Goal: Task Accomplishment & Management: Manage account settings

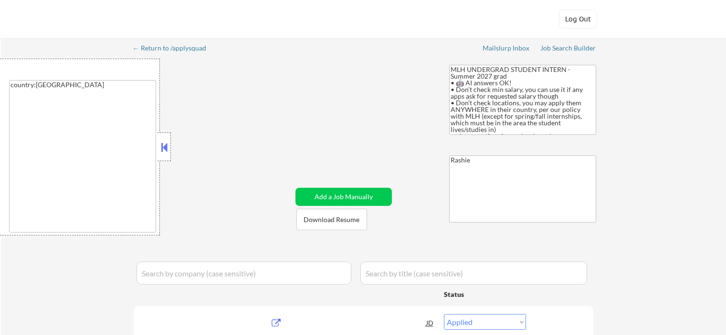
select select ""applied""
select select ""excluded__blocklist_""
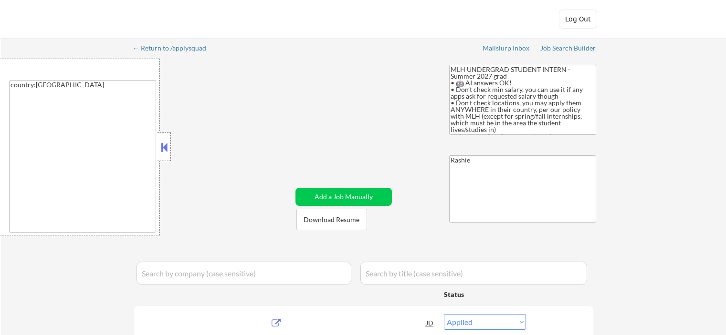
select select ""applied""
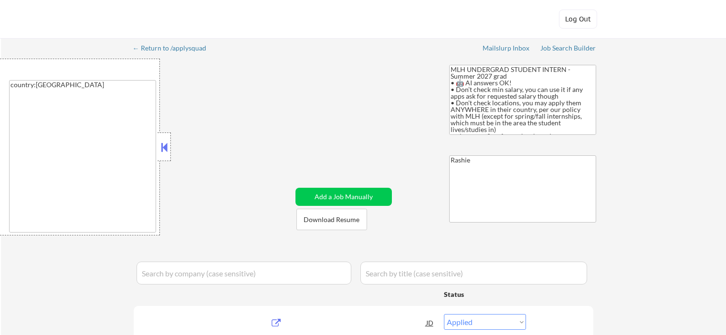
select select ""applied""
select select ""pending""
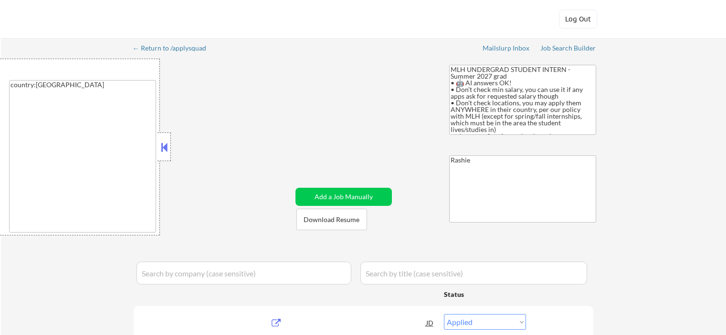
select select ""pending""
select select ""excluded__other_""
select select ""pending""
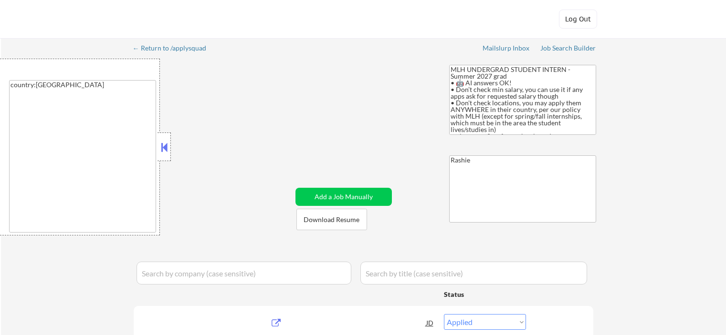
select select ""excluded__other_""
select select ""pending""
select select ""excluded__other_""
select select ""excluded__blocklist_""
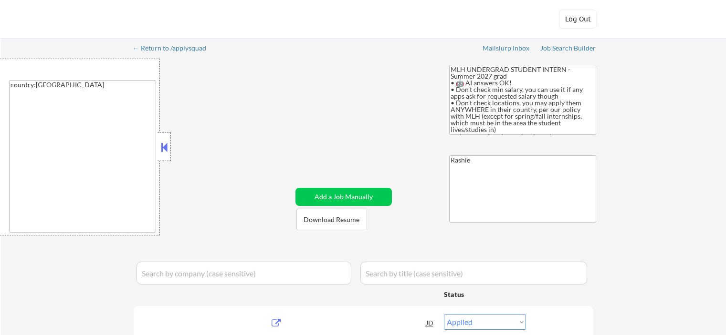
select select ""excluded__location_""
select select ""excluded__bad_match_""
select select ""excluded__blocklist_""
select select ""excluded""
select select ""excluded__bad_match_""
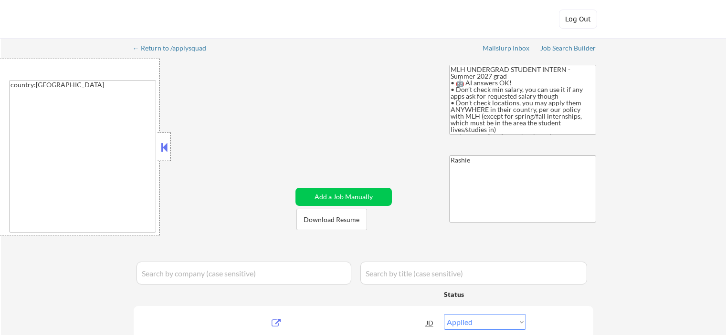
select select ""excluded__other_""
select select ""excluded__bad_match_""
select select ""excluded""
select select ""excluded__other_""
select select ""excluded""
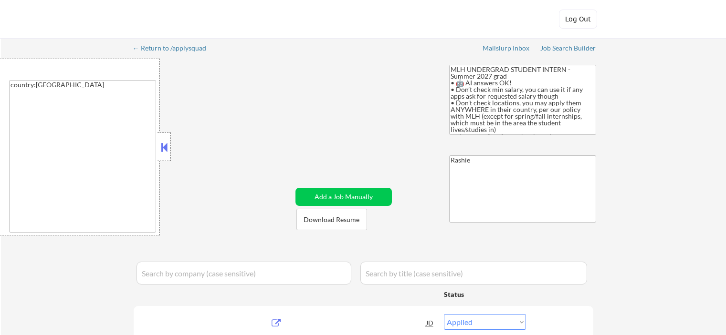
select select ""pending""
select select ""excluded""
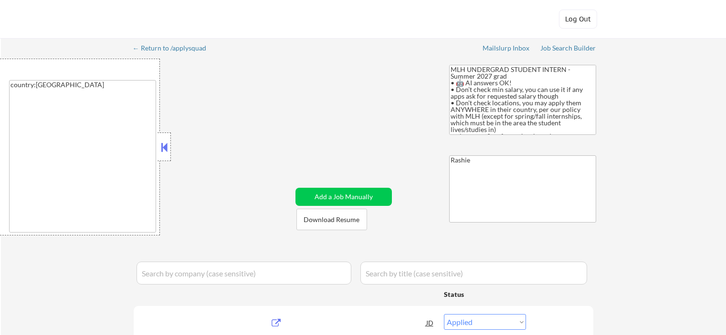
select select ""excluded""
select select ""pending""
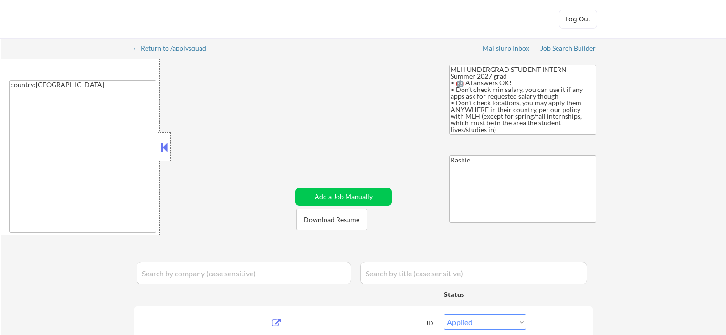
select select ""pending""
select select ""excluded__blocklist_""
select select ""pending""
select select ""excluded__blocklist_""
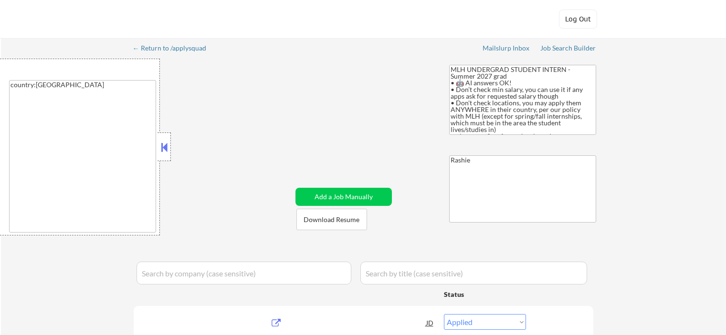
select select ""excluded__bad_match_""
select select ""pending""
select select ""excluded""
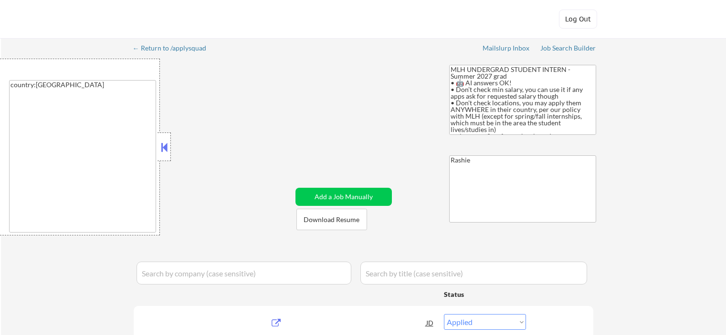
select select ""excluded__bad_match_""
select select ""excluded""
select select ""excluded__expired_""
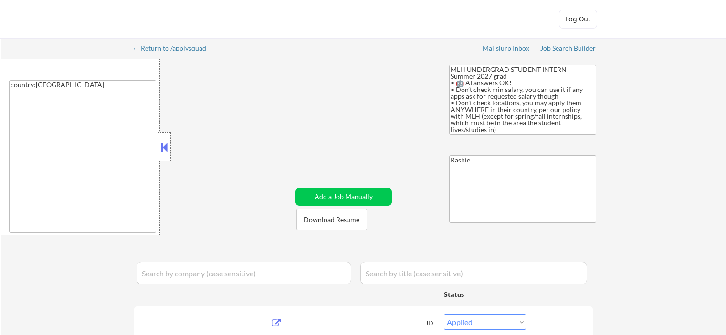
select select ""excluded__bad_match_""
select select ""pending""
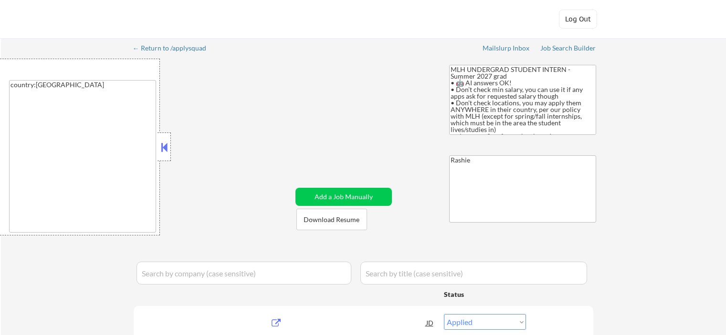
select select ""pending""
select select ""excluded""
select select ""pending""
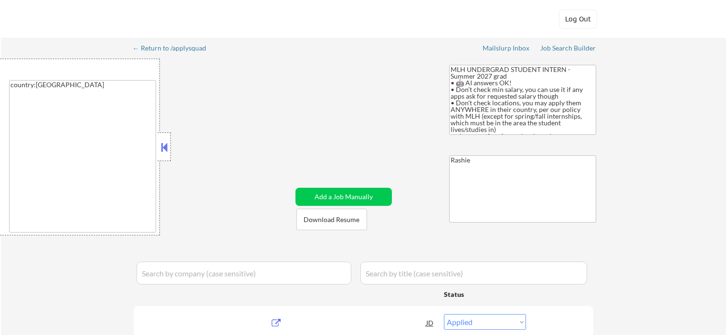
select select ""pending""
select select ""excluded__other_""
select select ""excluded__bad_match_""
select select ""pending""
select select ""excluded__bad_match_""
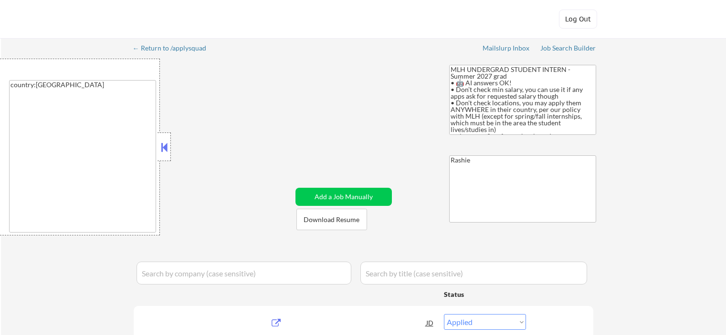
select select ""excluded__bad_match_""
select select ""pending""
select select ""excluded__blocklist_""
select select ""excluded__bad_match_""
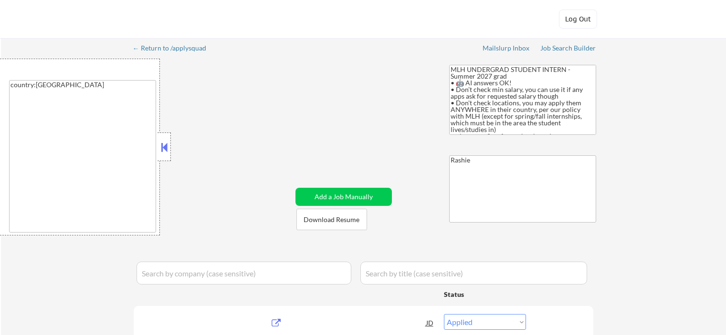
select select ""pending""
select select ""excluded__bad_match_""
select select ""pending""
select select ""excluded__bad_match_""
select select ""pending""
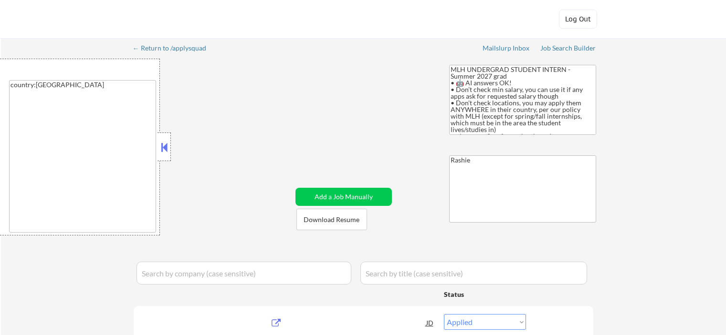
select select ""excluded__bad_match_""
select select ""pending""
select select ""excluded__other_""
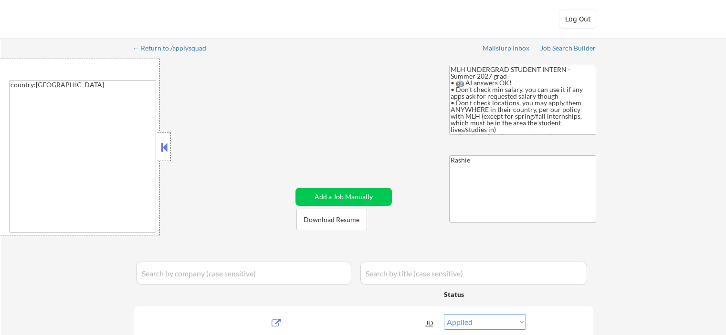
select select ""pending""
select select ""excluded__bad_match_""
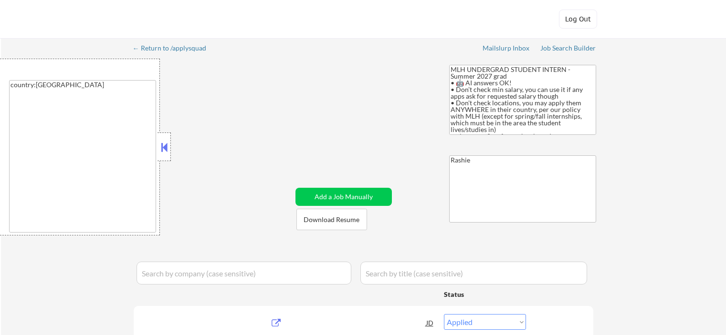
select select ""pending""
select select ""excluded""
select select ""pending""
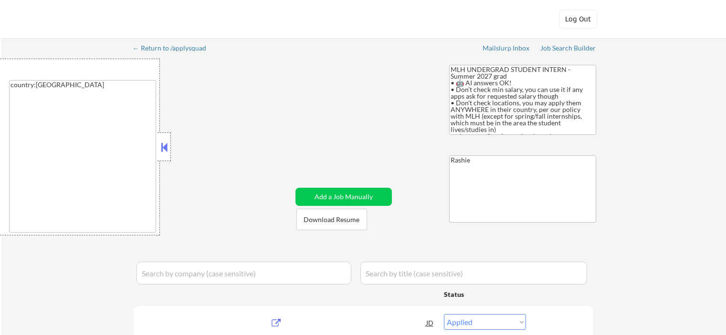
select select ""applied""
select select ""excluded__blocklist_""
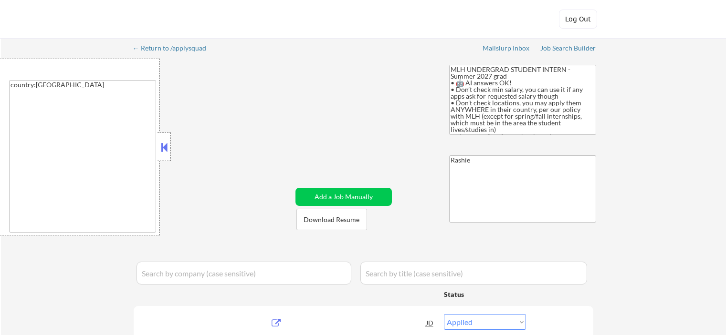
select select ""applied""
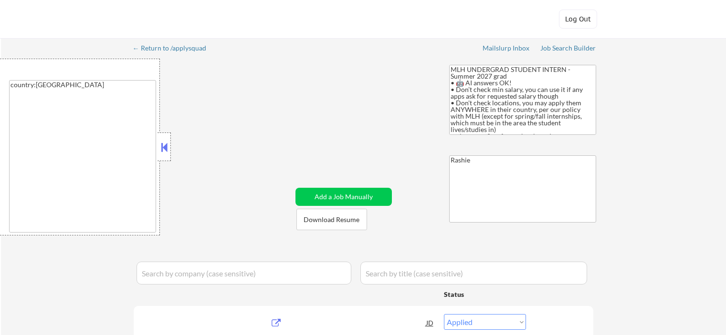
select select ""applied""
select select ""pending""
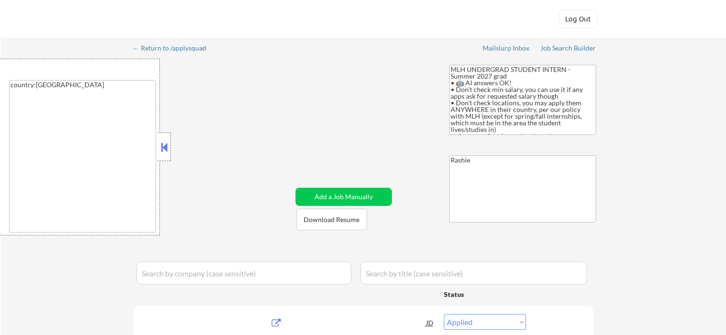
select select ""pending""
select select ""excluded__other_""
select select ""pending""
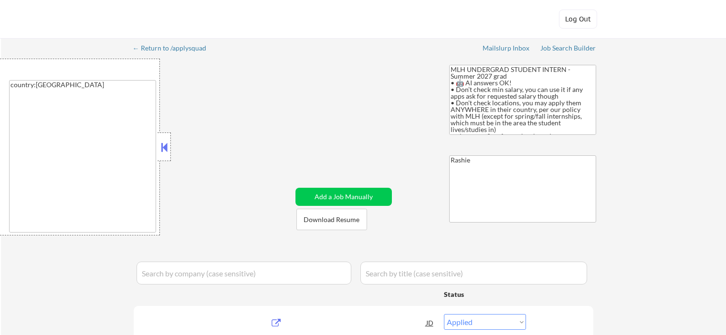
select select ""excluded__other_""
select select ""pending""
select select ""excluded__other_""
select select ""excluded__blocklist_""
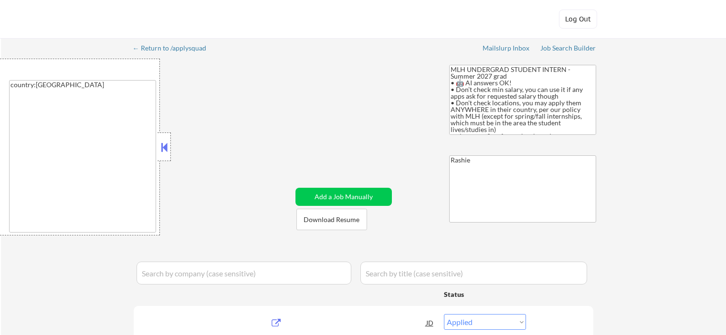
select select ""excluded__location_""
select select ""excluded__bad_match_""
select select ""excluded__blocklist_""
select select ""excluded""
select select ""excluded__bad_match_""
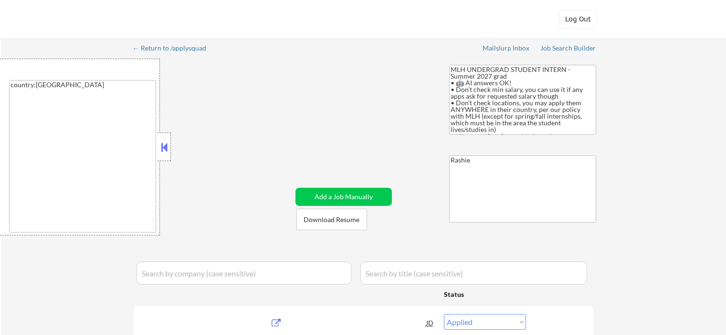
select select ""excluded__other_""
select select ""excluded__bad_match_""
select select ""excluded""
select select ""excluded__other_""
select select ""excluded""
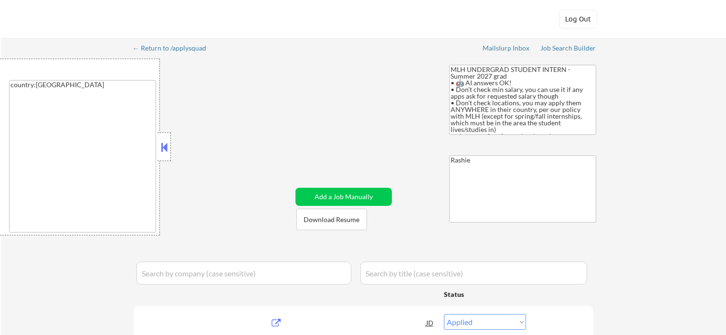
select select ""pending""
select select ""excluded""
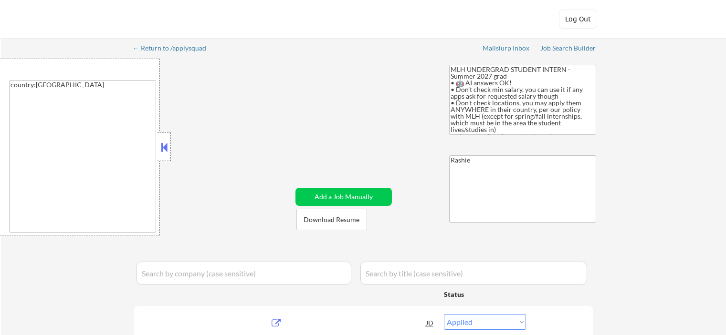
select select ""excluded""
select select ""pending""
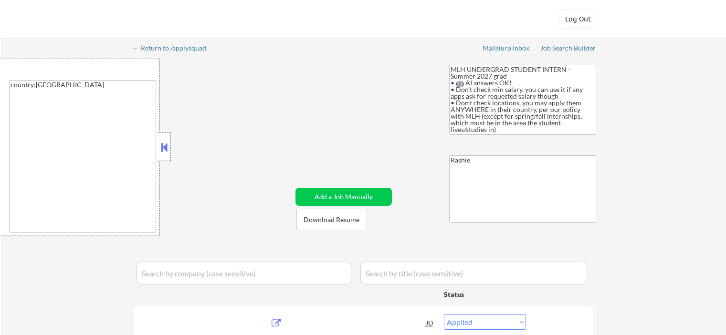
select select ""pending""
select select ""excluded__blocklist_""
select select ""pending""
select select ""excluded__blocklist_""
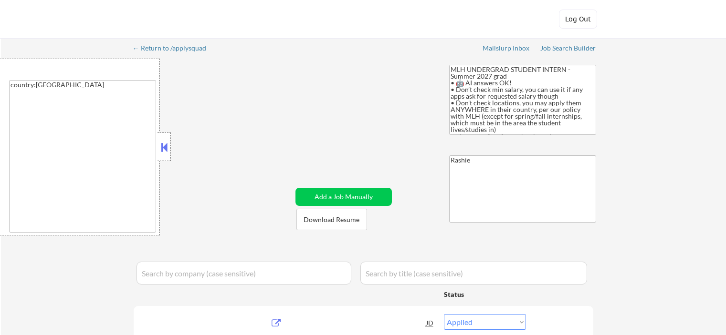
select select ""excluded__bad_match_""
select select ""pending""
select select ""excluded""
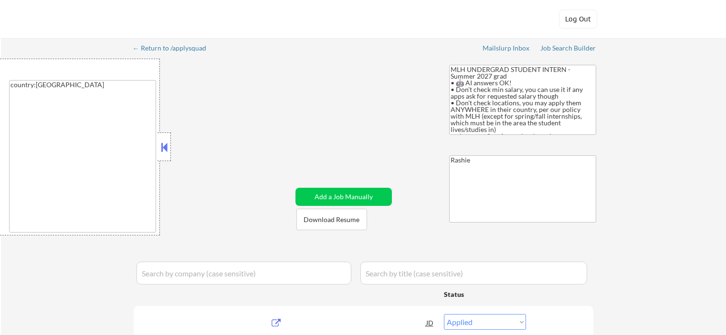
select select ""excluded__bad_match_""
select select ""excluded""
select select ""excluded__expired_""
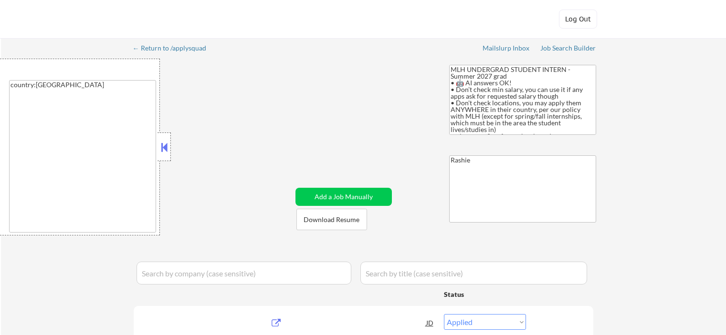
select select ""excluded__bad_match_""
select select ""pending""
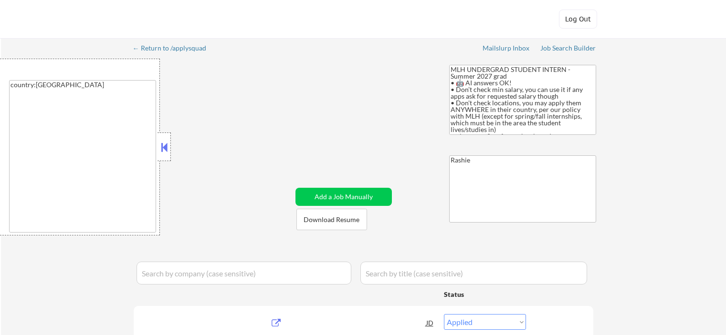
select select ""pending""
select select ""excluded""
select select ""pending""
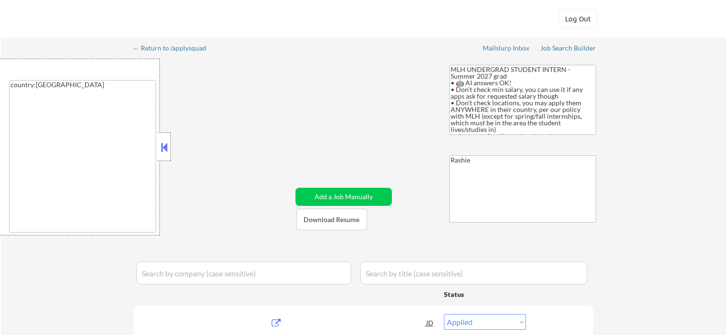
select select ""pending""
select select ""excluded__other_""
select select ""excluded__bad_match_""
select select ""pending""
select select ""excluded__bad_match_""
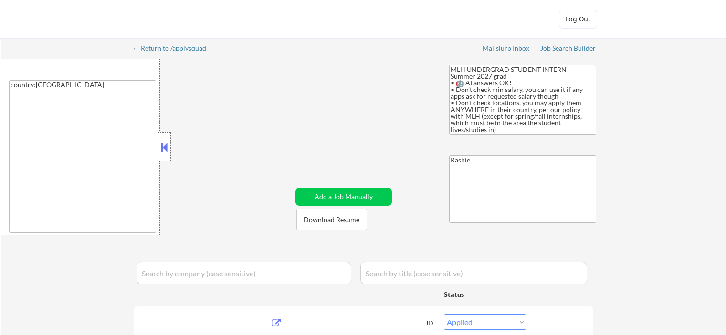
select select ""excluded__bad_match_""
select select ""pending""
select select ""excluded__blocklist_""
select select ""excluded__bad_match_""
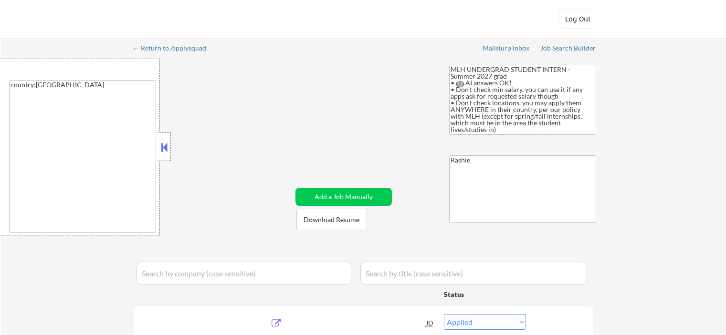
select select ""pending""
select select ""excluded__bad_match_""
select select ""pending""
select select ""excluded__bad_match_""
select select ""pending""
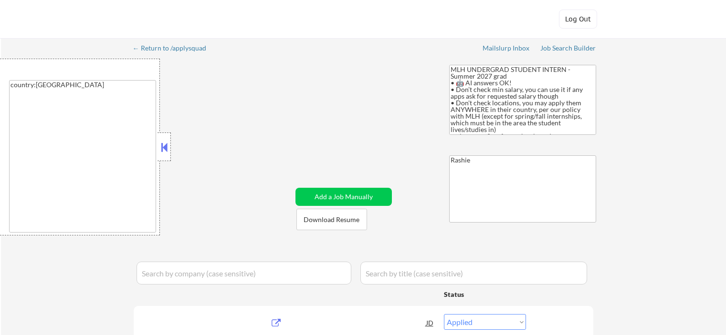
select select ""excluded__bad_match_""
select select ""pending""
select select ""excluded__other_""
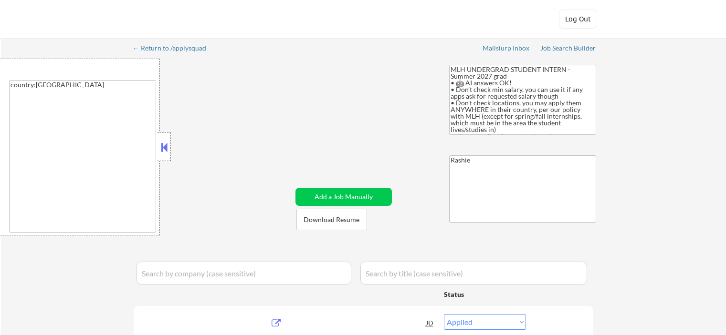
select select ""pending""
select select ""excluded__bad_match_""
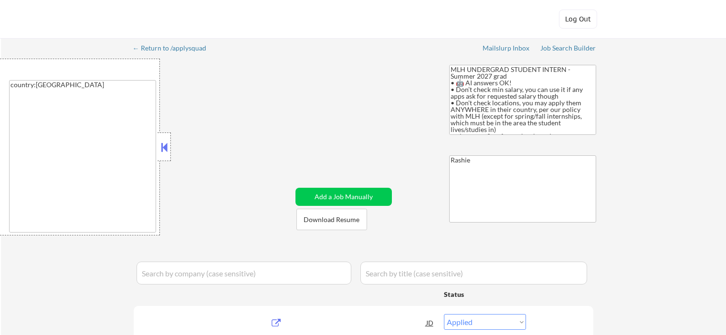
select select ""pending""
select select ""excluded""
select select ""pending""
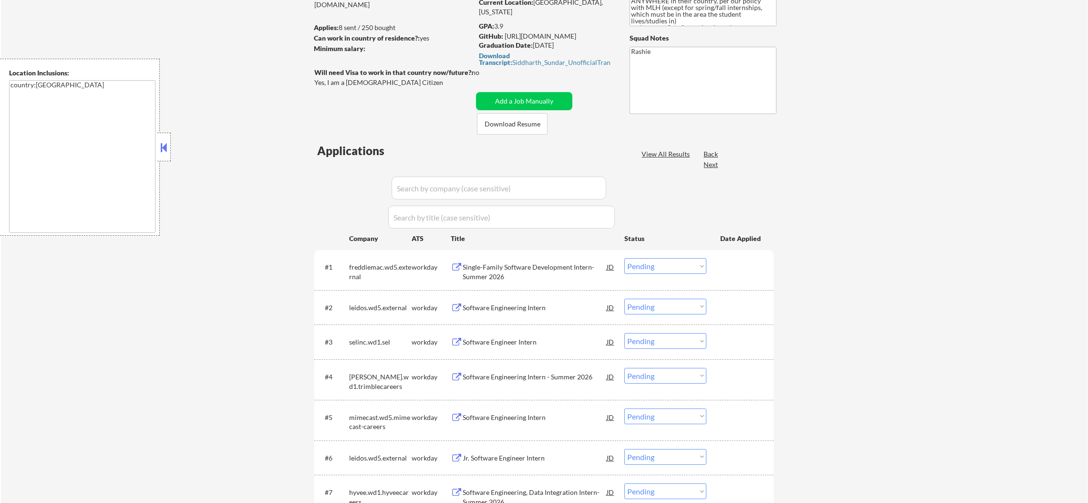
scroll to position [214, 0]
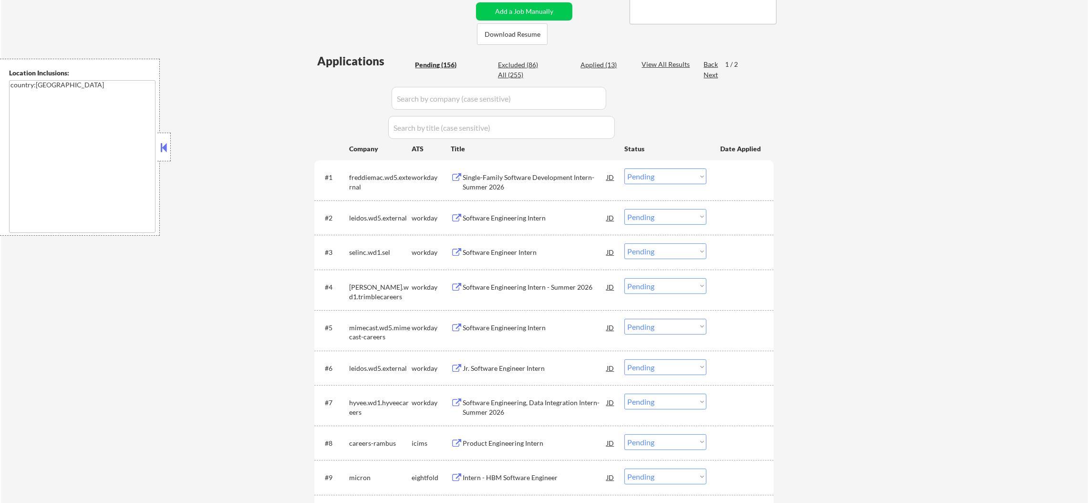
click at [505, 174] on div "Single-Family Software Development Intern- Summer 2026" at bounding box center [535, 182] width 144 height 19
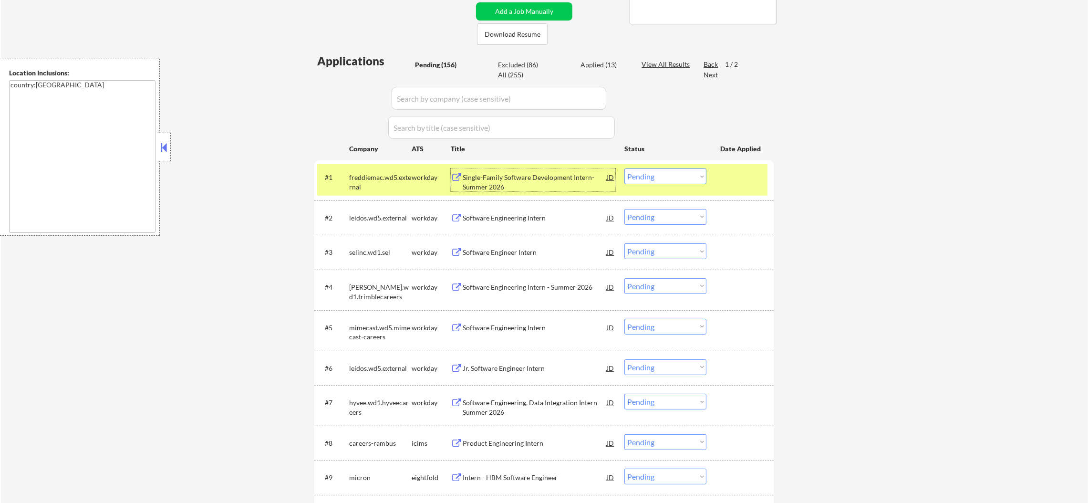
click at [632, 177] on select "Choose an option... Pending Applied Excluded (Questions) Excluded (Expired) Exc…" at bounding box center [665, 176] width 82 height 16
click at [624, 168] on select "Choose an option... Pending Applied Excluded (Questions) Excluded (Expired) Exc…" at bounding box center [665, 176] width 82 height 16
click at [377, 175] on div "freddiemac.wd5.external" at bounding box center [380, 182] width 62 height 19
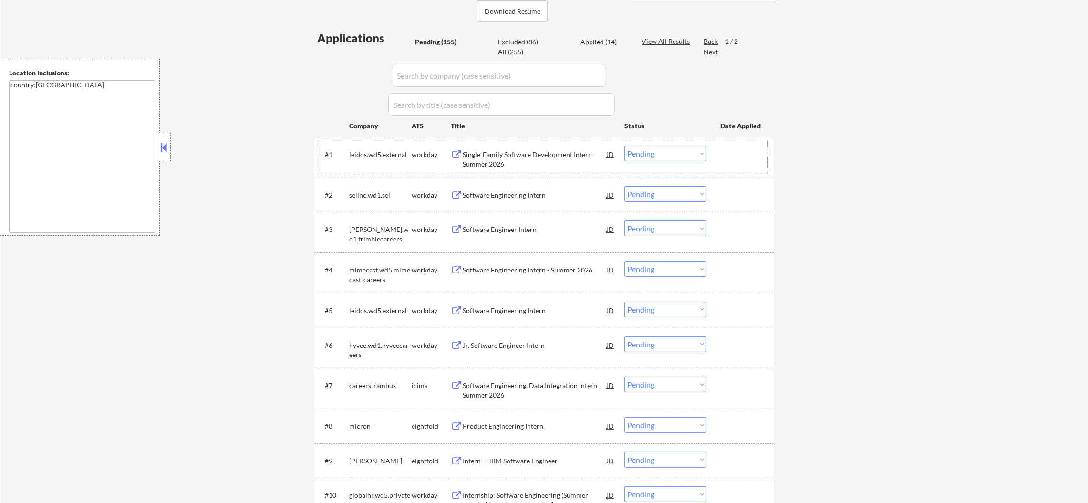
scroll to position [239, 0]
click at [520, 153] on div "Single-Family Software Development Intern- Summer 2026" at bounding box center [535, 157] width 144 height 19
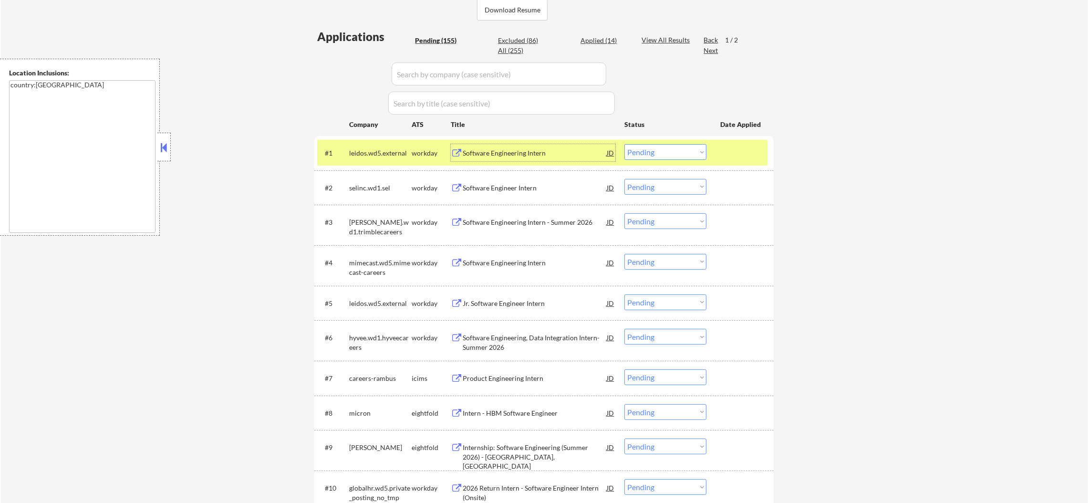
click at [686, 153] on select "Choose an option... Pending Applied Excluded (Questions) Excluded (Expired) Exc…" at bounding box center [665, 152] width 82 height 16
click at [624, 144] on select "Choose an option... Pending Applied Excluded (Questions) Excluded (Expired) Exc…" at bounding box center [665, 152] width 82 height 16
click at [399, 163] on div "#1 leidos.wd5.external workday Software Engineering Intern JD Choose an option.…" at bounding box center [542, 153] width 450 height 26
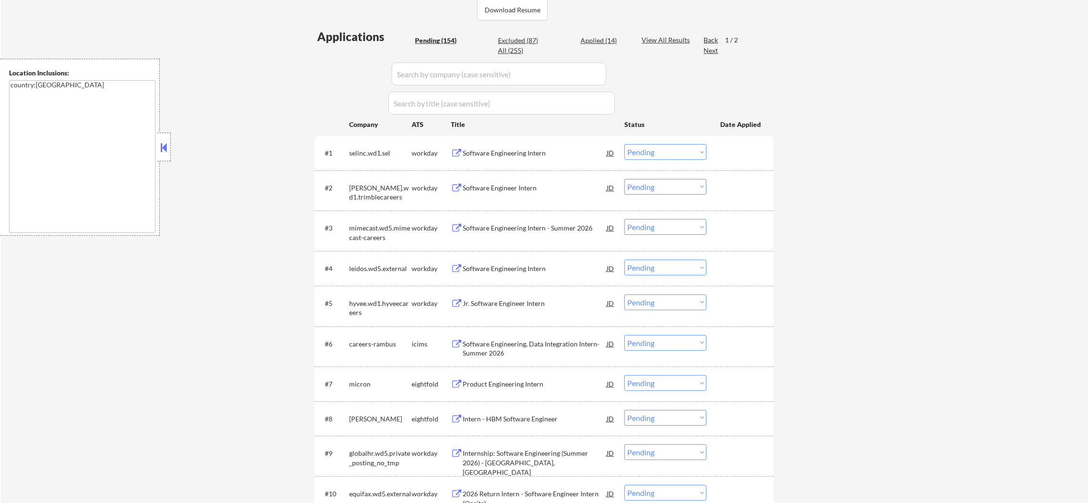
click at [516, 147] on div "Software Engineering Intern" at bounding box center [535, 152] width 144 height 17
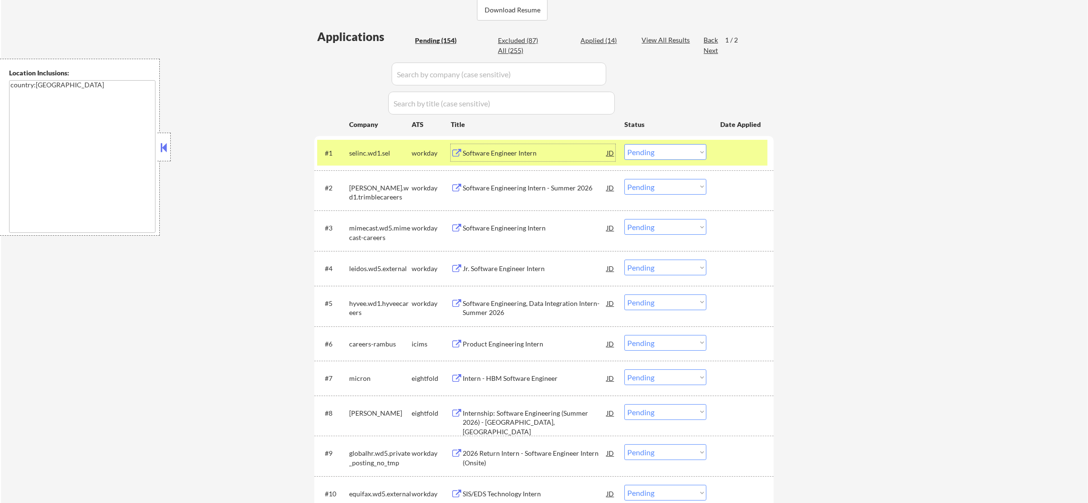
click at [656, 144] on div "#1 selinc.wd1.sel workday Software Engineer Intern JD Choose an option... Pendi…" at bounding box center [543, 153] width 459 height 34
click at [653, 150] on select "Choose an option... Pending Applied Excluded (Questions) Excluded (Expired) Exc…" at bounding box center [665, 152] width 82 height 16
click at [624, 144] on select "Choose an option... Pending Applied Excluded (Questions) Excluded (Expired) Exc…" at bounding box center [665, 152] width 82 height 16
click at [365, 145] on div "selinc.wd1.sel" at bounding box center [380, 152] width 62 height 17
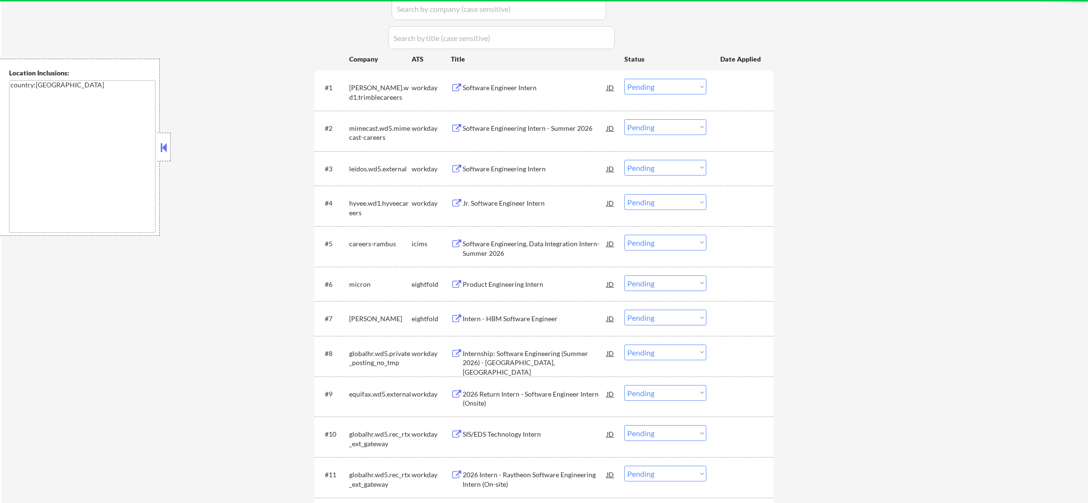
scroll to position [310, 0]
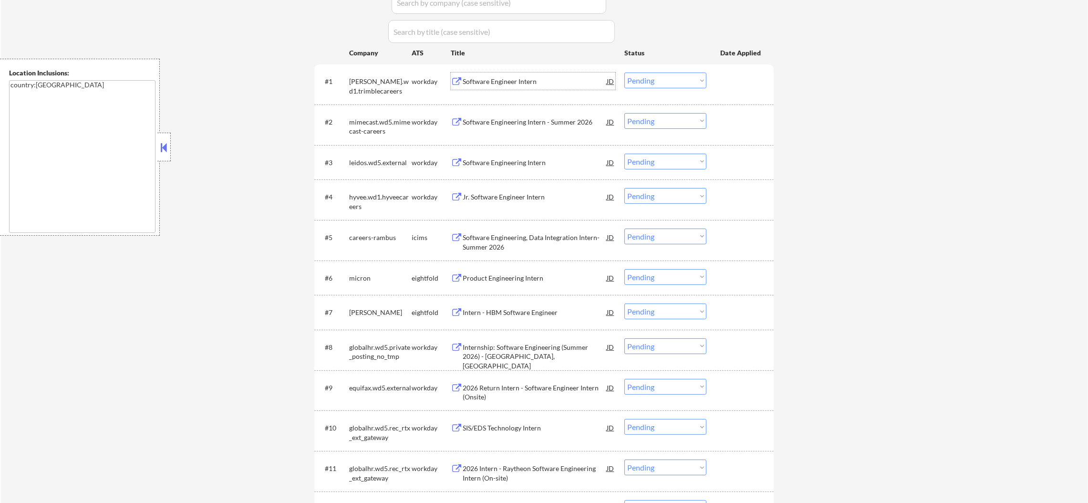
click at [523, 78] on div "Software Engineer Intern" at bounding box center [535, 82] width 144 height 10
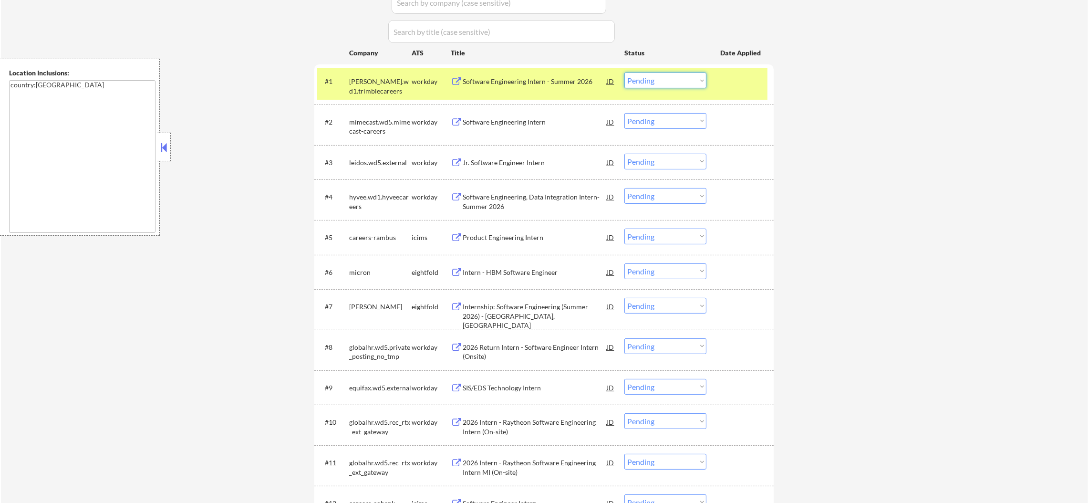
click at [700, 80] on select "Choose an option... Pending Applied Excluded (Questions) Excluded (Expired) Exc…" at bounding box center [665, 81] width 82 height 16
click at [624, 73] on select "Choose an option... Pending Applied Excluded (Questions) Excluded (Expired) Exc…" at bounding box center [665, 81] width 82 height 16
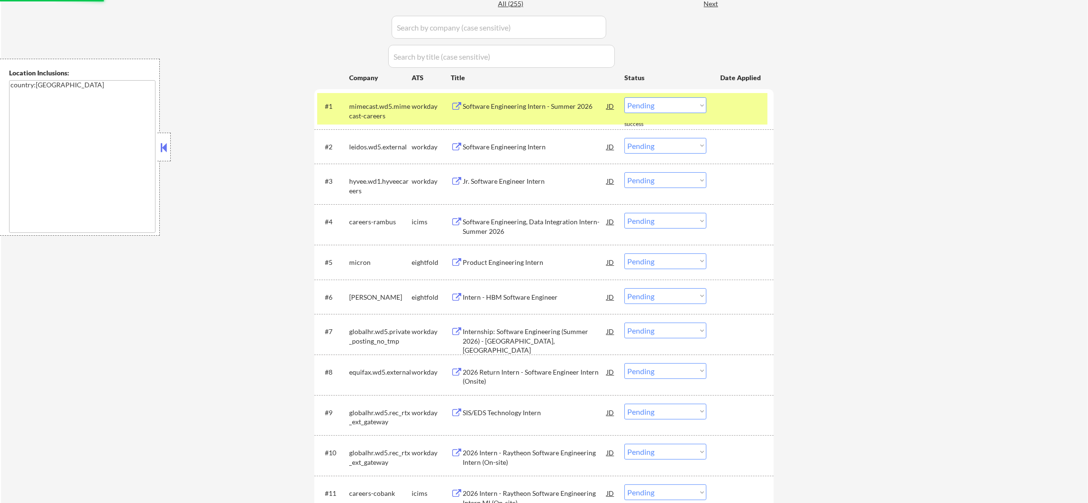
scroll to position [286, 0]
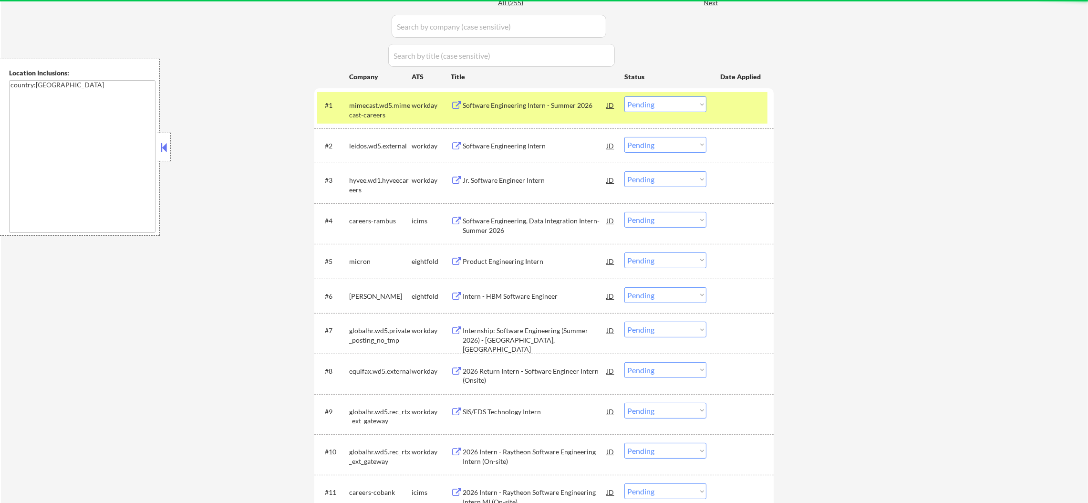
click at [356, 107] on div "mimecast.wd5.mimecast-careers" at bounding box center [380, 110] width 62 height 19
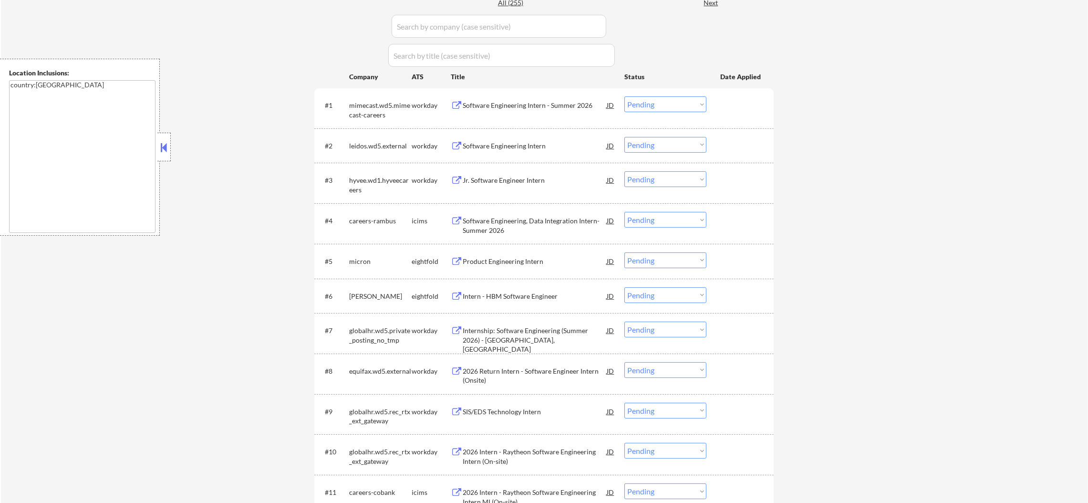
click at [522, 94] on div "#1 mimecast.wd5.mimecast-careers workday Software Engineering Intern - Summer 2…" at bounding box center [542, 107] width 450 height 31
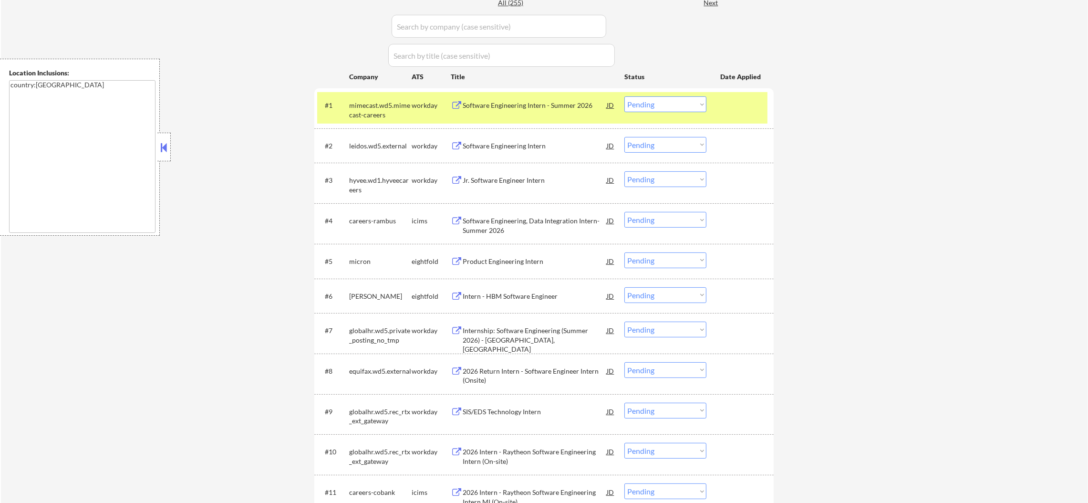
click at [523, 102] on div "Software Engineering Intern - Summer 2026" at bounding box center [535, 106] width 144 height 10
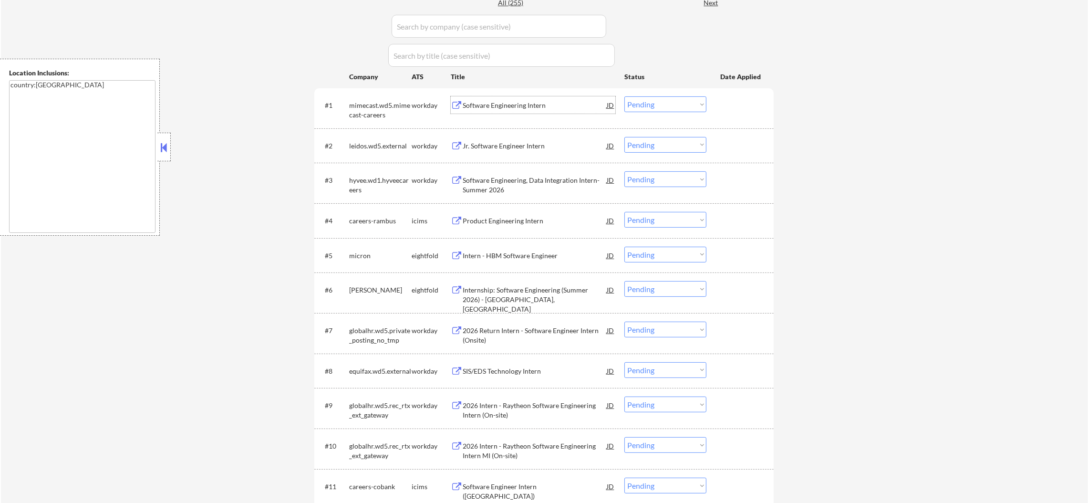
click at [534, 101] on div "Software Engineering Intern" at bounding box center [535, 106] width 144 height 10
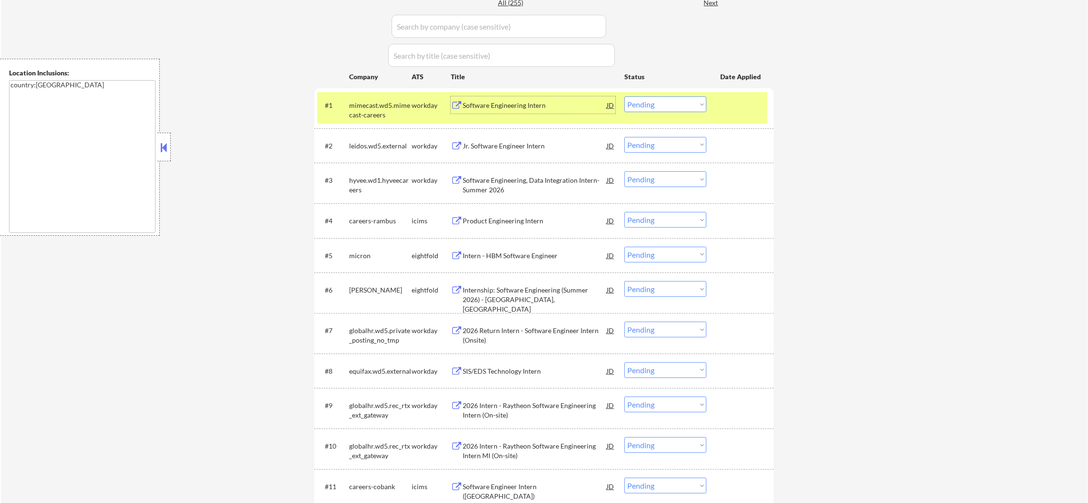
click at [662, 104] on select "Choose an option... Pending Applied Excluded (Questions) Excluded (Expired) Exc…" at bounding box center [665, 104] width 82 height 16
click at [624, 96] on select "Choose an option... Pending Applied Excluded (Questions) Excluded (Expired) Exc…" at bounding box center [665, 104] width 82 height 16
click at [362, 97] on div "mimecast.wd5.mimecast-careers" at bounding box center [380, 107] width 62 height 23
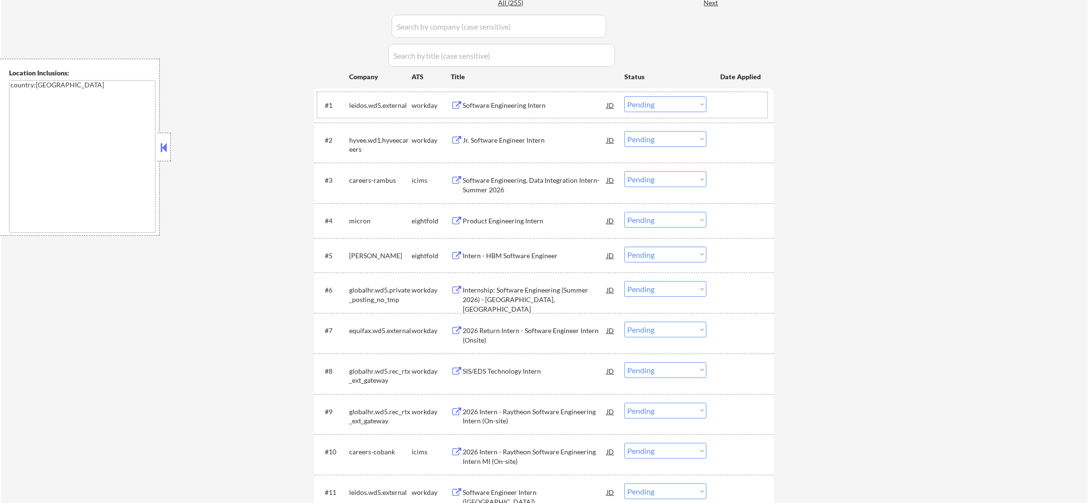
click at [550, 104] on div "Software Engineering Intern" at bounding box center [535, 106] width 144 height 10
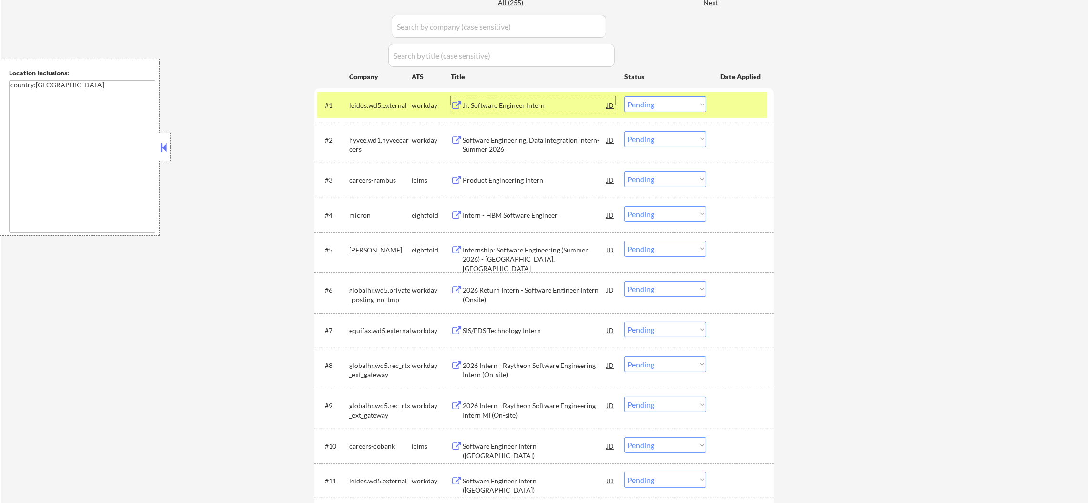
click at [632, 99] on select "Choose an option... Pending Applied Excluded (Questions) Excluded (Expired) Exc…" at bounding box center [665, 104] width 82 height 16
click at [624, 96] on select "Choose an option... Pending Applied Excluded (Questions) Excluded (Expired) Exc…" at bounding box center [665, 104] width 82 height 16
click at [386, 102] on div "leidos.wd5.external" at bounding box center [380, 106] width 62 height 10
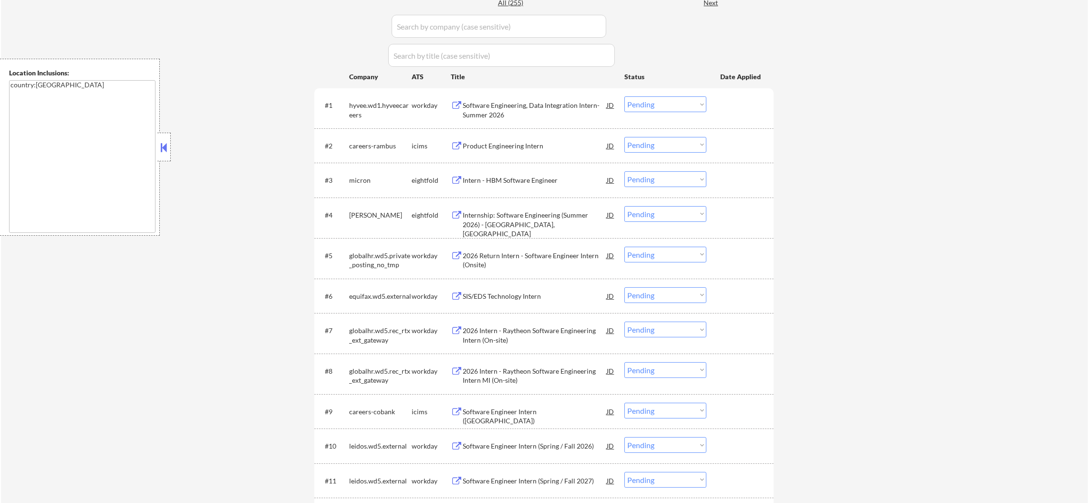
click at [554, 100] on div "Software Engineering, Data Integration Intern- Summer 2026" at bounding box center [535, 107] width 144 height 23
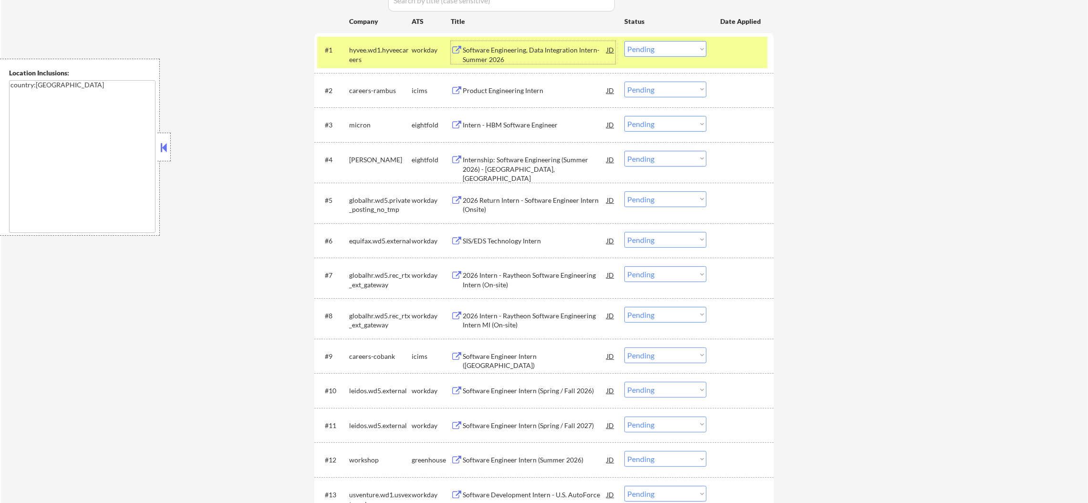
scroll to position [357, 0]
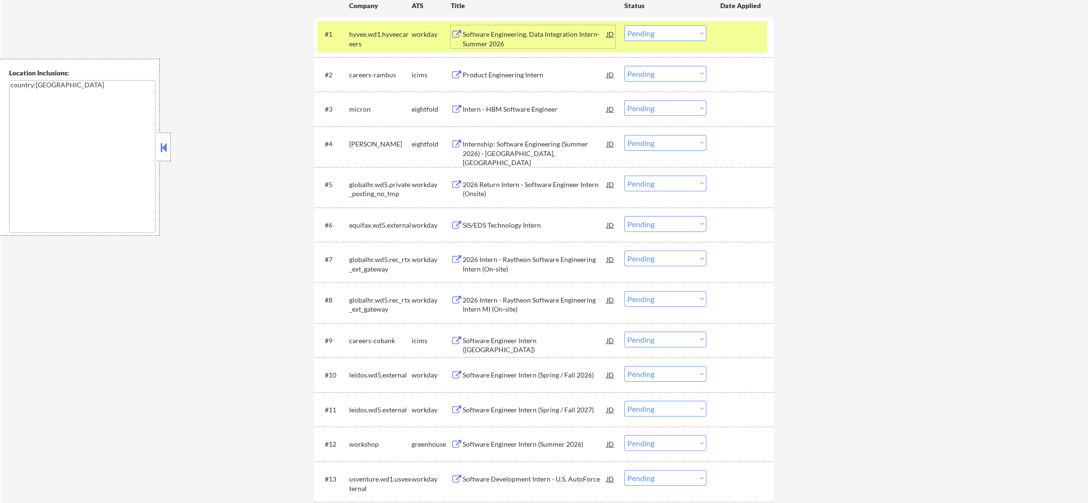
click at [654, 34] on select "Choose an option... Pending Applied Excluded (Questions) Excluded (Expired) Exc…" at bounding box center [665, 33] width 82 height 16
click at [624, 25] on select "Choose an option... Pending Applied Excluded (Questions) Excluded (Expired) Exc…" at bounding box center [665, 33] width 82 height 16
click at [387, 39] on div "hyvee.wd1.hyveecareers" at bounding box center [380, 39] width 62 height 19
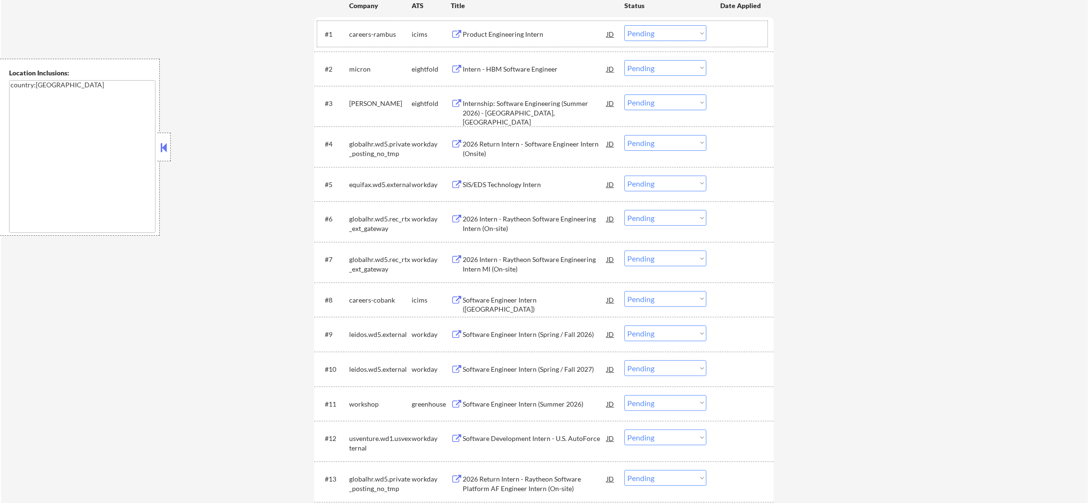
click at [513, 39] on div "Product Engineering Intern" at bounding box center [535, 33] width 144 height 17
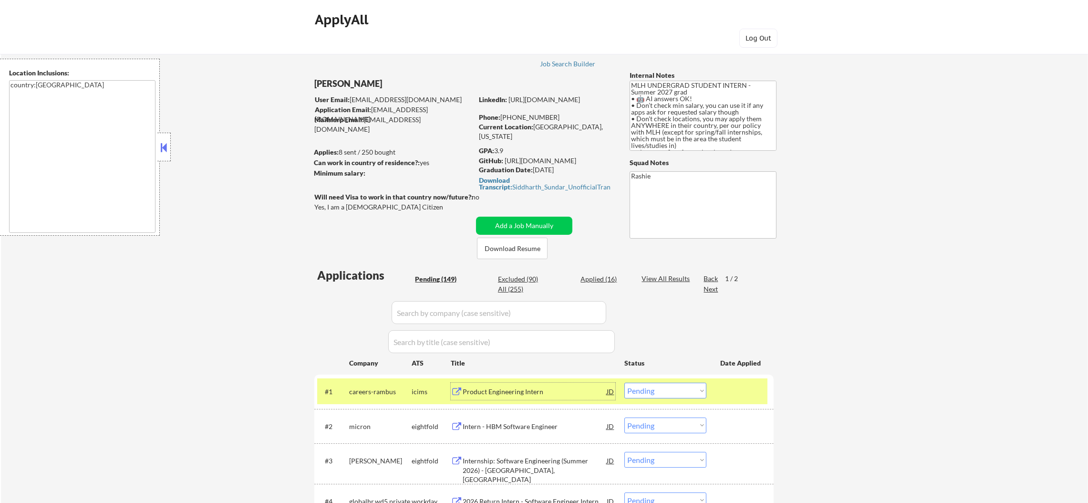
scroll to position [272, 0]
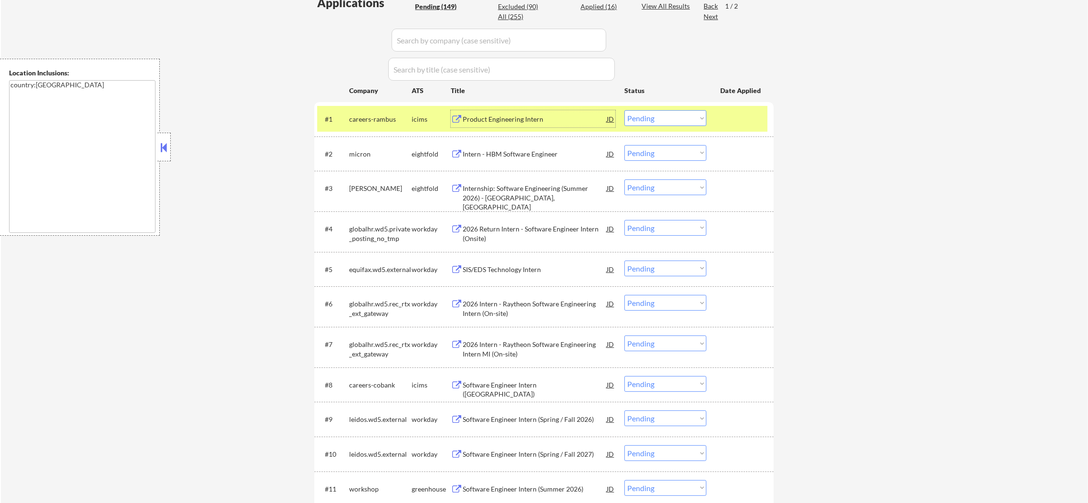
click at [658, 123] on select "Choose an option... Pending Applied Excluded (Questions) Excluded (Expired) Exc…" at bounding box center [665, 118] width 82 height 16
click at [624, 110] on select "Choose an option... Pending Applied Excluded (Questions) Excluded (Expired) Exc…" at bounding box center [665, 118] width 82 height 16
click at [377, 124] on div "careers-rambus" at bounding box center [380, 118] width 62 height 17
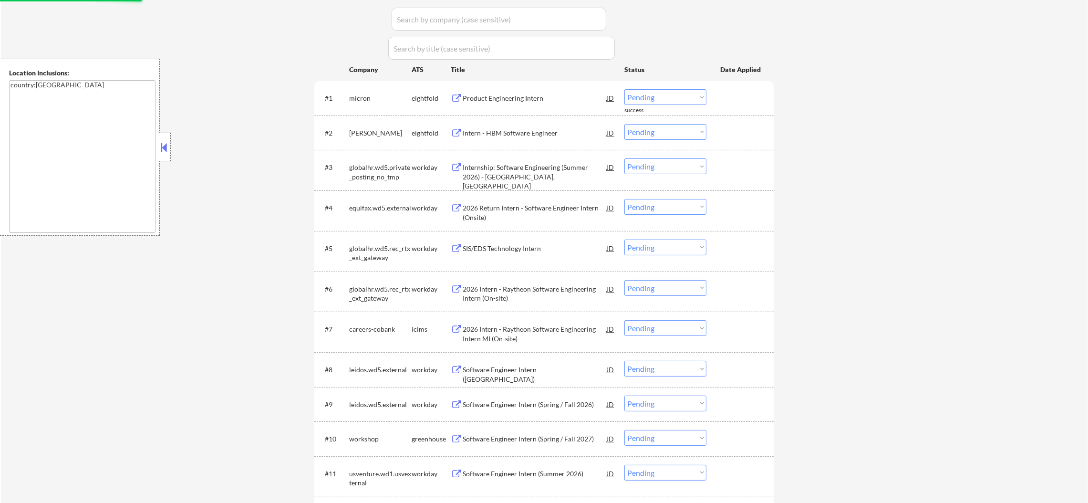
scroll to position [296, 0]
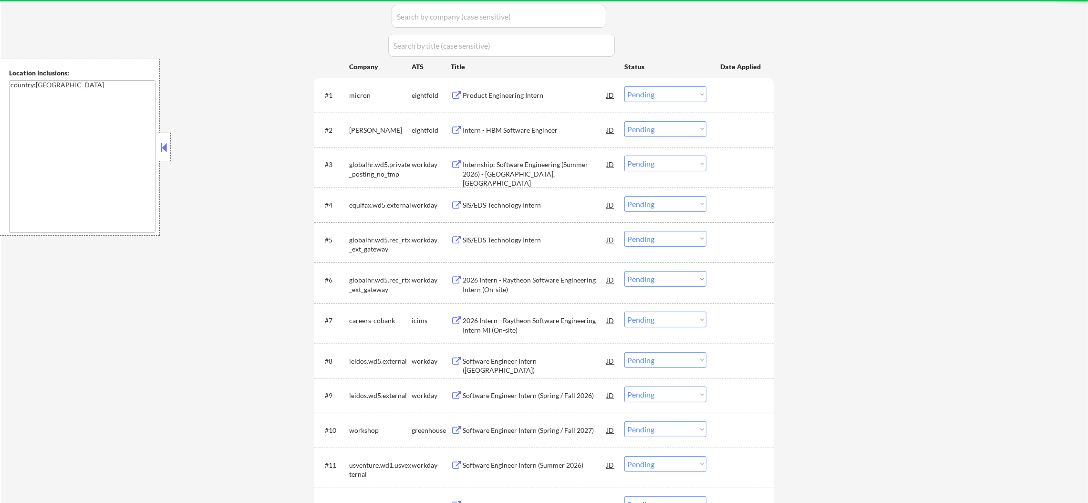
click at [535, 87] on div "Product Engineering Intern" at bounding box center [535, 94] width 144 height 17
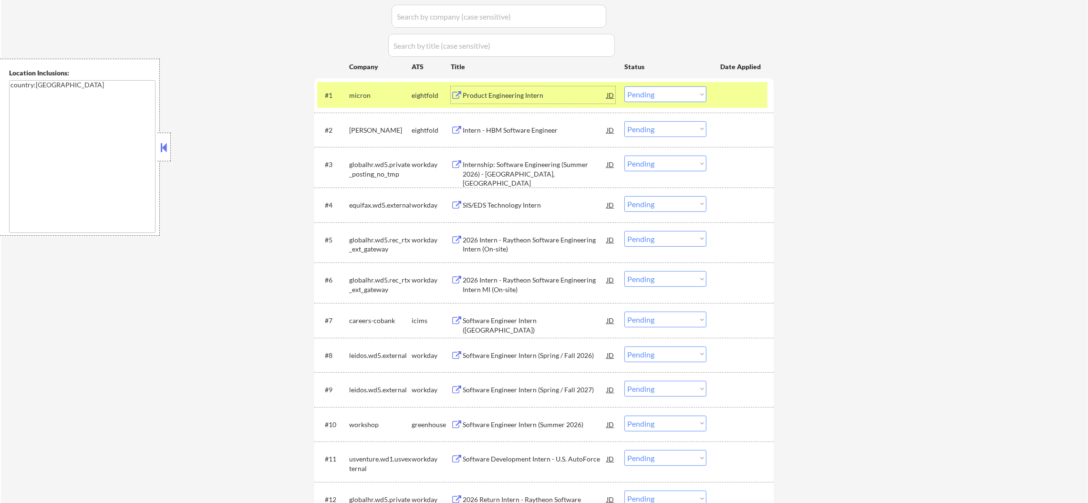
click at [659, 94] on select "Choose an option... Pending Applied Excluded (Questions) Excluded (Expired) Exc…" at bounding box center [665, 94] width 82 height 16
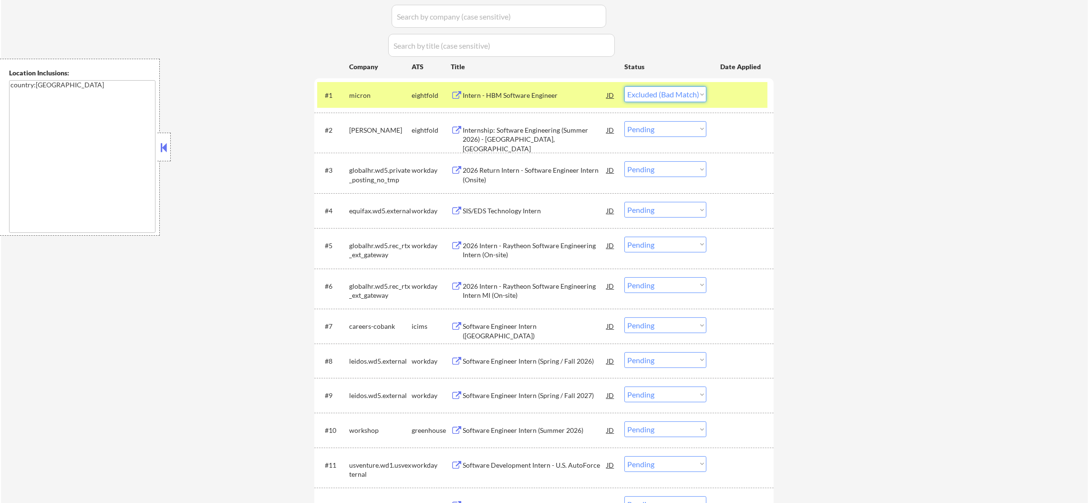
click at [624, 86] on select "Choose an option... Pending Applied Excluded (Questions) Excluded (Expired) Exc…" at bounding box center [665, 94] width 82 height 16
click at [363, 91] on div "micron" at bounding box center [380, 96] width 62 height 10
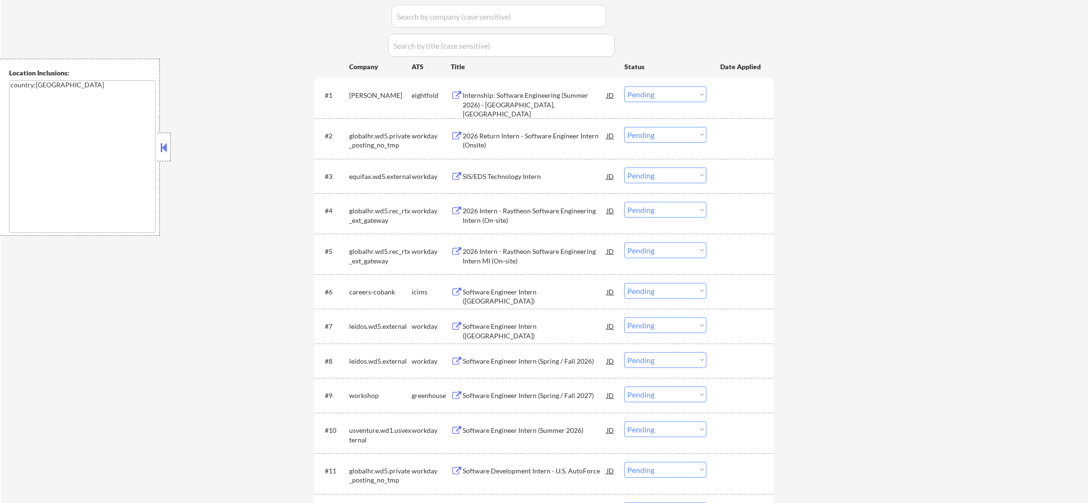
click at [536, 93] on div "Internship: Software Engineering (Summer 2026) - [GEOGRAPHIC_DATA], [GEOGRAPHIC…" at bounding box center [535, 105] width 144 height 28
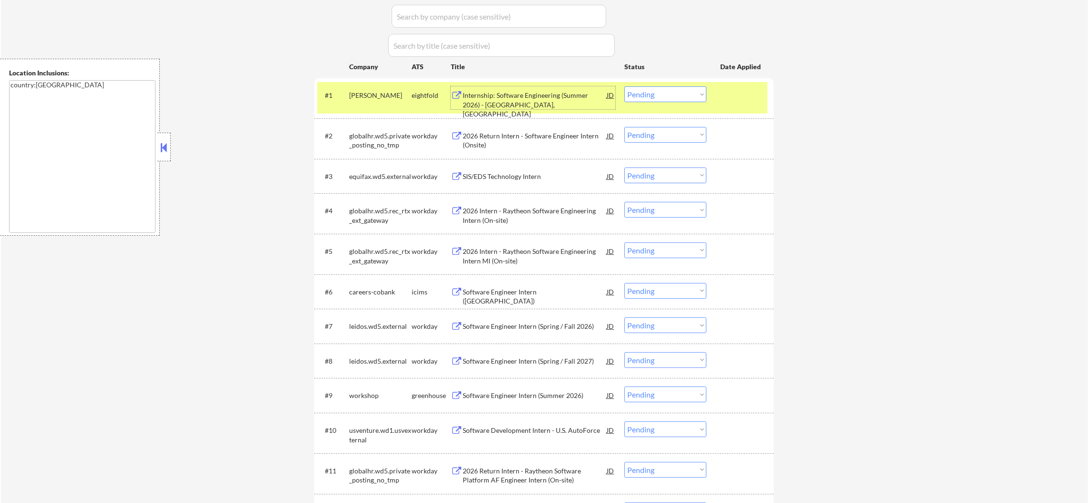
drag, startPoint x: 677, startPoint y: 94, endPoint x: 677, endPoint y: 100, distance: 6.7
click at [677, 94] on select "Choose an option... Pending Applied Excluded (Questions) Excluded (Expired) Exc…" at bounding box center [665, 94] width 82 height 16
click at [624, 86] on select "Choose an option... Pending Applied Excluded (Questions) Excluded (Expired) Exc…" at bounding box center [665, 94] width 82 height 16
drag, startPoint x: 377, startPoint y: 101, endPoint x: 428, endPoint y: 73, distance: 58.7
click at [377, 100] on div "[PERSON_NAME]" at bounding box center [380, 94] width 62 height 17
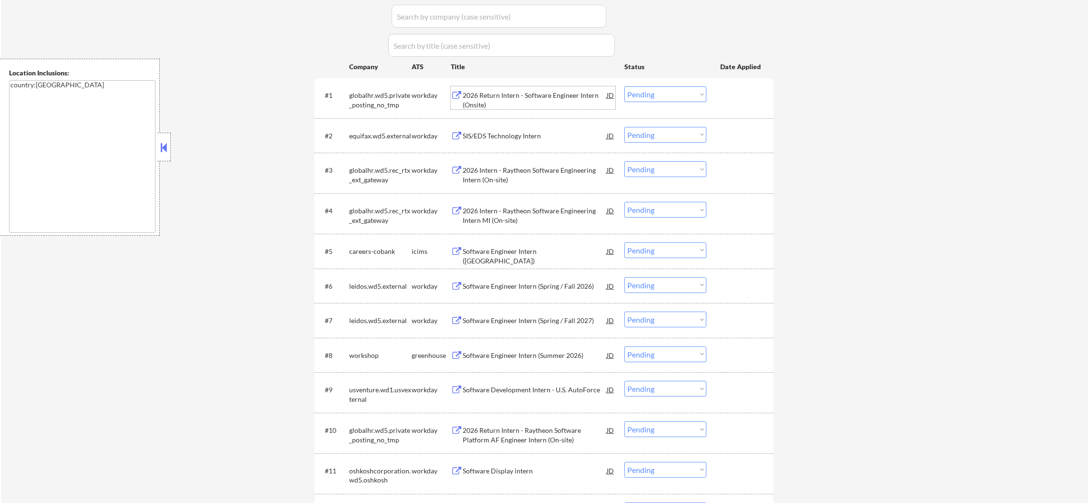
click at [512, 91] on div "2026 Return Intern - Software Engineer Intern (Onsite)" at bounding box center [535, 100] width 144 height 19
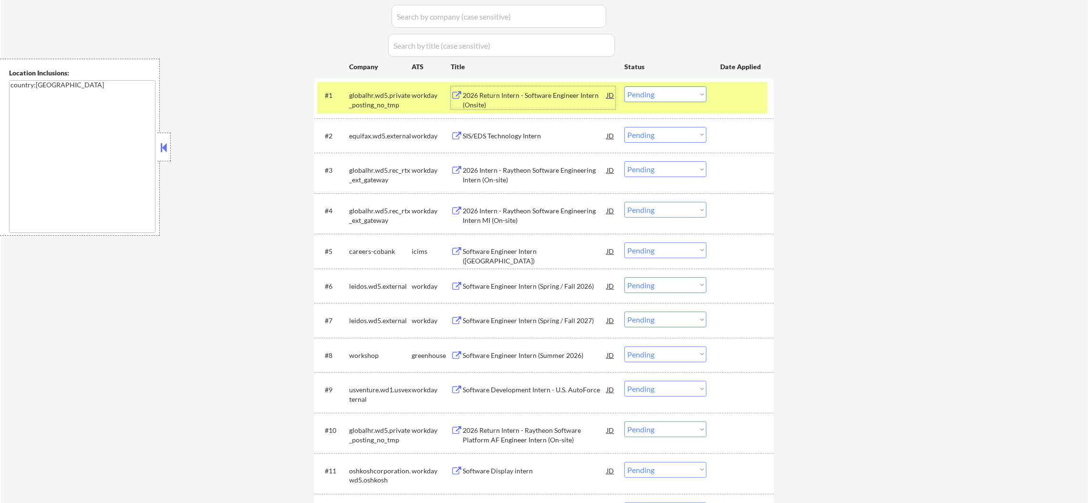
click at [354, 93] on div "globalhr.wd5.private_posting_no_tmp" at bounding box center [380, 100] width 62 height 19
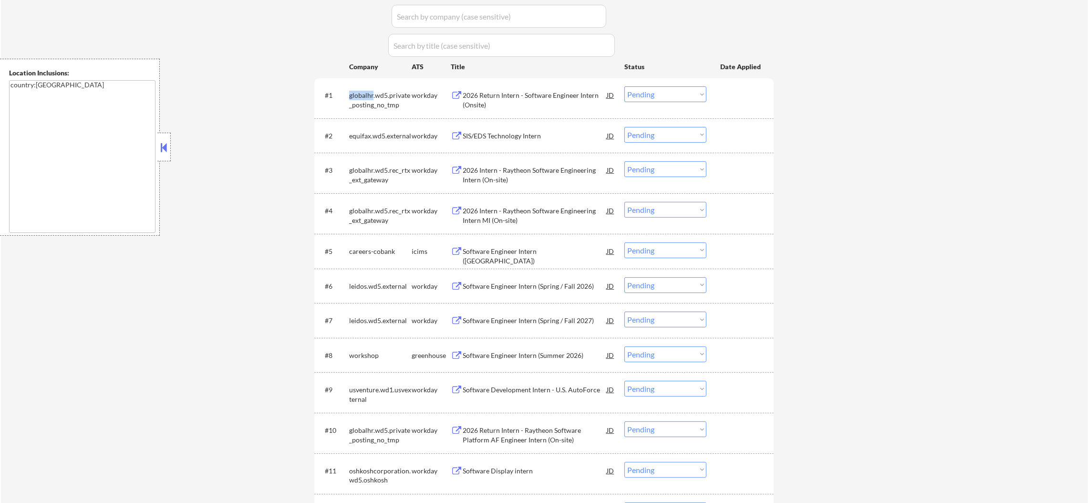
click at [354, 93] on div "globalhr.wd5.private_posting_no_tmp" at bounding box center [380, 100] width 62 height 19
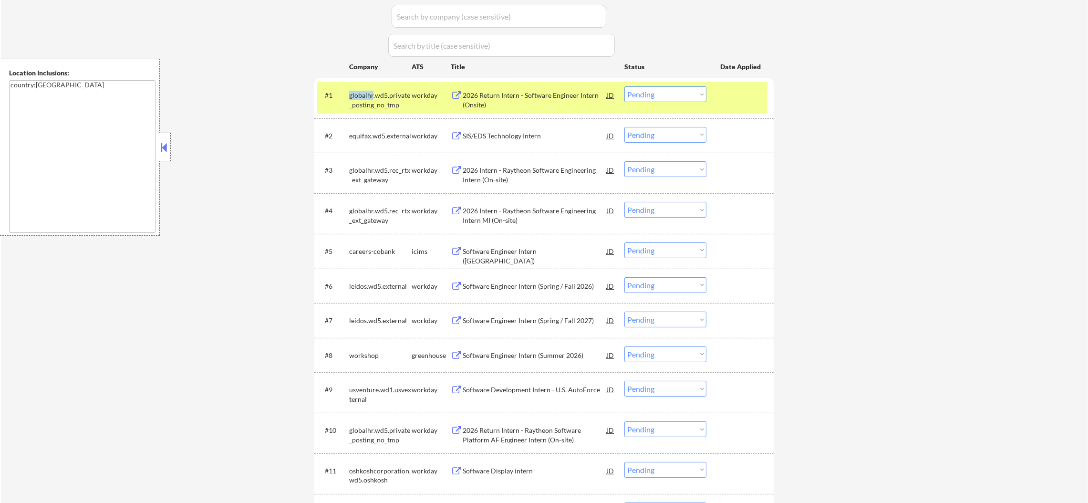
copy div "globalhr"
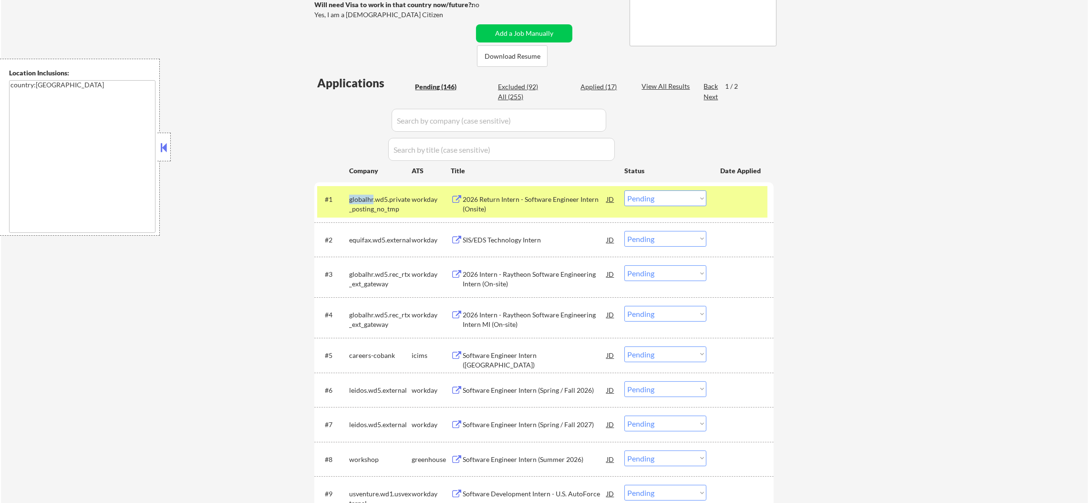
scroll to position [153, 0]
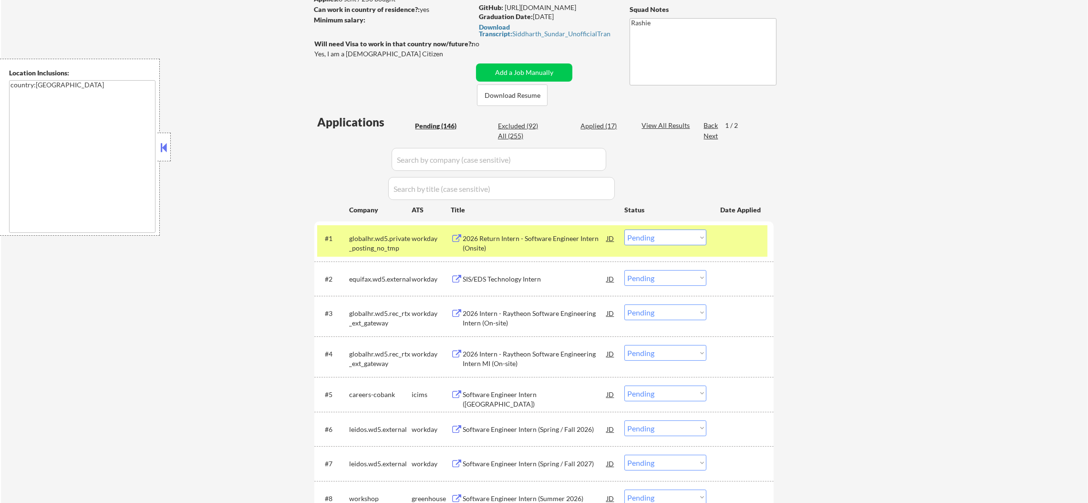
click at [514, 135] on div "All (255)" at bounding box center [522, 136] width 48 height 10
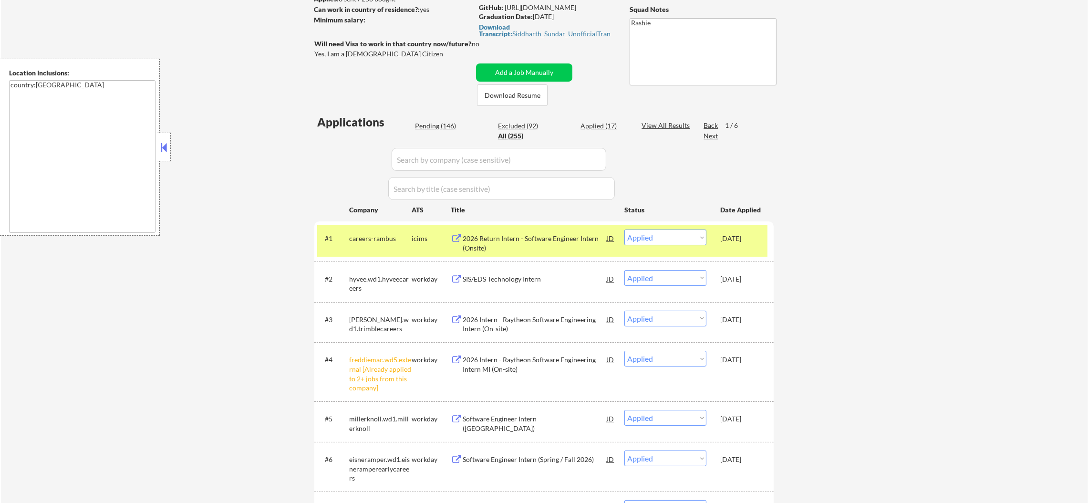
click at [452, 155] on input "input" at bounding box center [499, 159] width 215 height 23
paste input "globalhr"
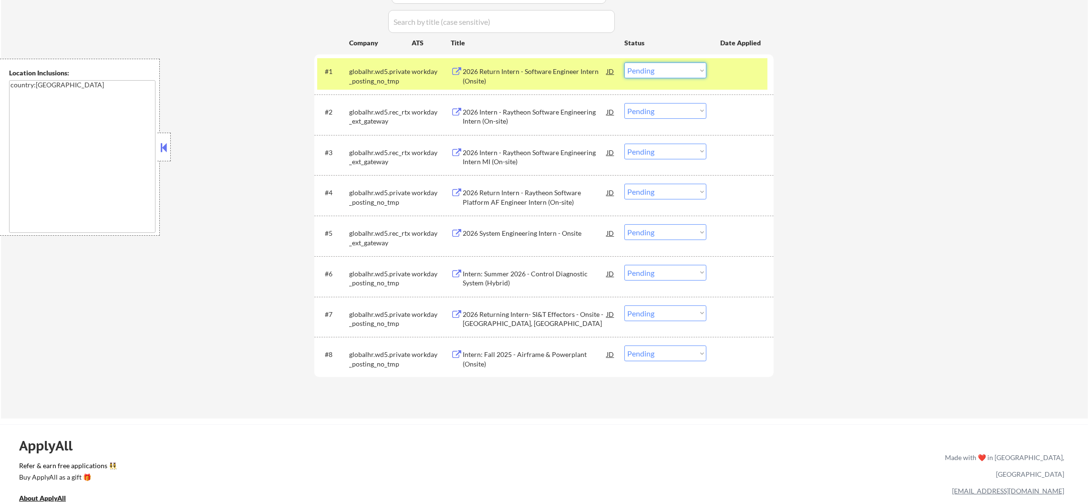
click at [671, 65] on select "Choose an option... Pending Applied Excluded (Questions) Excluded (Expired) Exc…" at bounding box center [665, 70] width 82 height 16
click at [624, 62] on select "Choose an option... Pending Applied Excluded (Questions) Excluded (Expired) Exc…" at bounding box center [665, 70] width 82 height 16
click at [342, 69] on div "#1 globalhr.wd5.private_posting_no_tmp workday 2026 Return Intern - Software En…" at bounding box center [542, 73] width 450 height 31
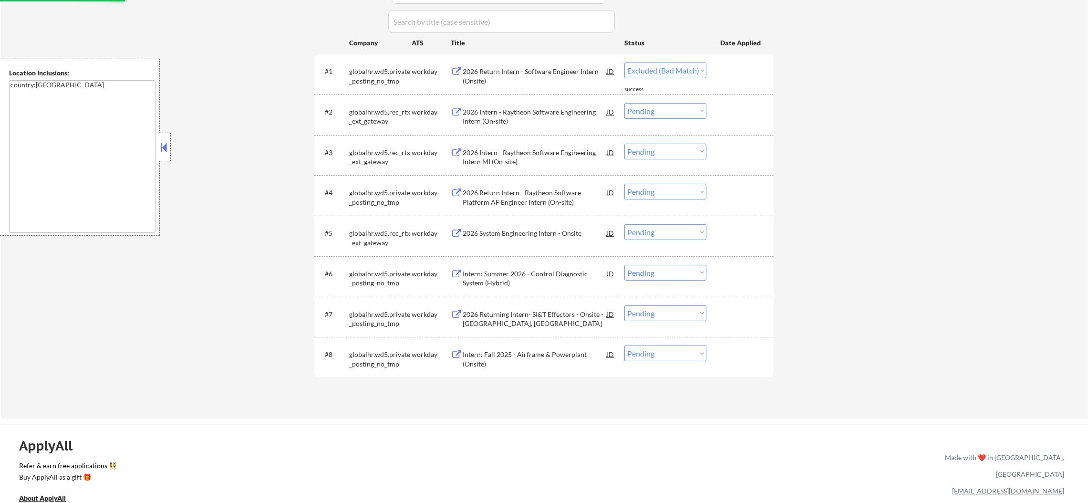
click at [509, 115] on div "2026 Intern - Raytheon Software Engineering Intern (On-site)" at bounding box center [535, 116] width 144 height 19
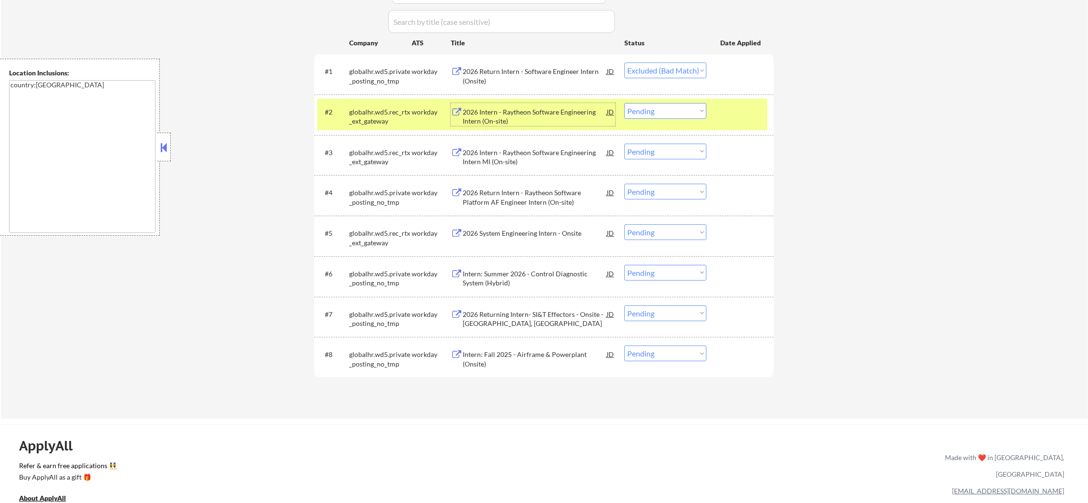
click at [677, 110] on select "Choose an option... Pending Applied Excluded (Questions) Excluded (Expired) Exc…" at bounding box center [665, 111] width 82 height 16
click at [624, 103] on select "Choose an option... Pending Applied Excluded (Questions) Excluded (Expired) Exc…" at bounding box center [665, 111] width 82 height 16
click at [348, 102] on div "#2 globalhr.wd5.rec_rtx_ext_gateway workday 2026 Intern - Raytheon Software Eng…" at bounding box center [542, 114] width 450 height 31
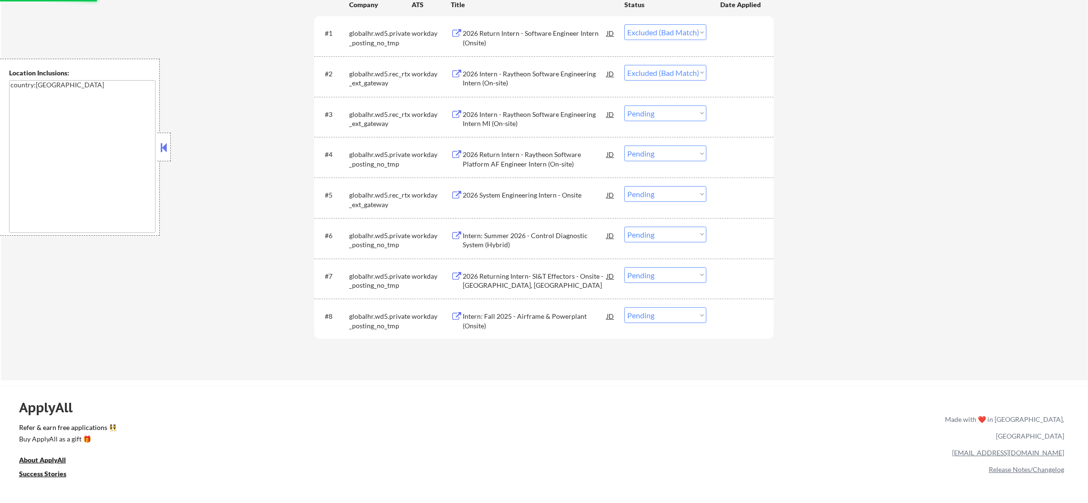
scroll to position [416, 0]
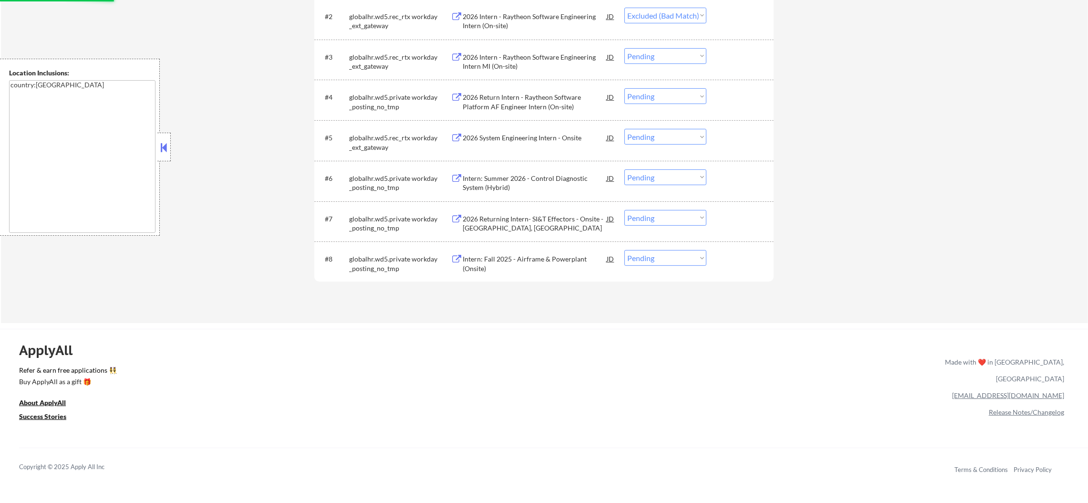
click at [551, 262] on div "Intern: Fall 2025 - Airframe & Powerplant (Onsite)" at bounding box center [535, 263] width 144 height 19
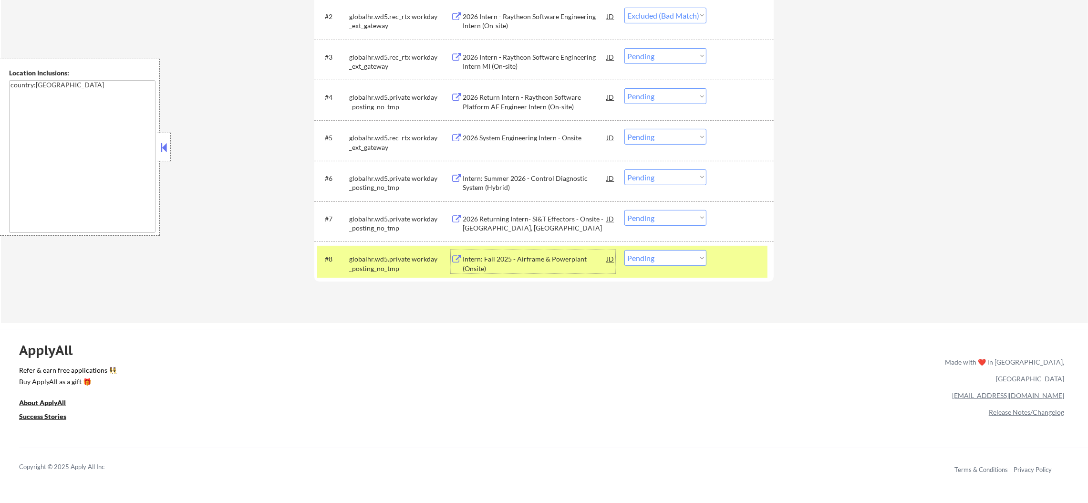
click at [646, 263] on select "Choose an option... Pending Applied Excluded (Questions) Excluded (Expired) Exc…" at bounding box center [665, 258] width 82 height 16
click at [624, 250] on select "Choose an option... Pending Applied Excluded (Questions) Excluded (Expired) Exc…" at bounding box center [665, 258] width 82 height 16
click at [357, 259] on div "globalhr.wd5.private_posting_no_tmp" at bounding box center [380, 263] width 62 height 19
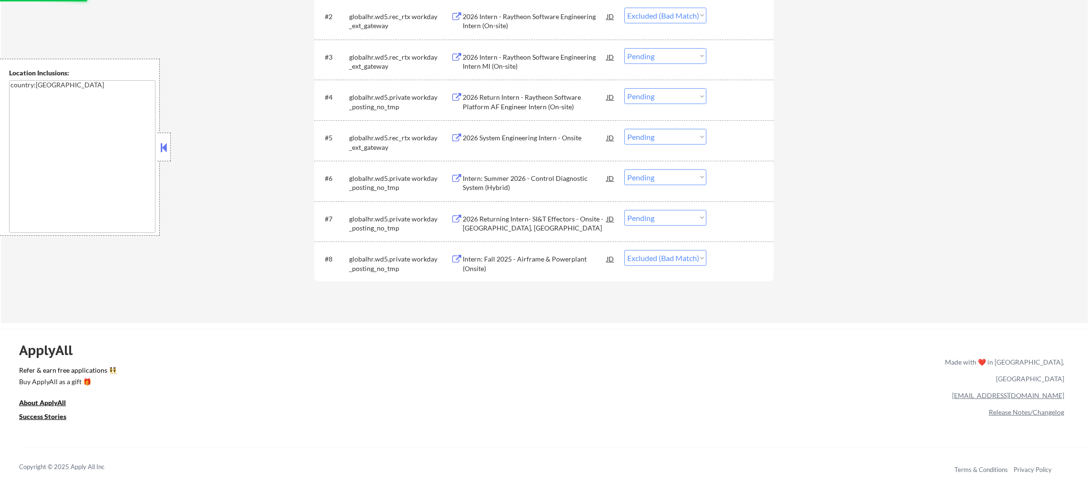
click at [542, 217] on div "2026 Returning Intern- SI&T Effectors - Onsite - [GEOGRAPHIC_DATA], [GEOGRAPHIC…" at bounding box center [535, 223] width 144 height 19
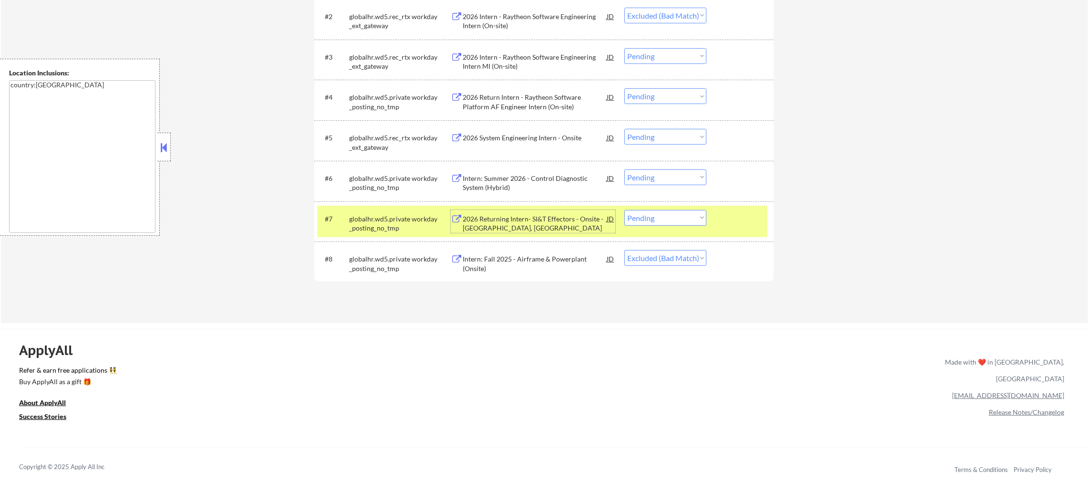
drag, startPoint x: 650, startPoint y: 218, endPoint x: 651, endPoint y: 223, distance: 4.8
click at [650, 218] on select "Choose an option... Pending Applied Excluded (Questions) Excluded (Expired) Exc…" at bounding box center [665, 218] width 82 height 16
click at [624, 210] on select "Choose an option... Pending Applied Excluded (Questions) Excluded (Expired) Exc…" at bounding box center [665, 218] width 82 height 16
click at [340, 202] on div "#7 globalhr.wd5.private_posting_no_tmp workday 2026 Returning Intern- SI&T Effe…" at bounding box center [543, 221] width 459 height 41
click at [526, 178] on div "Intern: Summer 2026 - Control Diagnostic System (Hybrid)" at bounding box center [535, 183] width 144 height 19
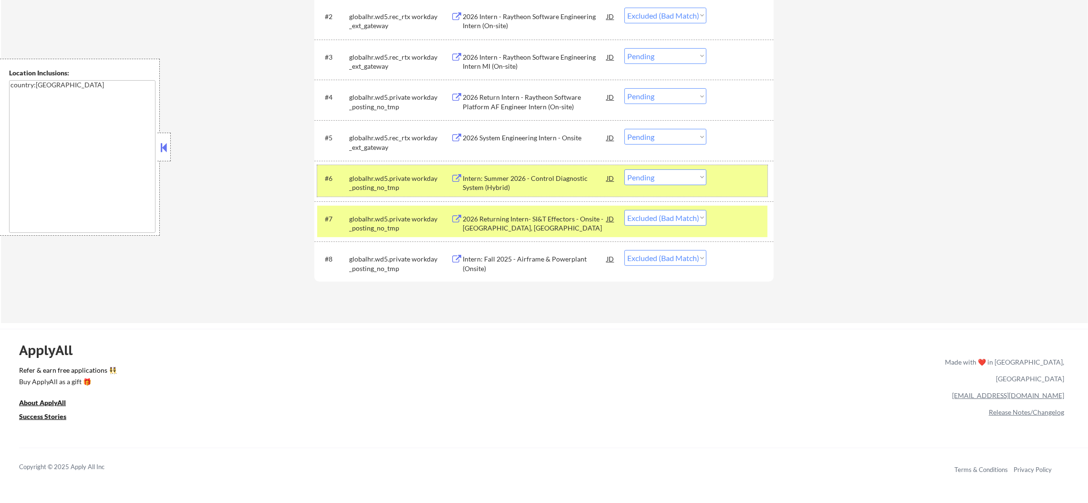
click at [669, 188] on div "#6 globalhr.wd5.private_posting_no_tmp workday Intern: Summer 2026 - Control Di…" at bounding box center [542, 180] width 450 height 31
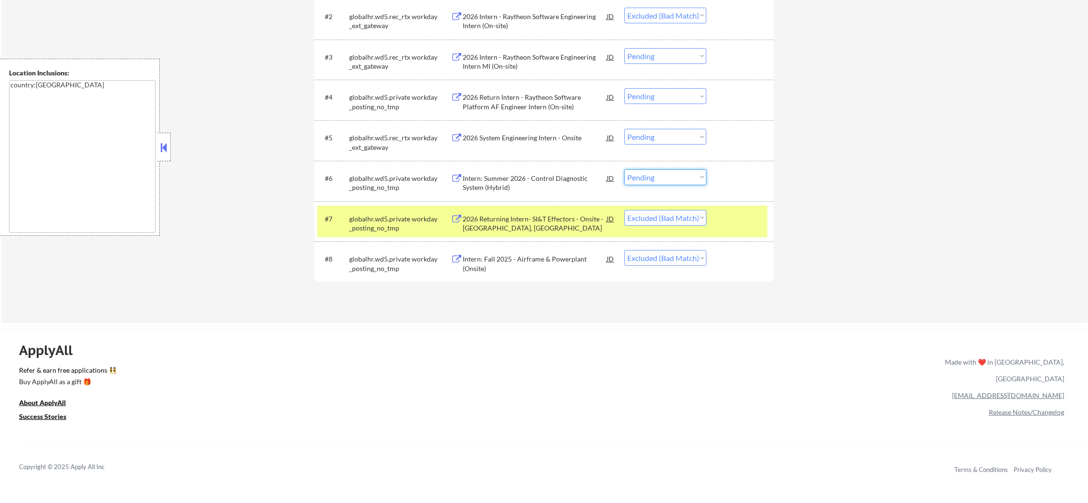
click at [671, 180] on select "Choose an option... Pending Applied Excluded (Questions) Excluded (Expired) Exc…" at bounding box center [665, 177] width 82 height 16
click at [624, 169] on select "Choose an option... Pending Applied Excluded (Questions) Excluded (Expired) Exc…" at bounding box center [665, 177] width 82 height 16
click at [411, 229] on div "globalhr.wd5.private_posting_no_tmp" at bounding box center [380, 223] width 62 height 19
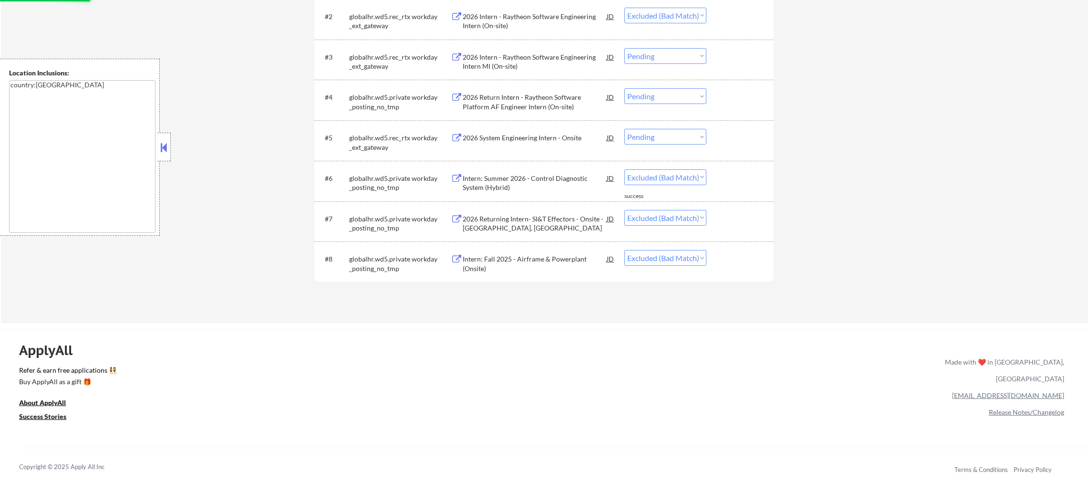
click at [659, 130] on select "Choose an option... Pending Applied Excluded (Questions) Excluded (Expired) Exc…" at bounding box center [665, 137] width 82 height 16
click at [624, 129] on select "Choose an option... Pending Applied Excluded (Questions) Excluded (Expired) Exc…" at bounding box center [665, 137] width 82 height 16
click at [682, 94] on select "Choose an option... Pending Applied Excluded (Questions) Excluded (Expired) Exc…" at bounding box center [665, 96] width 82 height 16
click at [624, 88] on select "Choose an option... Pending Applied Excluded (Questions) Excluded (Expired) Exc…" at bounding box center [665, 96] width 82 height 16
click at [691, 57] on select "Choose an option... Pending Applied Excluded (Questions) Excluded (Expired) Exc…" at bounding box center [665, 56] width 82 height 16
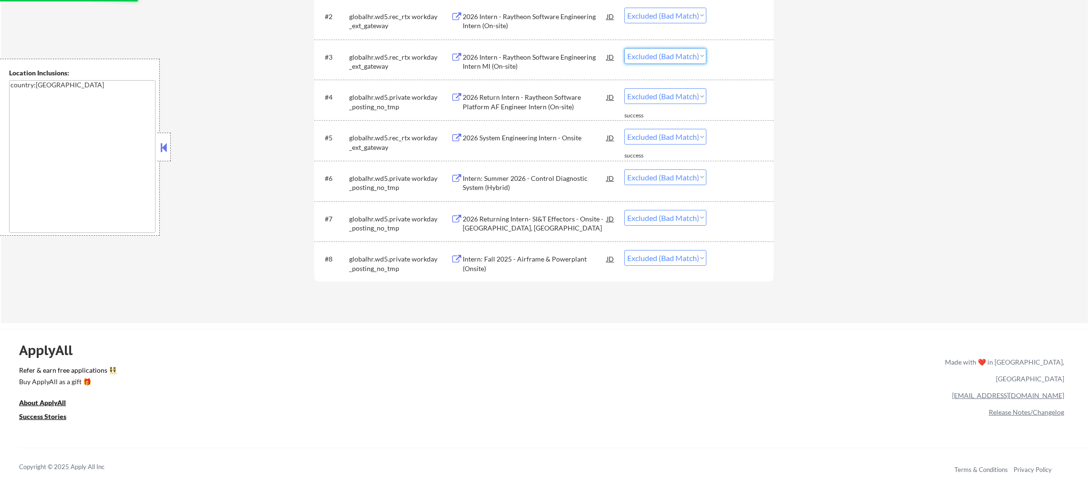
click at [624, 48] on select "Choose an option... Pending Applied Excluded (Questions) Excluded (Expired) Exc…" at bounding box center [665, 56] width 82 height 16
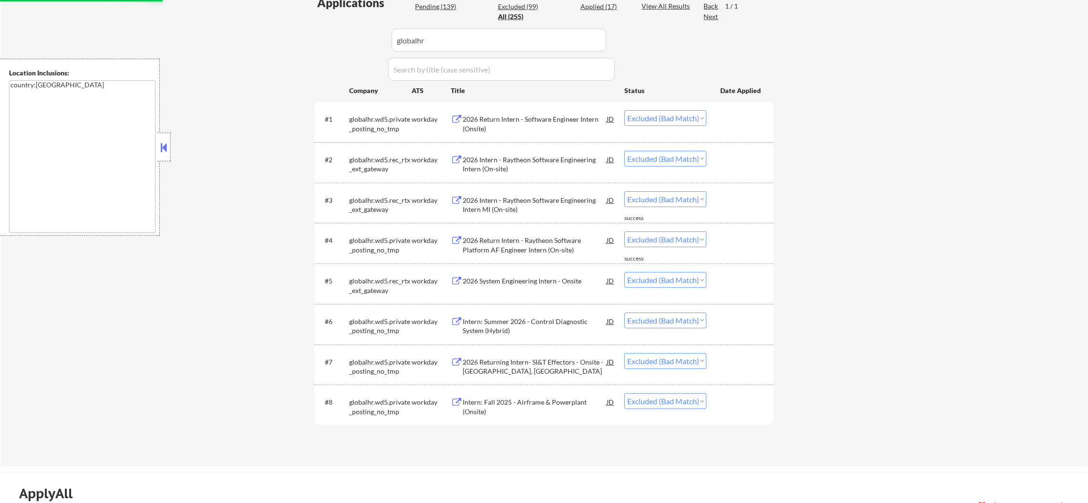
click at [725, 123] on div "← Return to /applysquad Mailslurp Inbox Job Search Builder [PERSON_NAME] User E…" at bounding box center [544, 116] width 1087 height 700
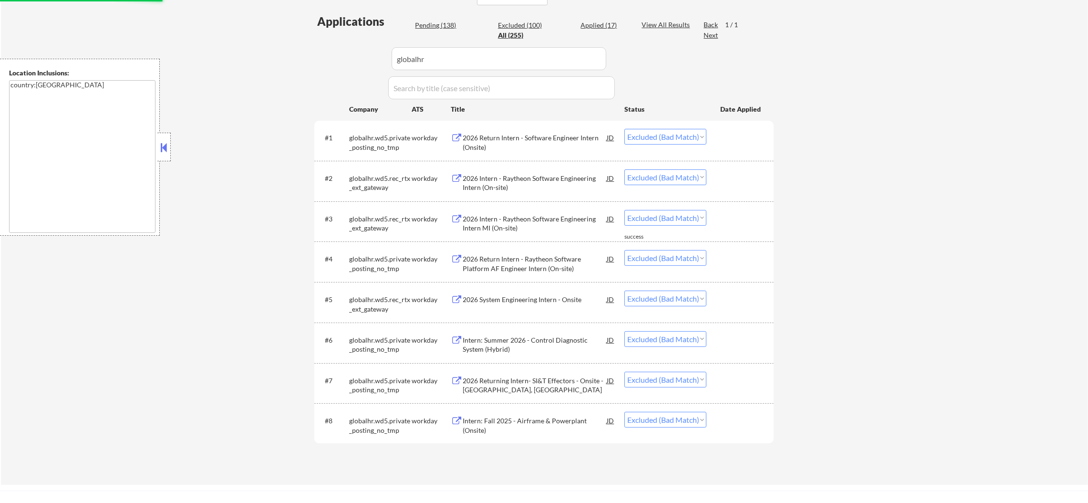
scroll to position [249, 0]
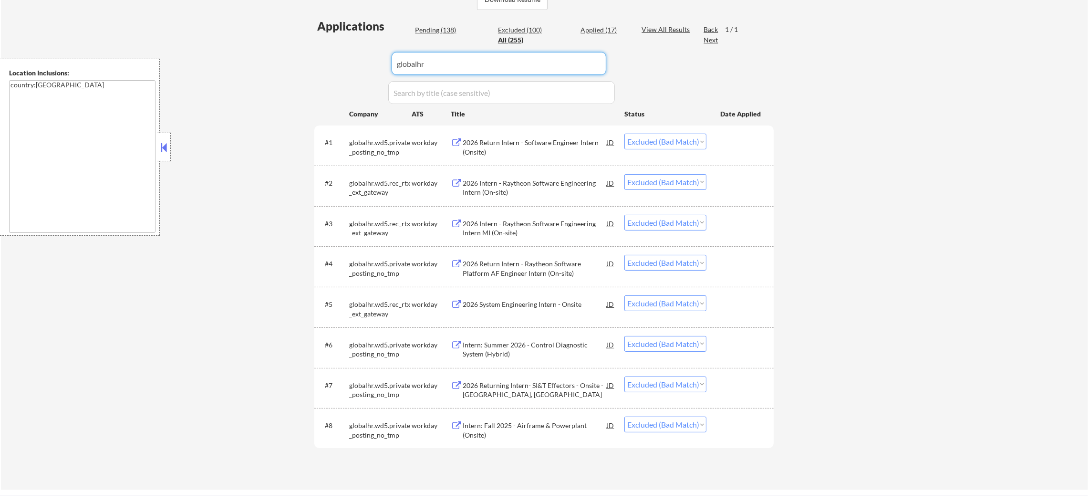
drag, startPoint x: 415, startPoint y: 53, endPoint x: 291, endPoint y: 36, distance: 125.2
click at [291, 36] on div "← Return to /applysquad Mailslurp Inbox Job Search Builder [PERSON_NAME] User E…" at bounding box center [544, 139] width 1087 height 700
click at [262, 42] on div "← Return to /applysquad Mailslurp Inbox Job Search Builder [PERSON_NAME] User E…" at bounding box center [544, 139] width 1087 height 700
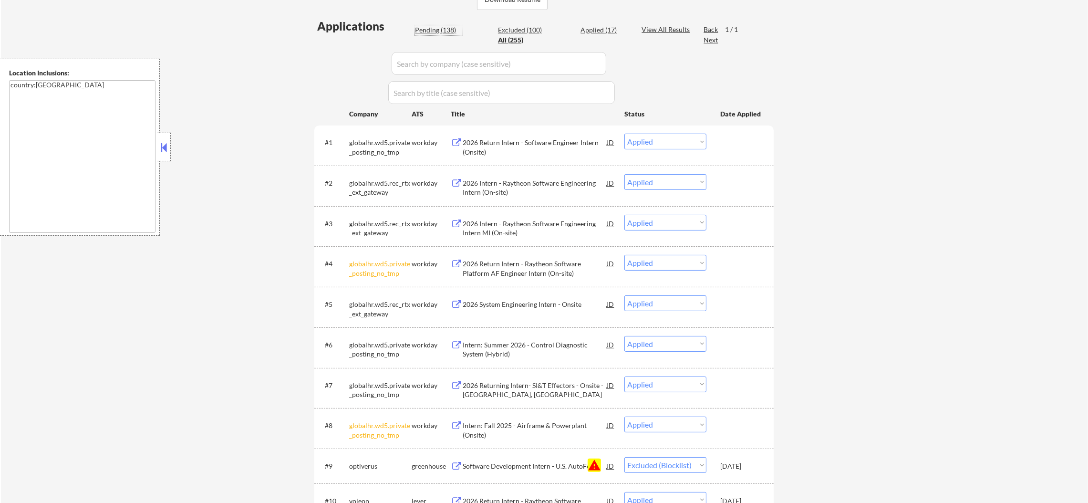
click at [437, 34] on div "Pending (138)" at bounding box center [439, 30] width 48 height 10
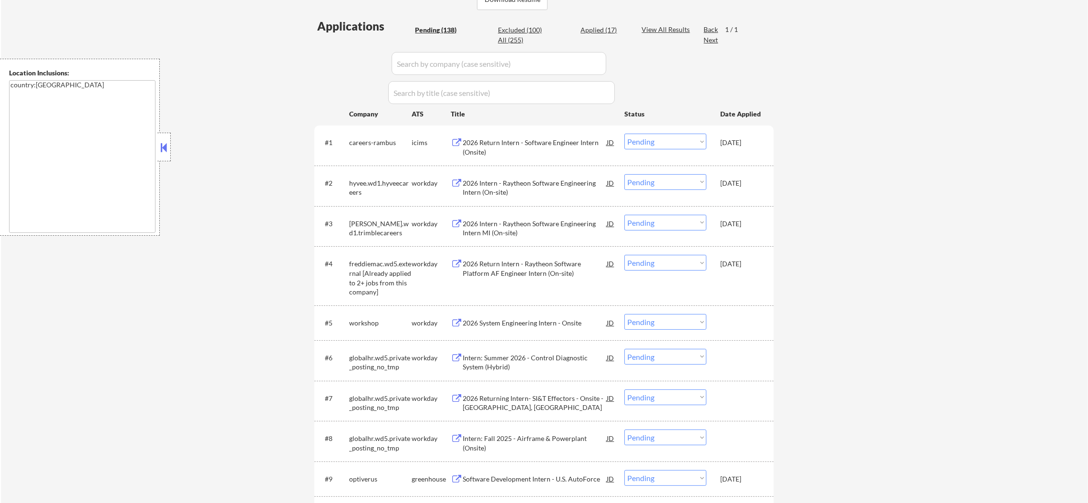
click at [440, 30] on div "Pending (138)" at bounding box center [439, 30] width 48 height 10
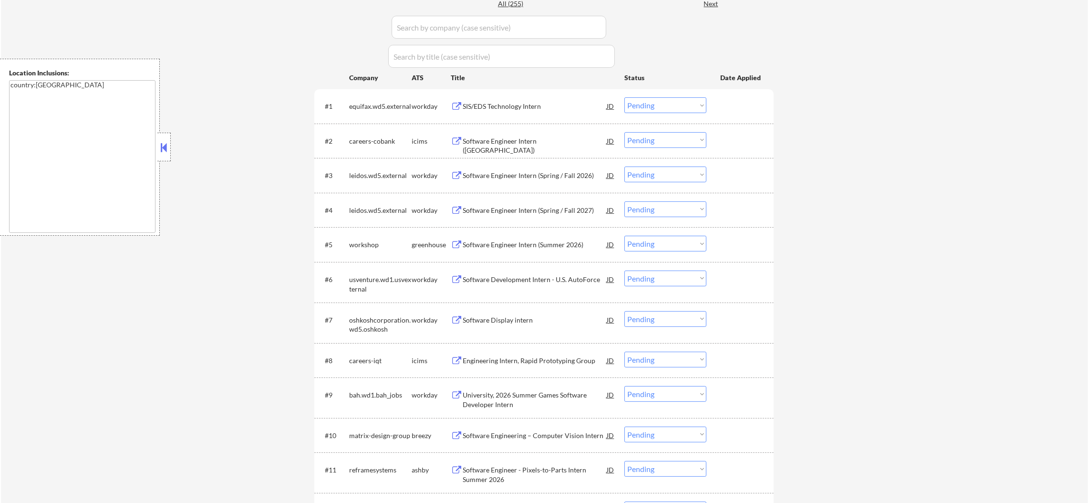
scroll to position [320, 0]
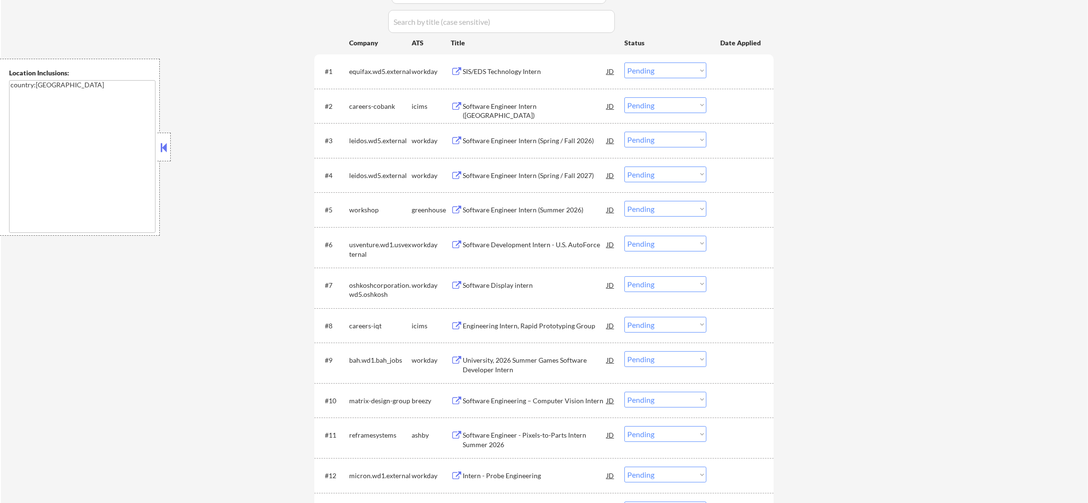
click at [502, 67] on div "SIS/EDS Technology Intern" at bounding box center [535, 72] width 144 height 10
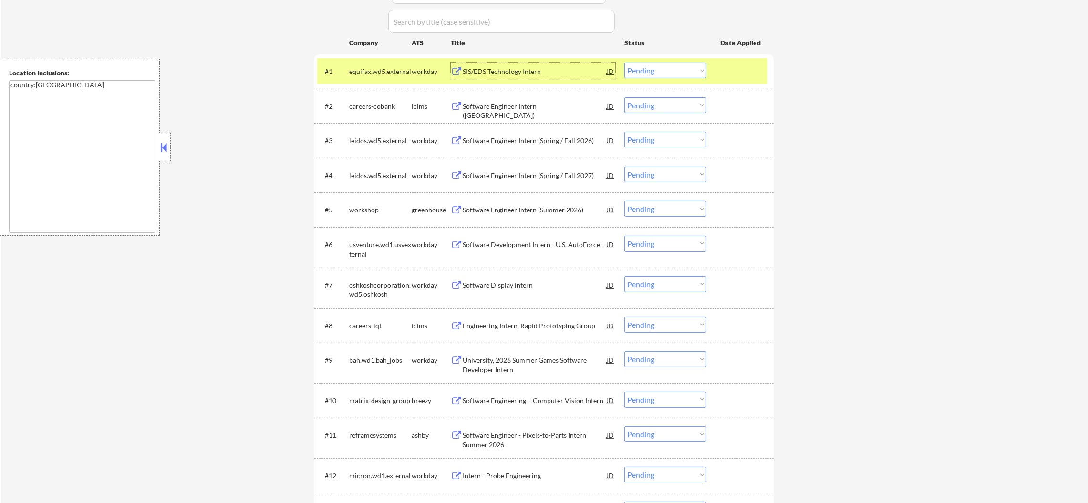
click at [649, 71] on select "Choose an option... Pending Applied Excluded (Questions) Excluded (Expired) Exc…" at bounding box center [665, 70] width 82 height 16
click at [624, 62] on select "Choose an option... Pending Applied Excluded (Questions) Excluded (Expired) Exc…" at bounding box center [665, 70] width 82 height 16
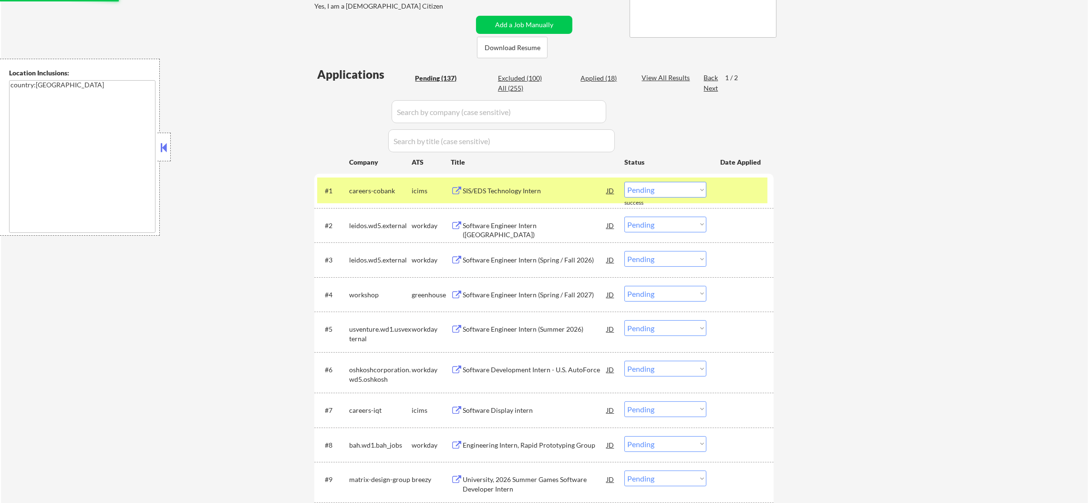
scroll to position [225, 0]
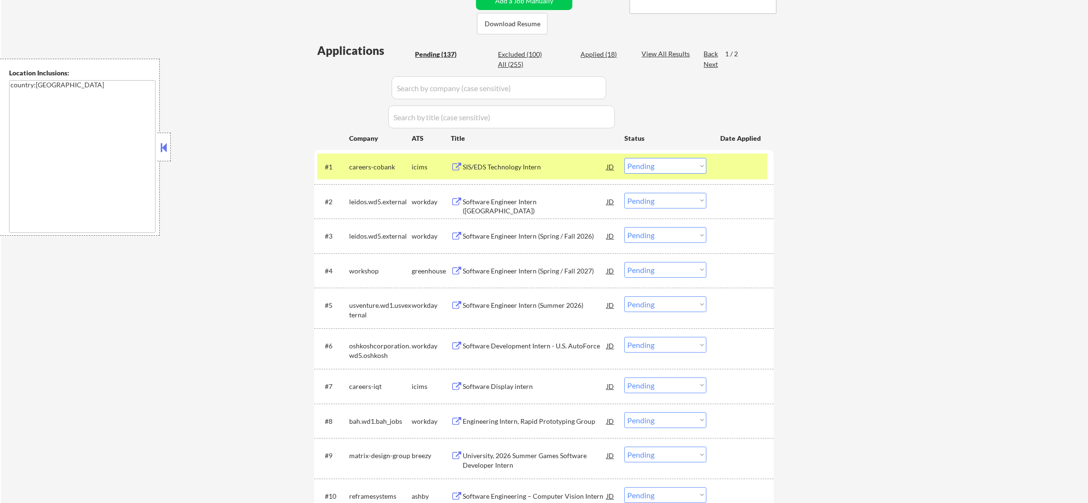
click at [367, 165] on div "careers-cobank" at bounding box center [380, 167] width 62 height 10
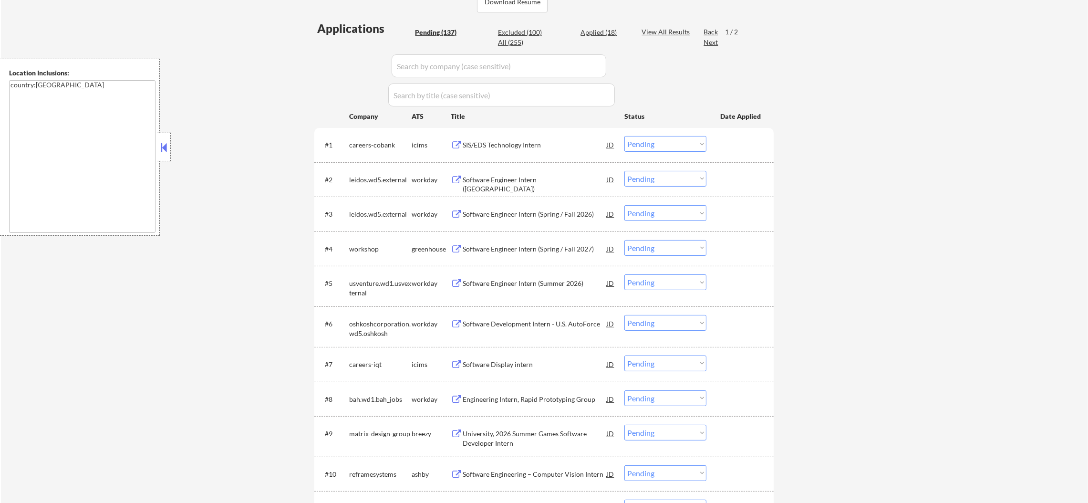
scroll to position [296, 0]
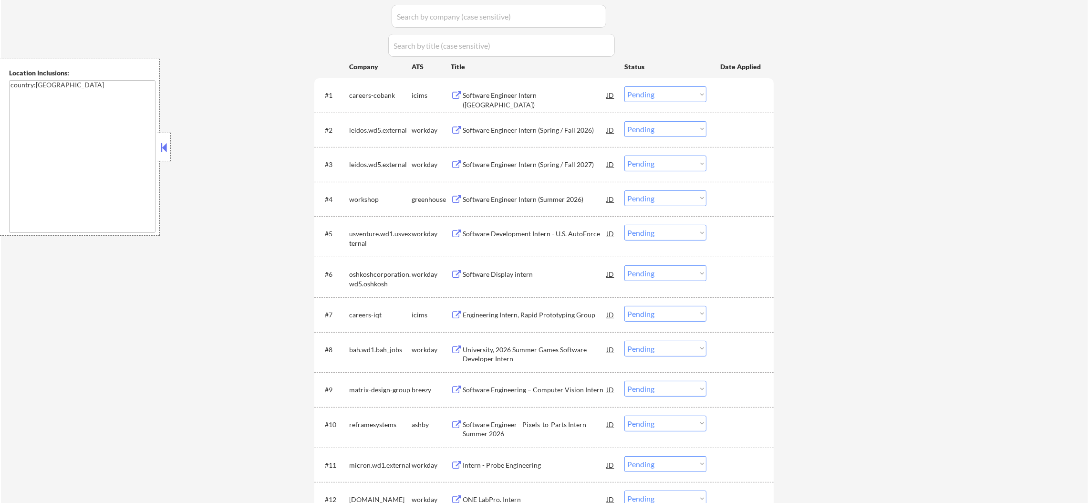
click at [529, 93] on div "Software Engineer Intern ([GEOGRAPHIC_DATA])" at bounding box center [535, 100] width 144 height 19
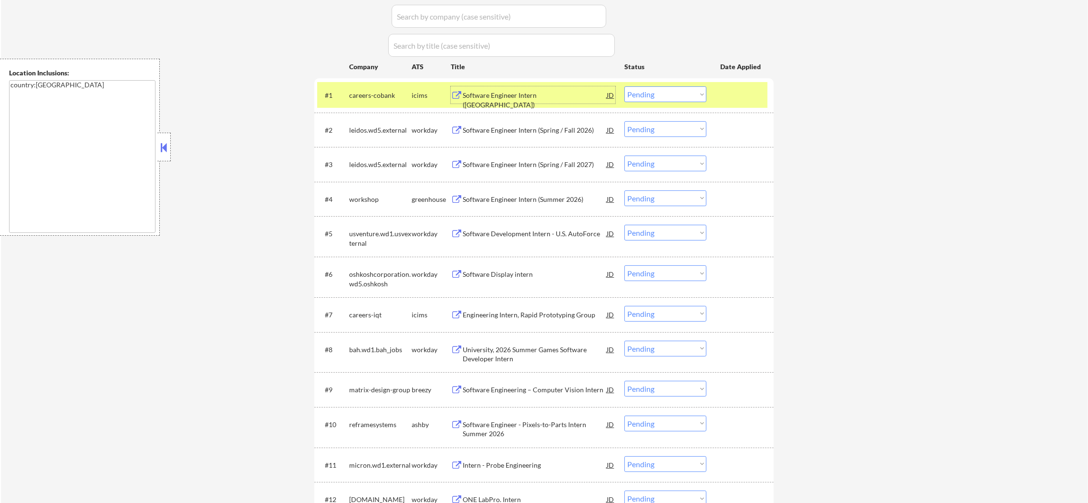
click at [640, 96] on select "Choose an option... Pending Applied Excluded (Questions) Excluded (Expired) Exc…" at bounding box center [665, 94] width 82 height 16
click at [624, 86] on select "Choose an option... Pending Applied Excluded (Questions) Excluded (Expired) Exc…" at bounding box center [665, 94] width 82 height 16
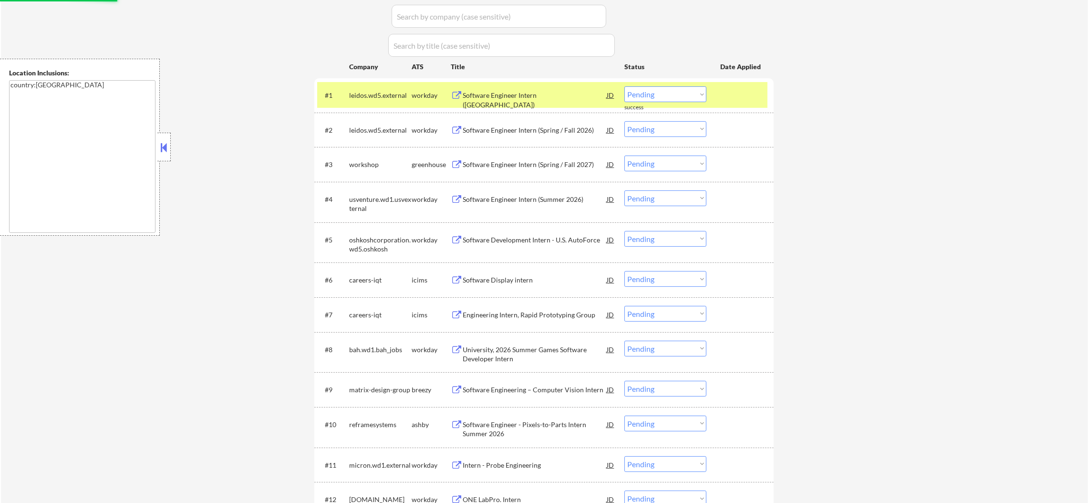
click at [388, 93] on div "leidos.wd5.external" at bounding box center [380, 96] width 62 height 10
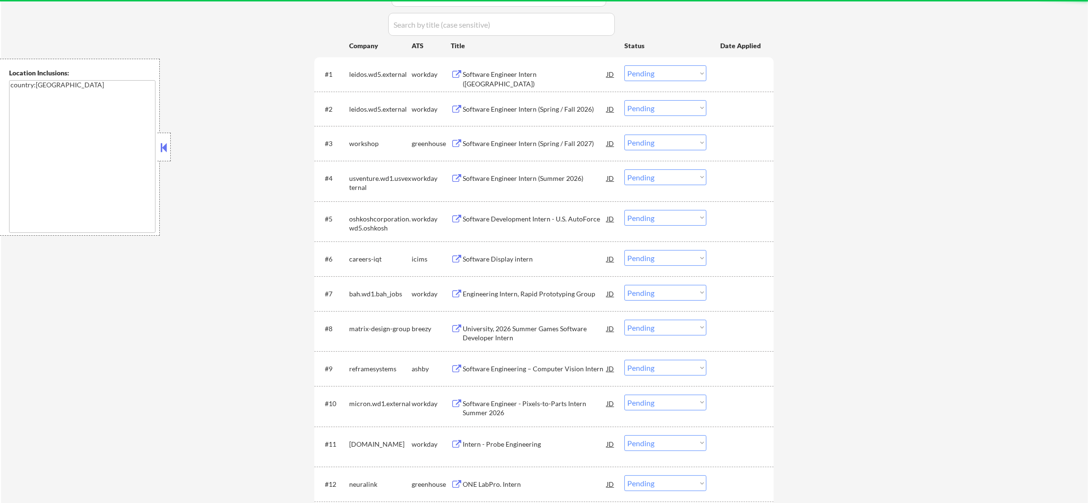
scroll to position [320, 0]
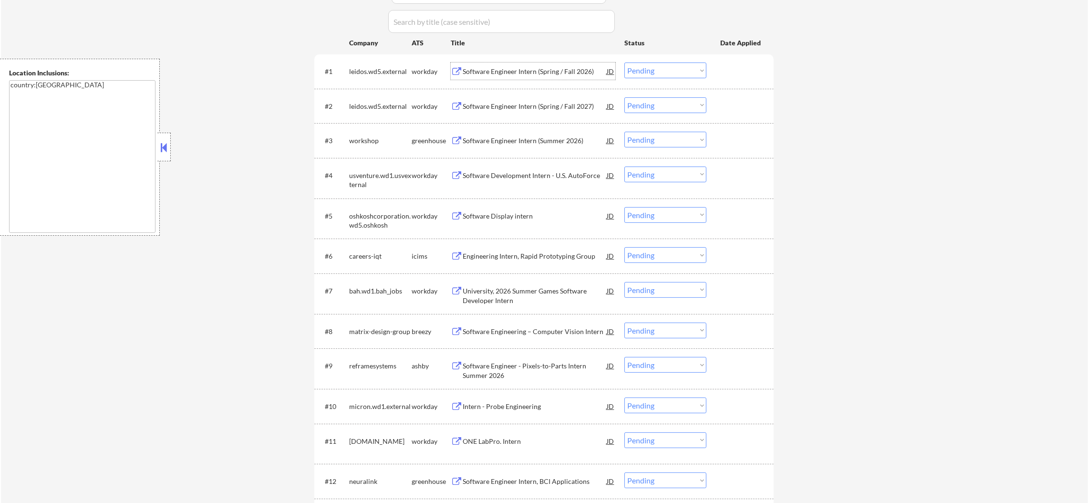
click at [551, 67] on div "Software Engineer Intern (Spring / Fall 2026)" at bounding box center [535, 72] width 144 height 10
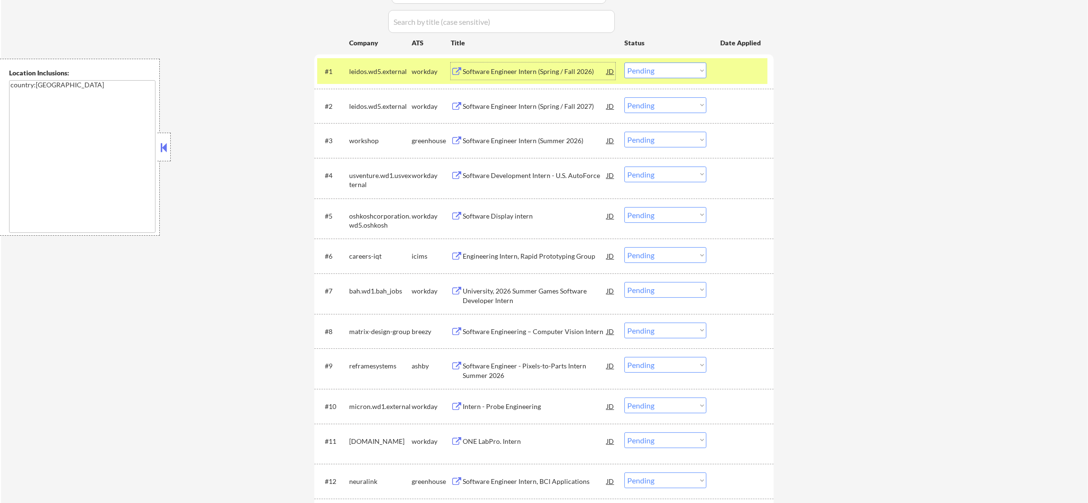
click at [673, 62] on select "Choose an option... Pending Applied Excluded (Questions) Excluded (Expired) Exc…" at bounding box center [665, 70] width 82 height 16
click at [624, 62] on select "Choose an option... Pending Applied Excluded (Questions) Excluded (Expired) Exc…" at bounding box center [665, 70] width 82 height 16
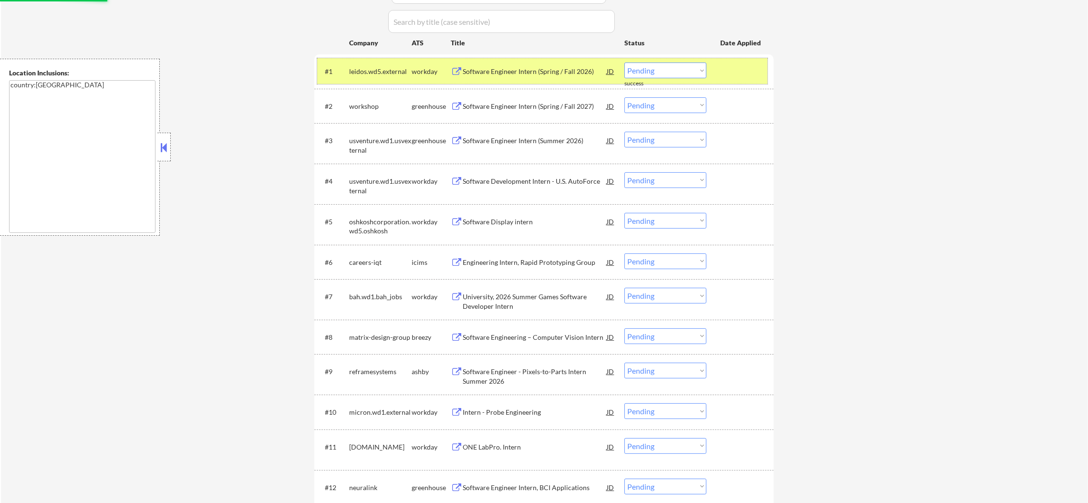
click at [379, 71] on div "leidos.wd5.external" at bounding box center [380, 72] width 62 height 10
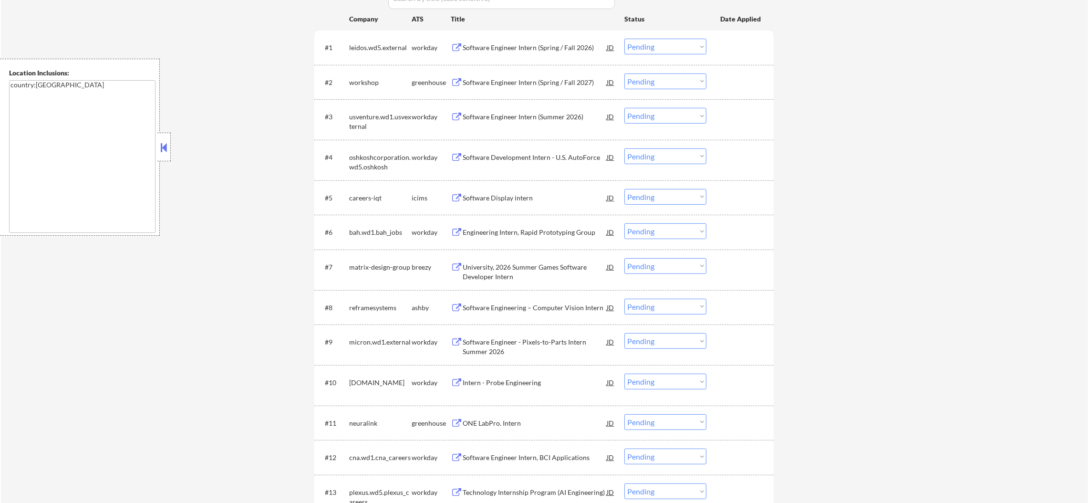
scroll to position [272, 0]
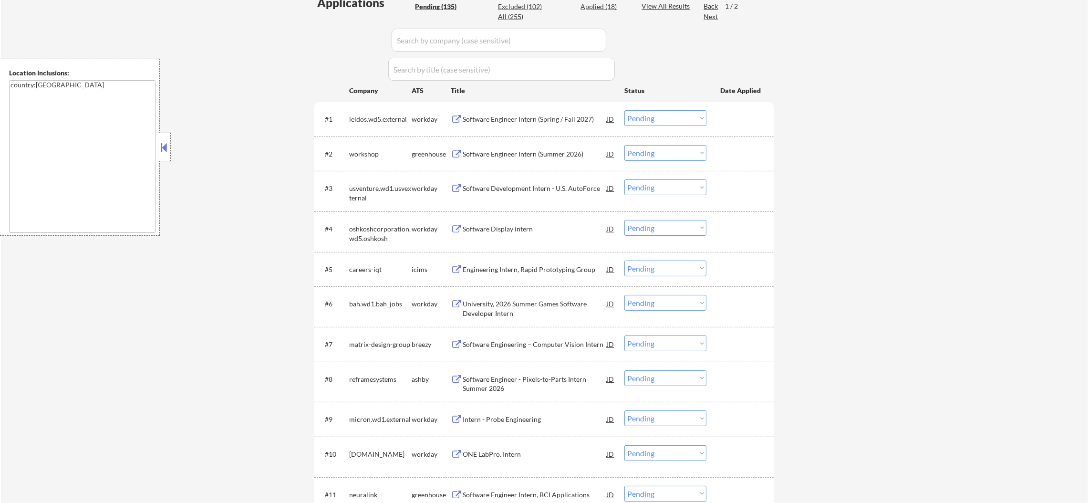
click at [361, 123] on div "leidos.wd5.external" at bounding box center [380, 119] width 62 height 10
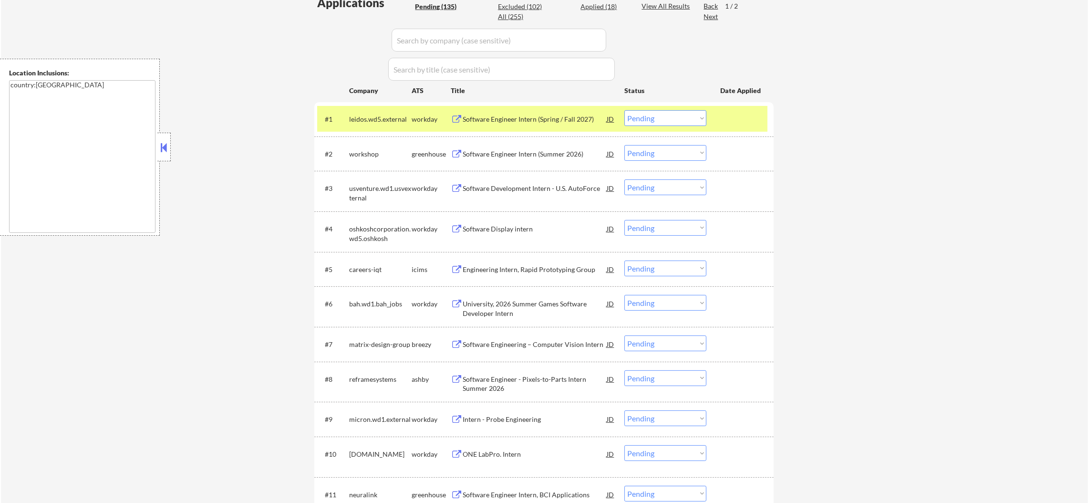
click at [357, 120] on div "leidos.wd5.external" at bounding box center [380, 119] width 62 height 10
copy div "leidos"
click at [514, 19] on div "All (255)" at bounding box center [522, 17] width 48 height 10
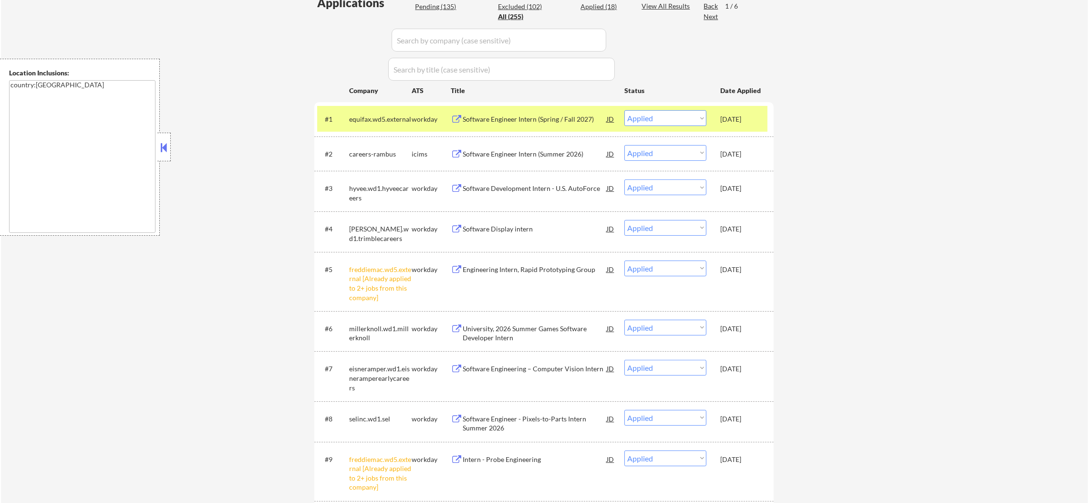
click at [469, 46] on input "input" at bounding box center [499, 40] width 215 height 23
paste input "leidos"
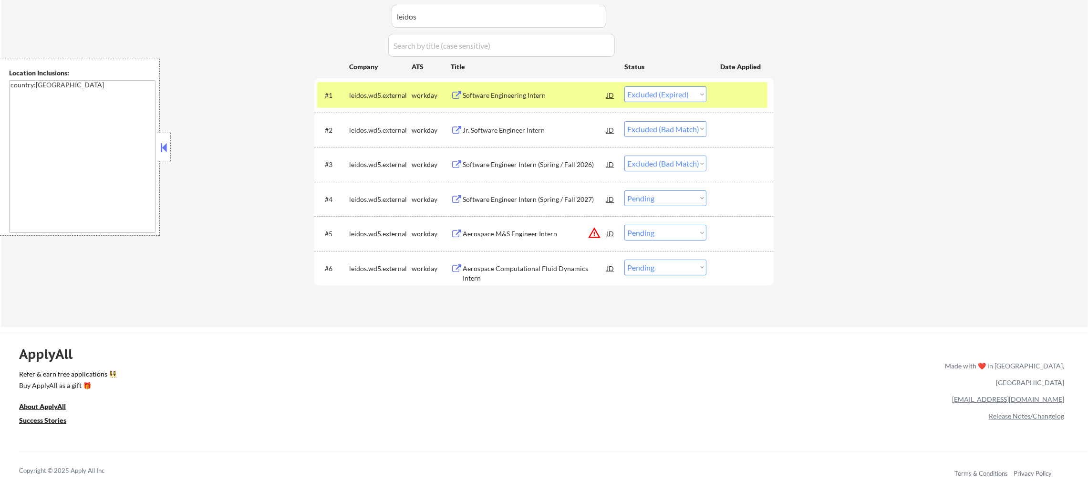
click at [376, 87] on div "leidos.wd5.external" at bounding box center [380, 94] width 62 height 17
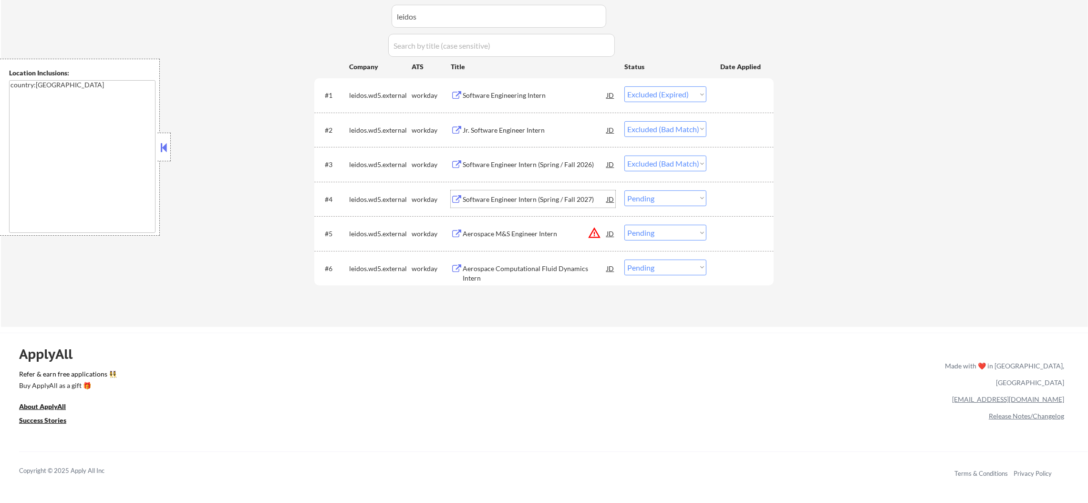
click at [551, 195] on div "Software Engineer Intern (Spring / Fall 2027)" at bounding box center [535, 200] width 144 height 10
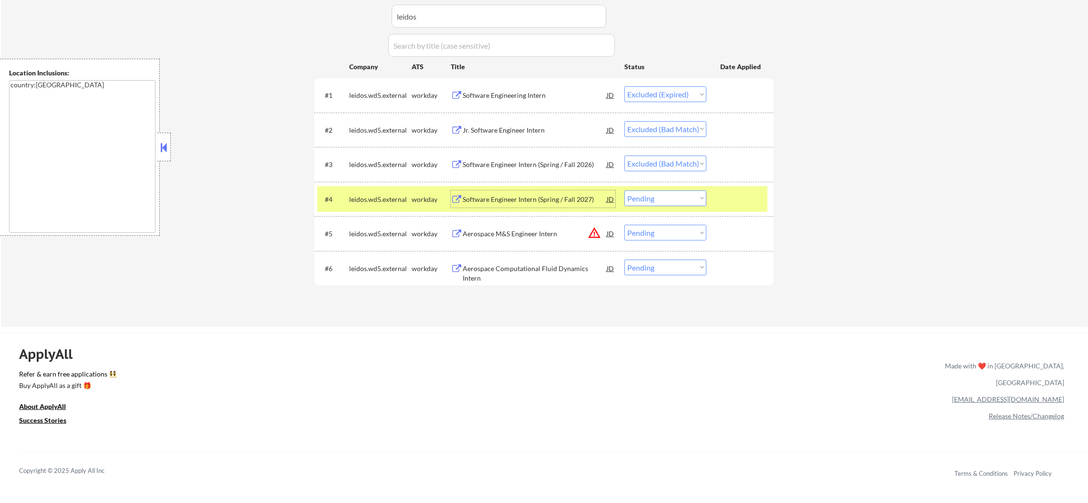
click at [672, 202] on select "Choose an option... Pending Applied Excluded (Questions) Excluded (Expired) Exc…" at bounding box center [665, 198] width 82 height 16
click at [624, 190] on select "Choose an option... Pending Applied Excluded (Questions) Excluded (Expired) Exc…" at bounding box center [665, 198] width 82 height 16
click at [330, 198] on div "#4" at bounding box center [333, 200] width 17 height 10
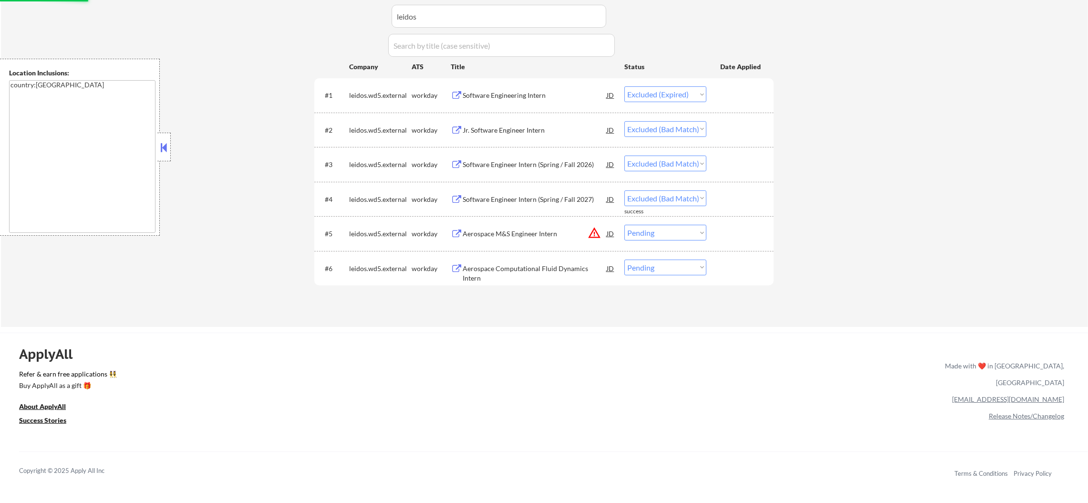
drag, startPoint x: 662, startPoint y: 229, endPoint x: 665, endPoint y: 233, distance: 4.9
click at [662, 229] on select "Choose an option... Pending Applied Excluded (Questions) Excluded (Expired) Exc…" at bounding box center [665, 233] width 82 height 16
click at [624, 225] on select "Choose an option... Pending Applied Excluded (Questions) Excluded (Expired) Exc…" at bounding box center [665, 233] width 82 height 16
click at [679, 270] on select "Choose an option... Pending Applied Excluded (Questions) Excluded (Expired) Exc…" at bounding box center [665, 268] width 82 height 16
click at [624, 260] on select "Choose an option... Pending Applied Excluded (Questions) Excluded (Expired) Exc…" at bounding box center [665, 268] width 82 height 16
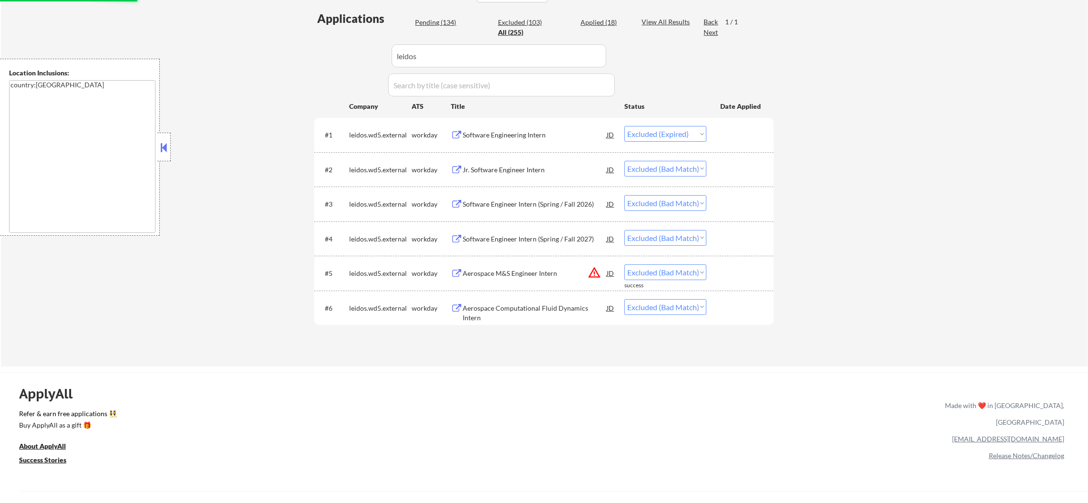
scroll to position [177, 0]
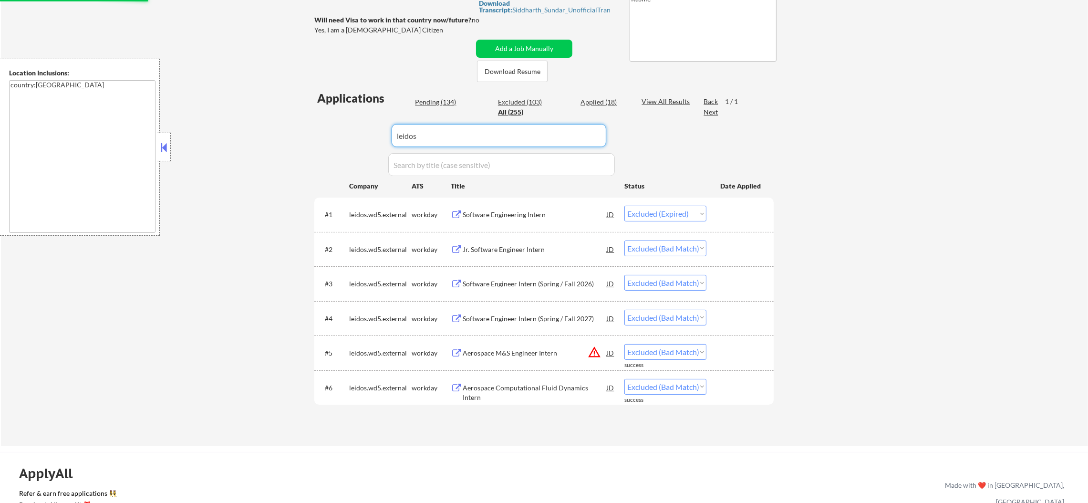
drag, startPoint x: 436, startPoint y: 146, endPoint x: 358, endPoint y: 139, distance: 78.0
click at [358, 139] on div "Applications Pending (134) Excluded (103) Applied (18) All (255) View All Resul…" at bounding box center [543, 258] width 459 height 337
click at [338, 116] on div "Applications Pending (132) Excluded (105) Applied (18) All (255) View All Resul…" at bounding box center [543, 258] width 459 height 337
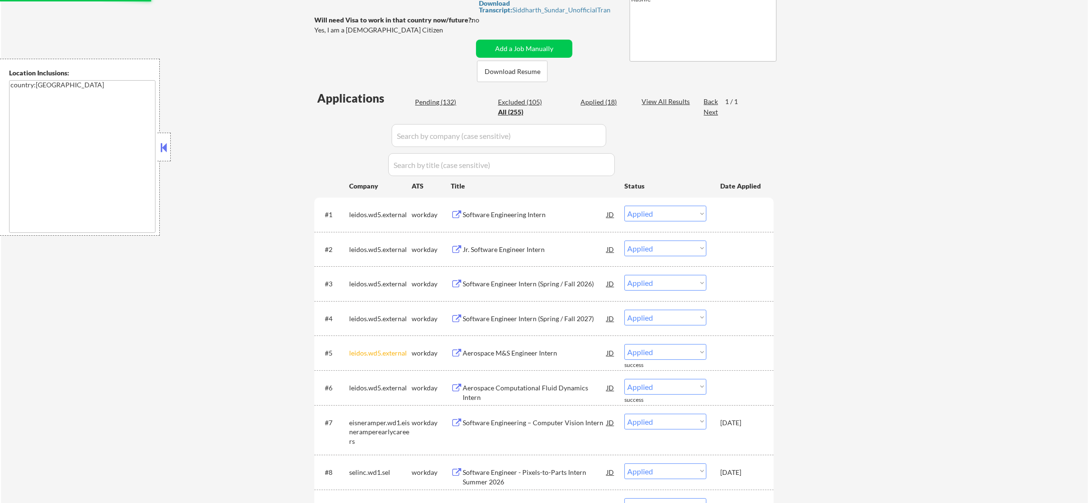
click at [441, 100] on div "Pending (132)" at bounding box center [439, 102] width 48 height 10
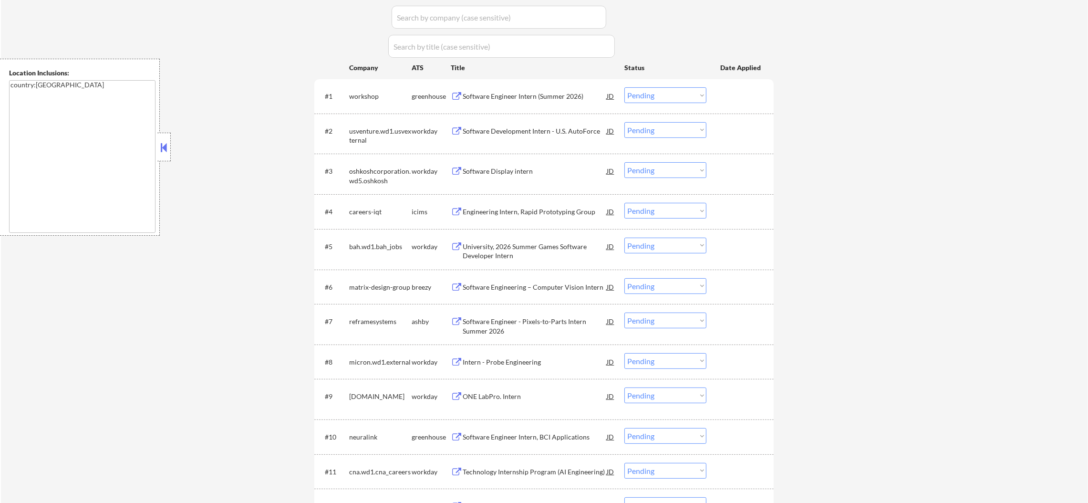
scroll to position [296, 0]
click at [541, 94] on div "Software Engineer Intern (Summer 2026)" at bounding box center [535, 96] width 144 height 10
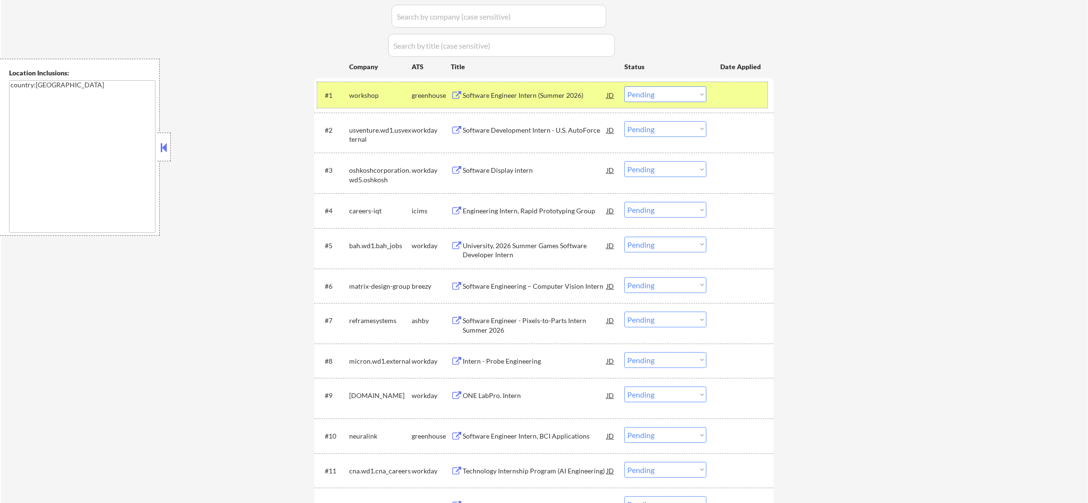
click at [377, 97] on div "workshop" at bounding box center [380, 96] width 62 height 10
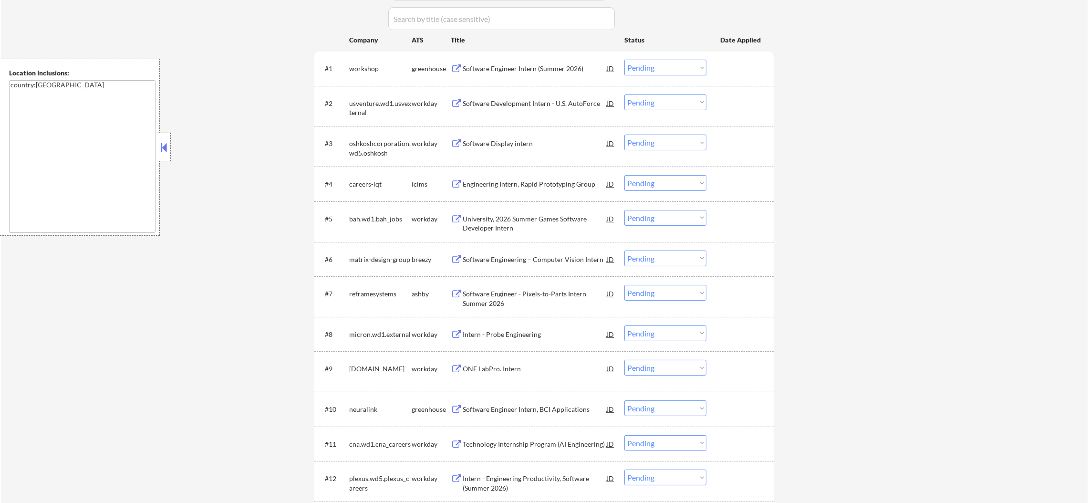
scroll to position [416, 0]
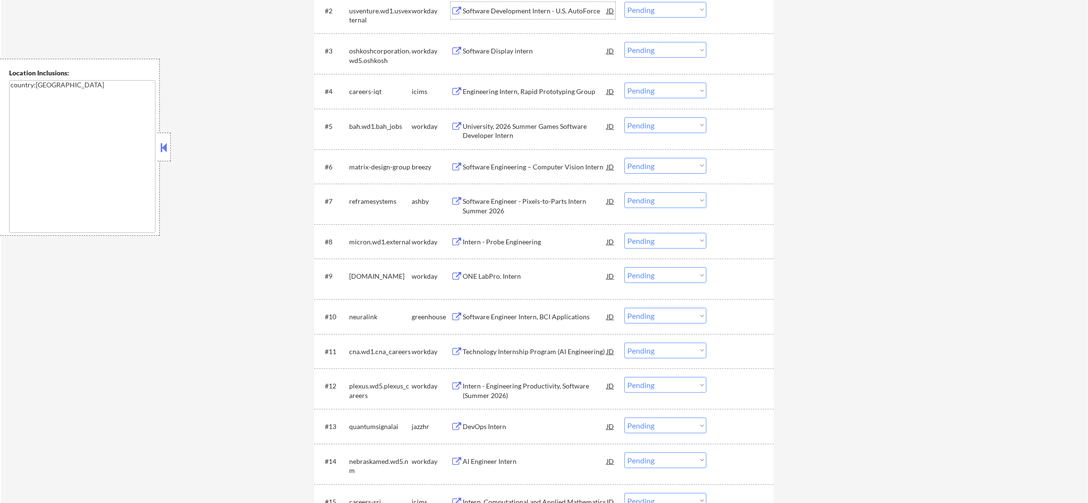
click at [528, 3] on div "Software Development Intern - U.S. AutoForce" at bounding box center [535, 10] width 144 height 17
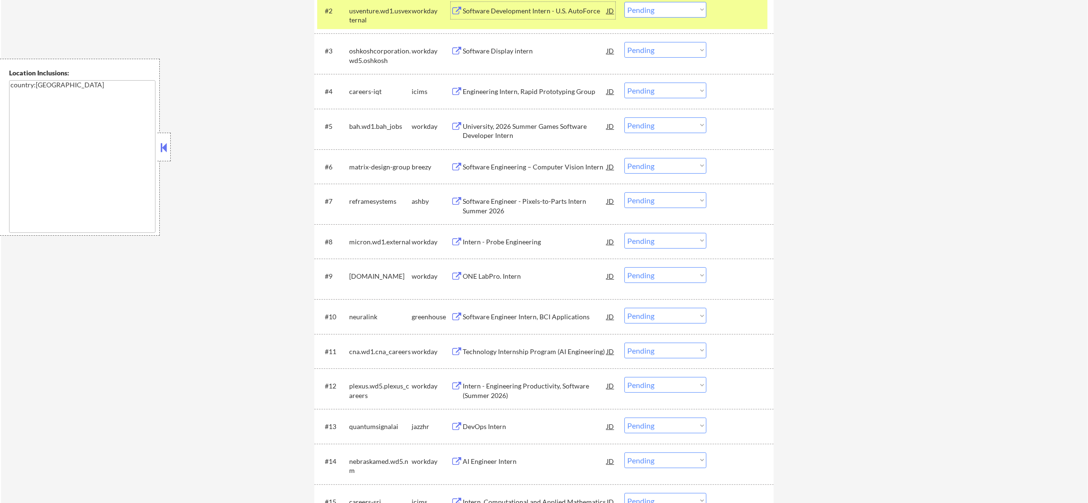
click at [519, 13] on div "Software Development Intern - U.S. AutoForce" at bounding box center [535, 11] width 144 height 10
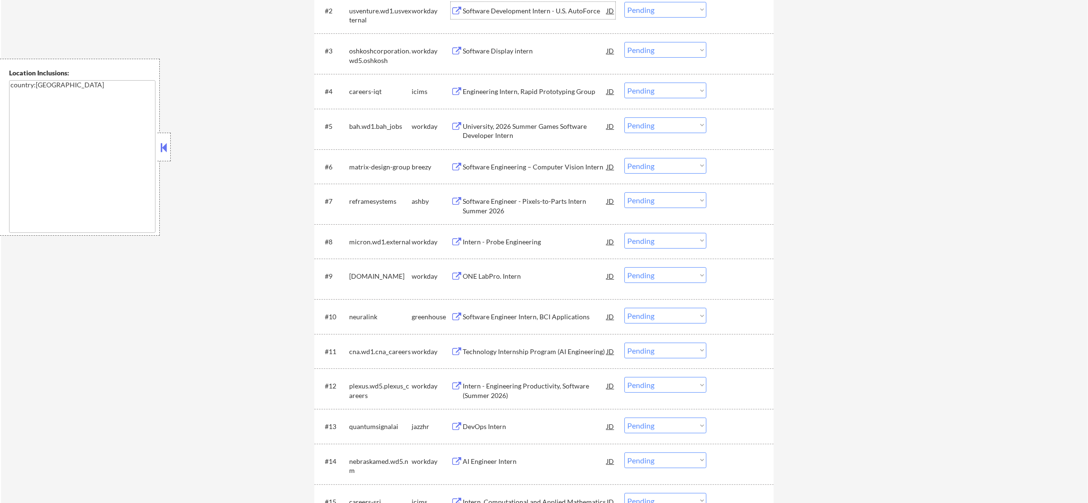
click at [393, 17] on div "usventure.wd1.usvexternal" at bounding box center [380, 15] width 62 height 19
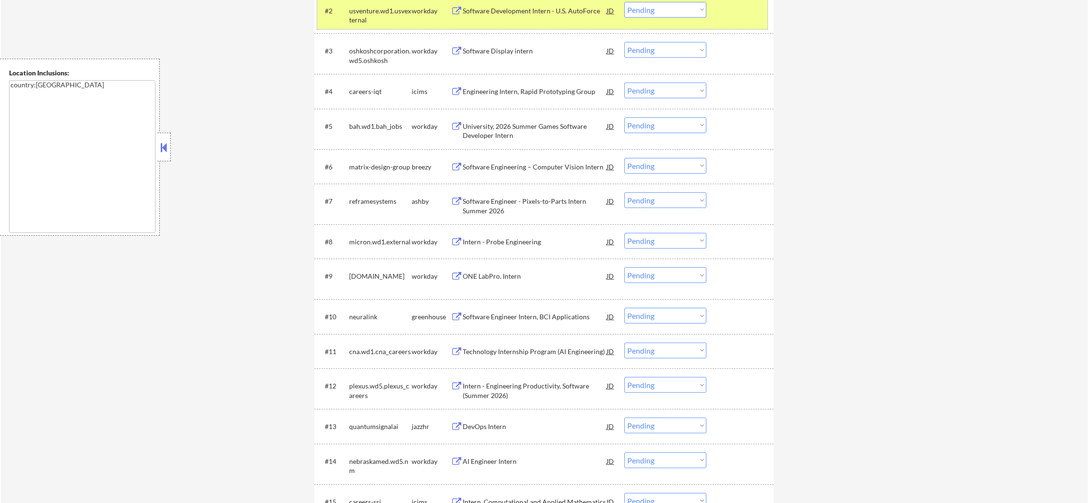
click at [687, 10] on select "Choose an option... Pending Applied Excluded (Questions) Excluded (Expired) Exc…" at bounding box center [665, 10] width 82 height 16
click at [624, 2] on select "Choose an option... Pending Applied Excluded (Questions) Excluded (Expired) Exc…" at bounding box center [665, 10] width 82 height 16
click at [385, 17] on div "usventure.wd1.usvexternal" at bounding box center [380, 15] width 62 height 19
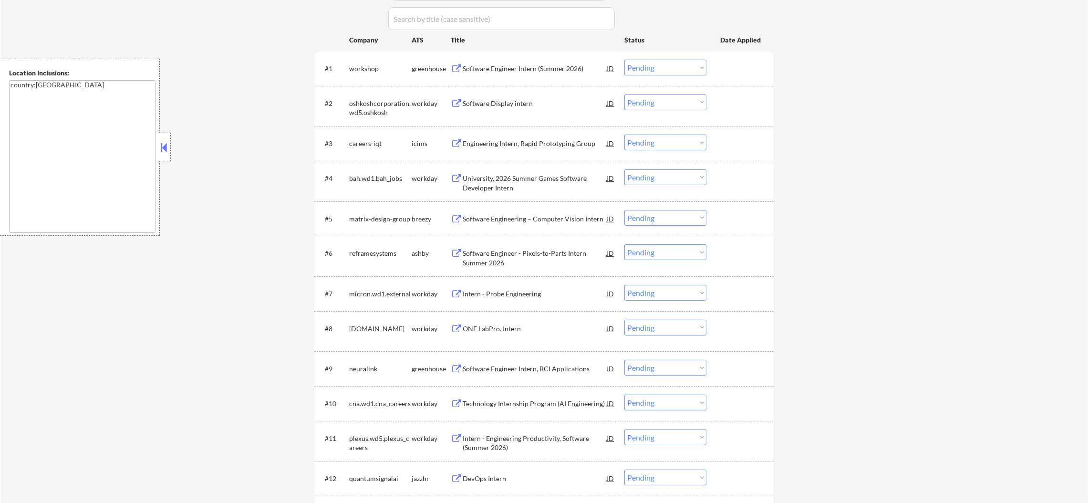
scroll to position [344, 0]
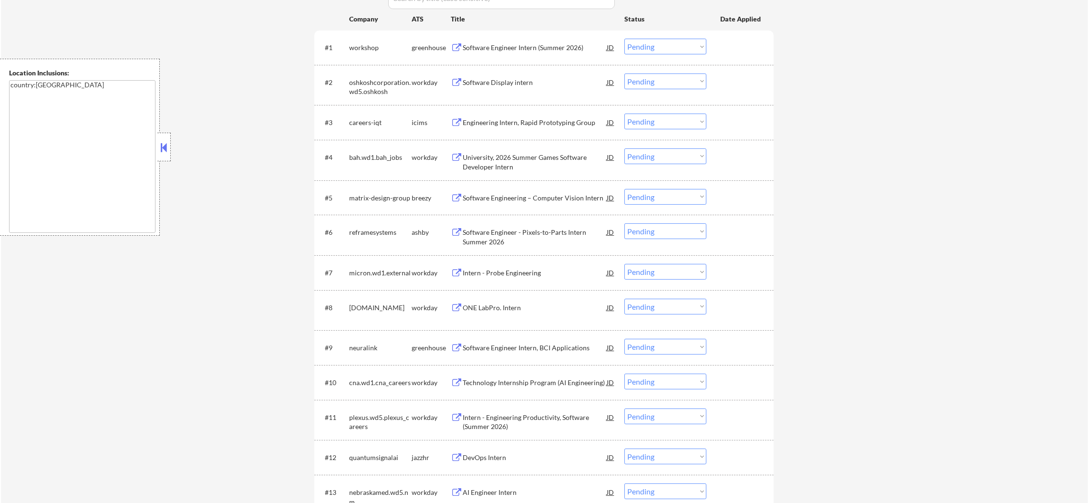
click at [509, 78] on div "Software Display intern" at bounding box center [535, 83] width 144 height 10
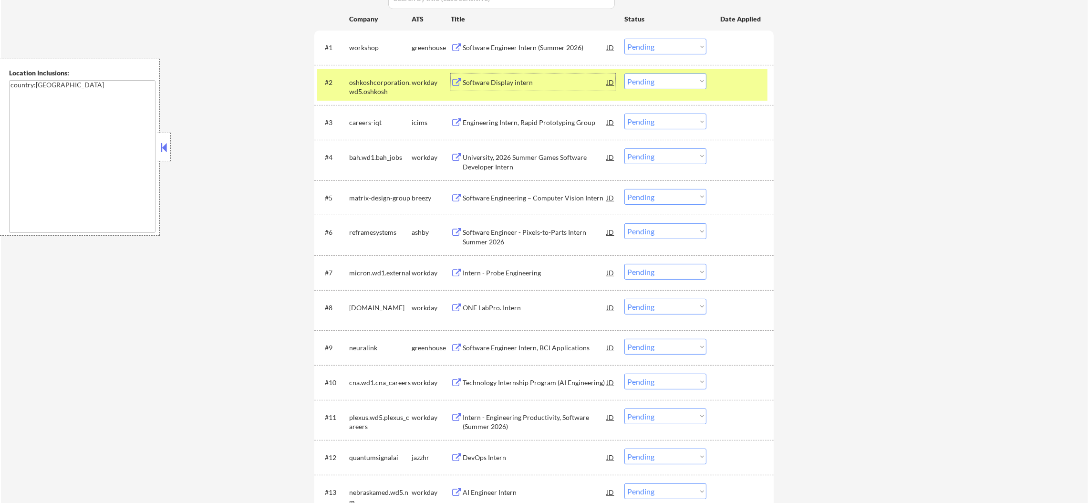
click at [645, 84] on select "Choose an option... Pending Applied Excluded (Questions) Excluded (Expired) Exc…" at bounding box center [665, 81] width 82 height 16
click at [624, 73] on select "Choose an option... Pending Applied Excluded (Questions) Excluded (Expired) Exc…" at bounding box center [665, 81] width 82 height 16
click at [397, 85] on div "oshkoshcorporation.wd5.oshkosh" at bounding box center [380, 87] width 62 height 19
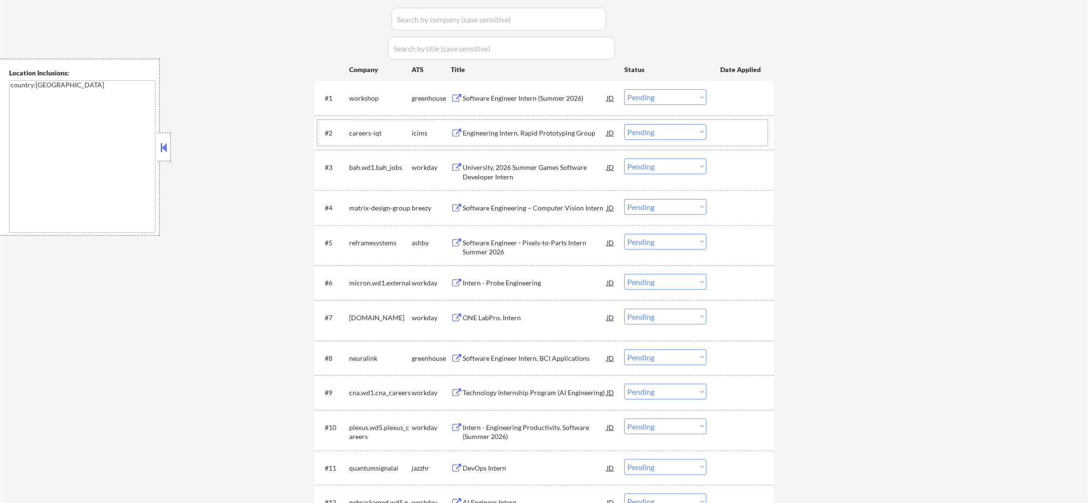
scroll to position [296, 0]
click at [510, 91] on div "Software Engineer Intern (Summer 2026)" at bounding box center [535, 96] width 144 height 10
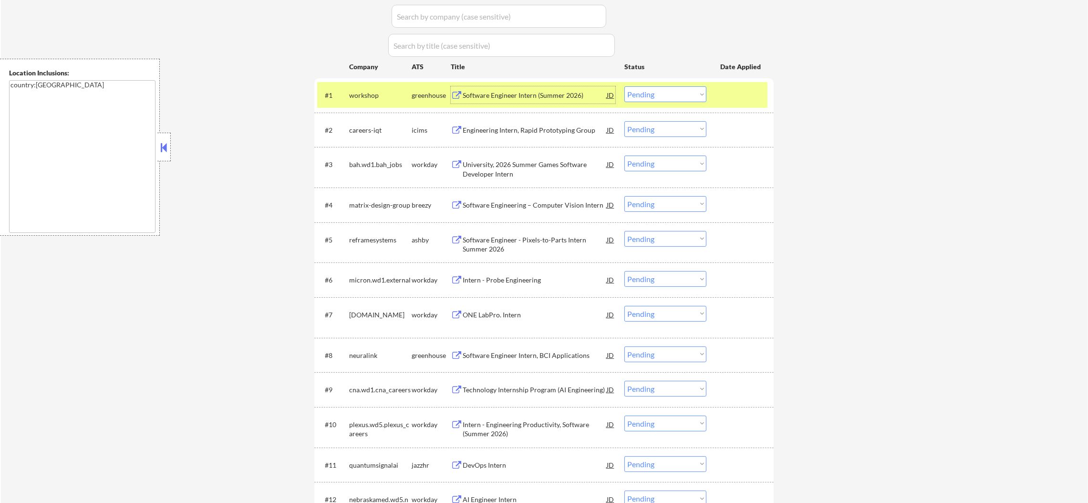
click at [632, 92] on select "Choose an option... Pending Applied Excluded (Questions) Excluded (Expired) Exc…" at bounding box center [665, 94] width 82 height 16
click at [624, 86] on select "Choose an option... Pending Applied Excluded (Questions) Excluded (Expired) Exc…" at bounding box center [665, 94] width 82 height 16
click at [642, 93] on select "Choose an option... Pending Applied Excluded (Questions) Excluded (Expired) Exc…" at bounding box center [665, 94] width 82 height 16
click at [624, 86] on select "Choose an option... Pending Applied Excluded (Questions) Excluded (Expired) Exc…" at bounding box center [665, 94] width 82 height 16
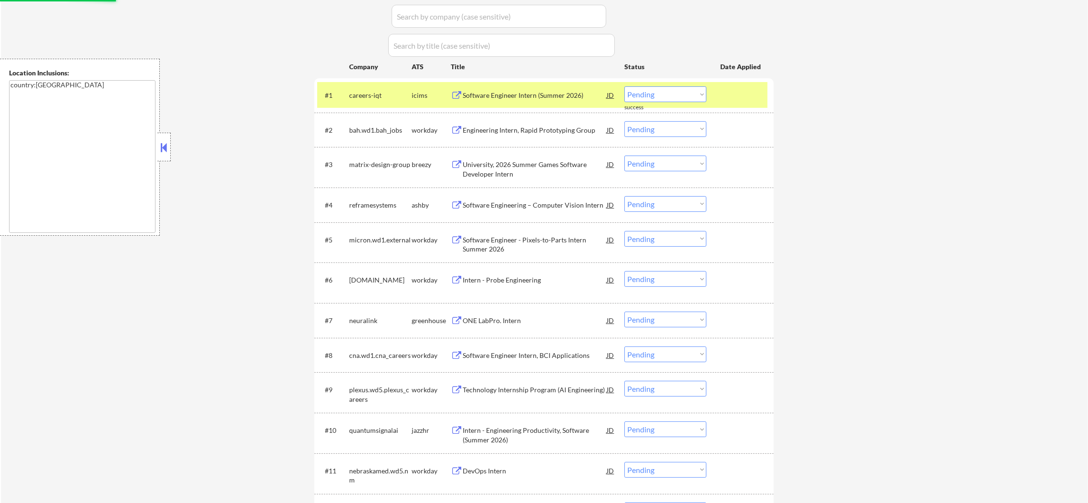
scroll to position [225, 0]
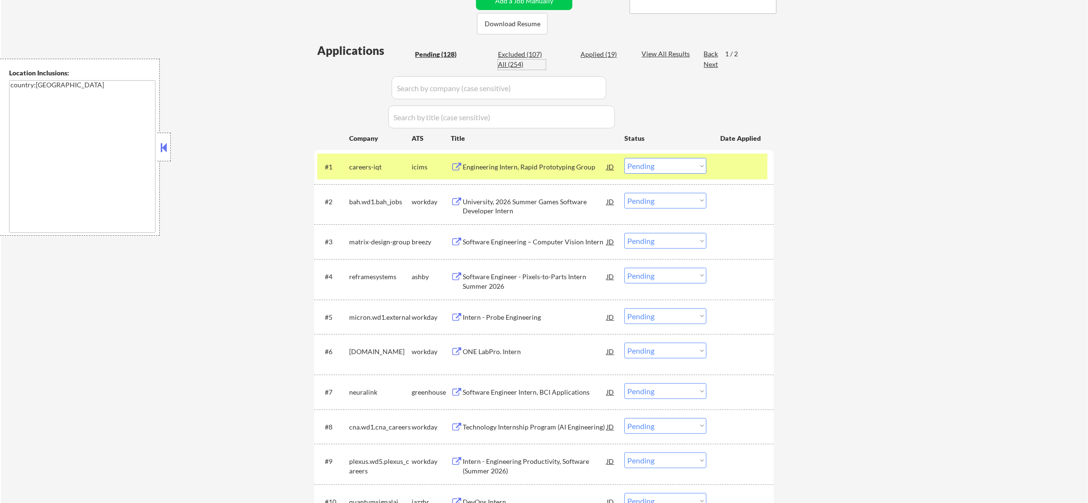
click at [509, 67] on div "All (254)" at bounding box center [522, 65] width 48 height 10
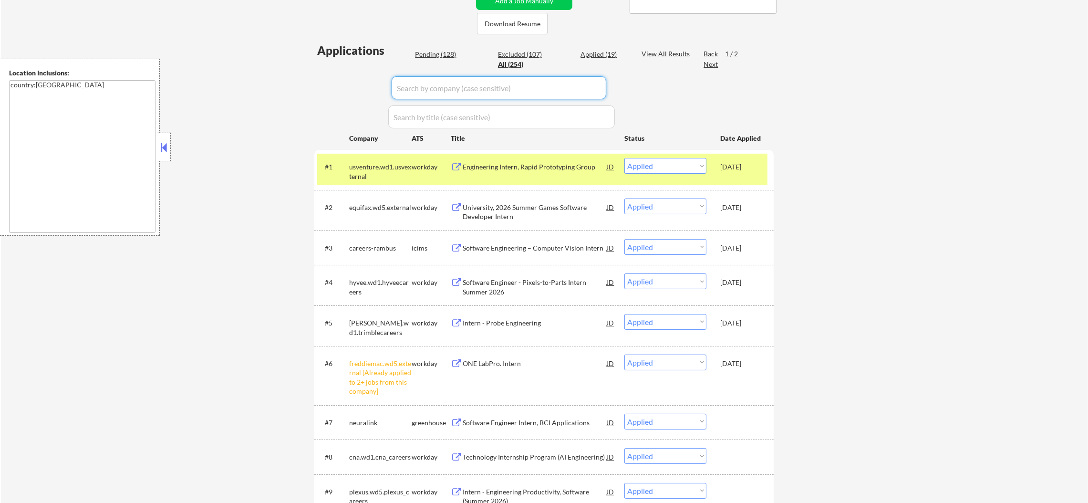
click at [430, 88] on input "input" at bounding box center [499, 87] width 215 height 23
paste input "workshop"
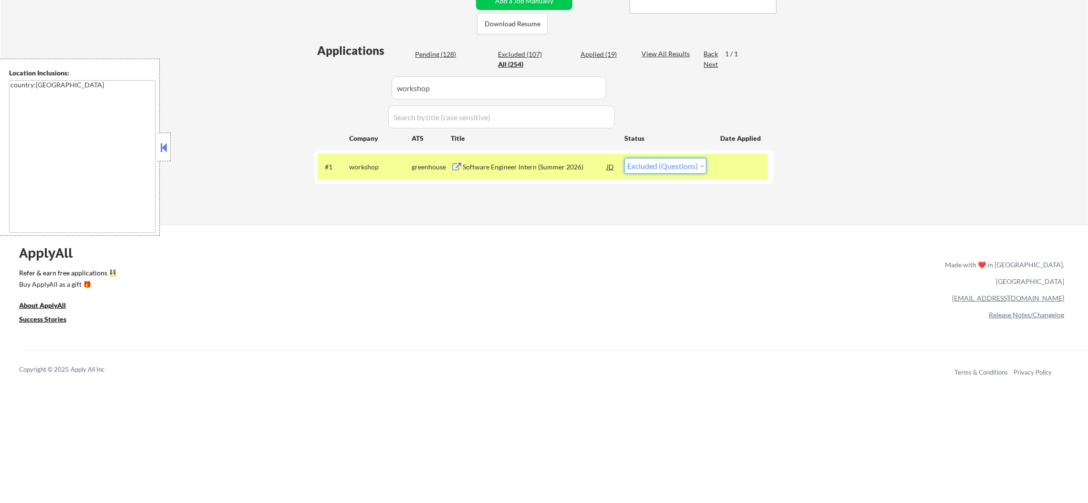
drag, startPoint x: 627, startPoint y: 165, endPoint x: 632, endPoint y: 168, distance: 6.1
click at [627, 165] on select "Choose an option... Pending Applied Excluded (Questions) Excluded (Expired) Exc…" at bounding box center [665, 166] width 82 height 16
click at [624, 158] on select "Choose an option... Pending Applied Excluded (Questions) Excluded (Expired) Exc…" at bounding box center [665, 166] width 82 height 16
click at [363, 171] on div "workshop" at bounding box center [380, 166] width 62 height 17
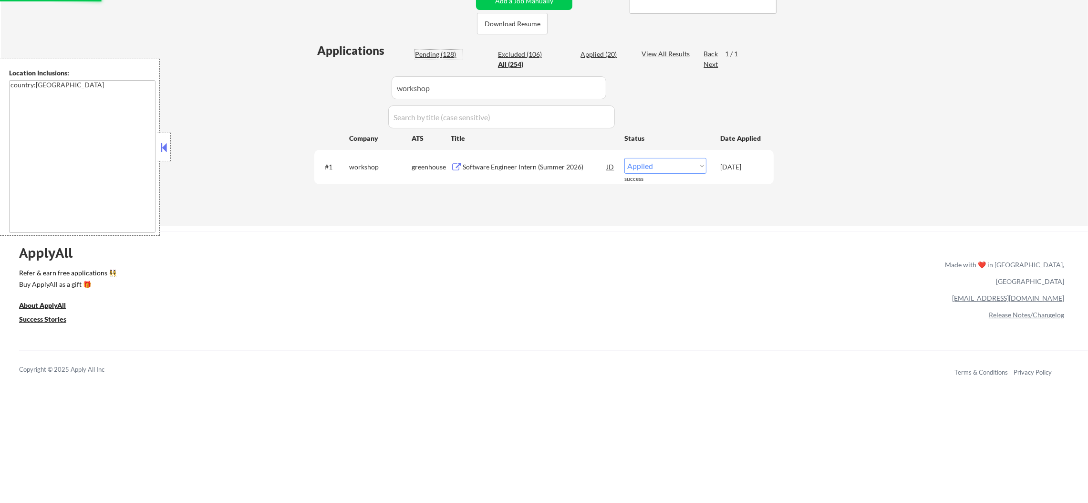
click at [428, 52] on div "Pending (128)" at bounding box center [439, 55] width 48 height 10
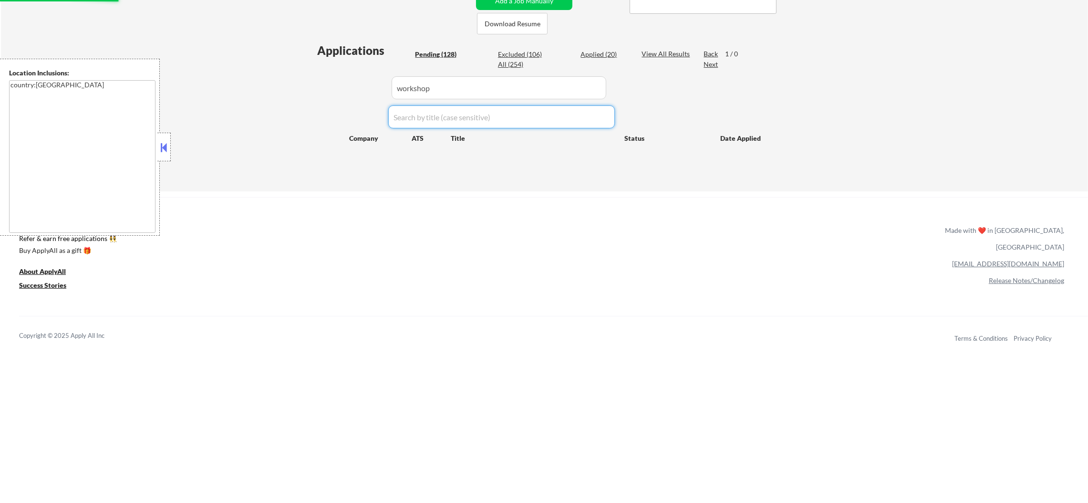
drag, startPoint x: 443, startPoint y: 99, endPoint x: 444, endPoint y: 80, distance: 19.6
click at [442, 96] on div "Applications Pending (128) Excluded (106) Applied (20) All (254) View All Resul…" at bounding box center [543, 107] width 459 height 131
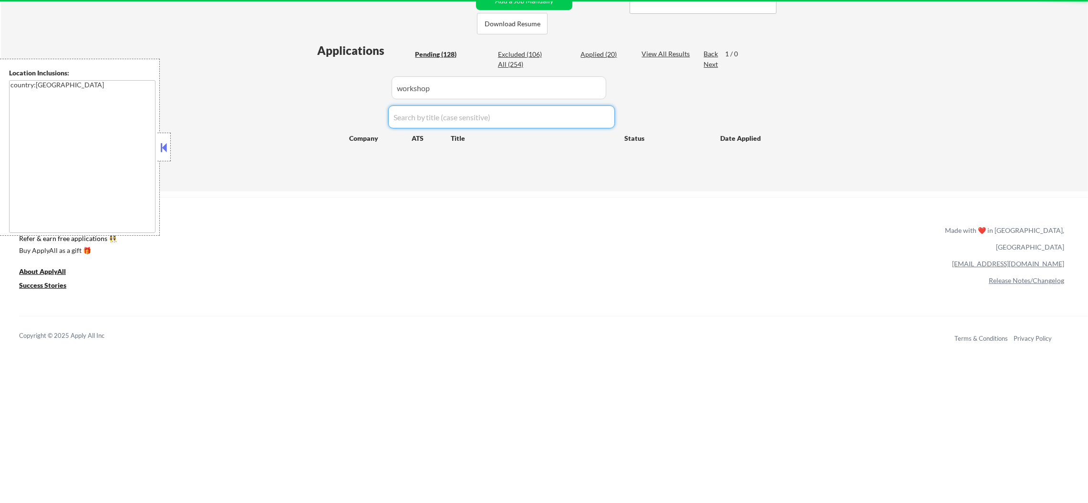
drag, startPoint x: 445, startPoint y: 78, endPoint x: 337, endPoint y: 80, distance: 108.3
click at [337, 80] on div "Applications Pending (128) Excluded (106) Applied (20) All (254) View All Resul…" at bounding box center [543, 107] width 459 height 131
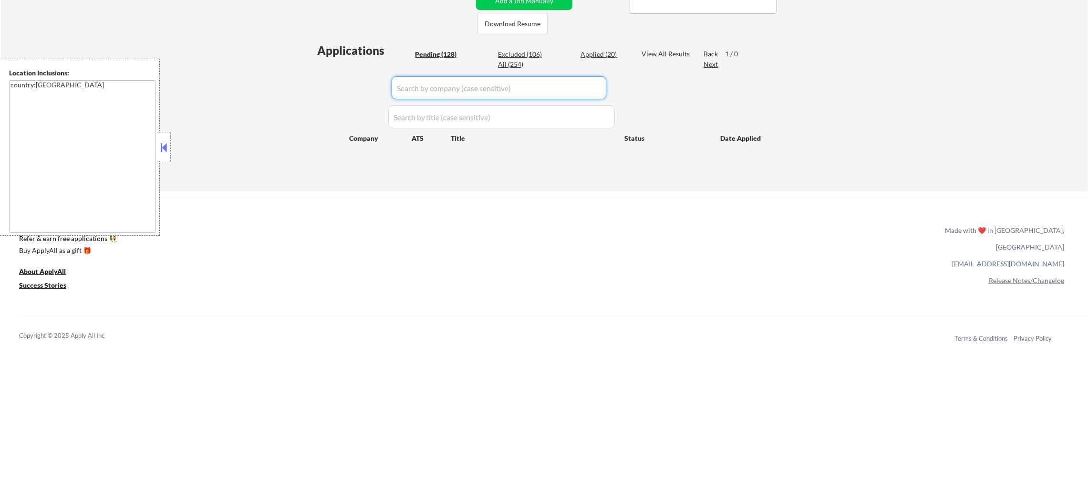
click at [260, 85] on div "← Return to /applysquad Mailslurp Inbox Job Search Builder [PERSON_NAME] User E…" at bounding box center [544, 2] width 1087 height 378
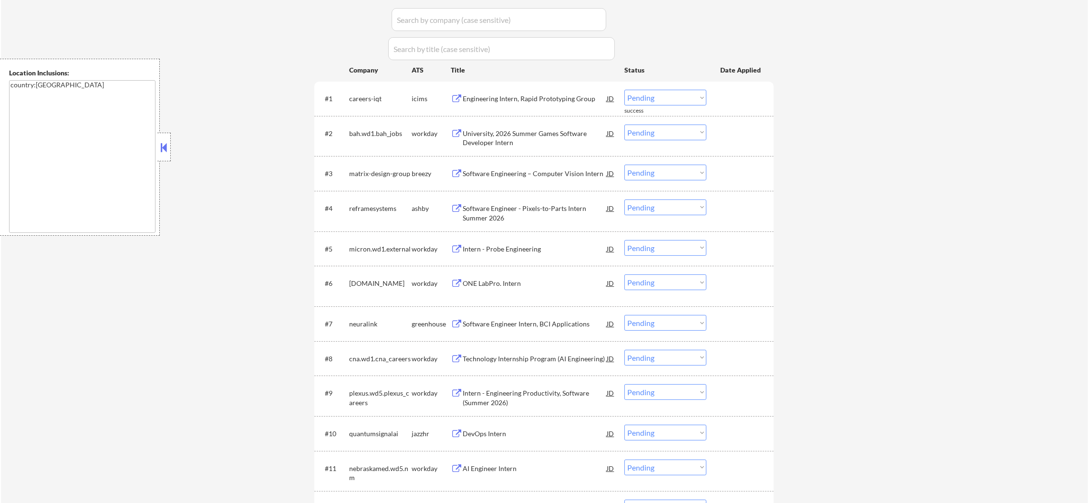
scroll to position [296, 0]
click at [502, 133] on div "University, 2026 Summer Games Software Developer Intern" at bounding box center [535, 134] width 144 height 19
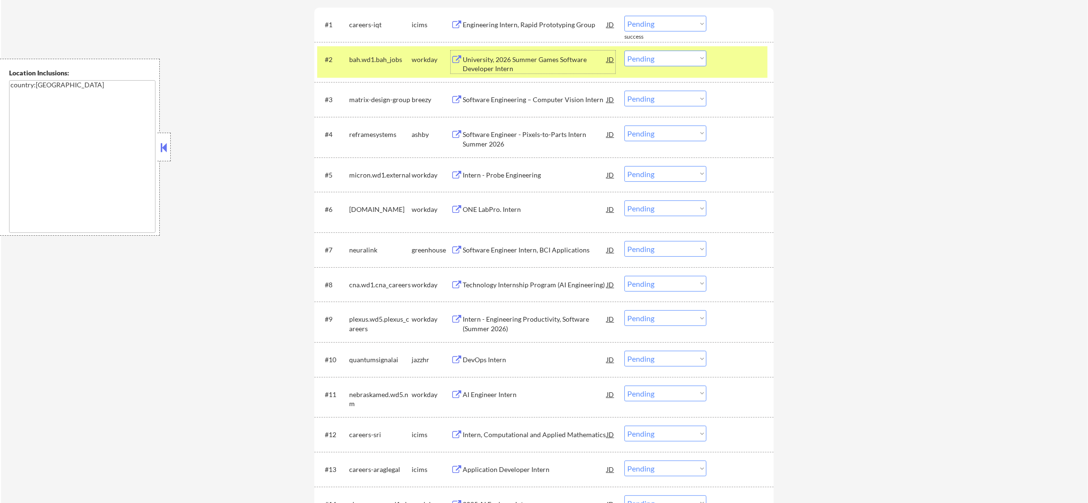
scroll to position [368, 0]
click at [647, 54] on select "Choose an option... Pending Applied Excluded (Questions) Excluded (Expired) Exc…" at bounding box center [665, 58] width 82 height 16
click at [624, 50] on select "Choose an option... Pending Applied Excluded (Questions) Excluded (Expired) Exc…" at bounding box center [665, 58] width 82 height 16
click at [352, 72] on div "#2 bah.wd1.bah_jobs workday University, 2026 Summer Games Software Developer In…" at bounding box center [542, 60] width 450 height 31
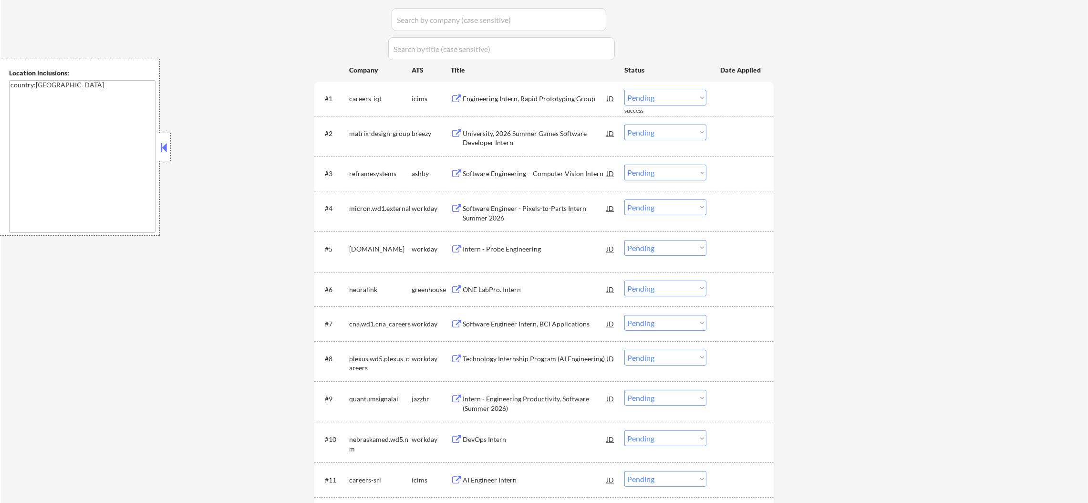
scroll to position [320, 0]
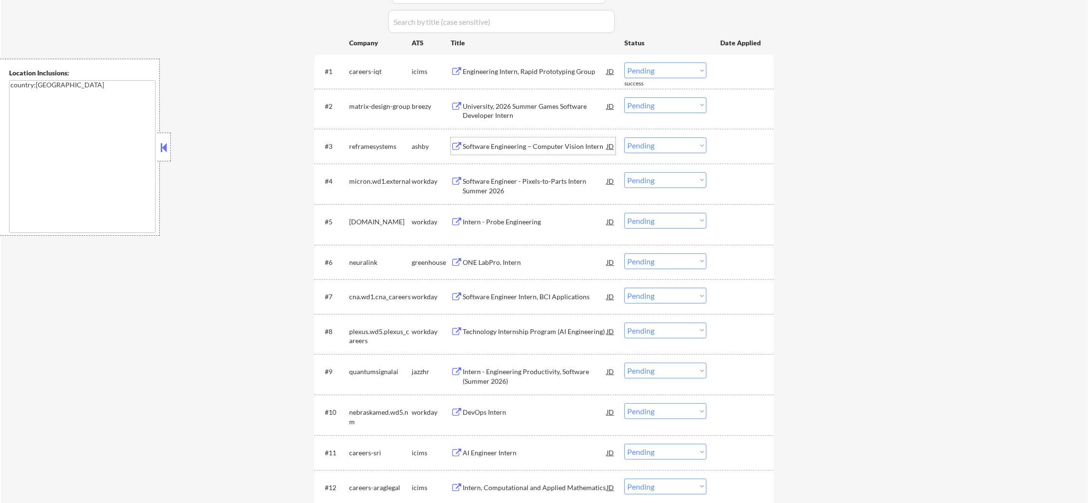
click at [528, 140] on div "Software Engineering – Computer Vision Intern" at bounding box center [535, 145] width 144 height 17
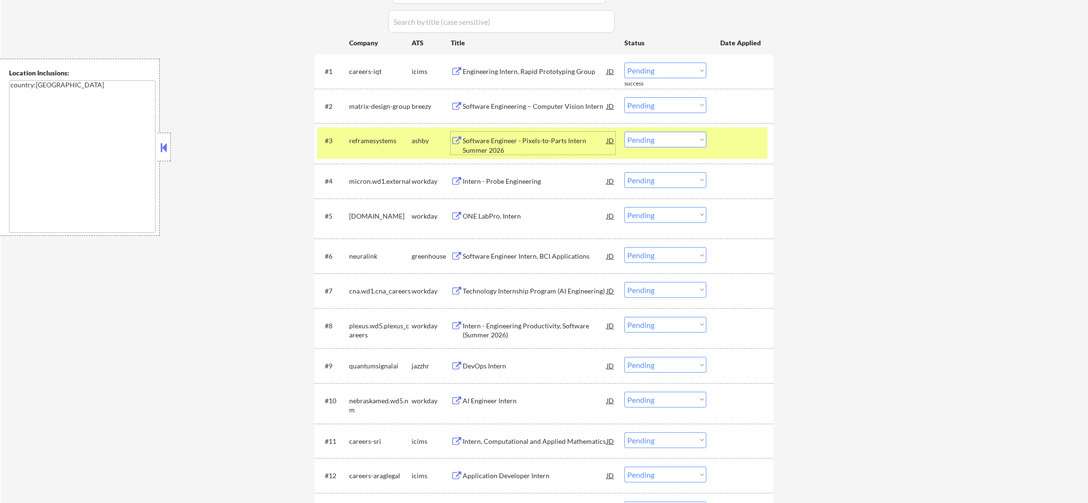
click at [372, 152] on div "#3 reframesystems [PERSON_NAME] Software Engineer - Pixels-to-Parts Intern Summ…" at bounding box center [542, 142] width 450 height 31
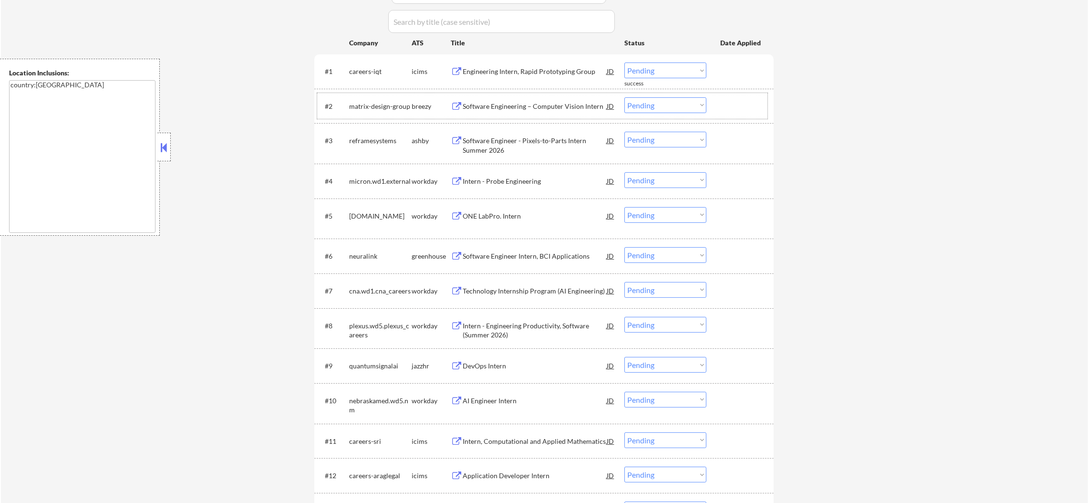
click at [544, 114] on div "#2 matrix-design-group breezy Software Engineering – Computer Vision Intern JD …" at bounding box center [542, 106] width 450 height 26
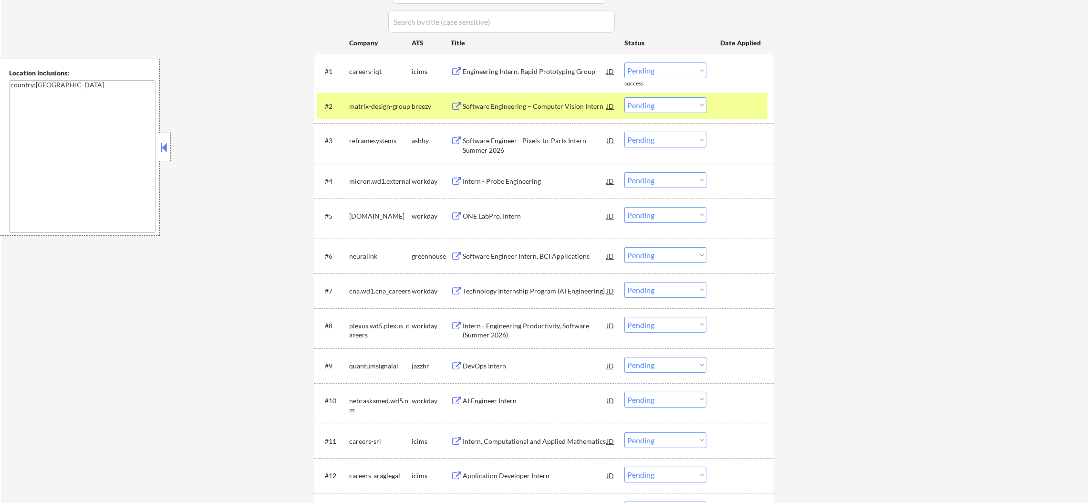
click at [544, 97] on div "Software Engineering – Computer Vision Intern" at bounding box center [535, 105] width 144 height 17
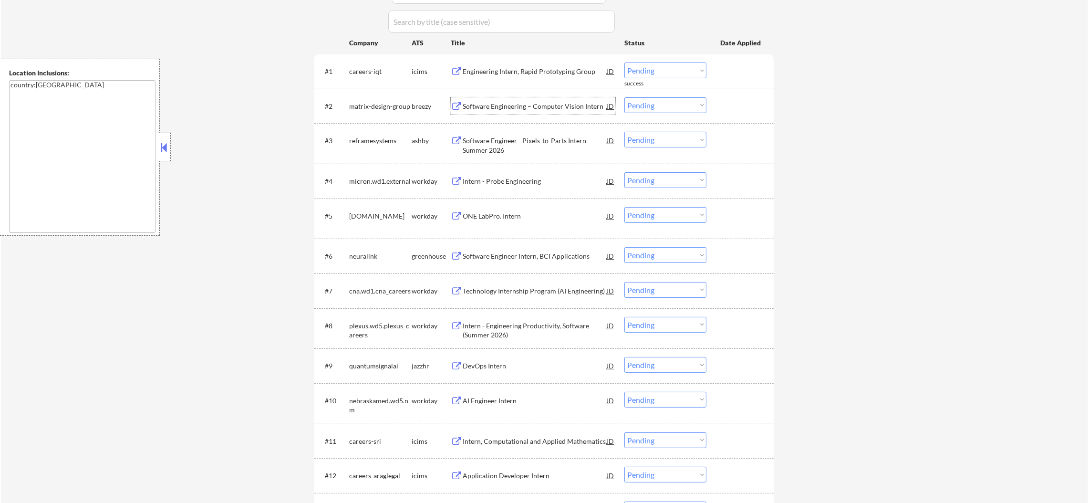
click at [377, 110] on div "matrix-design-group" at bounding box center [380, 105] width 62 height 17
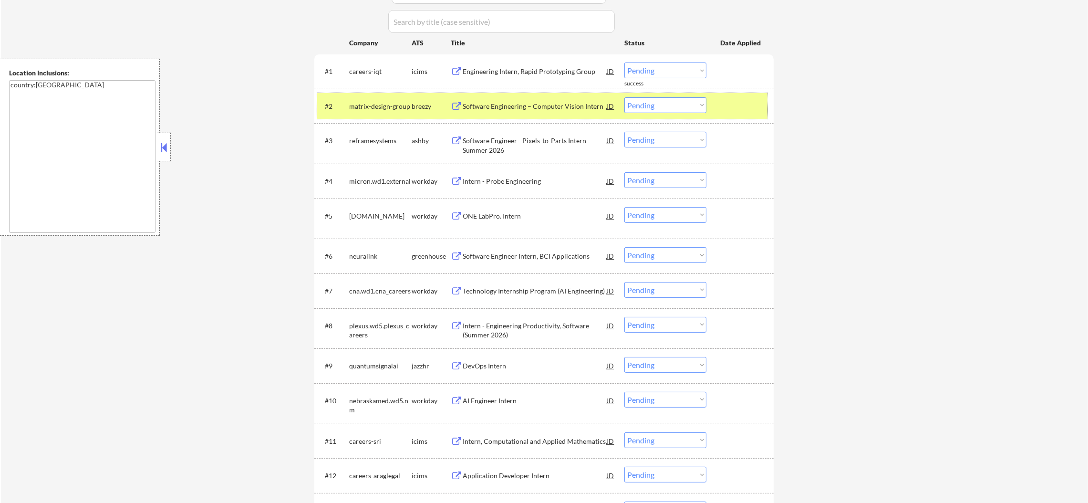
click at [407, 105] on div "matrix-design-group" at bounding box center [380, 107] width 62 height 10
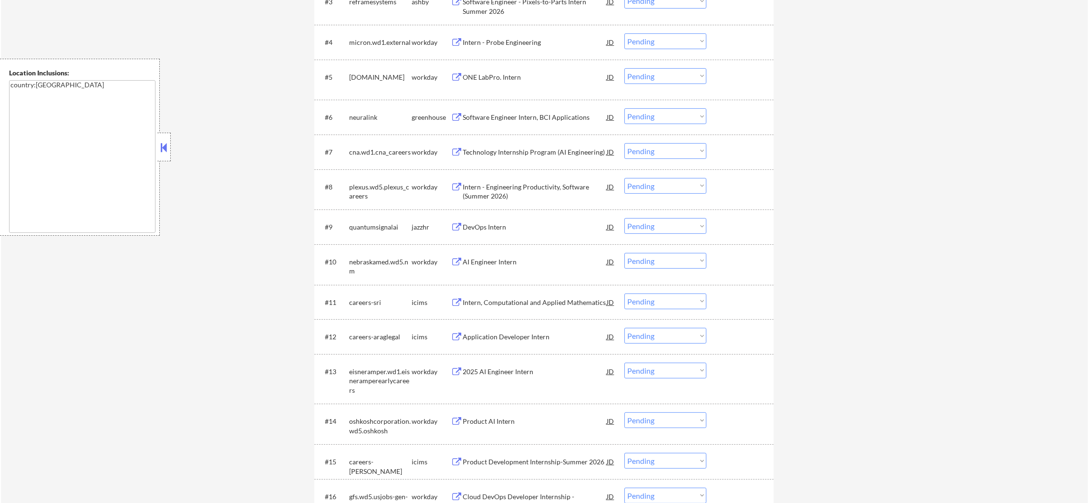
scroll to position [463, 0]
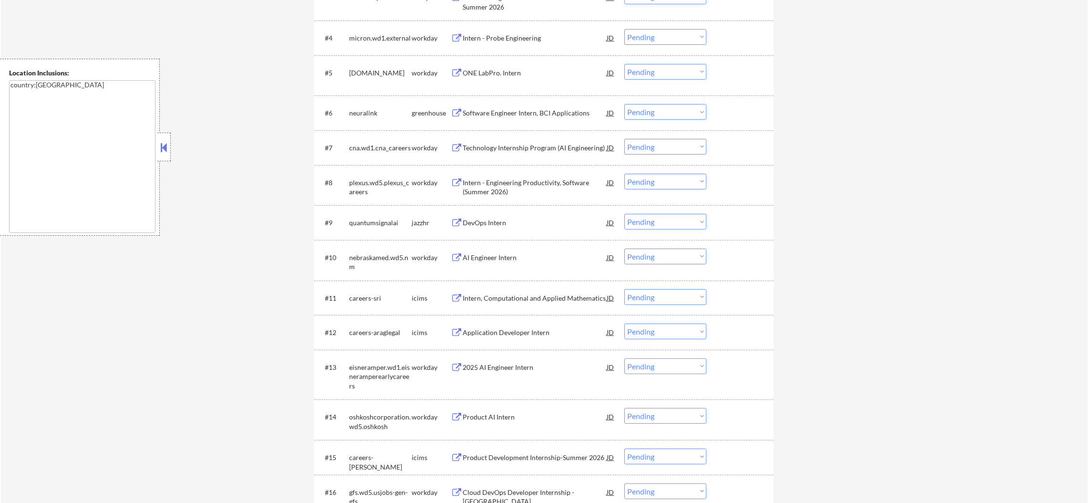
click at [505, 38] on div "Intern - Probe Engineering" at bounding box center [535, 38] width 144 height 10
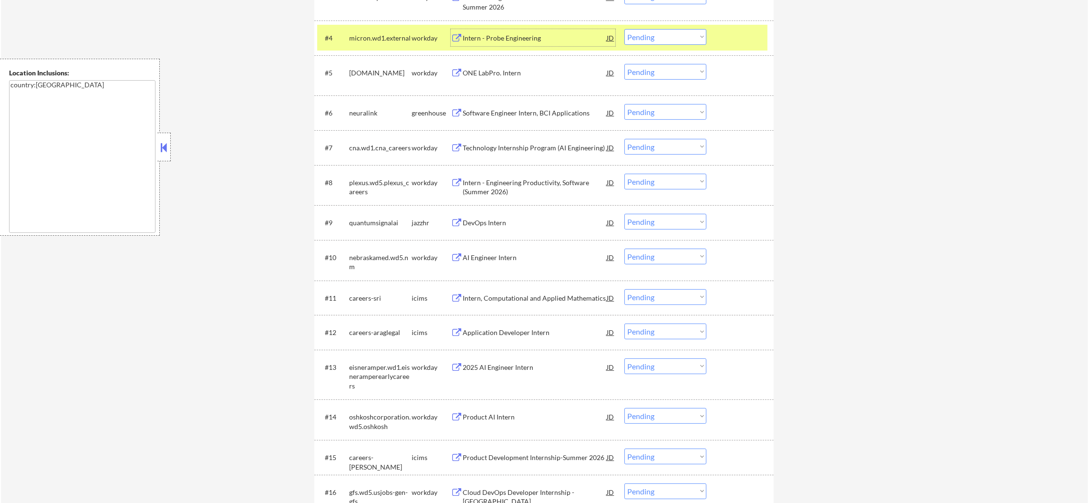
click at [646, 31] on select "Choose an option... Pending Applied Excluded (Questions) Excluded (Expired) Exc…" at bounding box center [665, 37] width 82 height 16
click at [624, 29] on select "Choose an option... Pending Applied Excluded (Questions) Excluded (Expired) Exc…" at bounding box center [665, 37] width 82 height 16
click at [367, 37] on div "micron.wd1.external" at bounding box center [380, 38] width 62 height 10
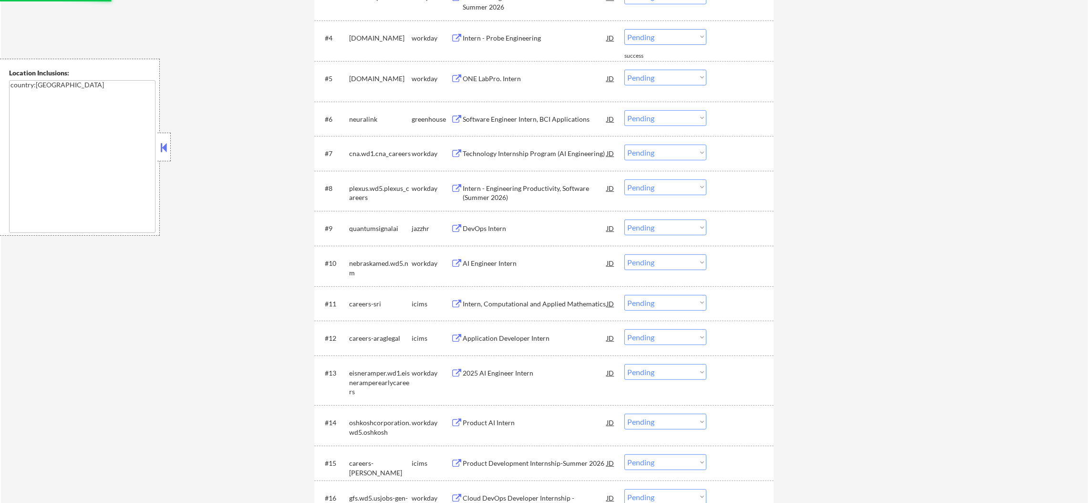
scroll to position [416, 0]
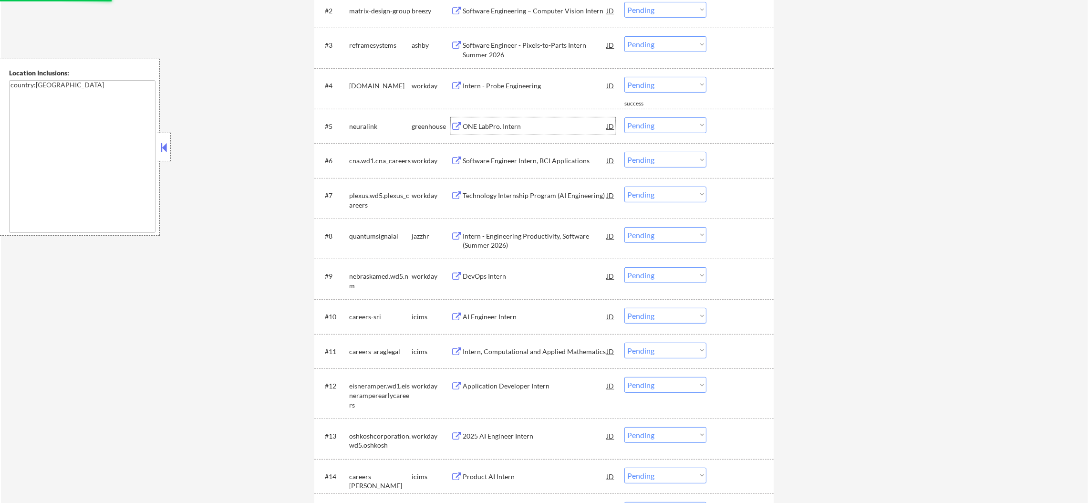
click at [504, 117] on div "ONE LabPro. Intern" at bounding box center [535, 125] width 144 height 17
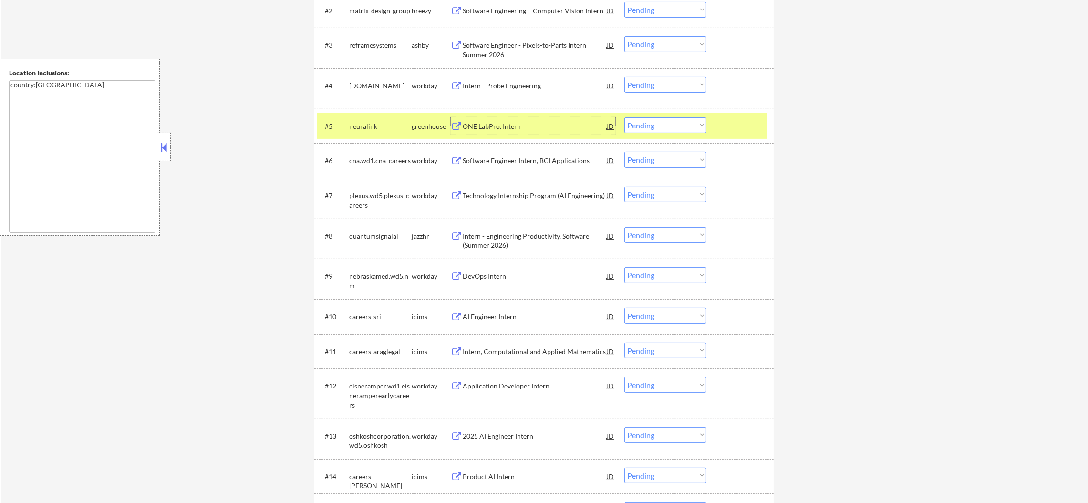
scroll to position [487, 0]
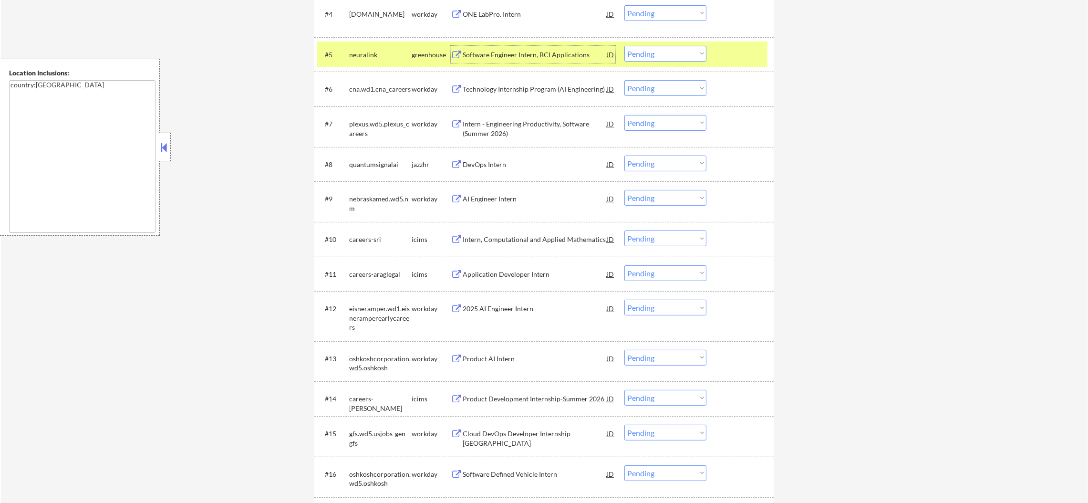
click at [671, 52] on select "Choose an option... Pending Applied Excluded (Questions) Excluded (Expired) Exc…" at bounding box center [665, 54] width 82 height 16
click at [384, 53] on div "neuralink" at bounding box center [380, 55] width 62 height 10
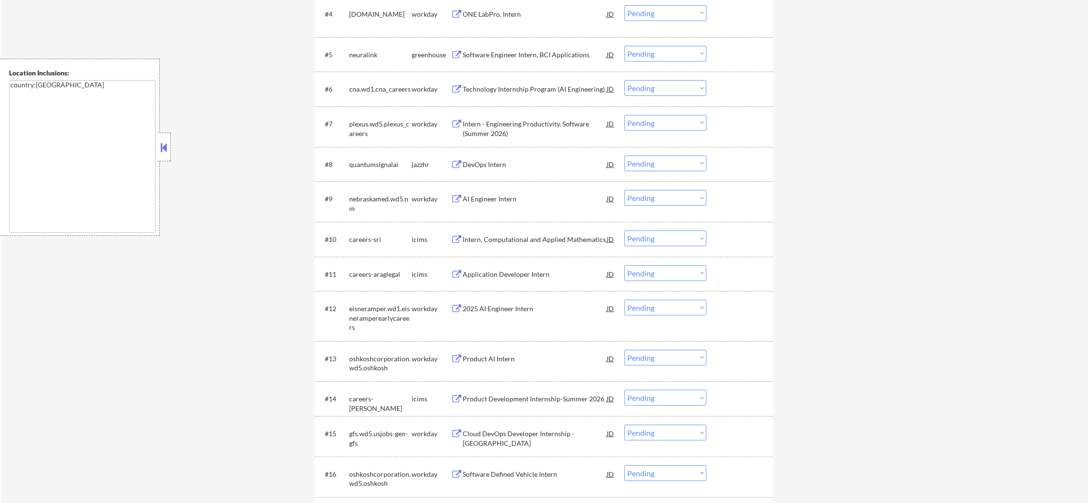
click at [654, 52] on select "Choose an option... Pending Applied Excluded (Questions) Excluded (Expired) Exc…" at bounding box center [665, 54] width 82 height 16
click at [624, 46] on select "Choose an option... Pending Applied Excluded (Questions) Excluded (Expired) Exc…" at bounding box center [665, 54] width 82 height 16
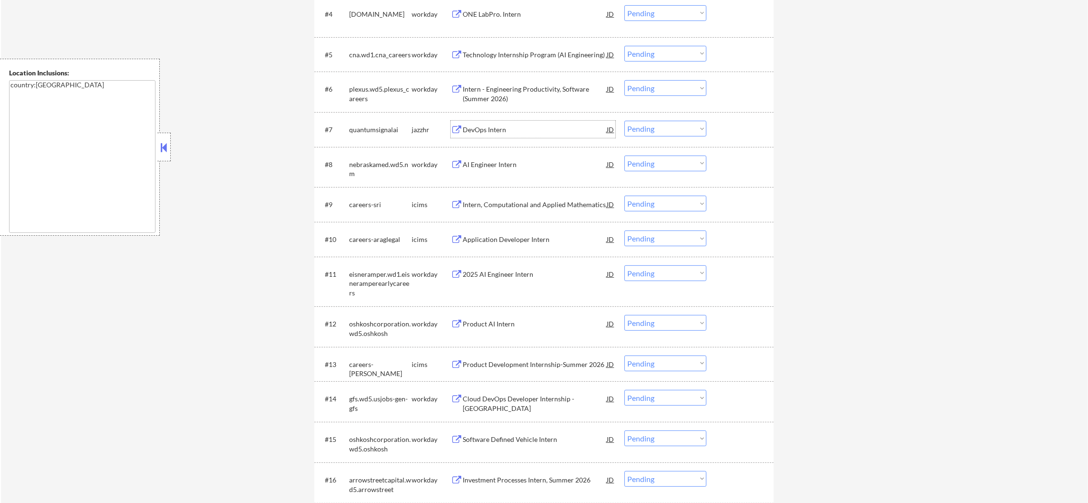
click at [506, 125] on div "DevOps Intern" at bounding box center [535, 130] width 144 height 10
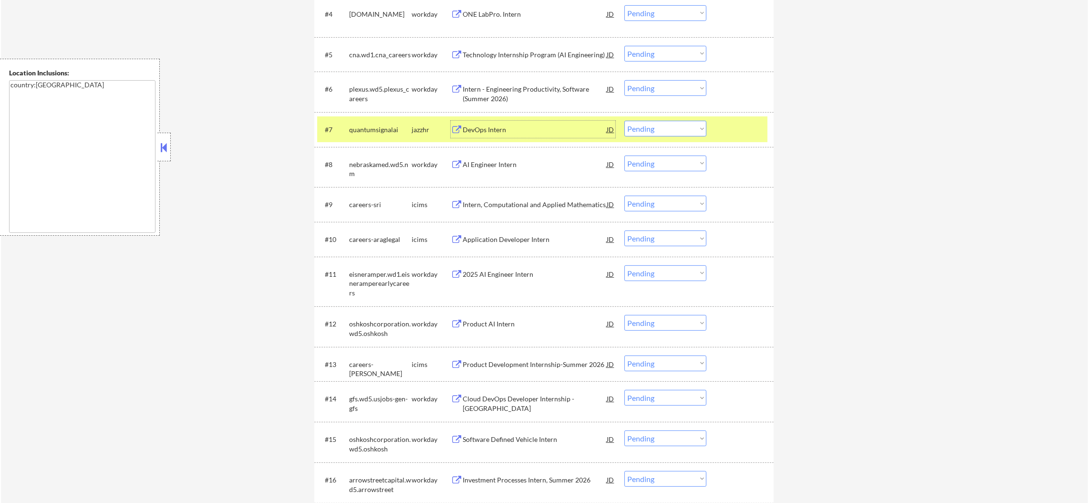
click at [400, 125] on div "quantumsignalai" at bounding box center [380, 130] width 62 height 10
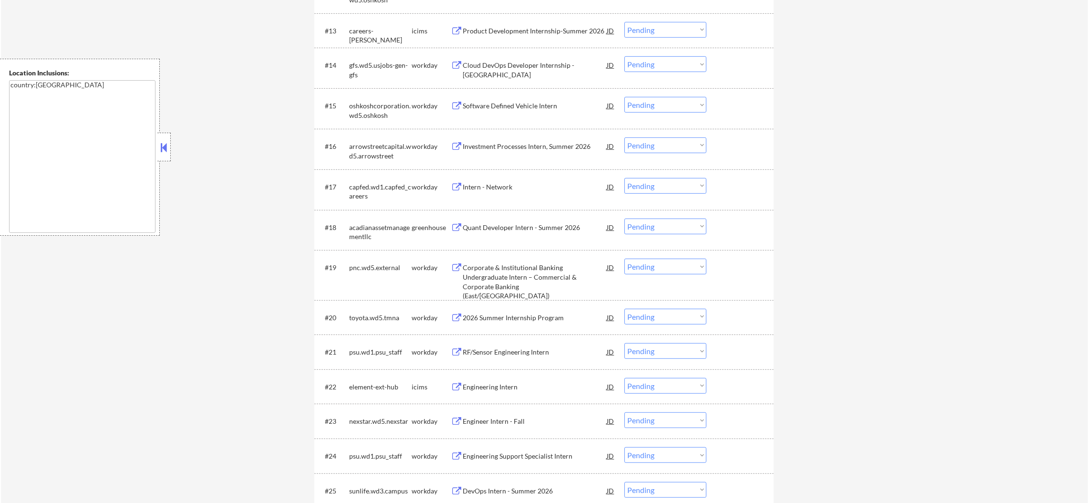
scroll to position [821, 0]
click at [530, 33] on div "Product Development Internship-Summer 2026" at bounding box center [535, 31] width 144 height 10
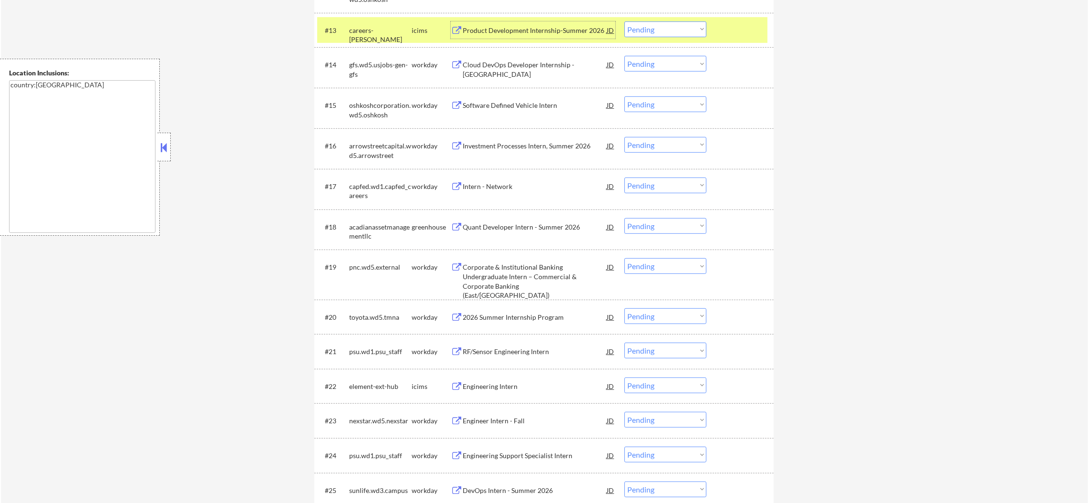
click at [688, 31] on select "Choose an option... Pending Applied Excluded (Questions) Excluded (Expired) Exc…" at bounding box center [665, 29] width 82 height 16
click at [624, 21] on select "Choose an option... Pending Applied Excluded (Questions) Excluded (Expired) Exc…" at bounding box center [665, 29] width 82 height 16
click at [354, 31] on div "careers-[PERSON_NAME]" at bounding box center [380, 35] width 62 height 19
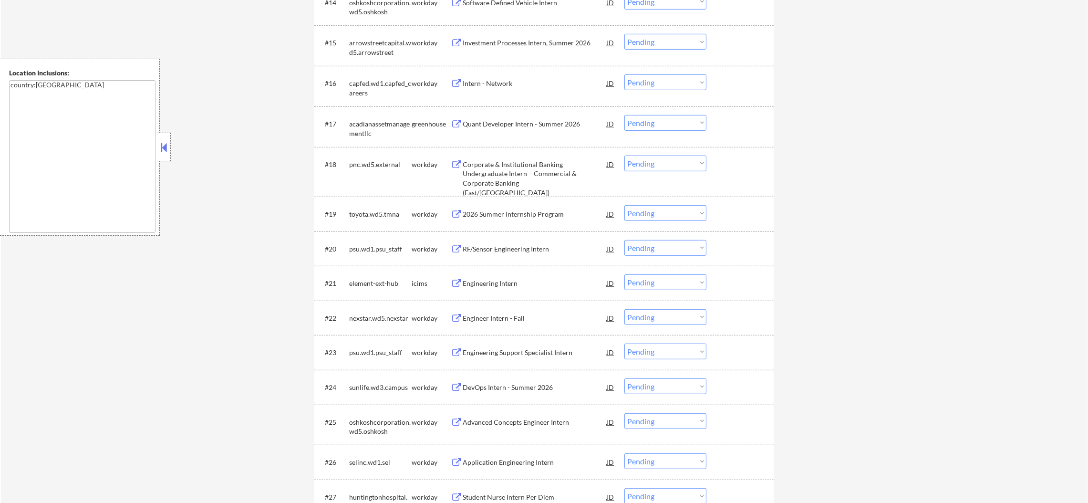
scroll to position [893, 0]
click at [553, 40] on div "Investment Processes Intern, Summer 2026" at bounding box center [535, 40] width 144 height 10
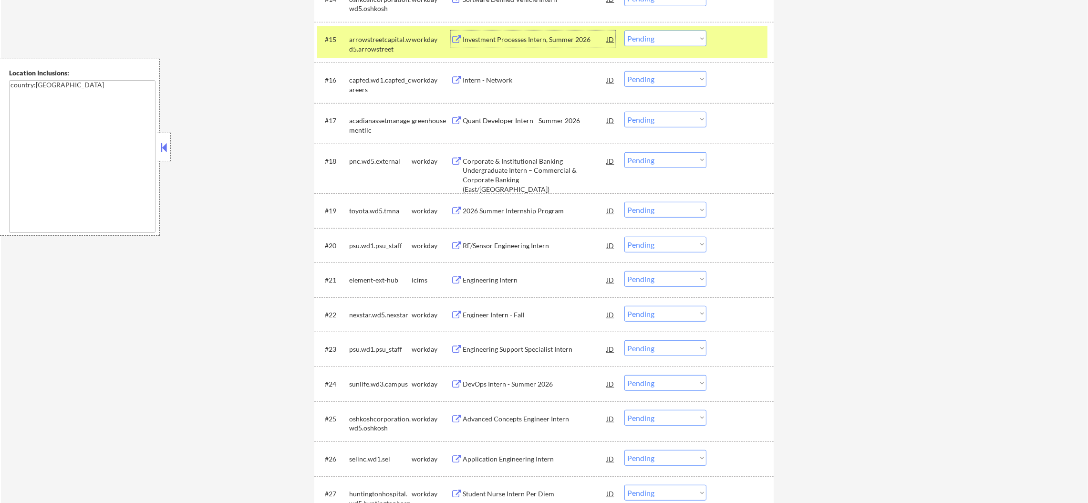
click at [666, 31] on select "Choose an option... Pending Applied Excluded (Questions) Excluded (Expired) Exc…" at bounding box center [665, 39] width 82 height 16
click at [666, 38] on select "Choose an option... Pending Applied Excluded (Questions) Excluded (Expired) Exc…" at bounding box center [665, 39] width 82 height 16
drag, startPoint x: 666, startPoint y: 38, endPoint x: 666, endPoint y: 44, distance: 6.2
click at [666, 38] on select "Choose an option... Pending Applied Excluded (Questions) Excluded (Expired) Exc…" at bounding box center [665, 39] width 82 height 16
click at [624, 31] on select "Choose an option... Pending Applied Excluded (Questions) Excluded (Expired) Exc…" at bounding box center [665, 39] width 82 height 16
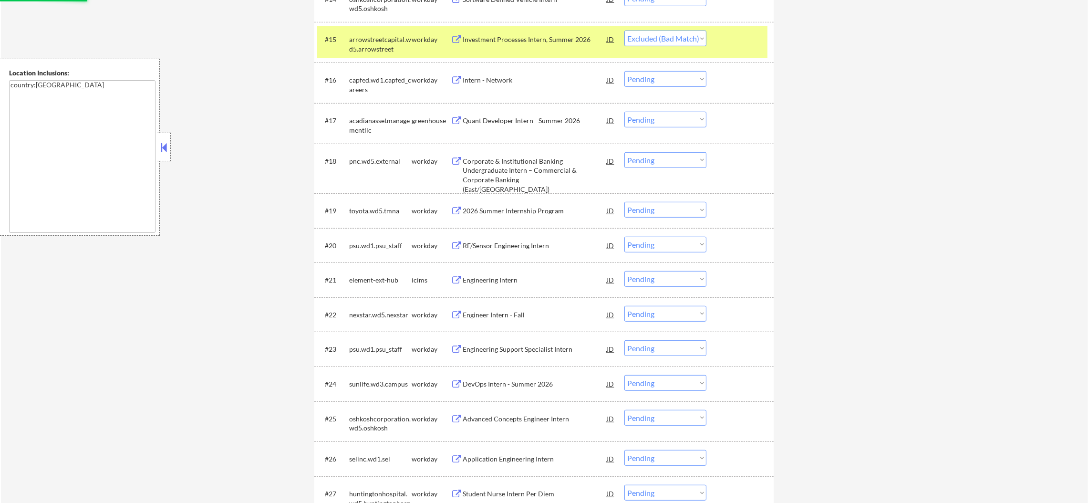
click at [409, 43] on div "arrowstreetcapital.wd5.arrowstreet" at bounding box center [380, 44] width 62 height 19
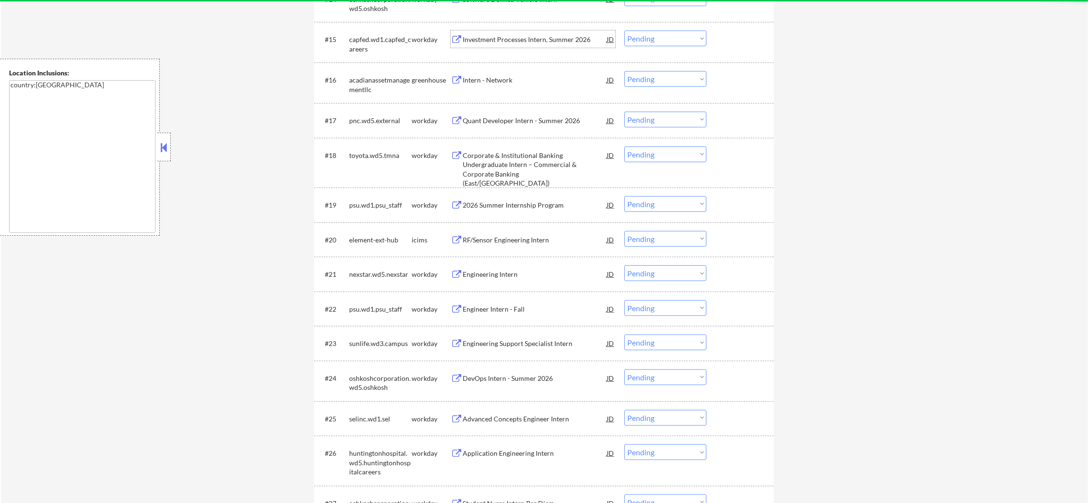
click at [510, 38] on div "Investment Processes Intern, Summer 2026" at bounding box center [535, 40] width 144 height 10
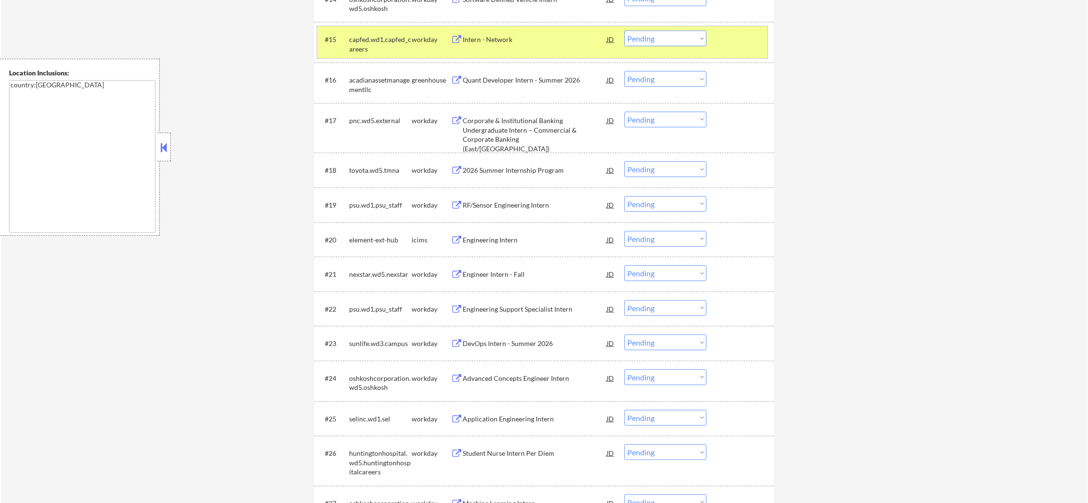
click at [525, 49] on div "#15 capfed.wd1.capfed_careers workday Intern - Network JD Choose an option... P…" at bounding box center [542, 41] width 450 height 31
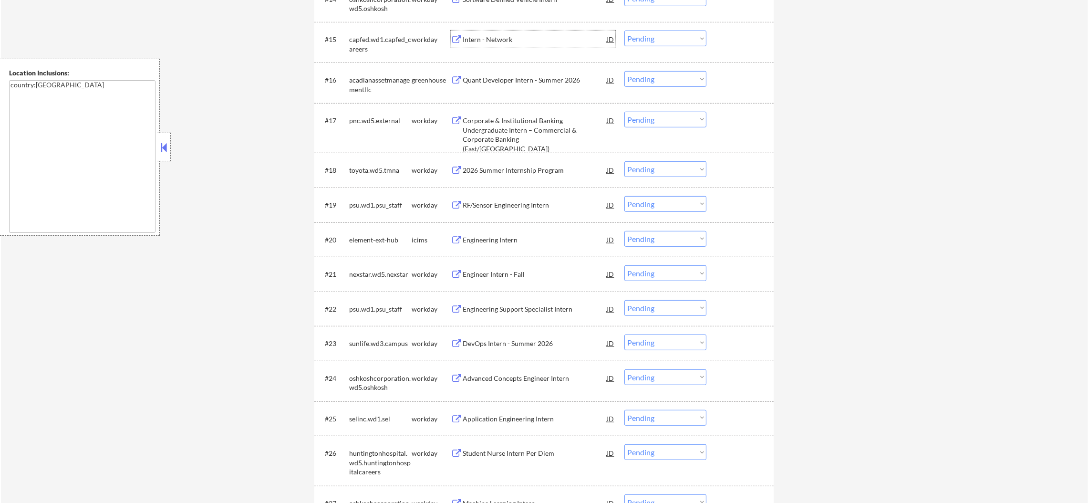
click at [493, 36] on div "Intern - Network" at bounding box center [535, 39] width 144 height 17
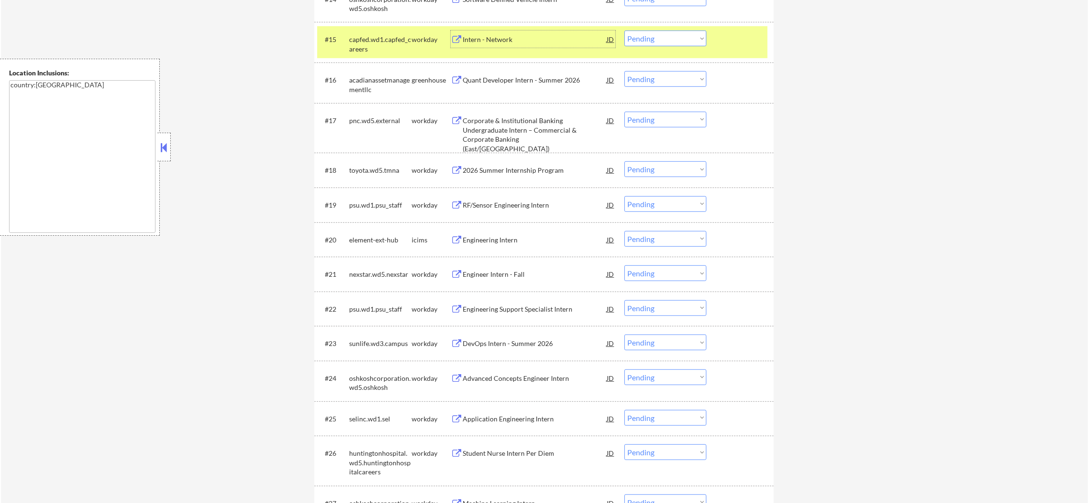
click at [653, 33] on select "Choose an option... Pending Applied Excluded (Questions) Excluded (Expired) Exc…" at bounding box center [665, 39] width 82 height 16
click at [624, 31] on select "Choose an option... Pending Applied Excluded (Questions) Excluded (Expired) Exc…" at bounding box center [665, 39] width 82 height 16
click at [374, 39] on div "capfed.wd1.capfed_careers" at bounding box center [380, 44] width 62 height 19
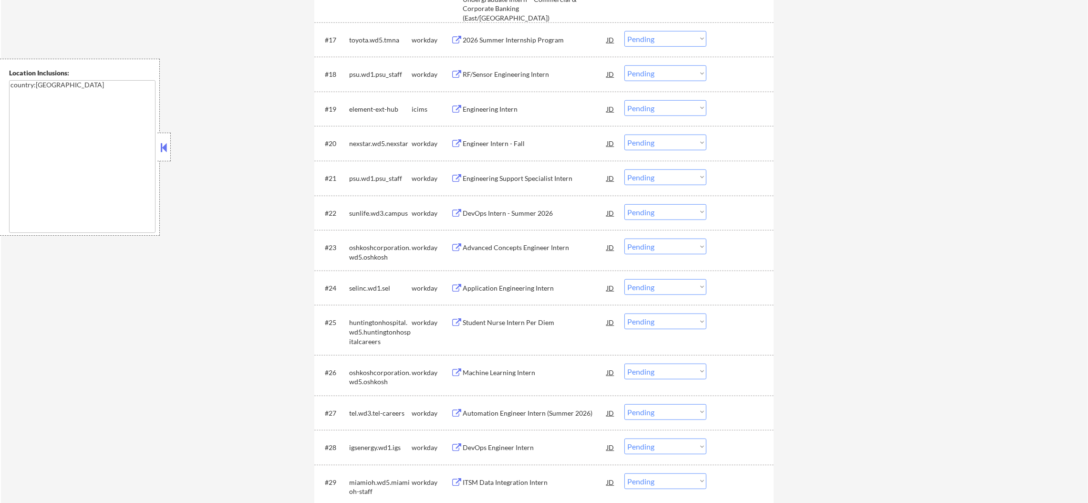
scroll to position [988, 0]
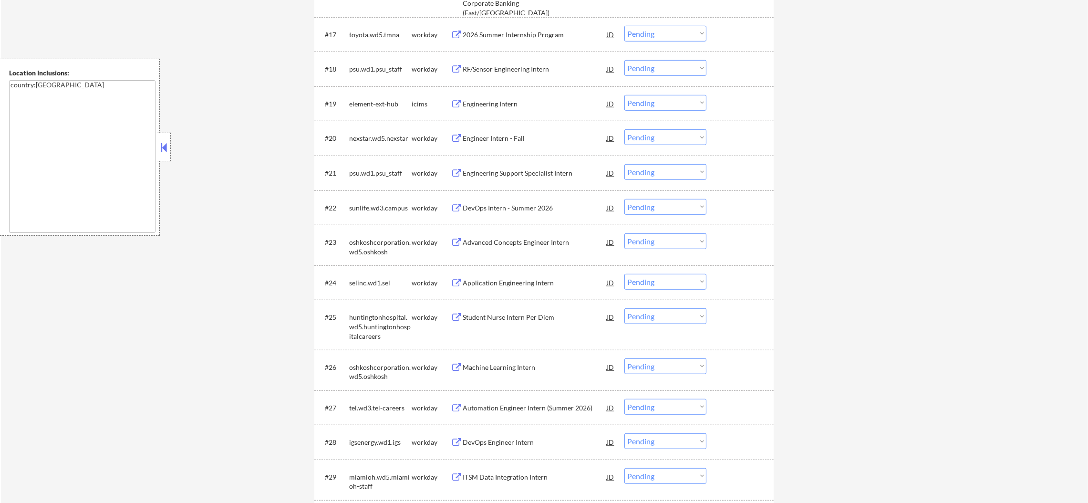
click at [545, 39] on div "2026 Summer Internship Program" at bounding box center [535, 35] width 144 height 10
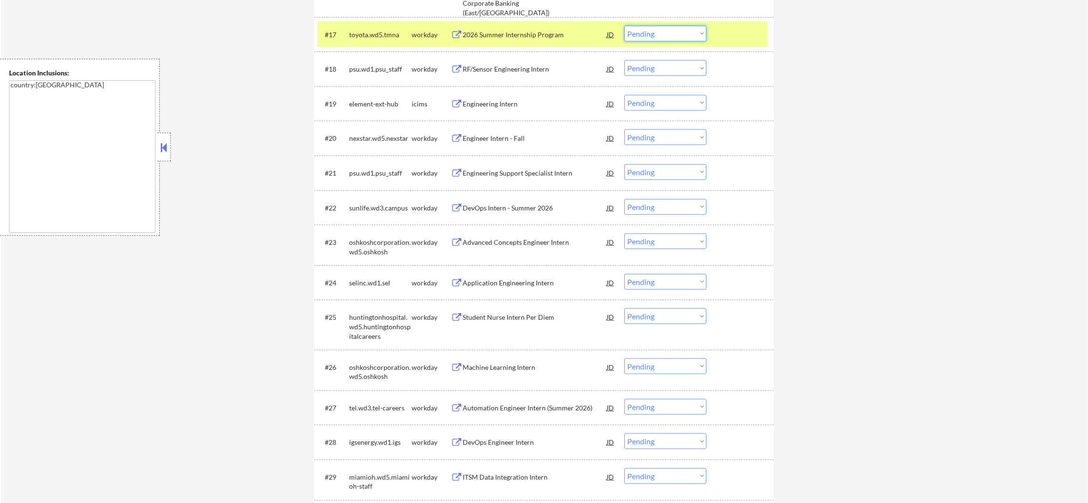
click at [686, 40] on select "Choose an option... Pending Applied Excluded (Questions) Excluded (Expired) Exc…" at bounding box center [665, 34] width 82 height 16
click at [624, 26] on select "Choose an option... Pending Applied Excluded (Questions) Excluded (Expired) Exc…" at bounding box center [665, 34] width 82 height 16
click at [357, 34] on div "toyota.wd5.tmna" at bounding box center [380, 35] width 62 height 10
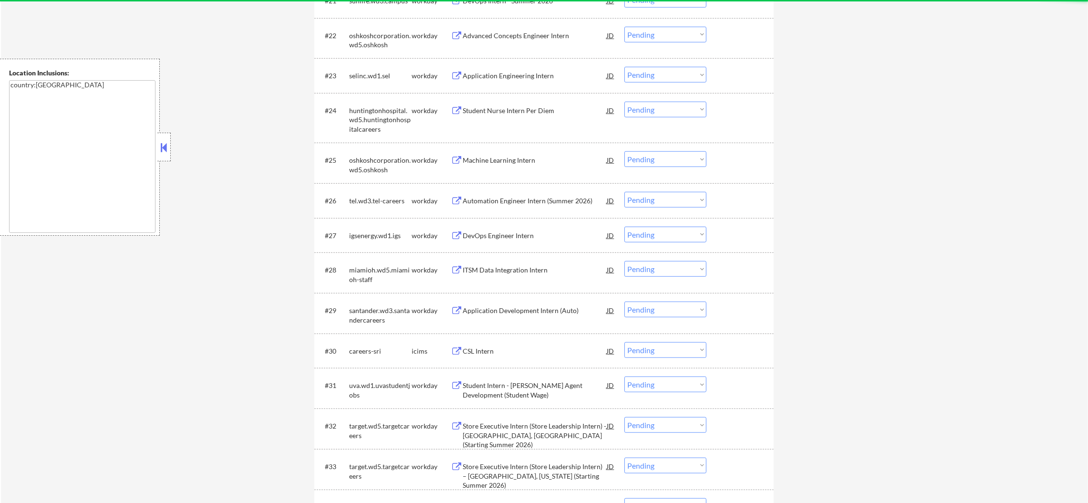
scroll to position [1203, 0]
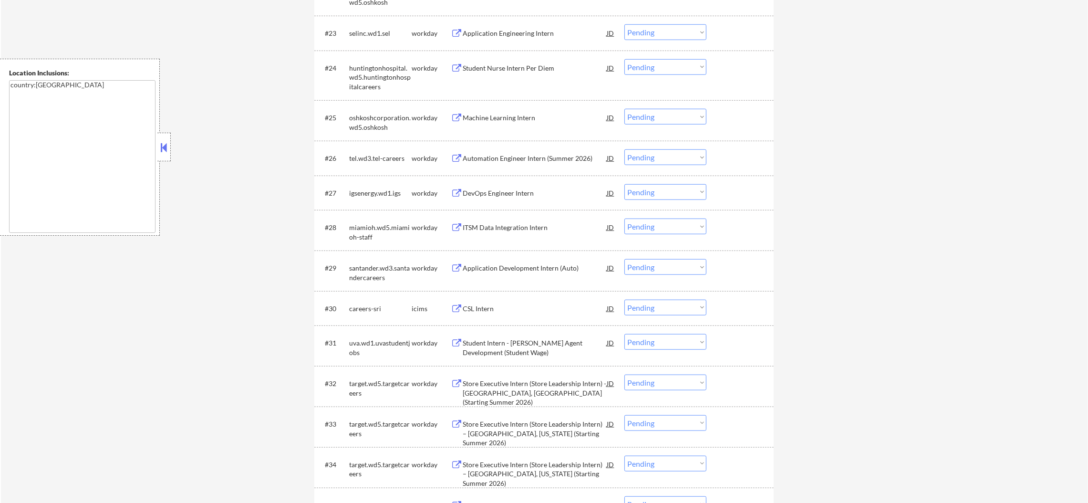
click at [528, 26] on div "Application Engineering Intern" at bounding box center [535, 32] width 144 height 17
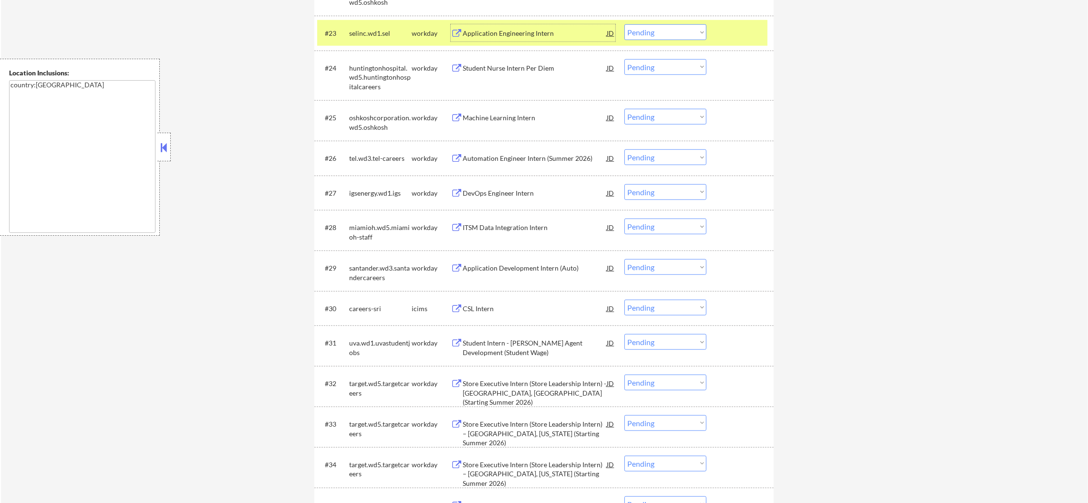
click at [654, 28] on select "Choose an option... Pending Applied Excluded (Questions) Excluded (Expired) Exc…" at bounding box center [665, 32] width 82 height 16
click at [624, 24] on select "Choose an option... Pending Applied Excluded (Questions) Excluded (Expired) Exc…" at bounding box center [665, 32] width 82 height 16
click at [381, 21] on div "#23 selinc.wd1.sel workday Application Engineering Intern JD Choose an option..…" at bounding box center [542, 33] width 450 height 26
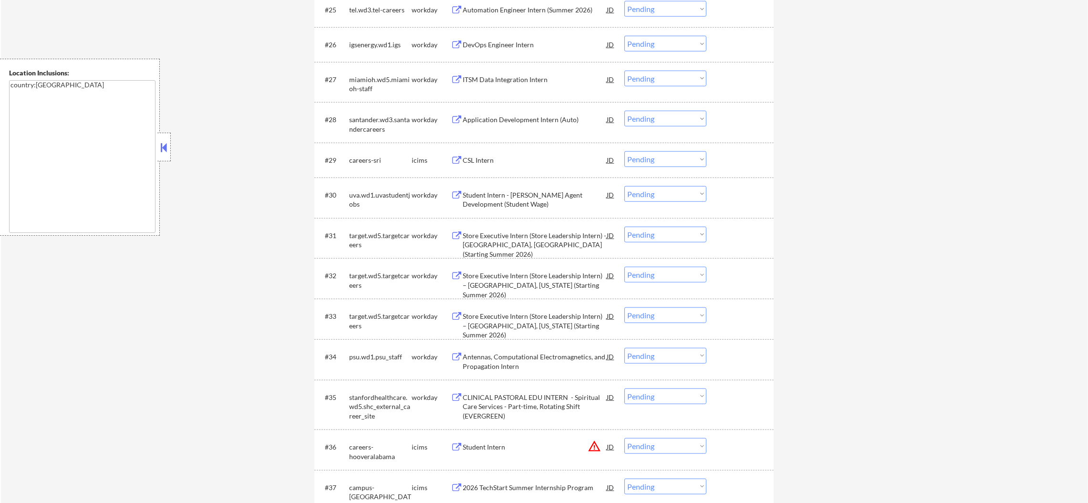
scroll to position [1322, 0]
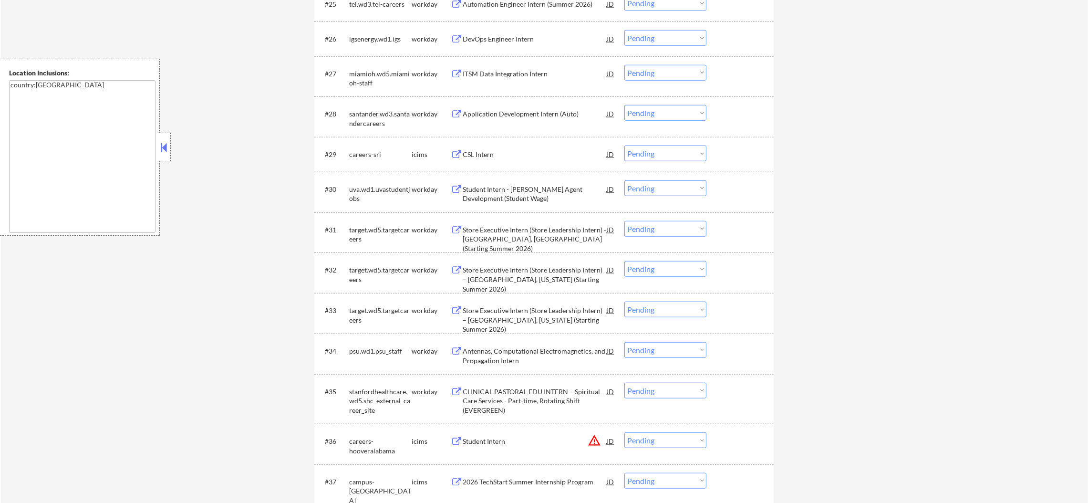
click at [537, 31] on div "DevOps Engineer Intern" at bounding box center [535, 38] width 144 height 17
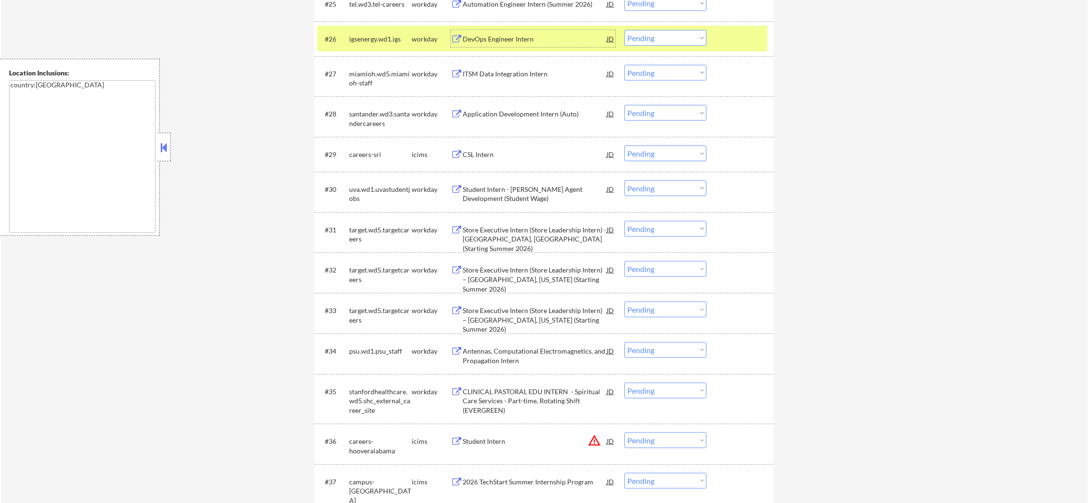
scroll to position [1346, 0]
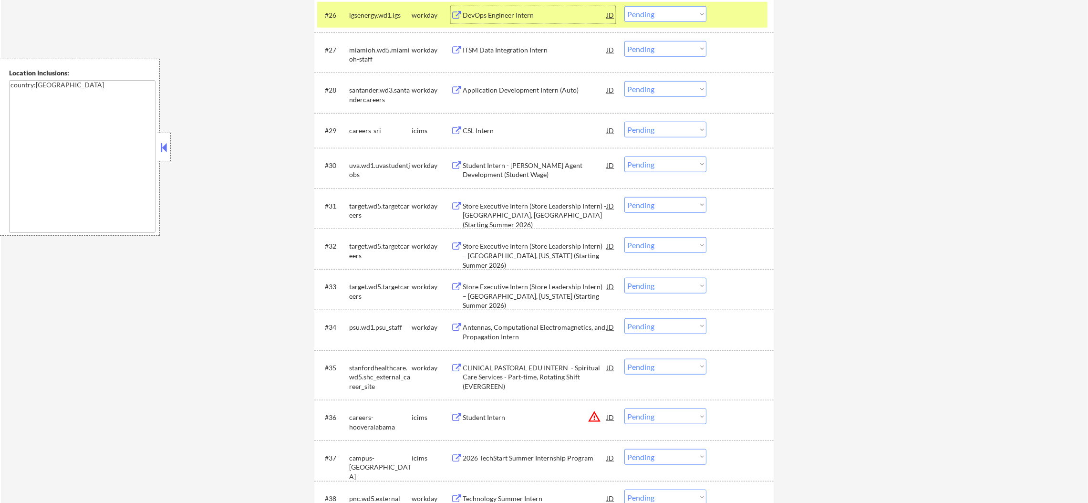
click at [661, 16] on select "Choose an option... Pending Applied Excluded (Questions) Excluded (Expired) Exc…" at bounding box center [665, 14] width 82 height 16
click at [624, 6] on select "Choose an option... Pending Applied Excluded (Questions) Excluded (Expired) Exc…" at bounding box center [665, 14] width 82 height 16
click at [386, 9] on div "igsenergy.wd1.igs" at bounding box center [380, 14] width 62 height 17
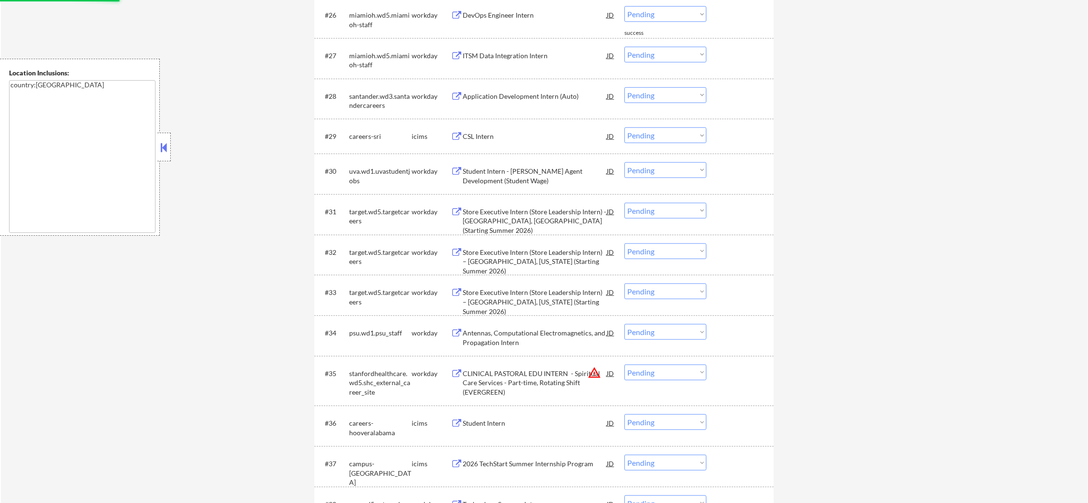
scroll to position [1322, 0]
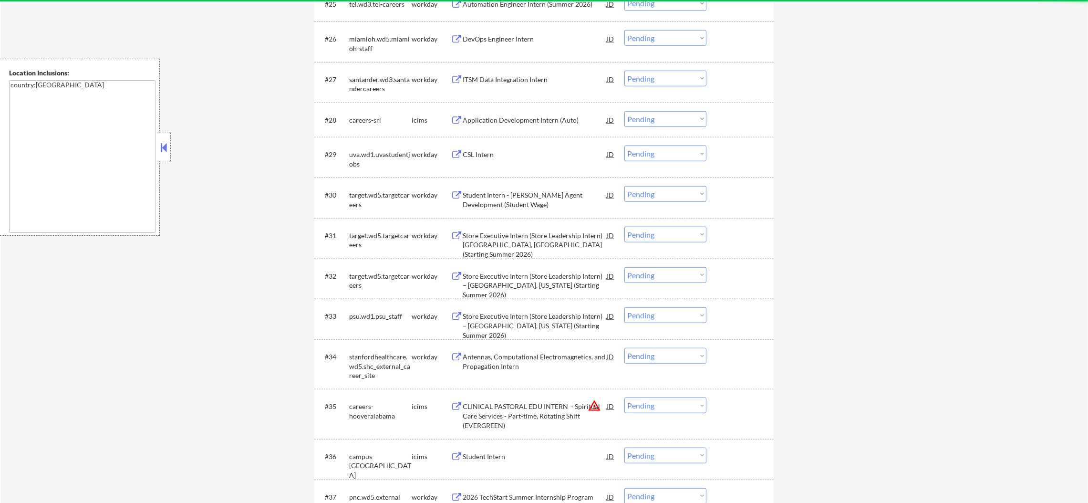
click at [529, 34] on div "DevOps Engineer Intern" at bounding box center [535, 39] width 144 height 10
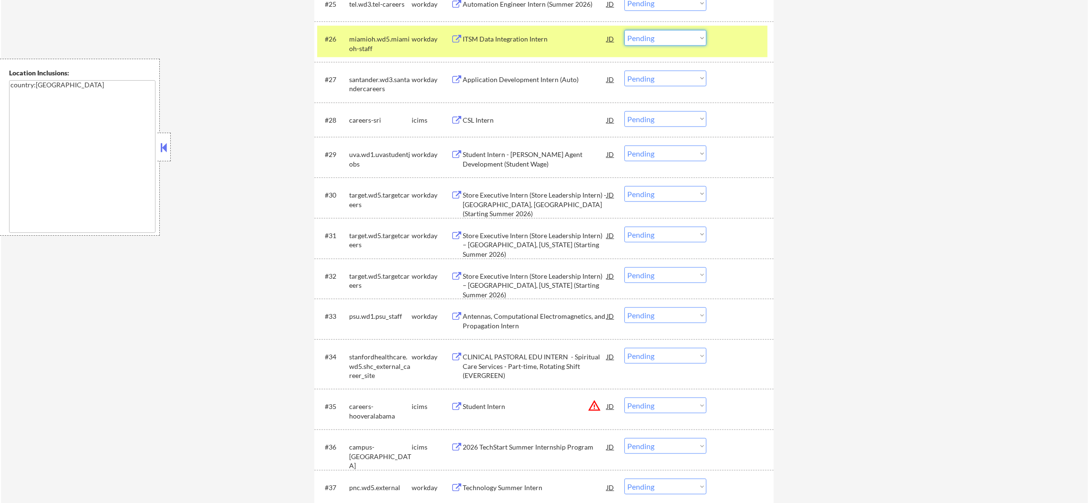
click at [629, 38] on select "Choose an option... Pending Applied Excluded (Questions) Excluded (Expired) Exc…" at bounding box center [665, 38] width 82 height 16
click at [624, 30] on select "Choose an option... Pending Applied Excluded (Questions) Excluded (Expired) Exc…" at bounding box center [665, 38] width 82 height 16
click at [394, 41] on div "miamioh.wd5.miamioh-staff" at bounding box center [380, 43] width 62 height 19
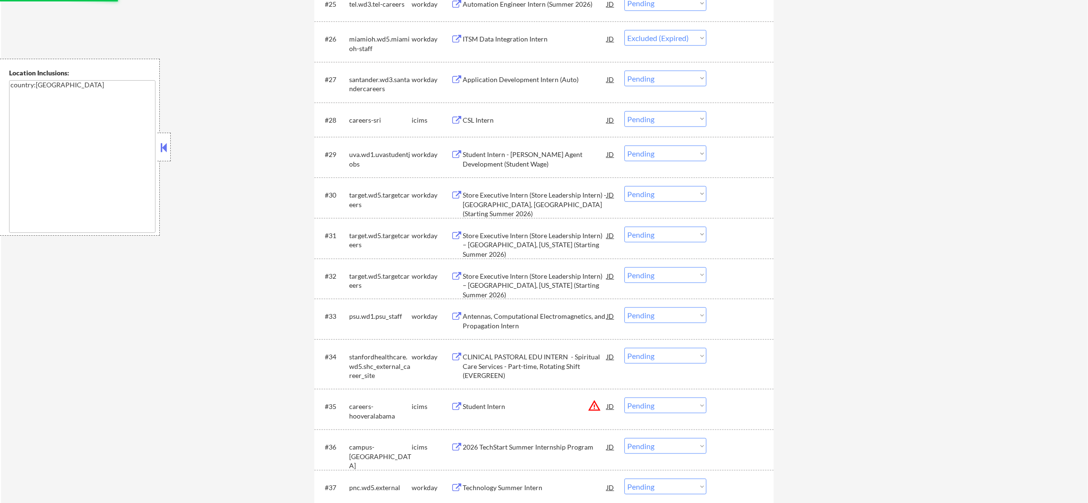
click at [549, 78] on div "Application Development Intern (Auto)" at bounding box center [535, 80] width 144 height 10
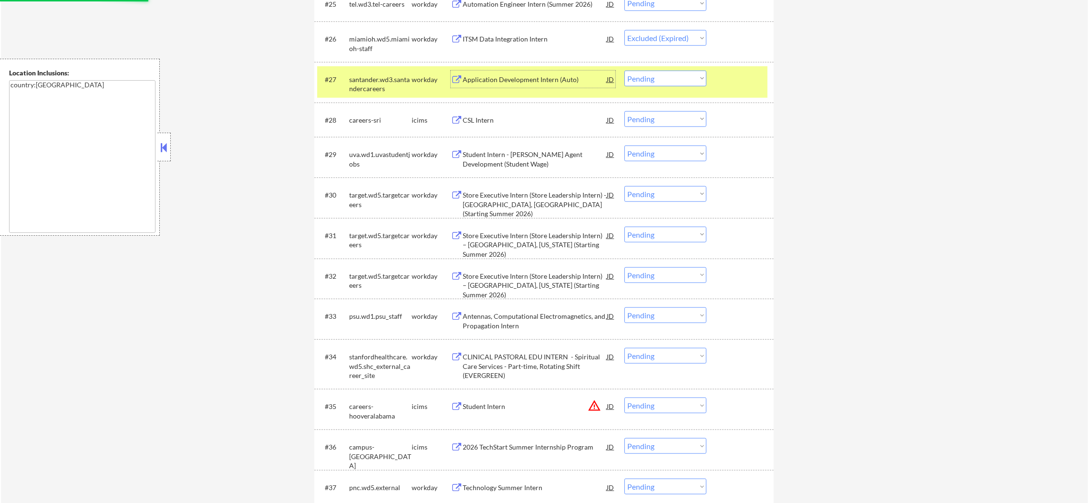
click at [382, 98] on div "#27 [GEOGRAPHIC_DATA]wd3.santandercareers workday Application Development Inter…" at bounding box center [543, 82] width 459 height 41
click at [379, 78] on div "santander.wd3.santandercareers" at bounding box center [380, 84] width 62 height 19
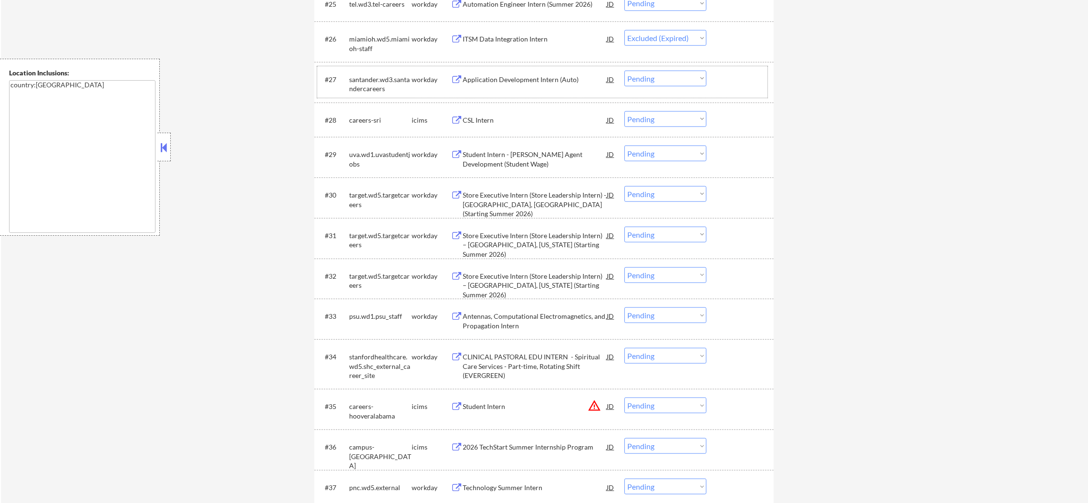
click at [660, 80] on select "Choose an option... Pending Applied Excluded (Questions) Excluded (Expired) Exc…" at bounding box center [665, 79] width 82 height 16
click at [675, 80] on select "Choose an option... Pending Applied Excluded (Questions) Excluded (Expired) Exc…" at bounding box center [665, 79] width 82 height 16
click at [624, 71] on select "Choose an option... Pending Applied Excluded (Questions) Excluded (Expired) Exc…" at bounding box center [665, 79] width 82 height 16
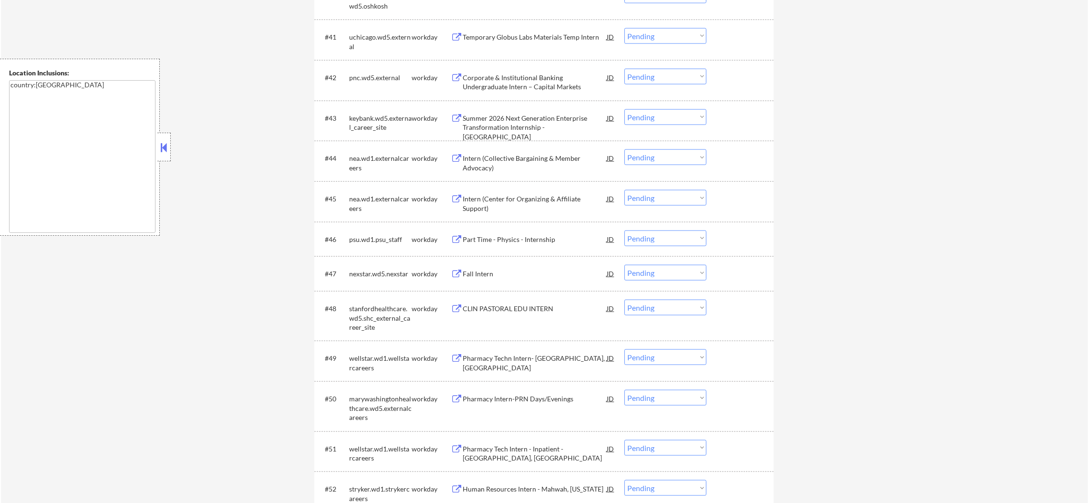
scroll to position [1942, 0]
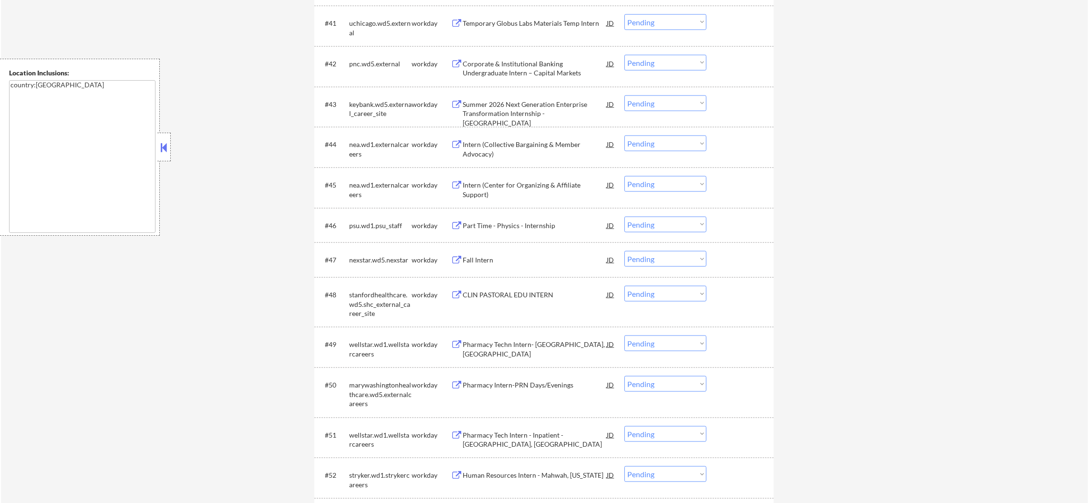
click at [522, 34] on div "#41 uchicago.wd5.external workday Temporary Globus Labs Materials Temp Intern J…" at bounding box center [542, 25] width 450 height 31
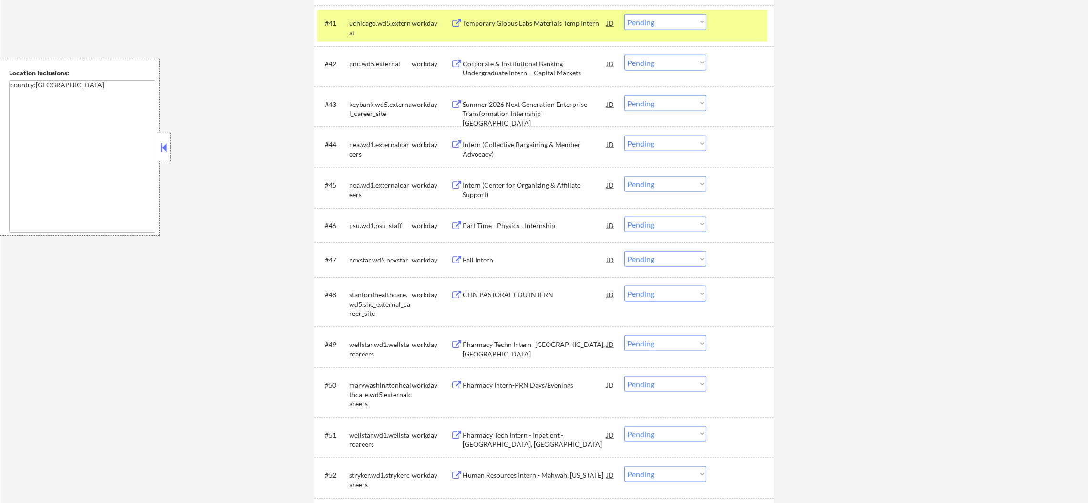
click at [520, 11] on div "#41 uchicago.wd5.external workday Temporary Globus Labs Materials Temp Intern J…" at bounding box center [542, 25] width 450 height 31
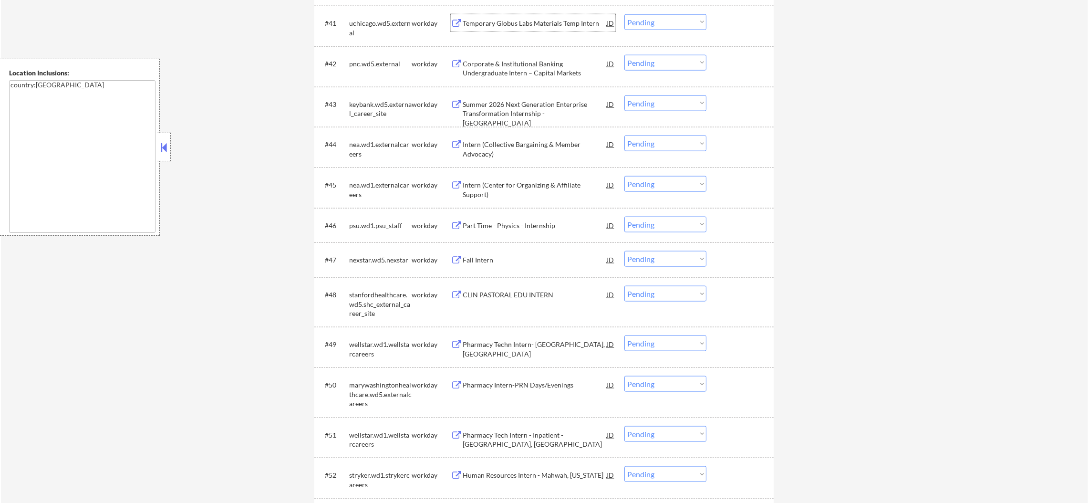
click at [519, 19] on div "Temporary Globus Labs Materials Temp Intern" at bounding box center [535, 24] width 144 height 10
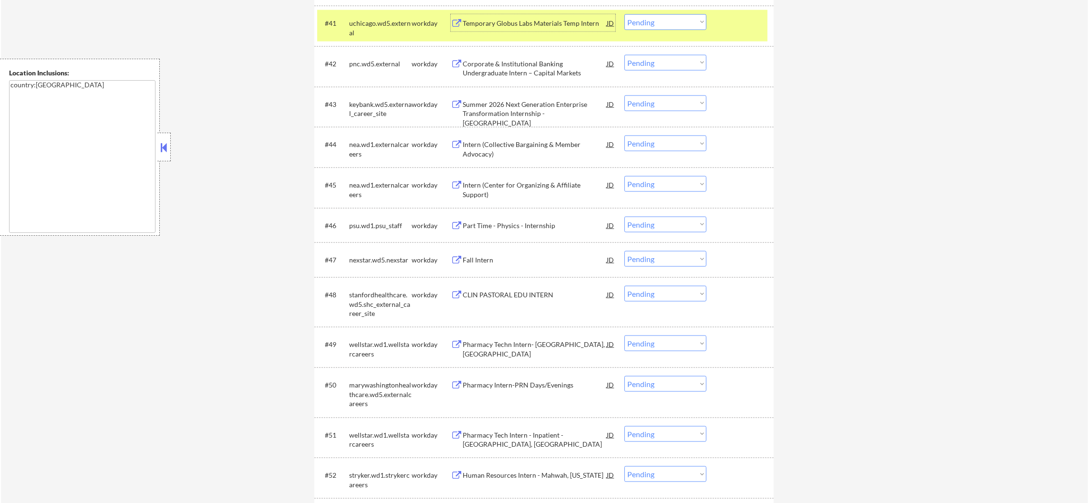
click at [686, 24] on select "Choose an option... Pending Applied Excluded (Questions) Excluded (Expired) Exc…" at bounding box center [665, 22] width 82 height 16
click at [624, 14] on select "Choose an option... Pending Applied Excluded (Questions) Excluded (Expired) Exc…" at bounding box center [665, 22] width 82 height 16
click at [386, 17] on div "uchicago.wd5.external" at bounding box center [380, 25] width 62 height 23
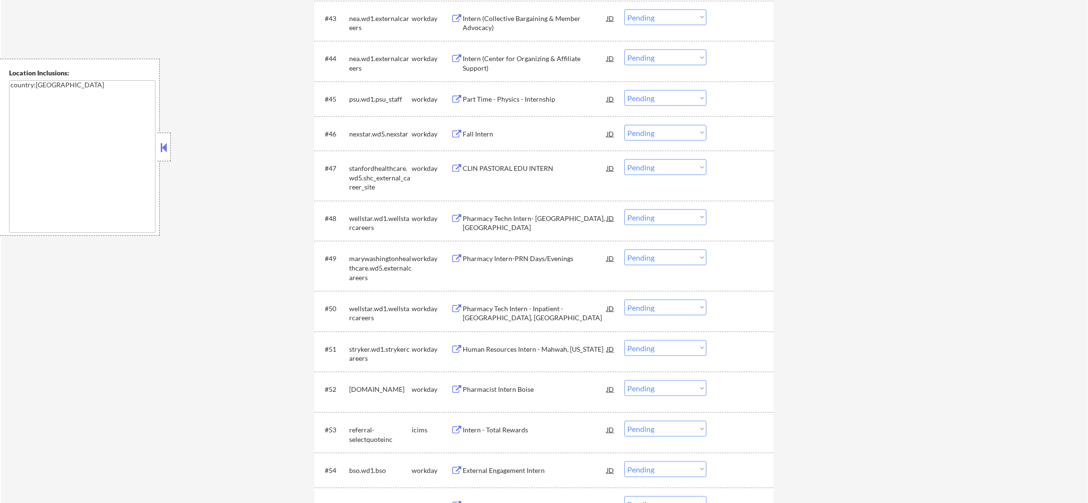
scroll to position [2034, 0]
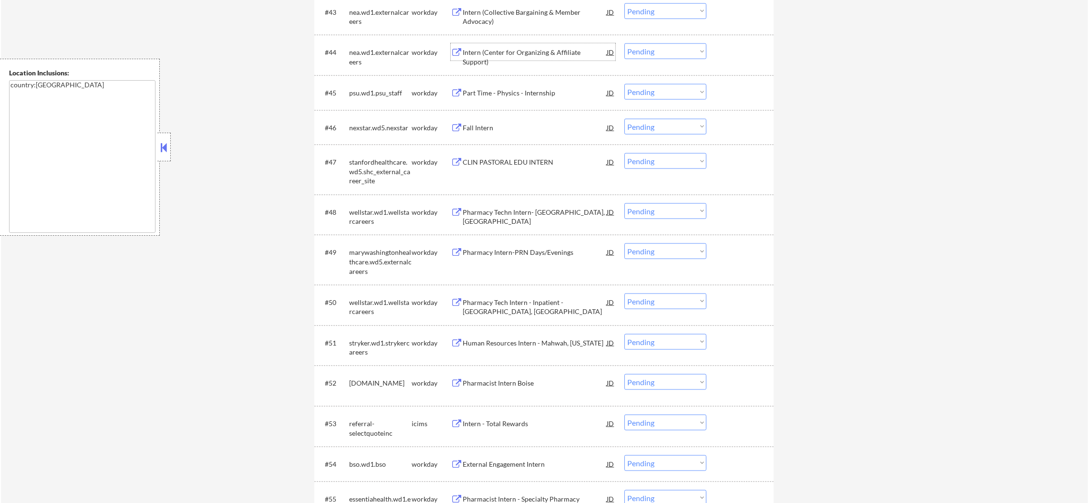
click at [557, 53] on div "Intern (Center for Organizing & Affiliate Support)" at bounding box center [535, 57] width 144 height 19
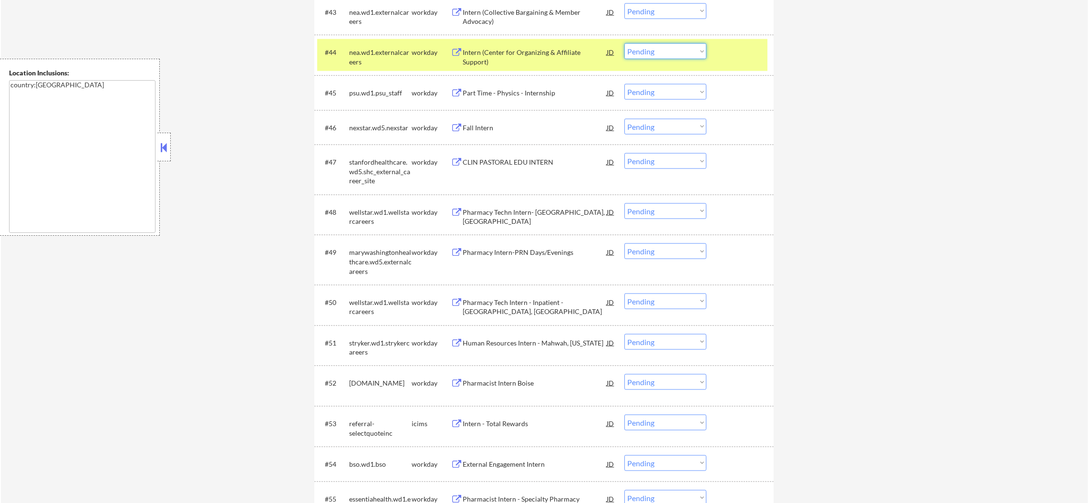
click at [676, 56] on select "Choose an option... Pending Applied Excluded (Questions) Excluded (Expired) Exc…" at bounding box center [665, 51] width 82 height 16
click at [624, 43] on select "Choose an option... Pending Applied Excluded (Questions) Excluded (Expired) Exc…" at bounding box center [665, 51] width 82 height 16
click at [367, 63] on div "nea.wd1.externalcareers" at bounding box center [380, 57] width 62 height 19
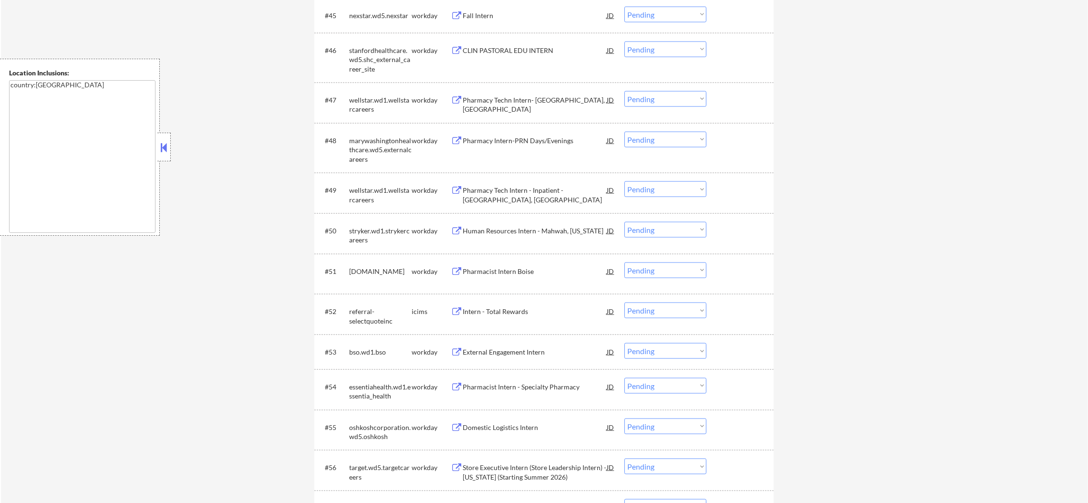
scroll to position [2130, 0]
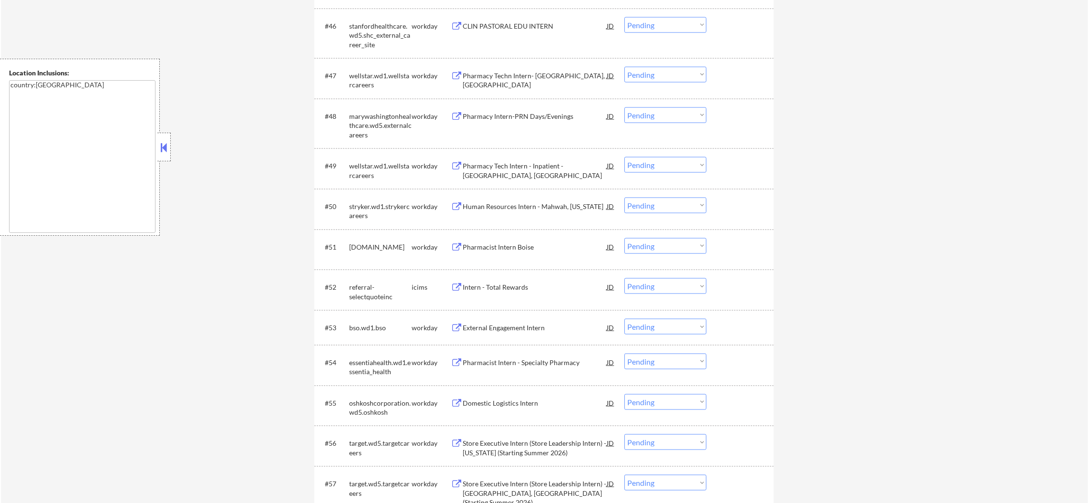
click at [526, 117] on div "Pharmacy Intern-PRN Days/Evenings" at bounding box center [535, 117] width 144 height 10
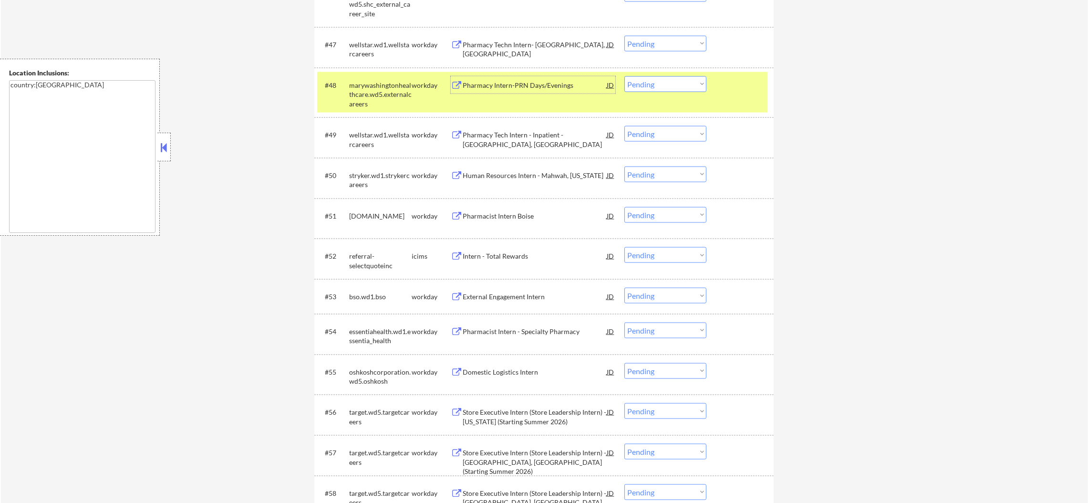
scroll to position [2202, 0]
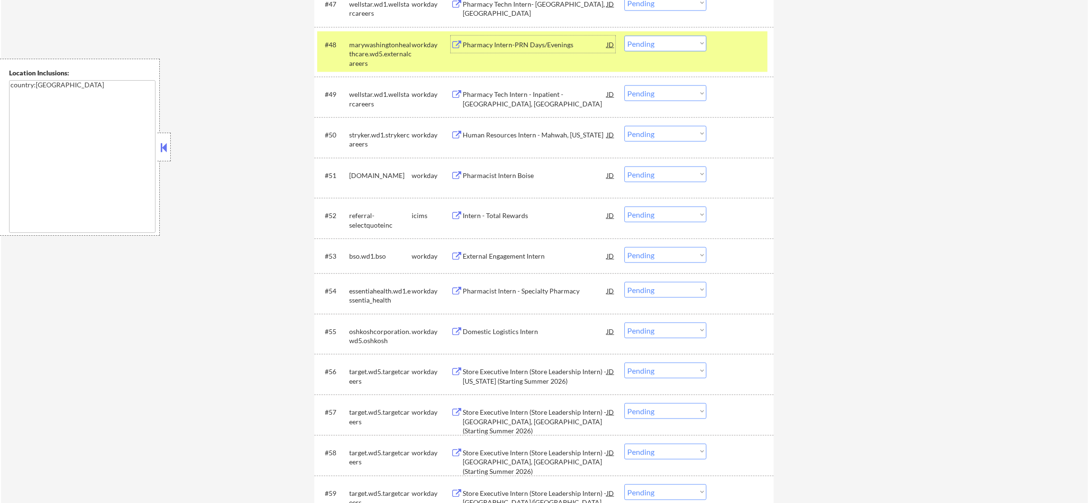
click at [634, 45] on select "Choose an option... Pending Applied Excluded (Questions) Excluded (Expired) Exc…" at bounding box center [665, 44] width 82 height 16
click at [624, 36] on select "Choose an option... Pending Applied Excluded (Questions) Excluded (Expired) Exc…" at bounding box center [665, 44] width 82 height 16
click at [384, 51] on div "marywashingtonhealthcare.wd5.externalcareers" at bounding box center [380, 54] width 62 height 28
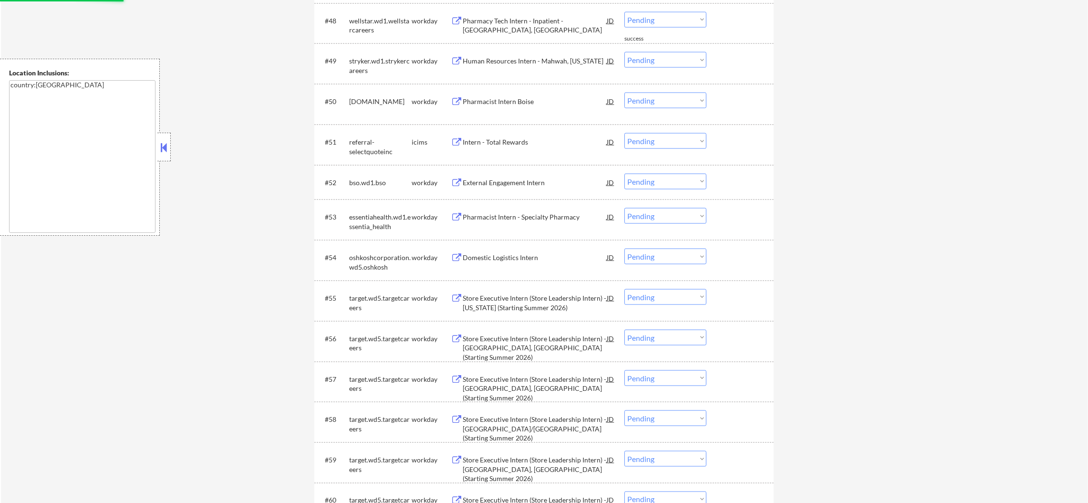
scroll to position [2249, 0]
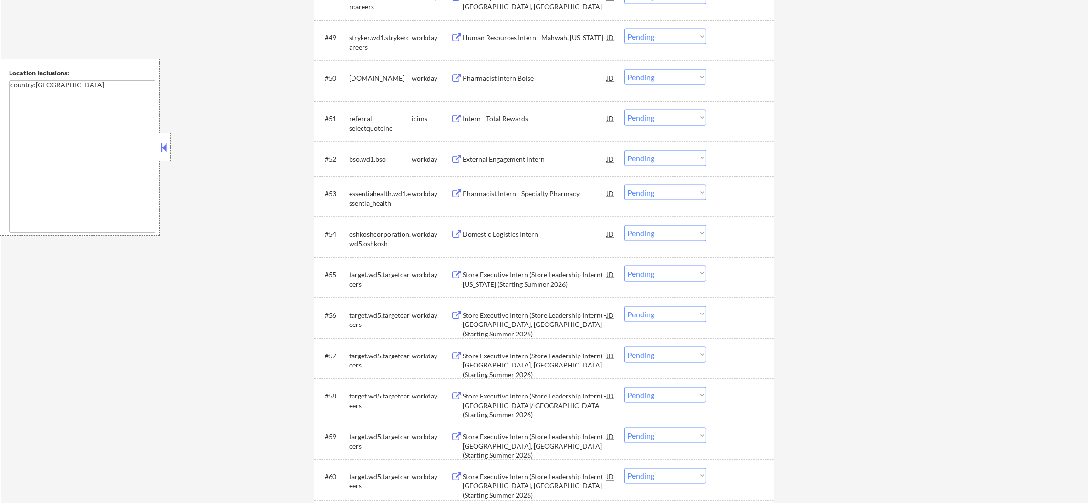
click at [517, 71] on div "Pharmacist Intern Boise" at bounding box center [535, 77] width 144 height 17
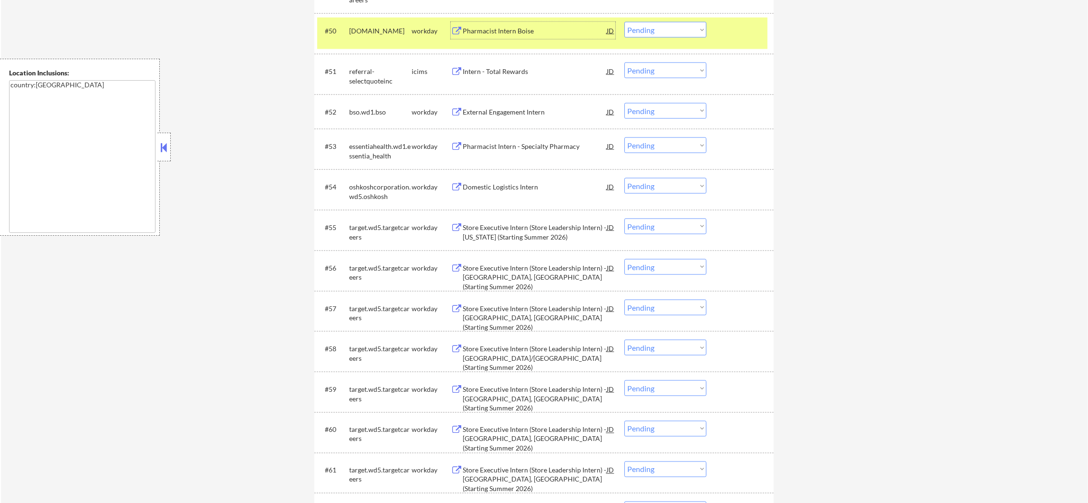
scroll to position [2297, 0]
click at [380, 33] on div "[DOMAIN_NAME]" at bounding box center [380, 31] width 62 height 10
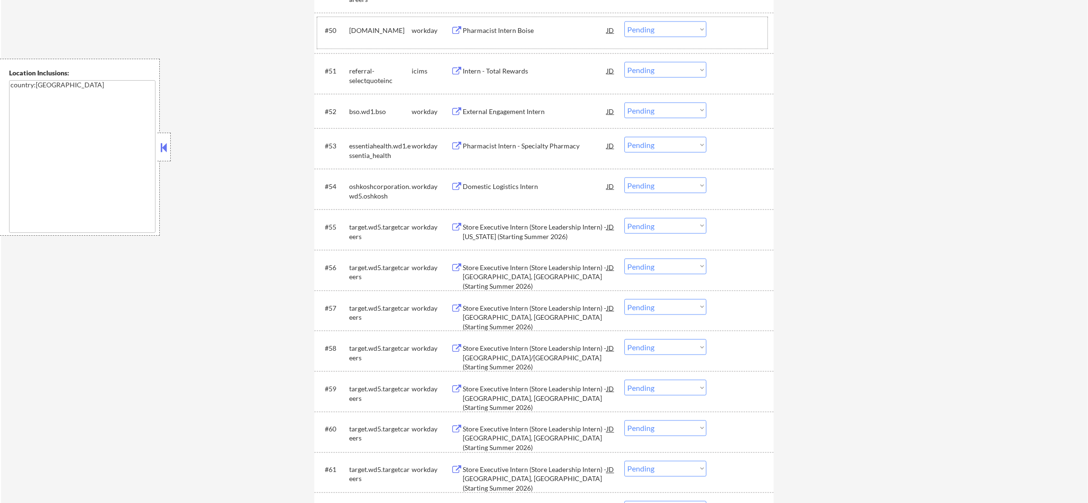
click at [526, 34] on div "Pharmacist Intern Boise" at bounding box center [535, 31] width 144 height 10
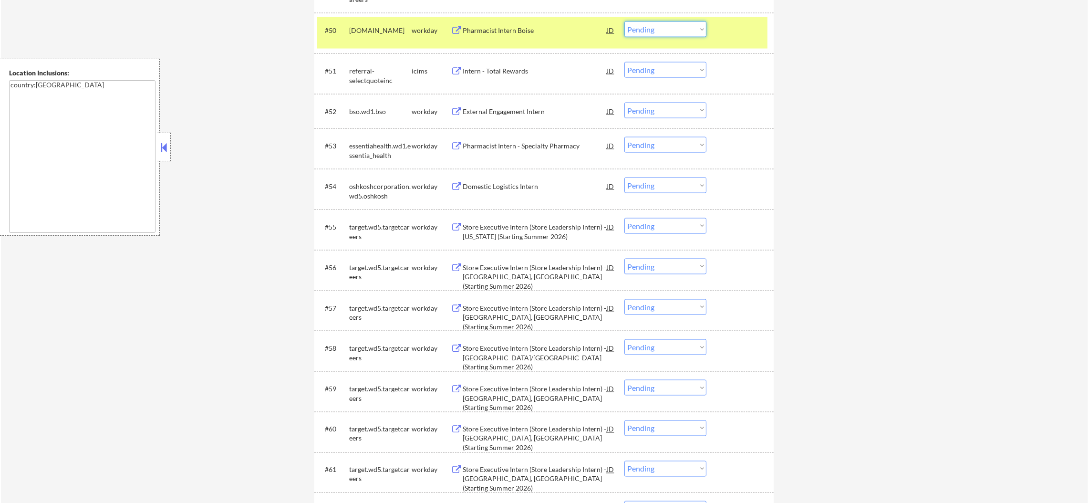
click at [676, 23] on select "Choose an option... Pending Applied Excluded (Questions) Excluded (Expired) Exc…" at bounding box center [665, 29] width 82 height 16
click at [624, 21] on select "Choose an option... Pending Applied Excluded (Questions) Excluded (Expired) Exc…" at bounding box center [665, 29] width 82 height 16
click at [383, 21] on div "[DOMAIN_NAME]" at bounding box center [380, 32] width 62 height 23
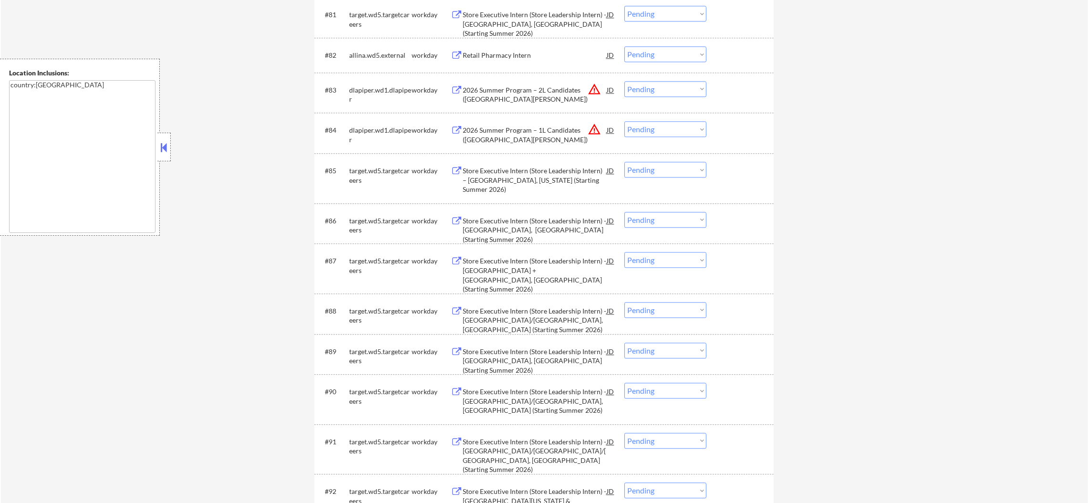
scroll to position [3561, 0]
click at [519, 59] on div "Retail Pharmacy Intern" at bounding box center [535, 55] width 144 height 10
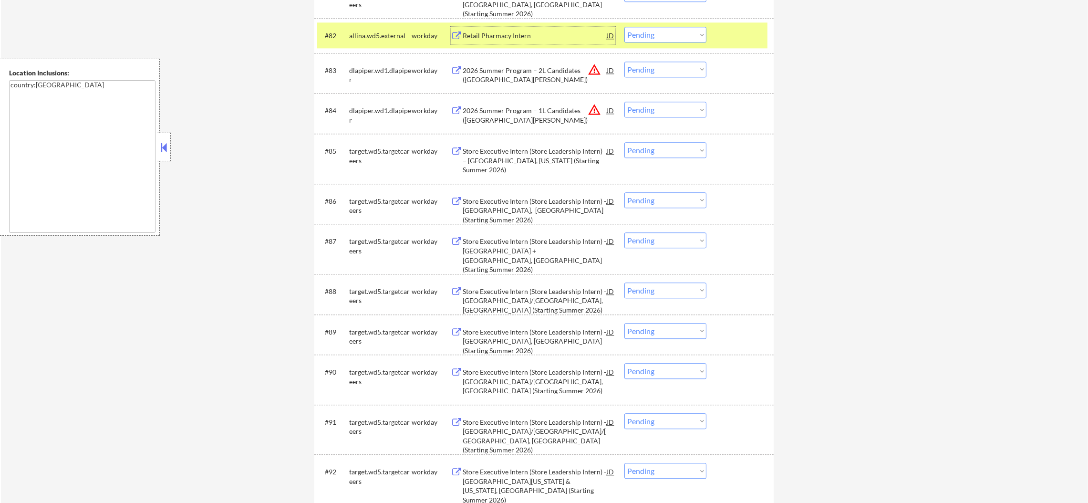
scroll to position [3585, 0]
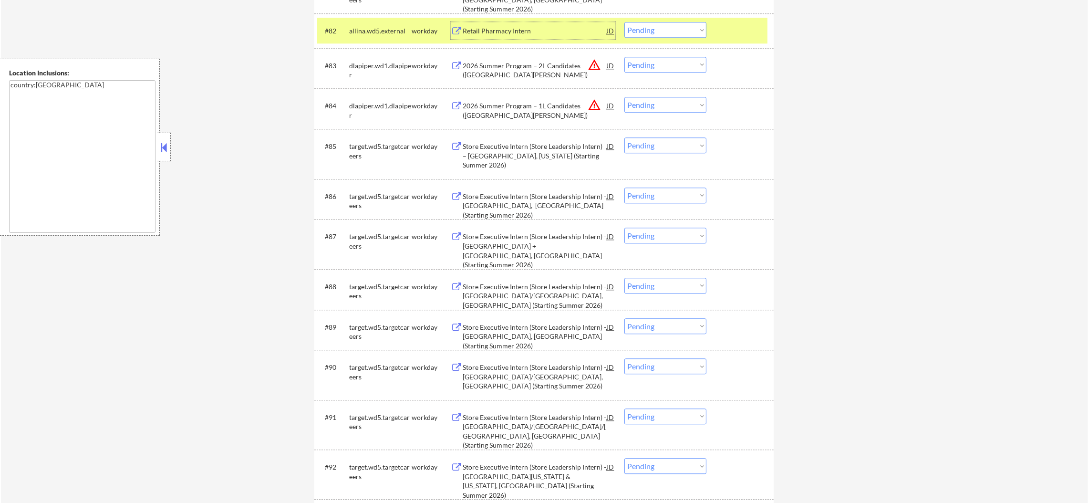
click at [662, 24] on select "Choose an option... Pending Applied Excluded (Questions) Excluded (Expired) Exc…" at bounding box center [665, 30] width 82 height 16
click at [624, 22] on select "Choose an option... Pending Applied Excluded (Questions) Excluded (Expired) Exc…" at bounding box center [665, 30] width 82 height 16
click at [387, 38] on div "allina.wd5.external" at bounding box center [380, 30] width 62 height 17
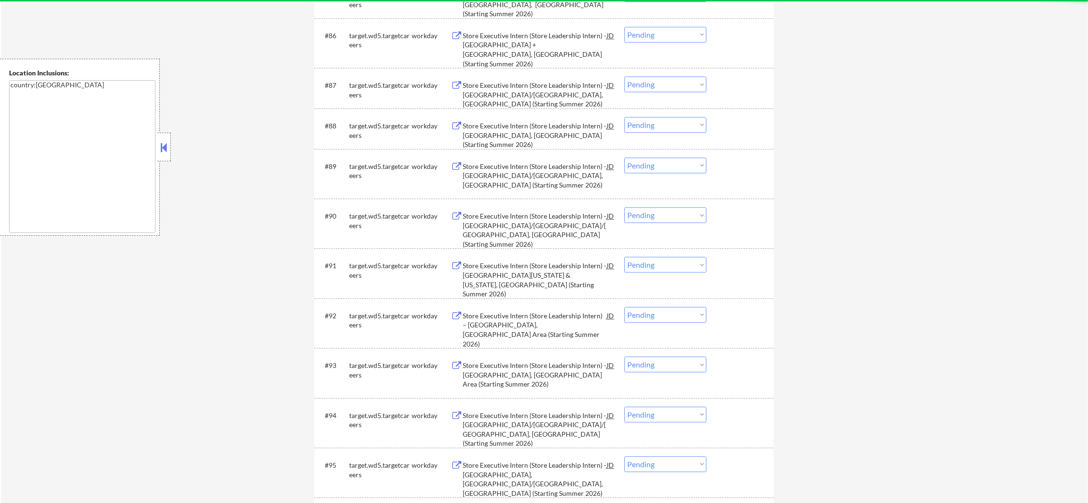
scroll to position [3752, 0]
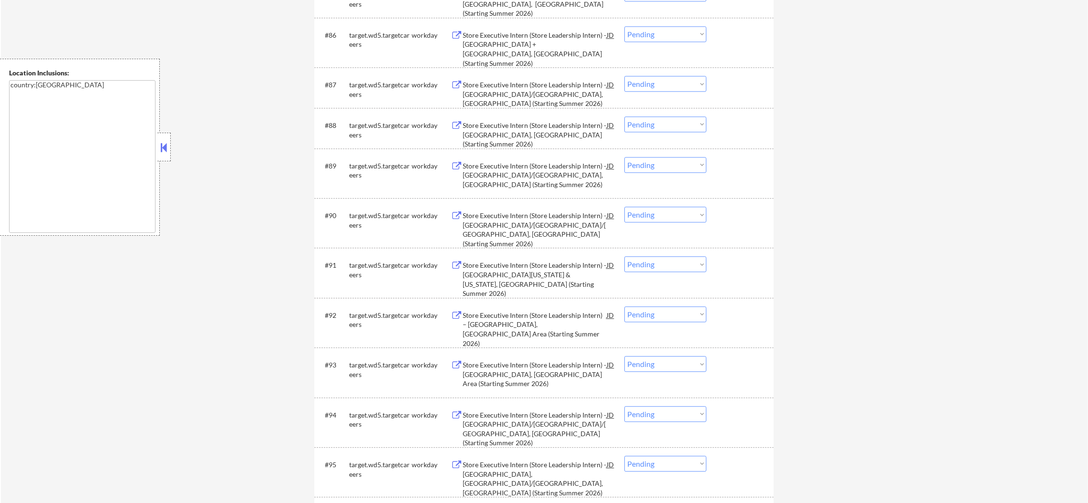
drag, startPoint x: 359, startPoint y: 116, endPoint x: 359, endPoint y: 125, distance: 8.6
click at [359, 122] on div "target.wd5.targetcareers" at bounding box center [380, 127] width 62 height 23
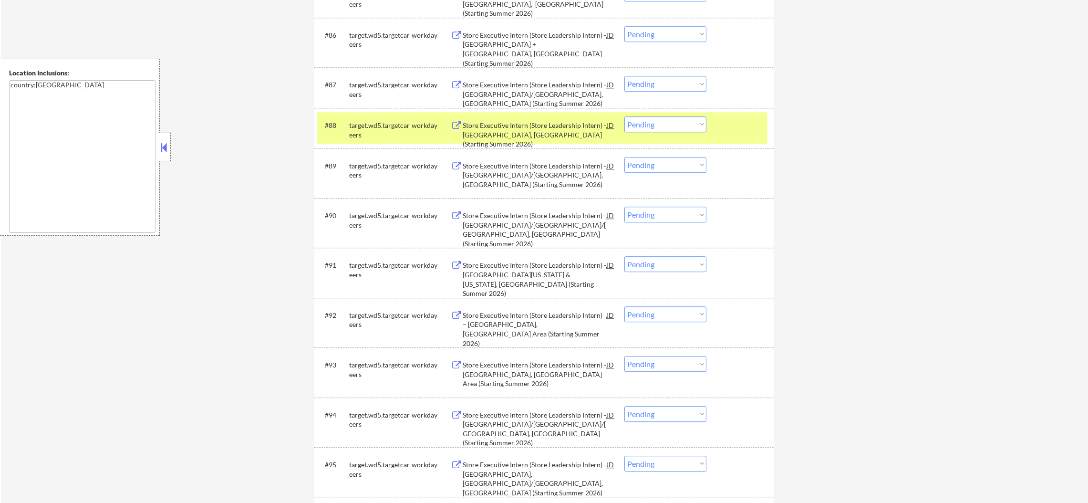
click at [359, 125] on div "target.wd5.targetcareers" at bounding box center [380, 130] width 62 height 19
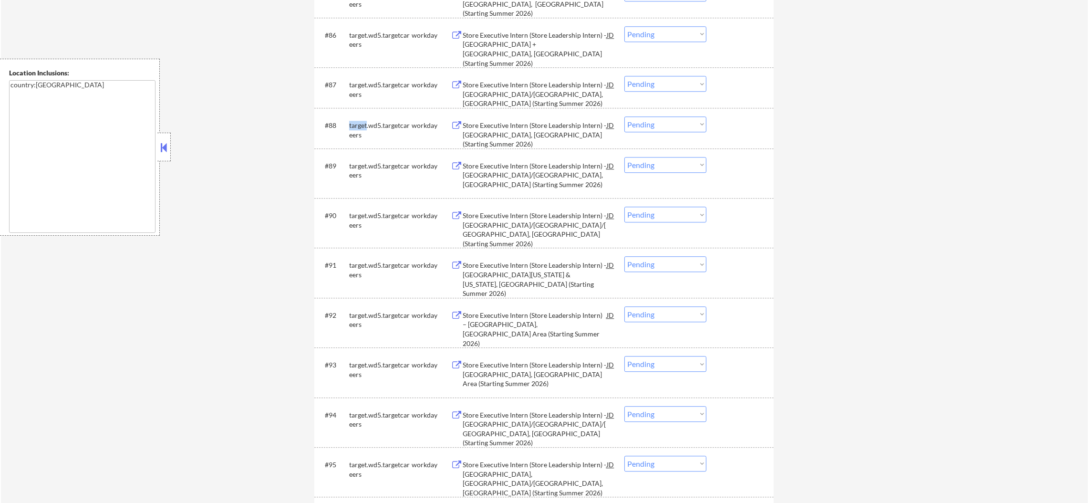
click at [359, 125] on div "target.wd5.targetcareers" at bounding box center [380, 130] width 62 height 19
copy div "target"
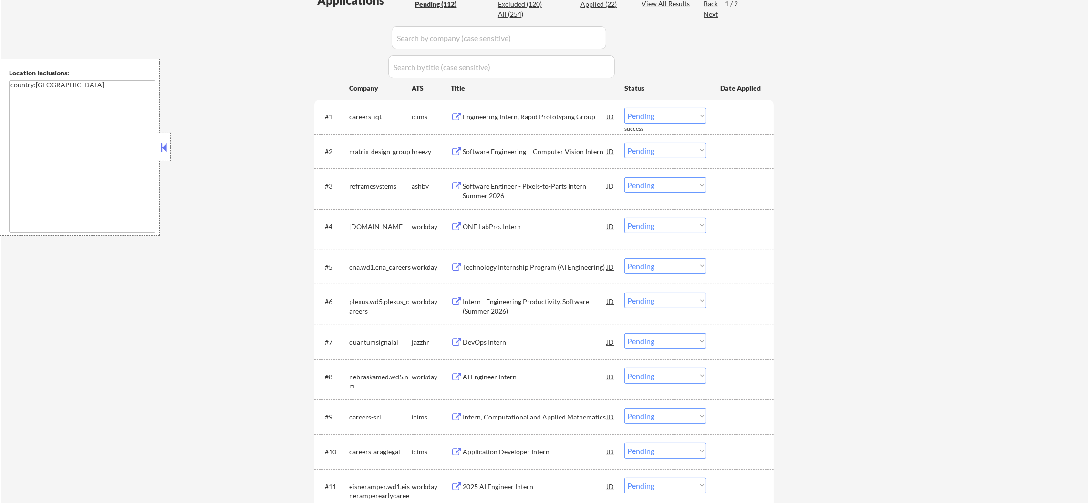
scroll to position [0, 0]
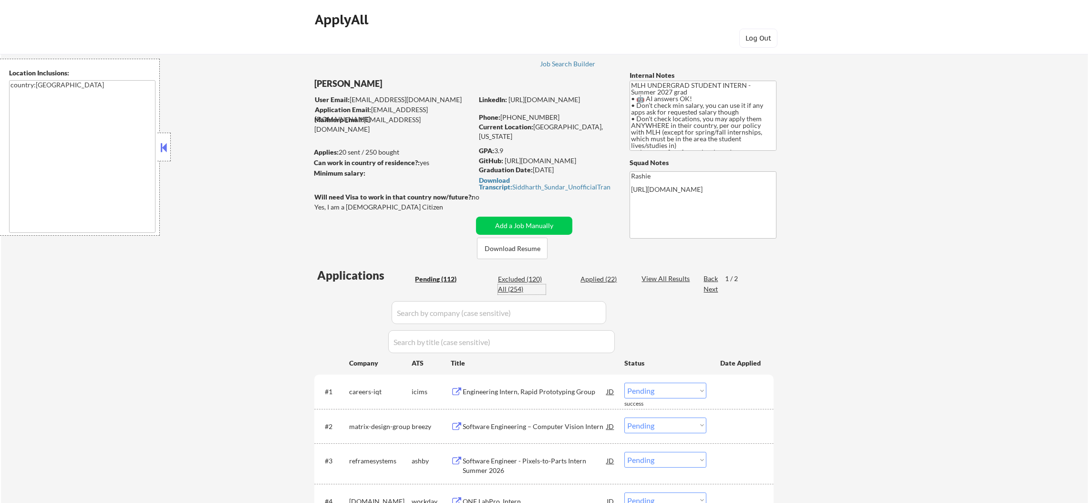
click at [518, 290] on div "All (254)" at bounding box center [522, 289] width 48 height 10
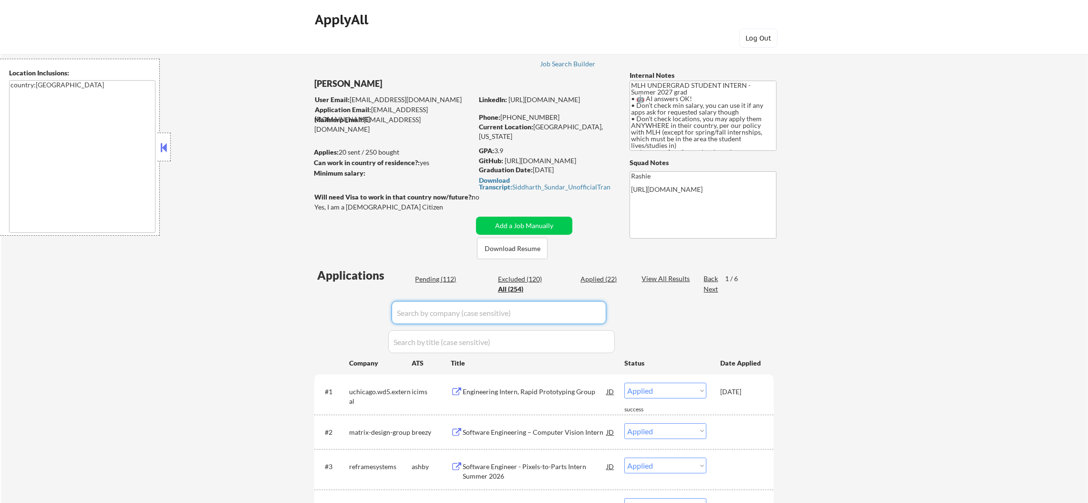
click at [461, 311] on input "input" at bounding box center [499, 312] width 215 height 23
paste input "target"
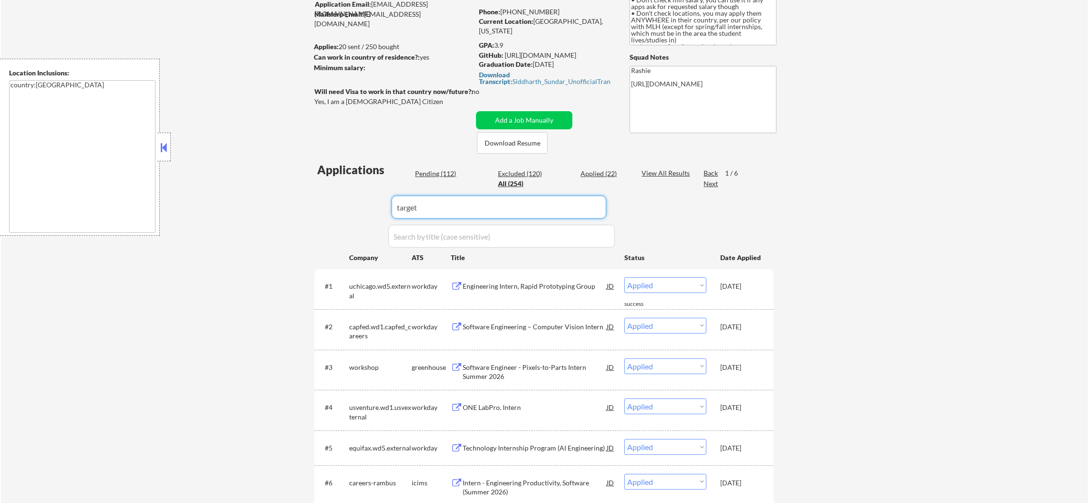
scroll to position [167, 0]
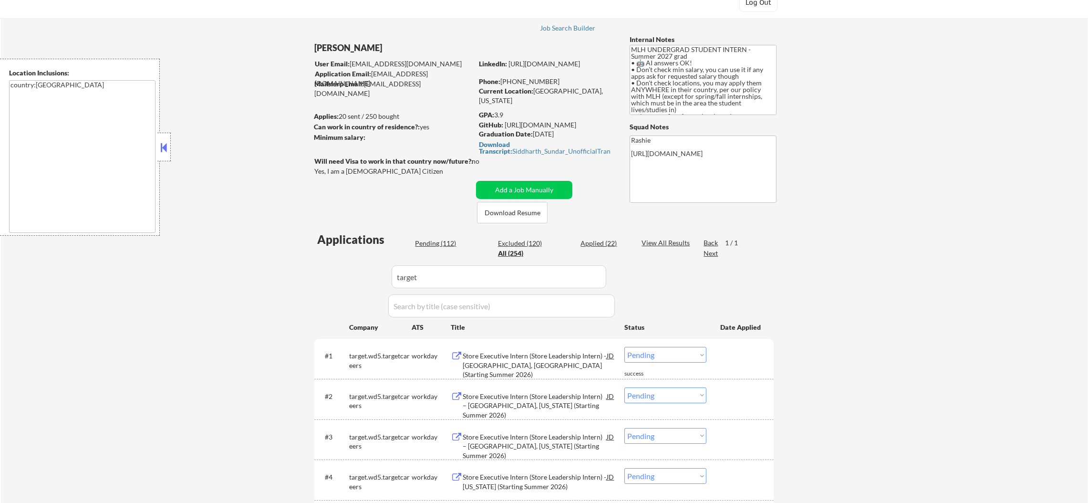
scroll to position [119, 0]
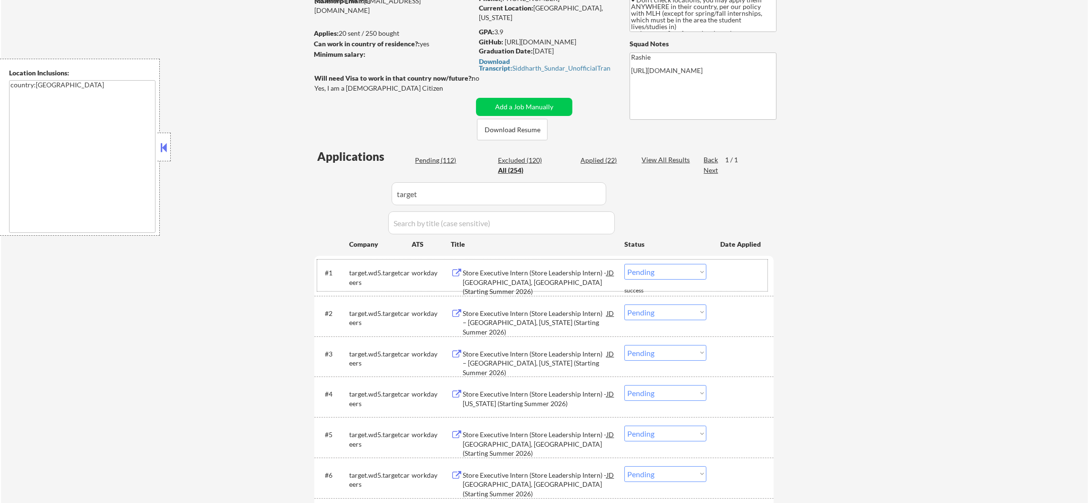
click at [531, 262] on div "#1 target.wd5.targetcareers workday Store Executive Intern (Store Leadership In…" at bounding box center [542, 275] width 450 height 31
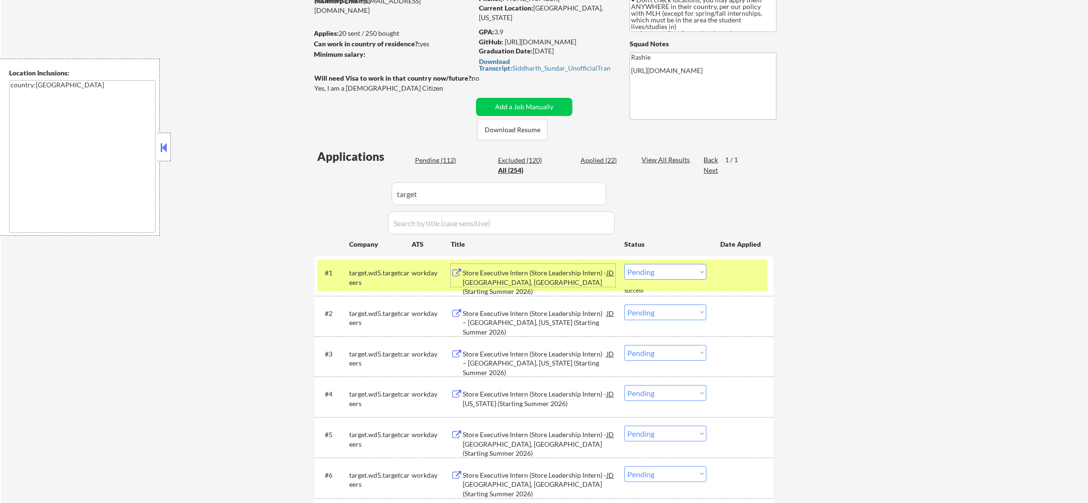
click at [523, 269] on div "Store Executive Intern (Store Leadership Intern) - [GEOGRAPHIC_DATA], [GEOGRAPH…" at bounding box center [535, 282] width 144 height 28
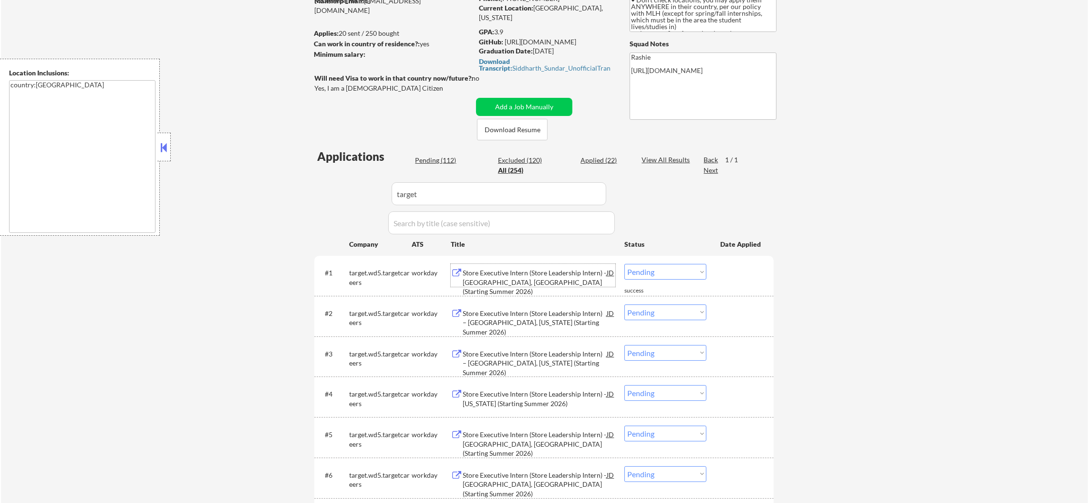
click at [632, 269] on select "Choose an option... Pending Applied Excluded (Questions) Excluded (Expired) Exc…" at bounding box center [665, 272] width 82 height 16
click at [624, 264] on select "Choose an option... Pending Applied Excluded (Questions) Excluded (Expired) Exc…" at bounding box center [665, 272] width 82 height 16
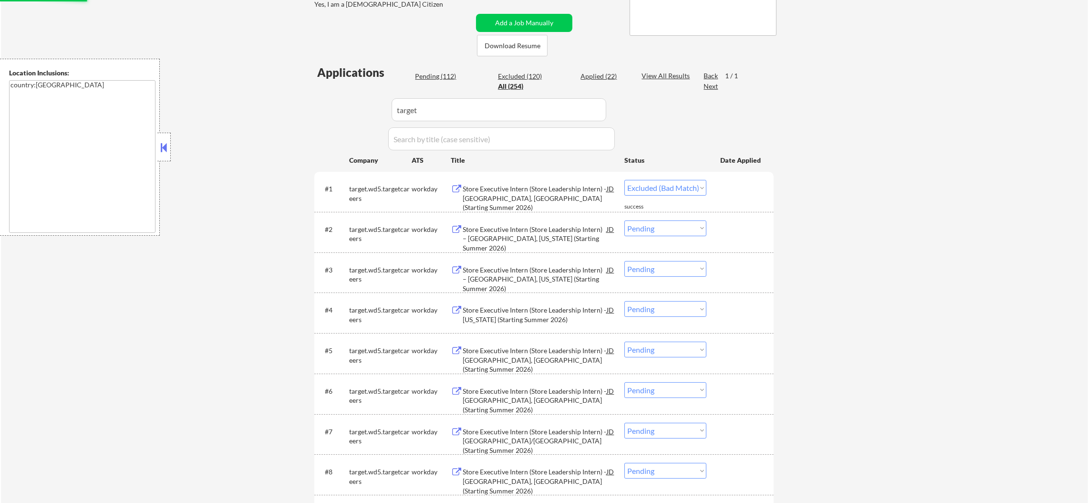
scroll to position [214, 0]
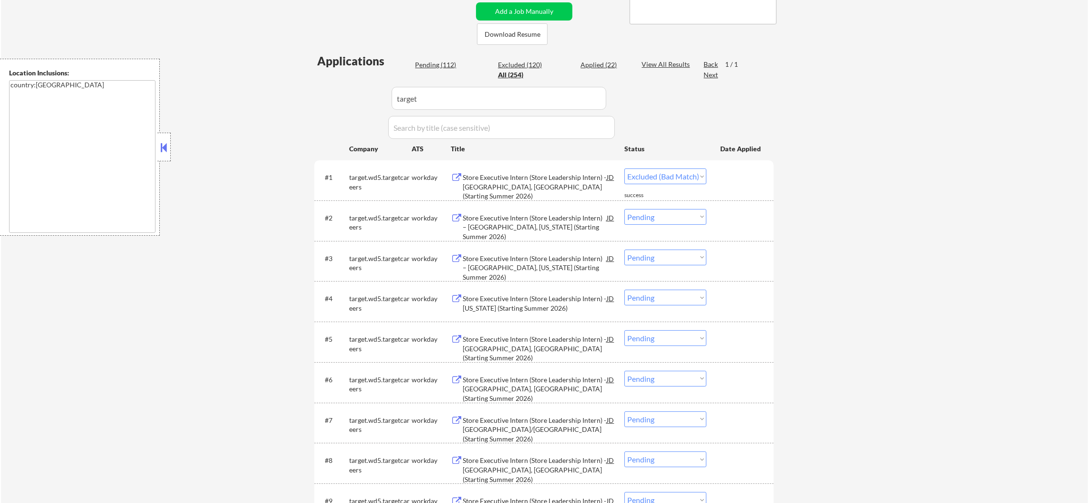
click at [725, 200] on div "#2 target.wd5.targetcareers workday Store Executive Intern (Store Leadership In…" at bounding box center [543, 220] width 459 height 41
click at [548, 225] on div "Store Executive Intern (Store Leadership Intern) – [GEOGRAPHIC_DATA], [US_STATE…" at bounding box center [535, 227] width 144 height 28
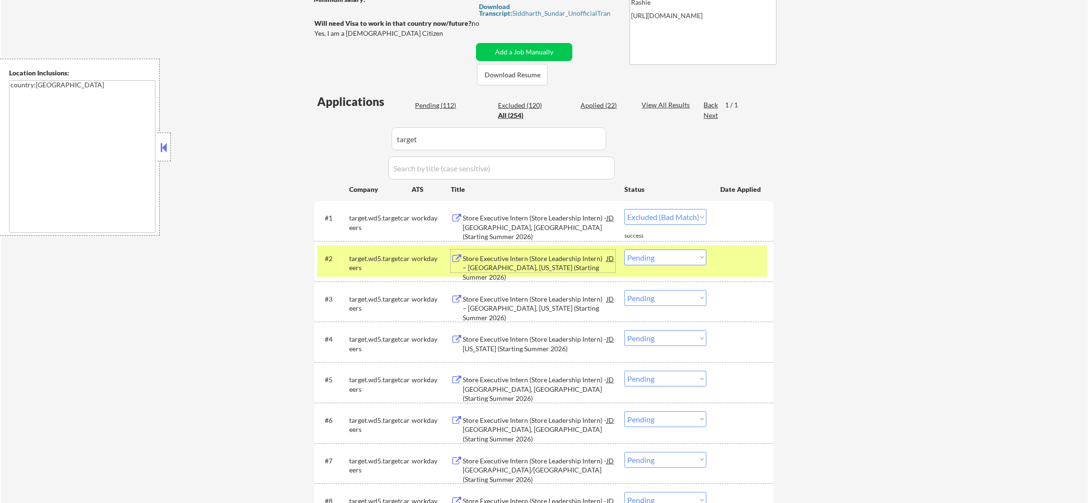
scroll to position [167, 0]
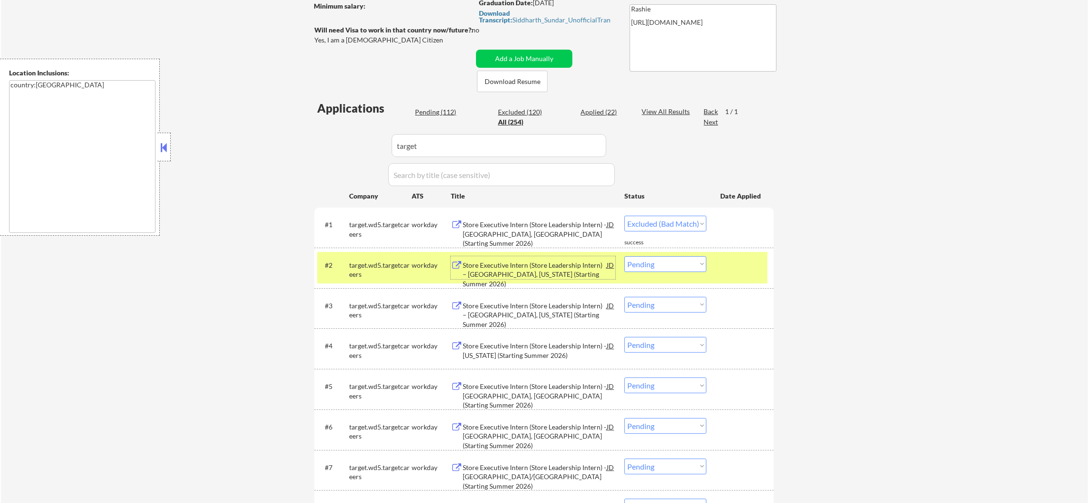
click at [675, 212] on div "#1 target.wd5.targetcareers workday Store Executive Intern (Store Leadership In…" at bounding box center [542, 226] width 450 height 31
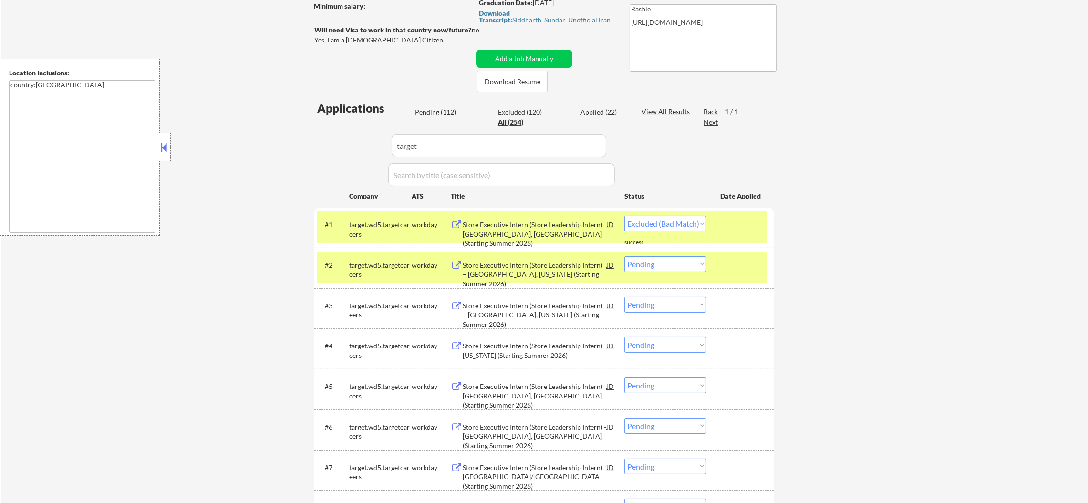
click at [406, 230] on div "target.wd5.targetcareers" at bounding box center [380, 229] width 62 height 19
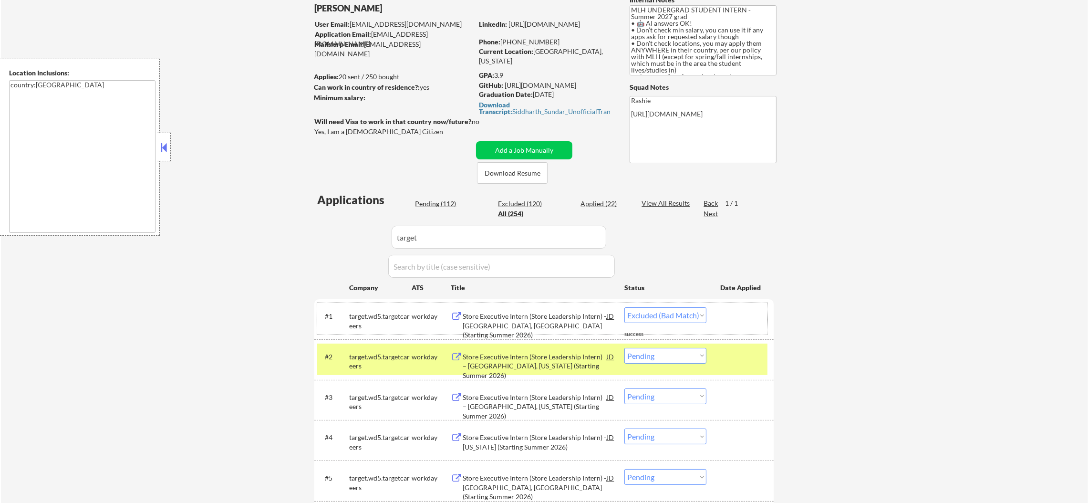
scroll to position [119, 0]
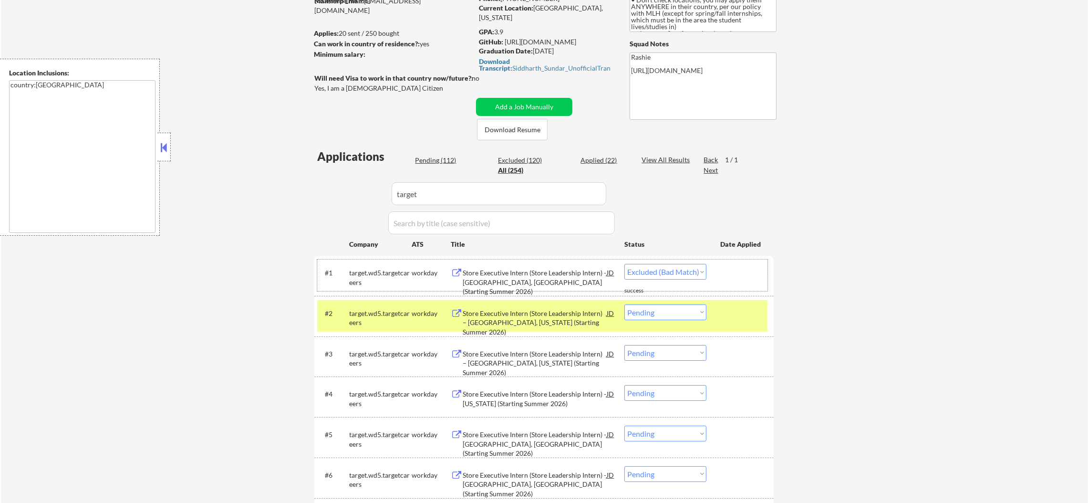
click at [666, 315] on select "Choose an option... Pending Applied Excluded (Questions) Excluded (Expired) Exc…" at bounding box center [665, 312] width 82 height 16
click at [624, 304] on select "Choose an option... Pending Applied Excluded (Questions) Excluded (Expired) Exc…" at bounding box center [665, 312] width 82 height 16
click at [381, 327] on div "#2 target.wd5.targetcareers workday Store Executive Intern (Store Leadership In…" at bounding box center [542, 315] width 450 height 31
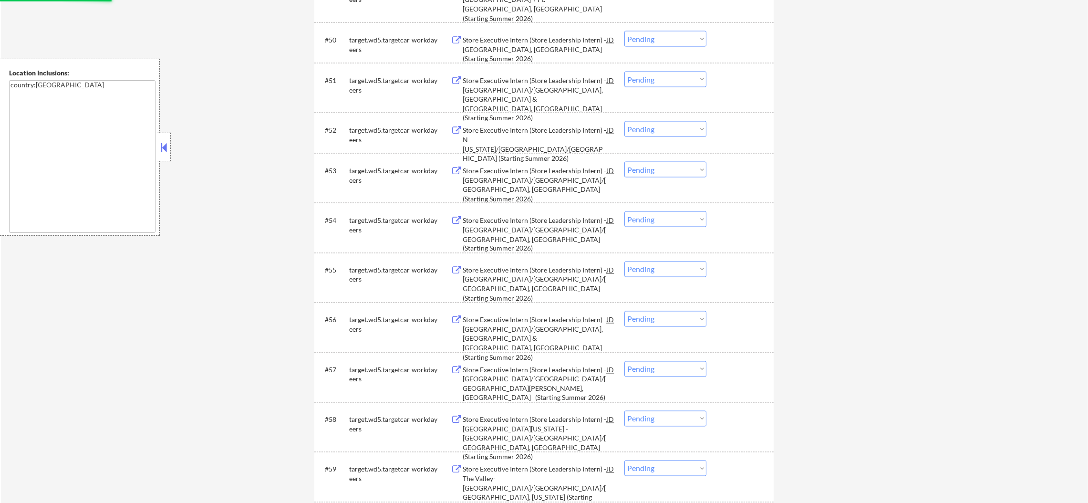
scroll to position [2877, 0]
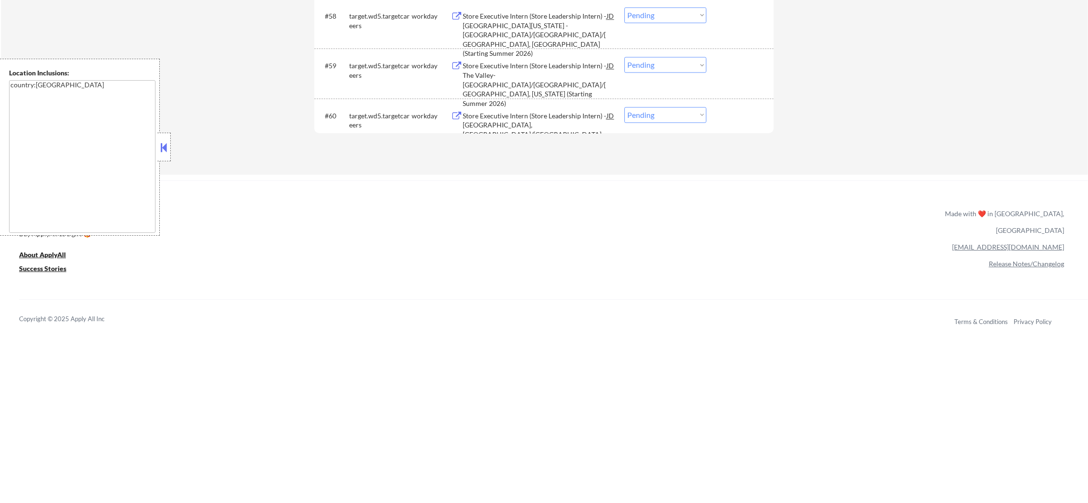
click at [553, 116] on div "Store Executive Intern (Store Leadership Intern) - [GEOGRAPHIC_DATA], [GEOGRAPH…" at bounding box center [535, 129] width 144 height 37
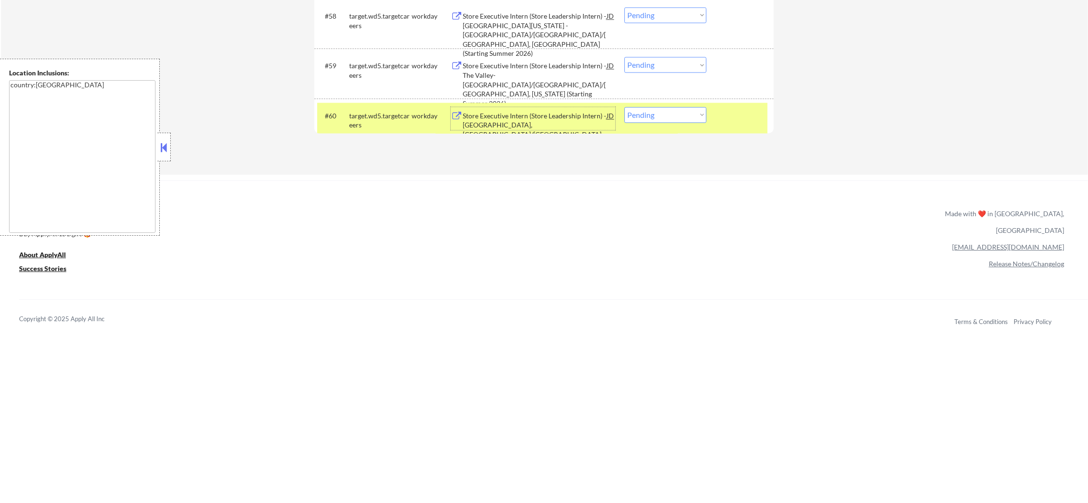
click at [676, 120] on select "Choose an option... Pending Applied Excluded (Questions) Excluded (Expired) Exc…" at bounding box center [665, 115] width 82 height 16
click at [624, 107] on select "Choose an option... Pending Applied Excluded (Questions) Excluded (Expired) Exc…" at bounding box center [665, 115] width 82 height 16
click at [385, 131] on div "#60 target.wd5.targetcareers workday Store Executive Intern (Store Leadership I…" at bounding box center [542, 118] width 450 height 31
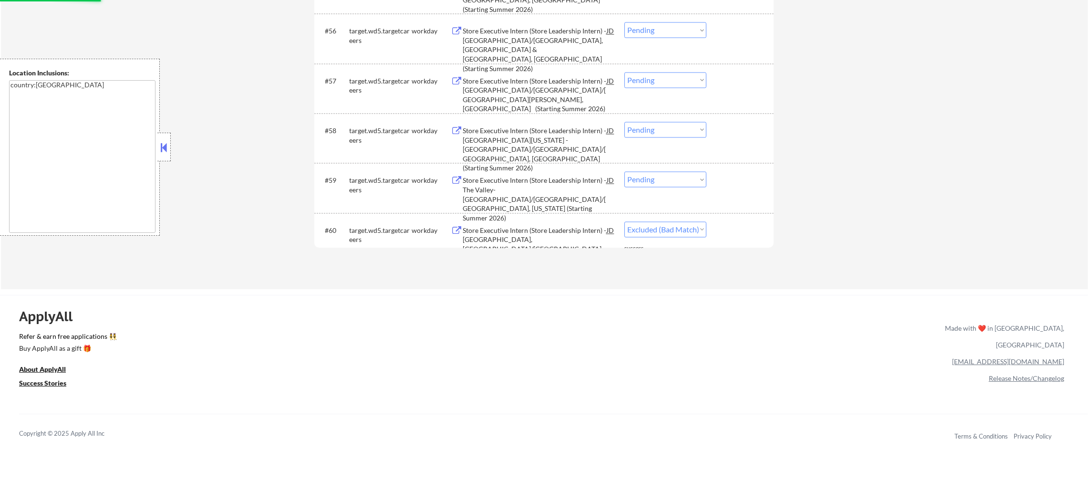
scroll to position [2758, 0]
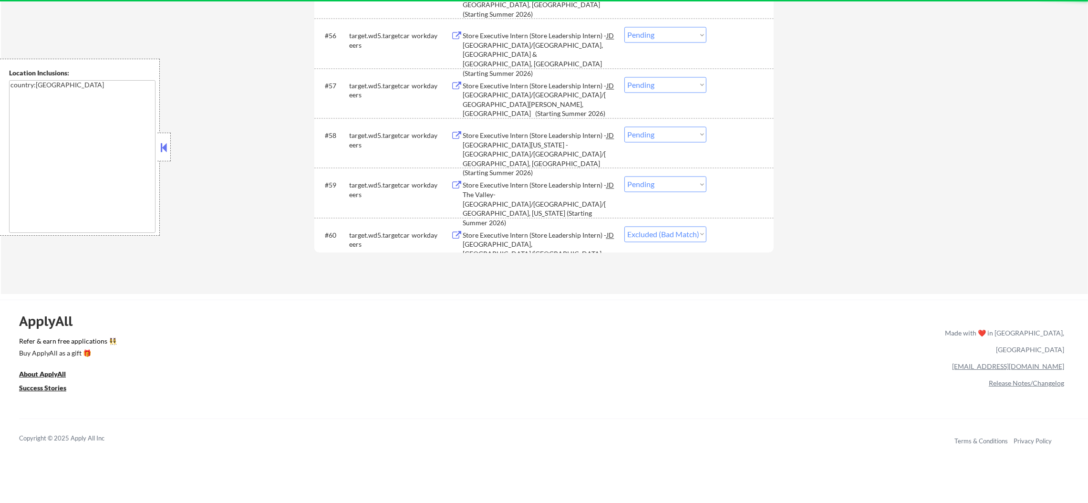
click at [562, 87] on div "Store Executive Intern (Store Leadership Intern) - [GEOGRAPHIC_DATA]/[GEOGRAPHI…" at bounding box center [535, 99] width 144 height 37
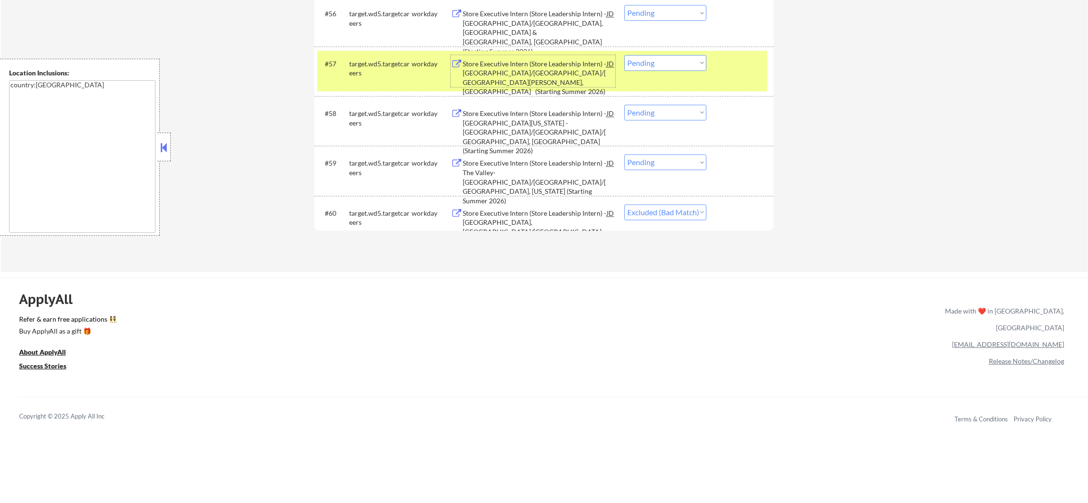
scroll to position [2806, 0]
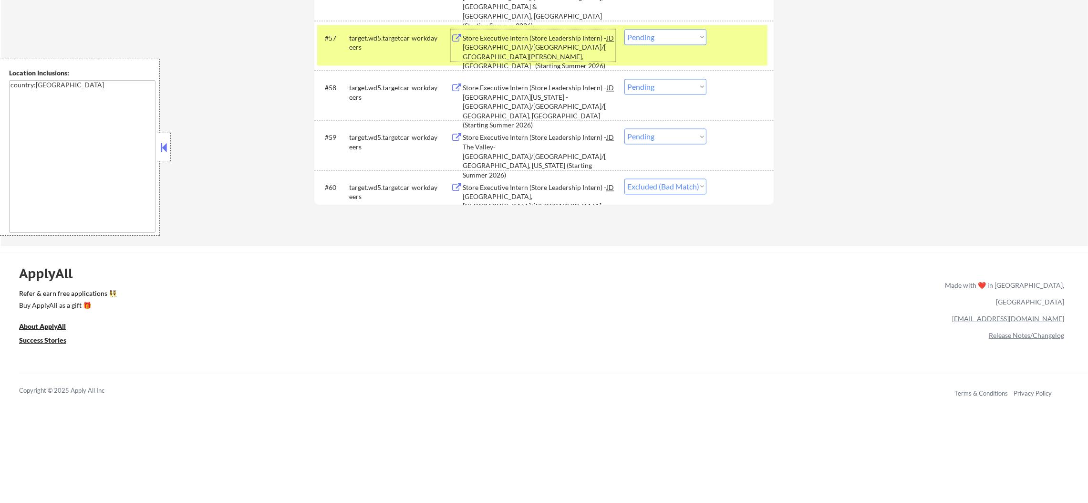
click at [657, 43] on select "Choose an option... Pending Applied Excluded (Questions) Excluded (Expired) Exc…" at bounding box center [665, 37] width 82 height 16
click at [624, 29] on select "Choose an option... Pending Applied Excluded (Questions) Excluded (Expired) Exc…" at bounding box center [665, 37] width 82 height 16
click at [361, 56] on div "#57 target.wd5.targetcareers workday Store Executive Intern (Store Leadership I…" at bounding box center [542, 45] width 450 height 41
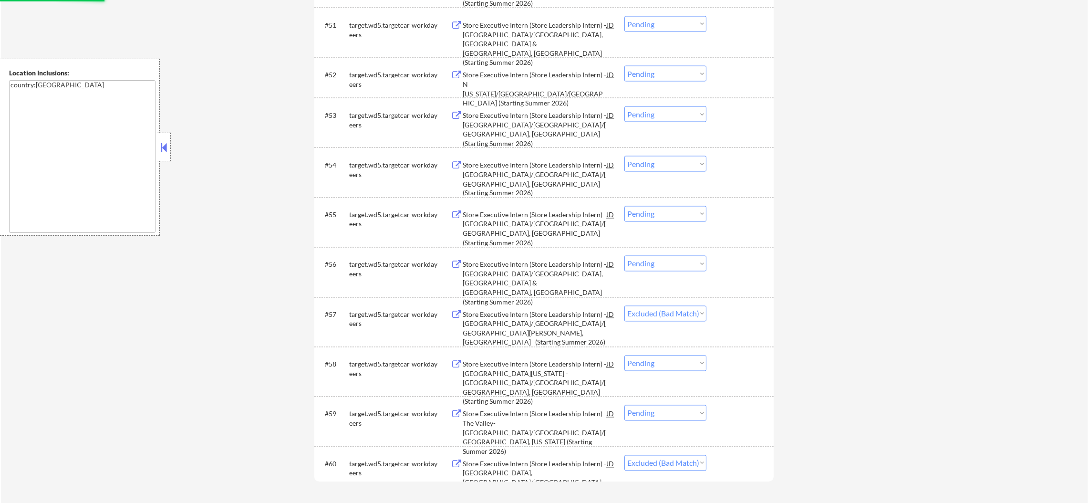
scroll to position [2519, 0]
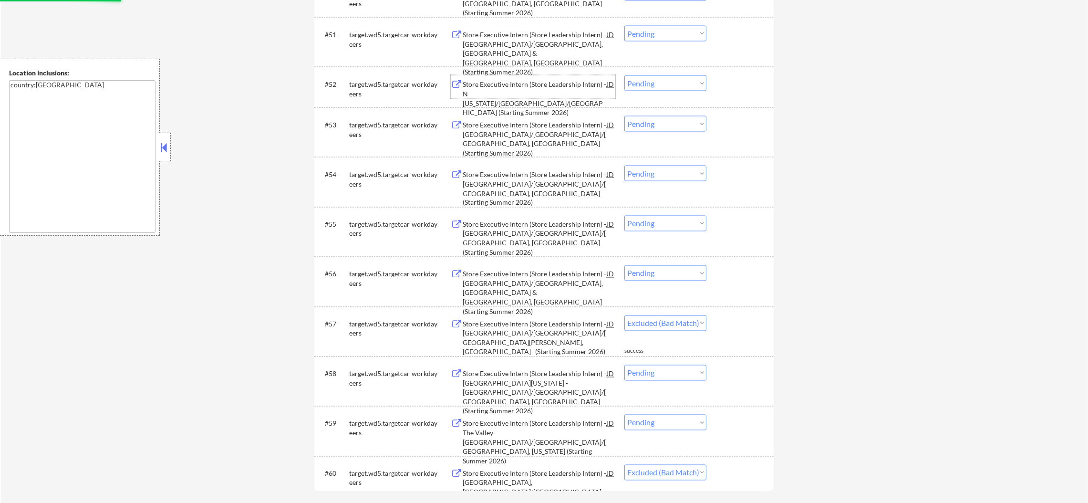
click at [581, 87] on div "Store Executive Intern (Store Leadership Intern) - N [US_STATE]/[GEOGRAPHIC_DAT…" at bounding box center [535, 98] width 144 height 37
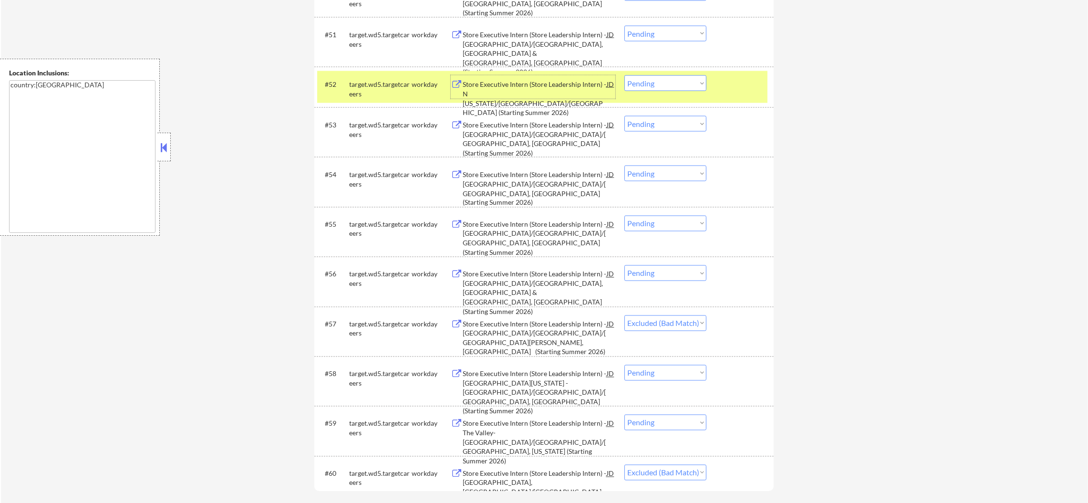
click at [660, 88] on select "Choose an option... Pending Applied Excluded (Questions) Excluded (Expired) Exc…" at bounding box center [665, 83] width 82 height 16
click at [624, 75] on select "Choose an option... Pending Applied Excluded (Questions) Excluded (Expired) Exc…" at bounding box center [665, 83] width 82 height 16
click at [376, 87] on div "target.wd5.targetcareers" at bounding box center [380, 89] width 62 height 19
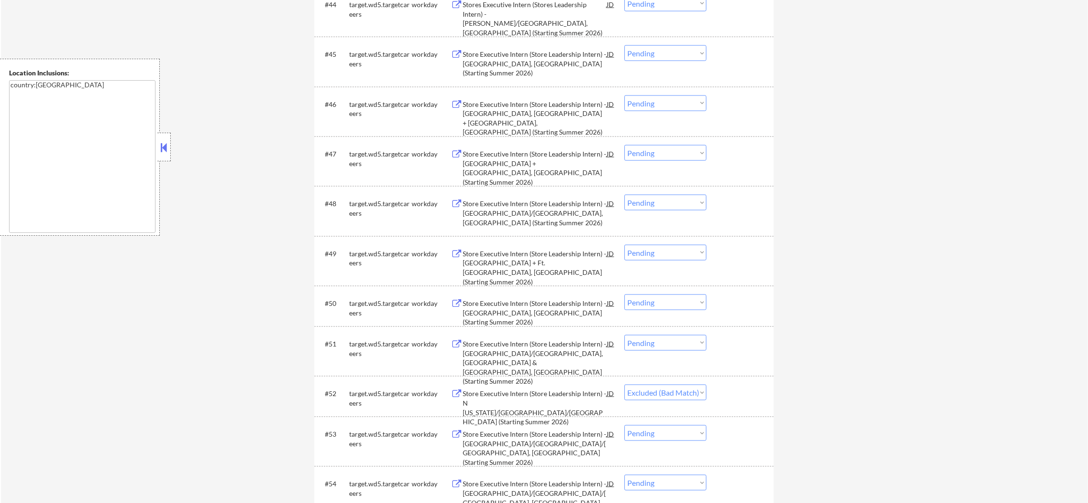
scroll to position [2210, 0]
click at [524, 116] on div "Store Executive Intern (Store Leadership Intern) - [GEOGRAPHIC_DATA], [GEOGRAPH…" at bounding box center [535, 118] width 144 height 37
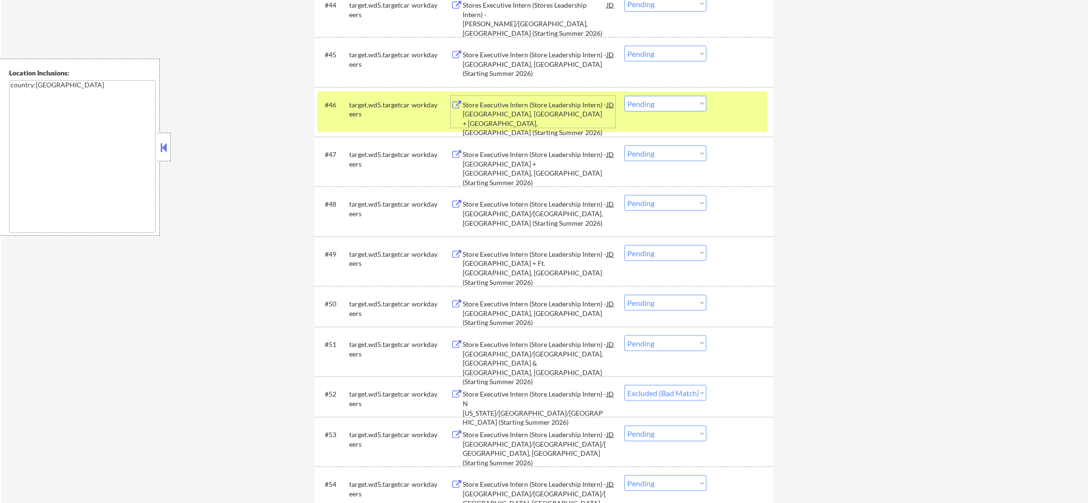
click at [665, 110] on select "Choose an option... Pending Applied Excluded (Questions) Excluded (Expired) Exc…" at bounding box center [665, 104] width 82 height 16
click at [624, 96] on select "Choose an option... Pending Applied Excluded (Questions) Excluded (Expired) Exc…" at bounding box center [665, 104] width 82 height 16
click at [396, 116] on div "target.wd5.targetcareers" at bounding box center [380, 109] width 62 height 19
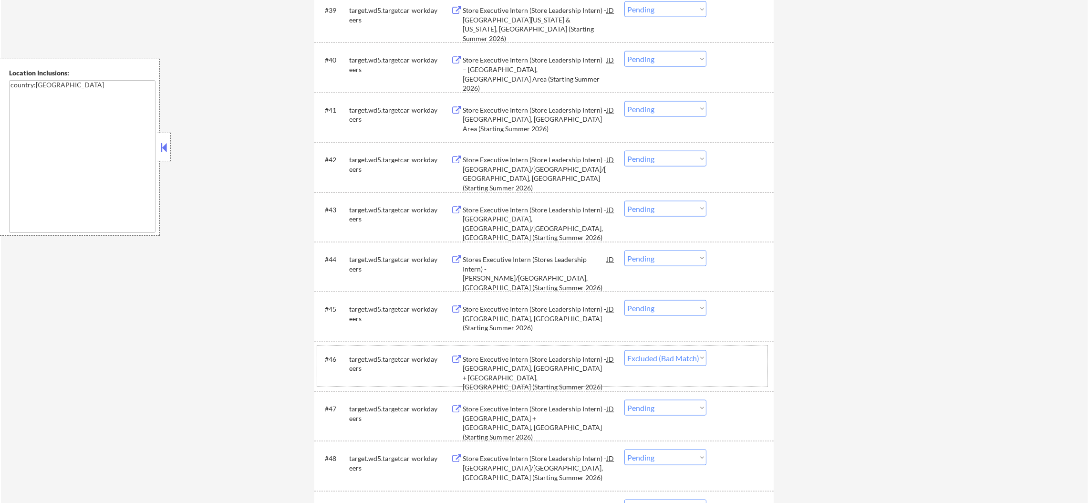
scroll to position [1923, 0]
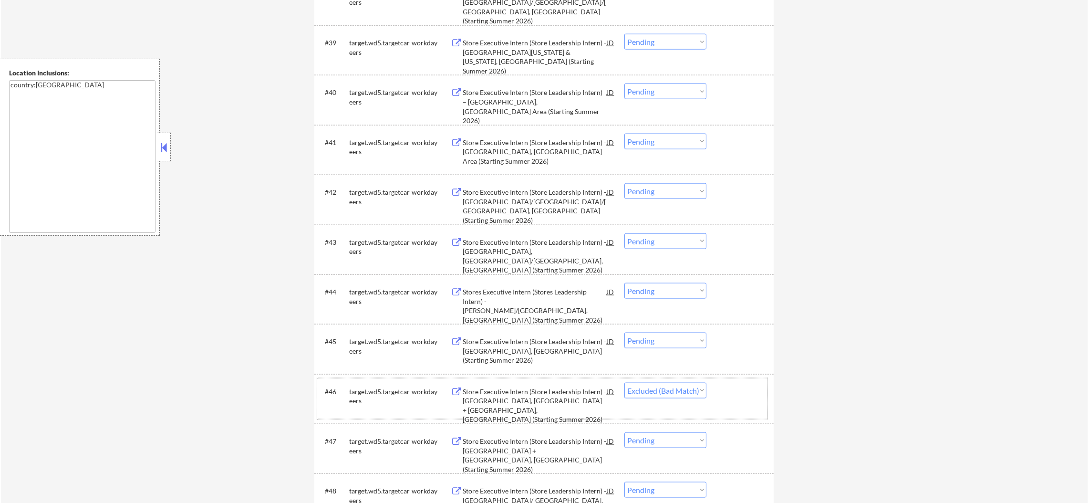
click at [531, 150] on div "Store Executive Intern (Store Leadership Intern) - [GEOGRAPHIC_DATA], [GEOGRAPH…" at bounding box center [535, 152] width 144 height 28
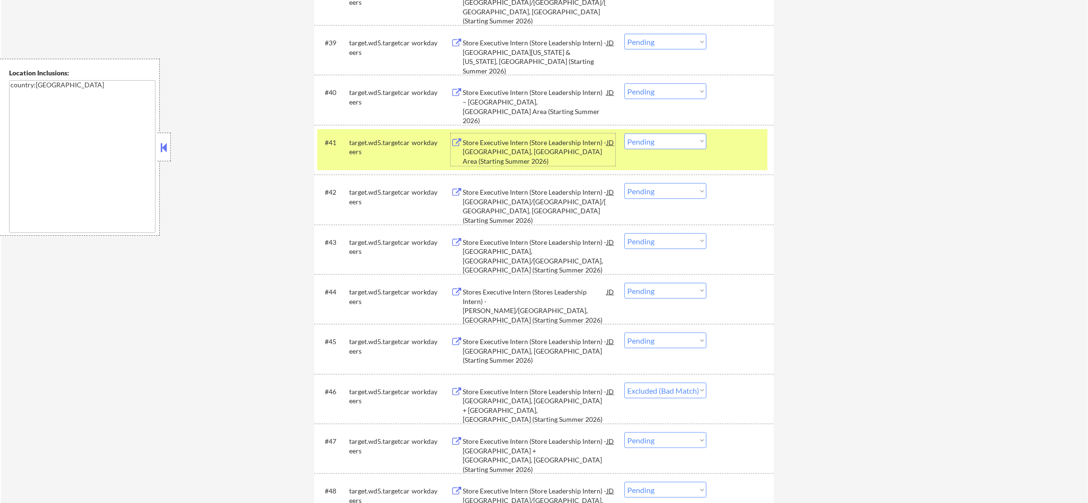
click at [640, 138] on select "Choose an option... Pending Applied Excluded (Questions) Excluded (Expired) Exc…" at bounding box center [665, 142] width 82 height 16
click at [624, 134] on select "Choose an option... Pending Applied Excluded (Questions) Excluded (Expired) Exc…" at bounding box center [665, 142] width 82 height 16
click at [366, 154] on div "target.wd5.targetcareers" at bounding box center [380, 147] width 62 height 19
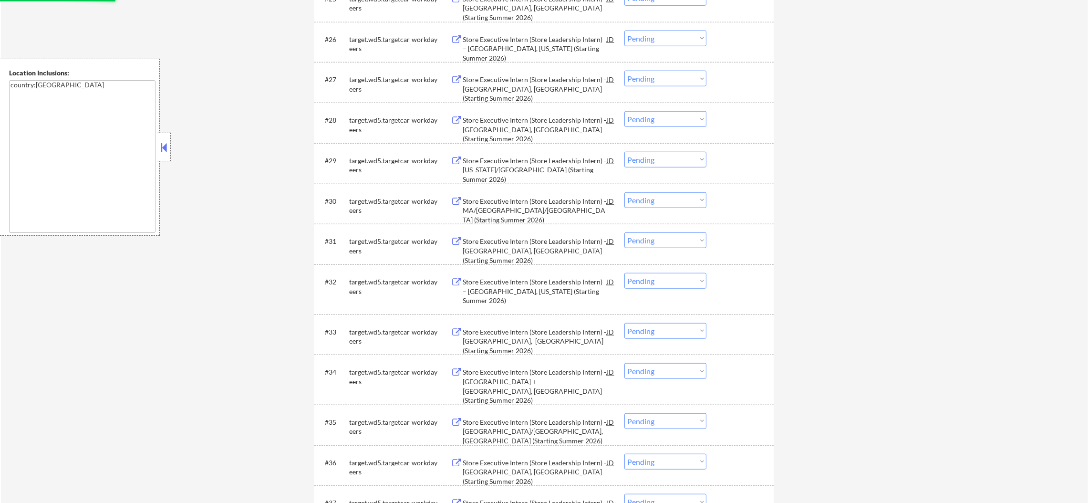
scroll to position [1351, 0]
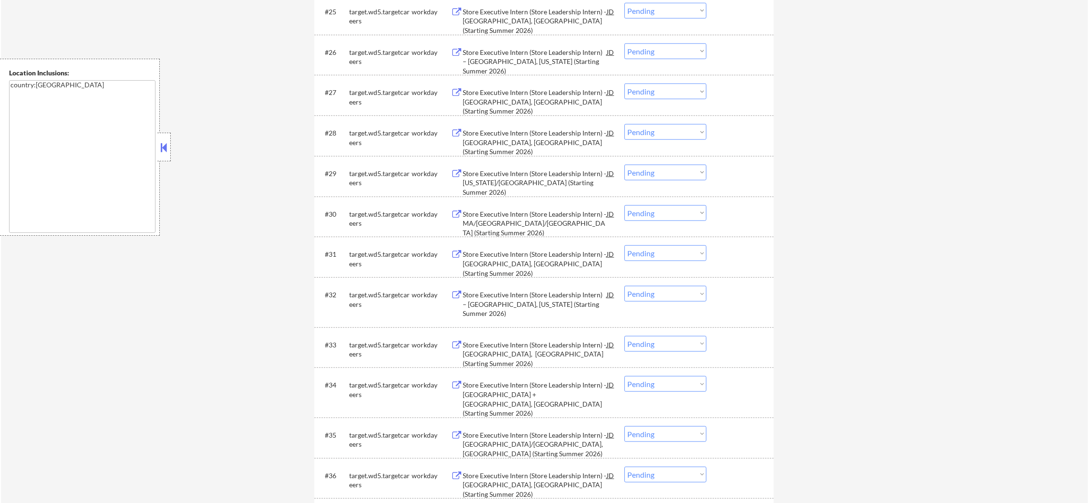
click at [529, 180] on div "Store Executive Intern (Store Leadership Intern) - [US_STATE]/[GEOGRAPHIC_DATA]…" at bounding box center [535, 183] width 144 height 28
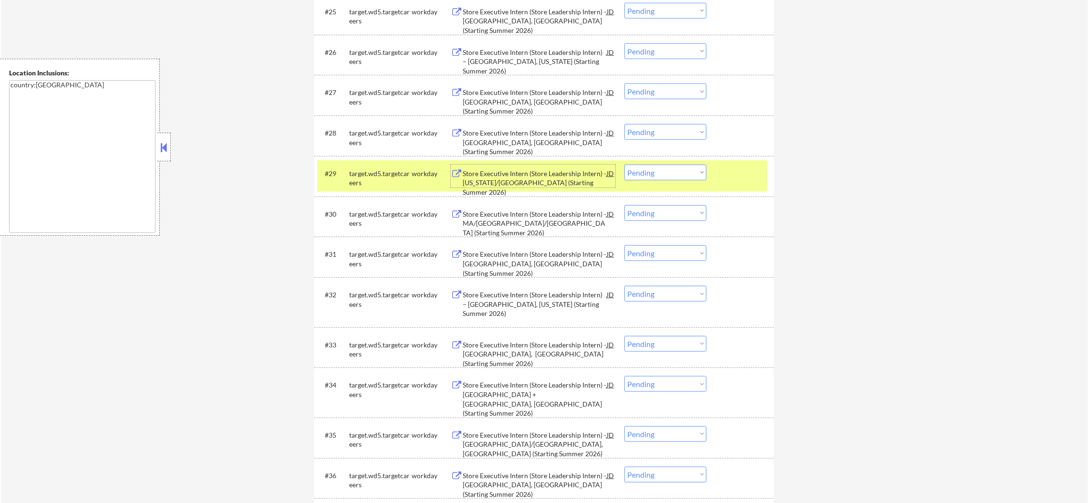
click at [649, 173] on select "Choose an option... Pending Applied Excluded (Questions) Excluded (Expired) Exc…" at bounding box center [665, 173] width 82 height 16
click at [624, 165] on select "Choose an option... Pending Applied Excluded (Questions) Excluded (Expired) Exc…" at bounding box center [665, 173] width 82 height 16
click at [368, 166] on div "target.wd5.targetcareers" at bounding box center [380, 176] width 62 height 23
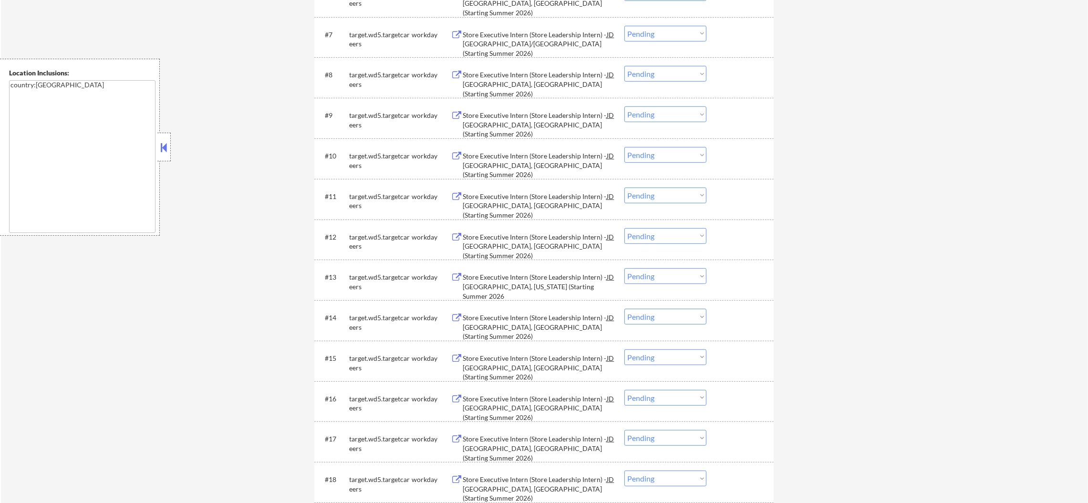
scroll to position [502, 0]
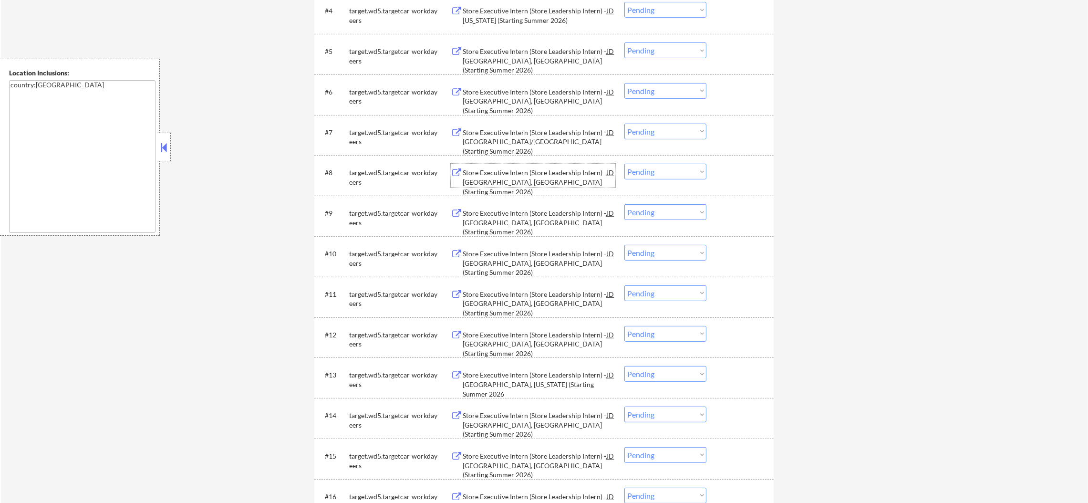
click at [586, 175] on div "Store Executive Intern (Store Leadership Intern) - [GEOGRAPHIC_DATA], [GEOGRAPH…" at bounding box center [535, 182] width 144 height 28
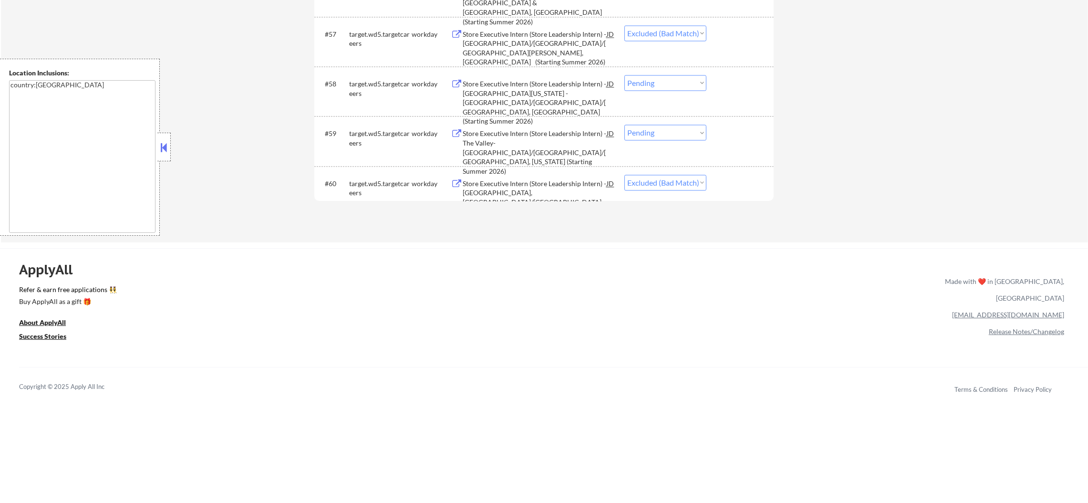
scroll to position [2750, 0]
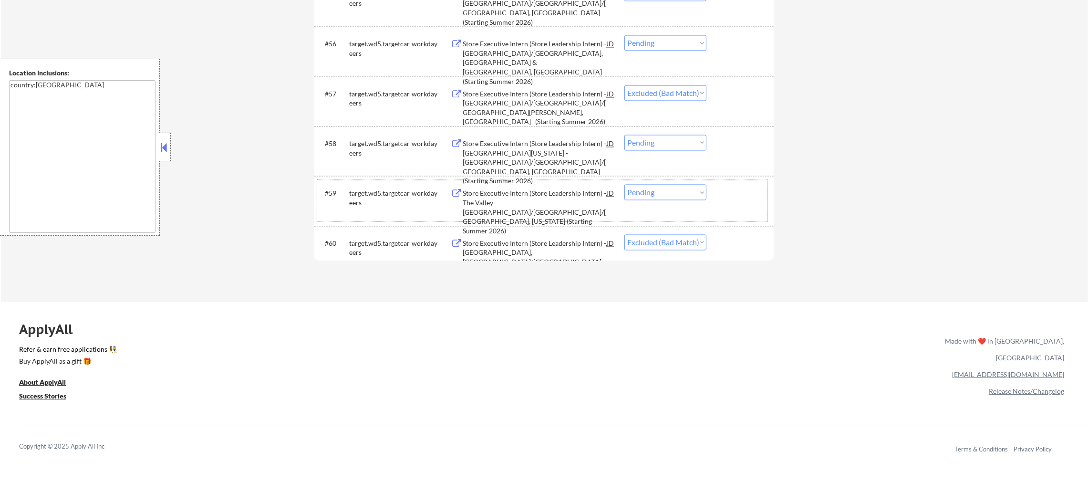
drag, startPoint x: 669, startPoint y: 202, endPoint x: 675, endPoint y: 192, distance: 12.0
click at [675, 192] on div "#59 target.wd5.targetcareers workday Store Executive Intern (Store Leadership I…" at bounding box center [542, 200] width 450 height 41
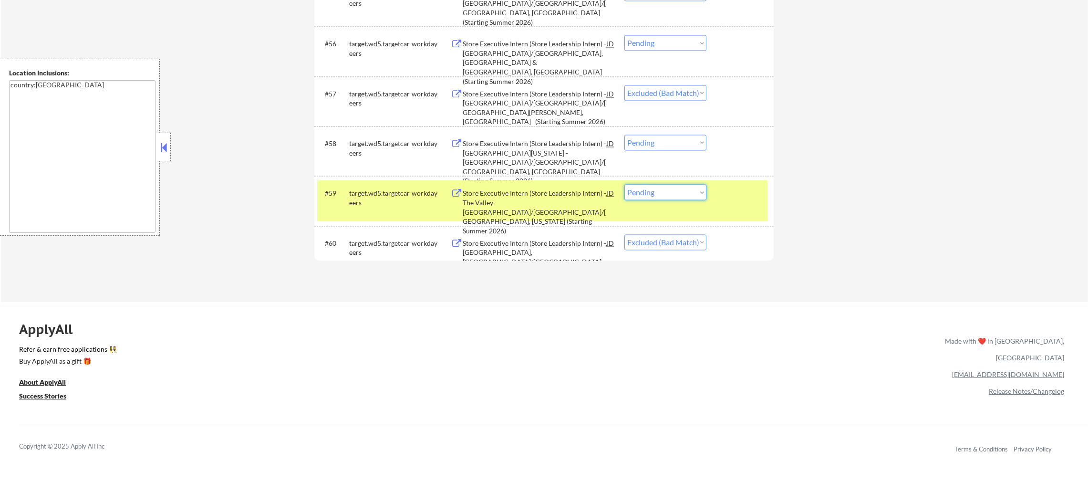
click at [675, 192] on select "Choose an option... Pending Applied Excluded (Questions) Excluded (Expired) Exc…" at bounding box center [665, 192] width 82 height 16
click at [624, 184] on select "Choose an option... Pending Applied Excluded (Questions) Excluded (Expired) Exc…" at bounding box center [665, 192] width 82 height 16
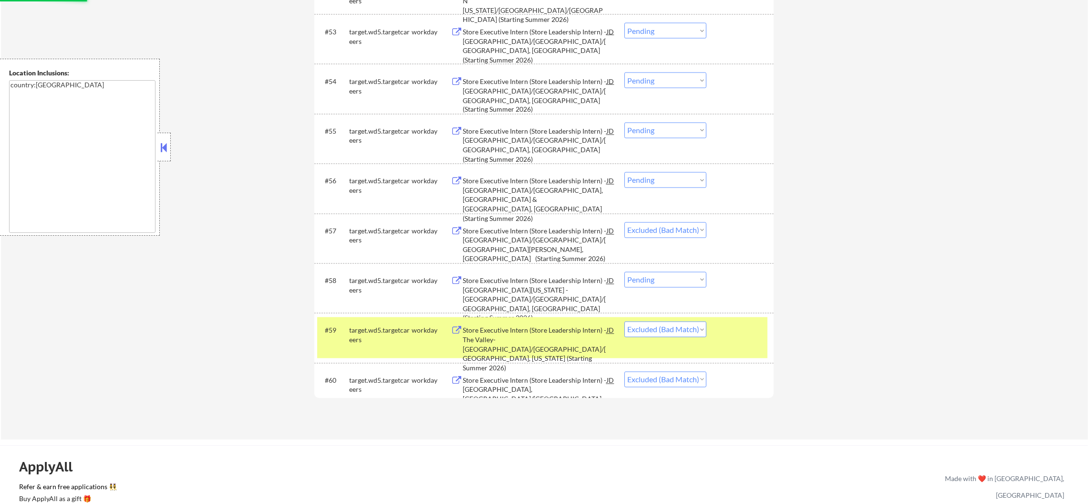
scroll to position [2607, 0]
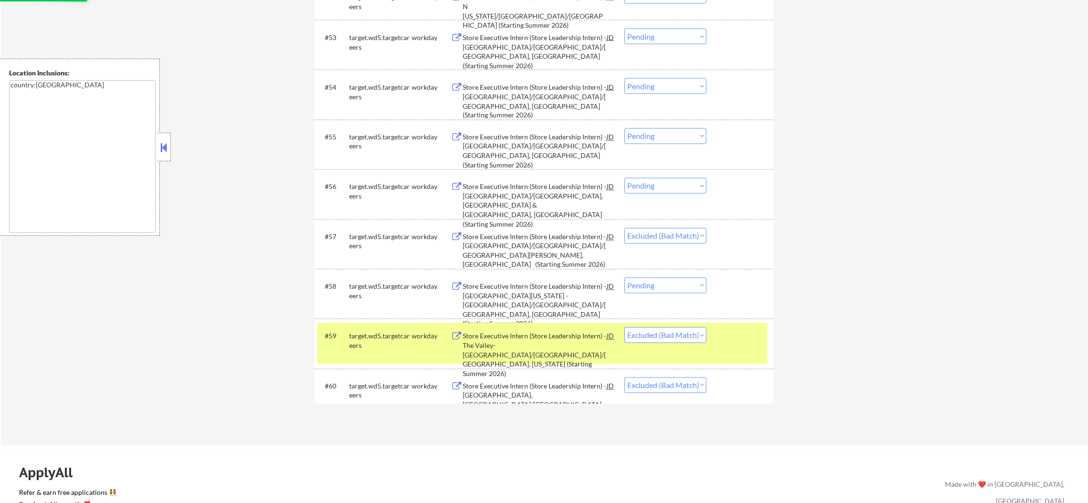
click at [376, 335] on div "target.wd5.targetcareers" at bounding box center [380, 341] width 62 height 19
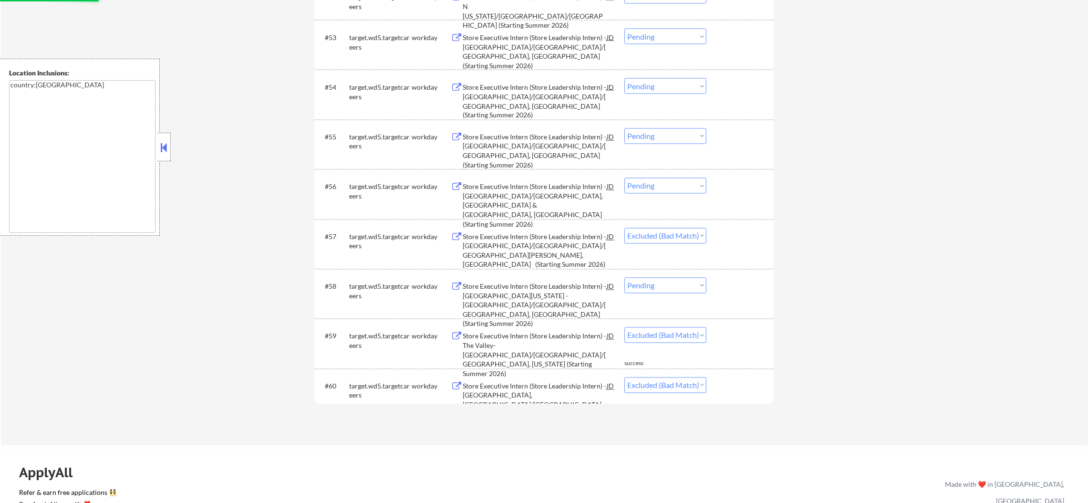
drag, startPoint x: 672, startPoint y: 279, endPoint x: 673, endPoint y: 285, distance: 6.3
click at [673, 279] on select "Choose an option... Pending Applied Excluded (Questions) Excluded (Expired) Exc…" at bounding box center [665, 286] width 82 height 16
click at [624, 278] on select "Choose an option... Pending Applied Excluded (Questions) Excluded (Expired) Exc…" at bounding box center [665, 286] width 82 height 16
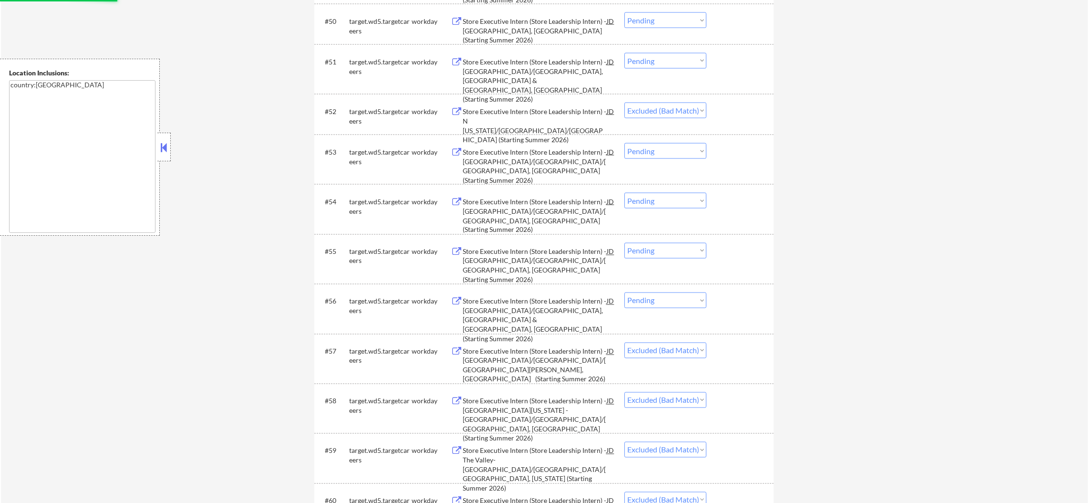
scroll to position [2488, 0]
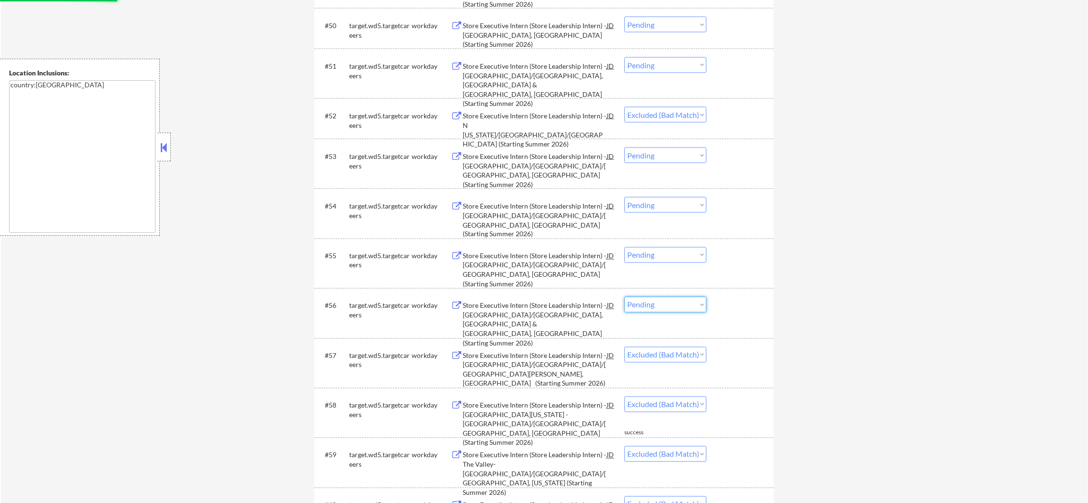
click at [664, 302] on select "Choose an option... Pending Applied Excluded (Questions) Excluded (Expired) Exc…" at bounding box center [665, 305] width 82 height 16
click at [624, 297] on select "Choose an option... Pending Applied Excluded (Questions) Excluded (Expired) Exc…" at bounding box center [665, 305] width 82 height 16
click at [676, 260] on select "Choose an option... Pending Applied Excluded (Questions) Excluded (Expired) Exc…" at bounding box center [665, 255] width 82 height 16
click at [624, 247] on select "Choose an option... Pending Applied Excluded (Questions) Excluded (Expired) Exc…" at bounding box center [665, 255] width 82 height 16
click at [695, 211] on select "Choose an option... Pending Applied Excluded (Questions) Excluded (Expired) Exc…" at bounding box center [665, 205] width 82 height 16
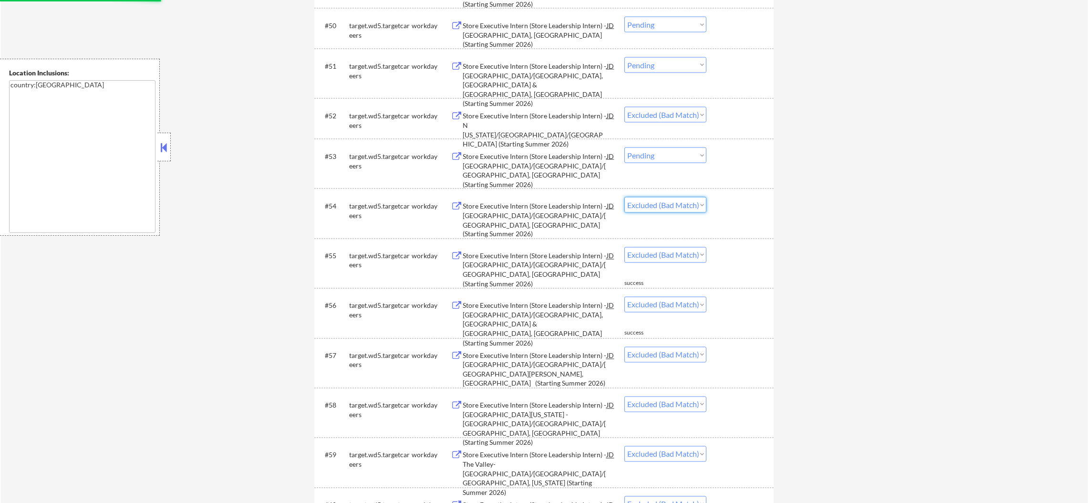
click at [624, 197] on select "Choose an option... Pending Applied Excluded (Questions) Excluded (Expired) Exc…" at bounding box center [665, 205] width 82 height 16
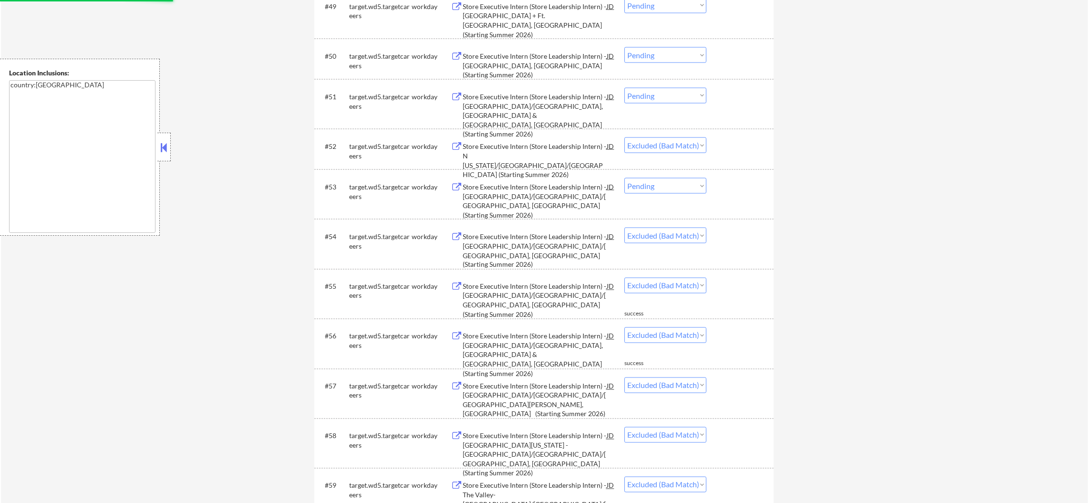
scroll to position [2392, 0]
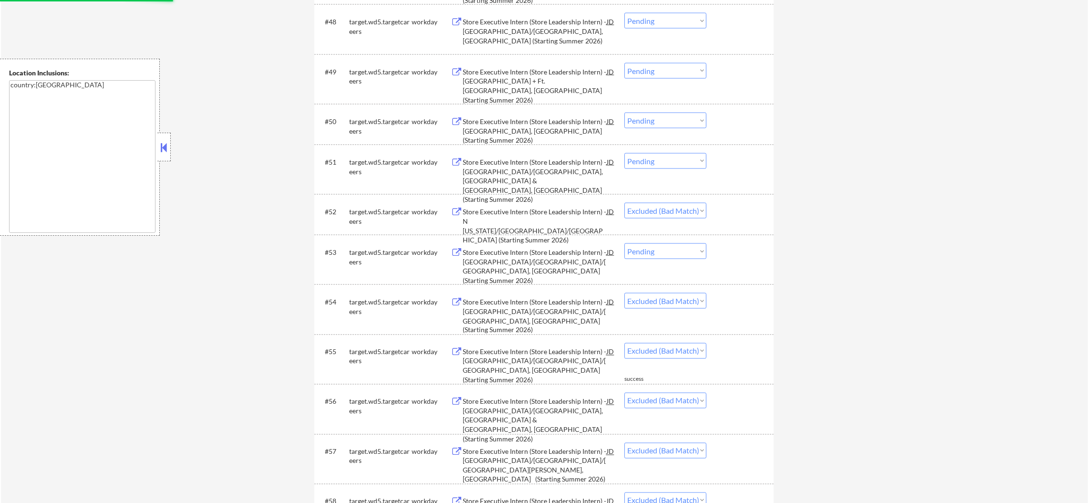
click at [694, 253] on select "Choose an option... Pending Applied Excluded (Questions) Excluded (Expired) Exc…" at bounding box center [665, 251] width 82 height 16
click at [624, 243] on select "Choose an option... Pending Applied Excluded (Questions) Excluded (Expired) Exc…" at bounding box center [665, 251] width 82 height 16
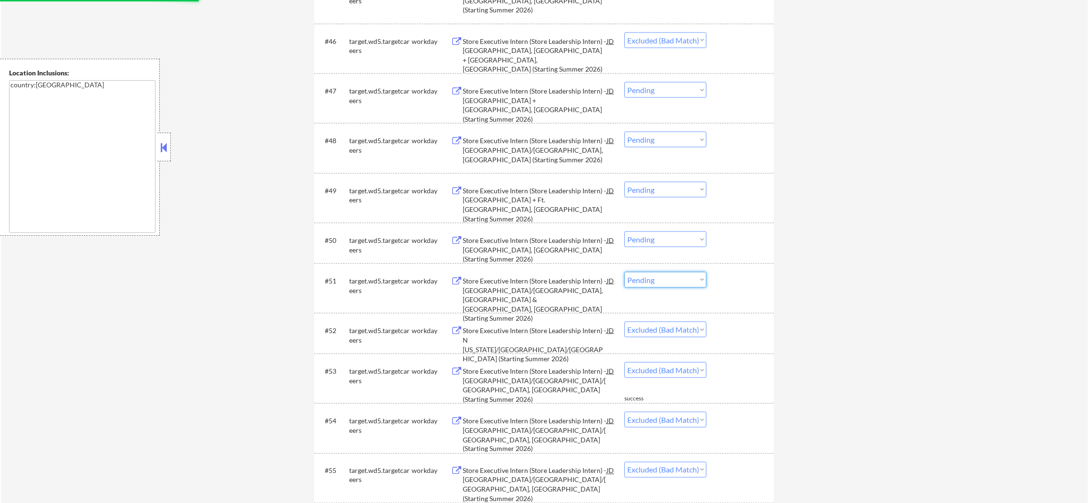
drag, startPoint x: 684, startPoint y: 276, endPoint x: 682, endPoint y: 284, distance: 8.7
click at [684, 276] on select "Choose an option... Pending Applied Excluded (Questions) Excluded (Expired) Exc…" at bounding box center [665, 280] width 82 height 16
click at [624, 272] on select "Choose an option... Pending Applied Excluded (Questions) Excluded (Expired) Exc…" at bounding box center [665, 280] width 82 height 16
drag, startPoint x: 691, startPoint y: 237, endPoint x: 691, endPoint y: 242, distance: 5.2
click at [691, 237] on select "Choose an option... Pending Applied Excluded (Questions) Excluded (Expired) Exc…" at bounding box center [665, 239] width 82 height 16
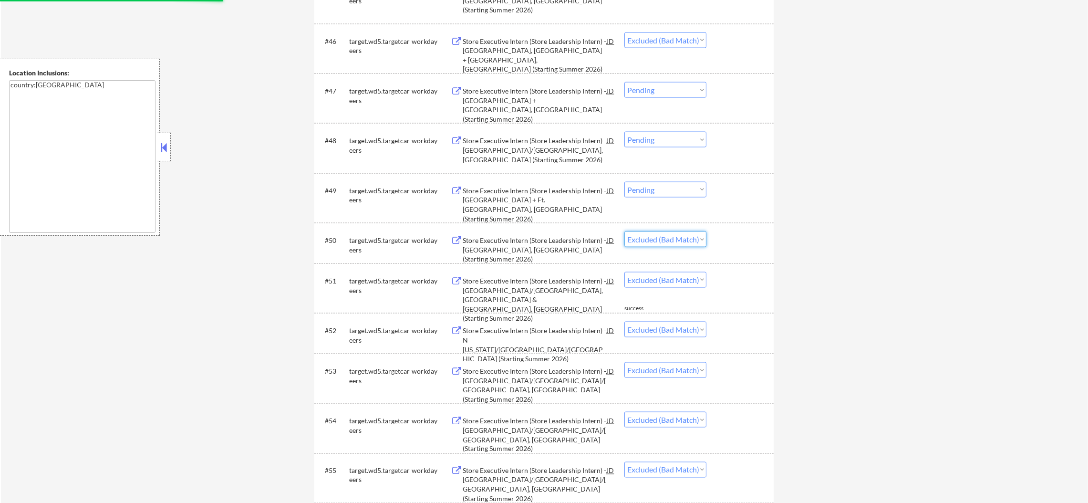
click at [624, 231] on select "Choose an option... Pending Applied Excluded (Questions) Excluded (Expired) Exc…" at bounding box center [665, 239] width 82 height 16
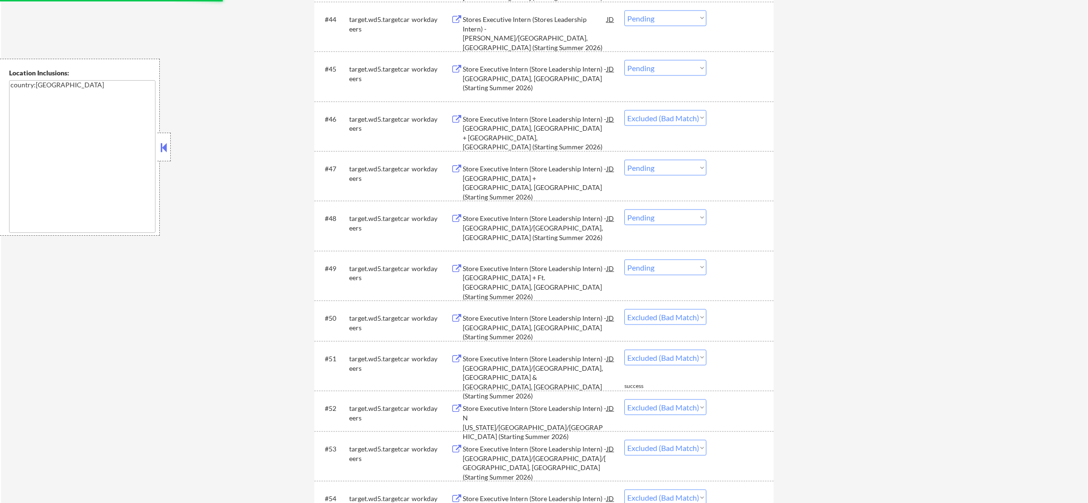
scroll to position [2154, 0]
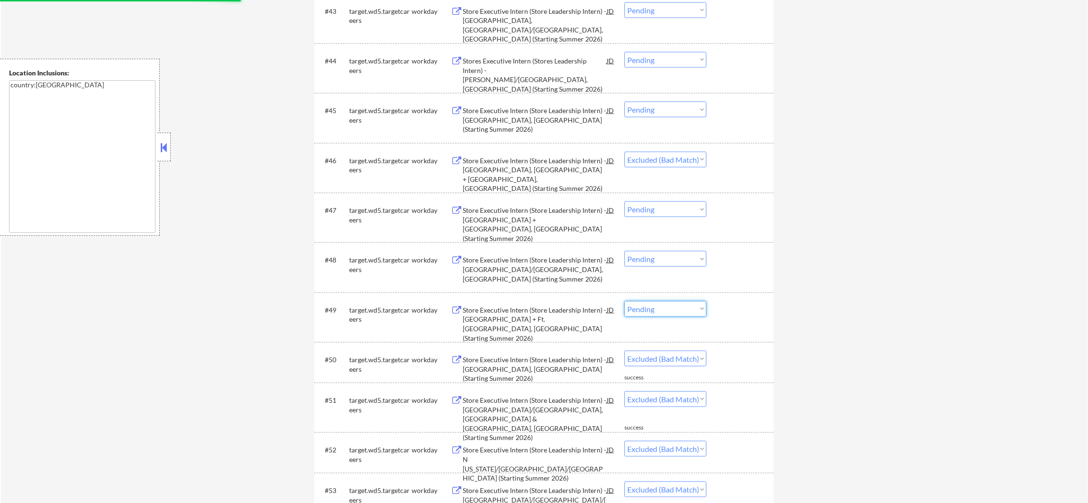
click at [688, 308] on select "Choose an option... Pending Applied Excluded (Questions) Excluded (Expired) Exc…" at bounding box center [665, 309] width 82 height 16
click at [624, 301] on select "Choose an option... Pending Applied Excluded (Questions) Excluded (Expired) Exc…" at bounding box center [665, 309] width 82 height 16
click at [668, 253] on select "Choose an option... Pending Applied Excluded (Questions) Excluded (Expired) Exc…" at bounding box center [665, 259] width 82 height 16
click at [624, 251] on select "Choose an option... Pending Applied Excluded (Questions) Excluded (Expired) Exc…" at bounding box center [665, 259] width 82 height 16
click at [686, 211] on select "Choose an option... Pending Applied Excluded (Questions) Excluded (Expired) Exc…" at bounding box center [665, 209] width 82 height 16
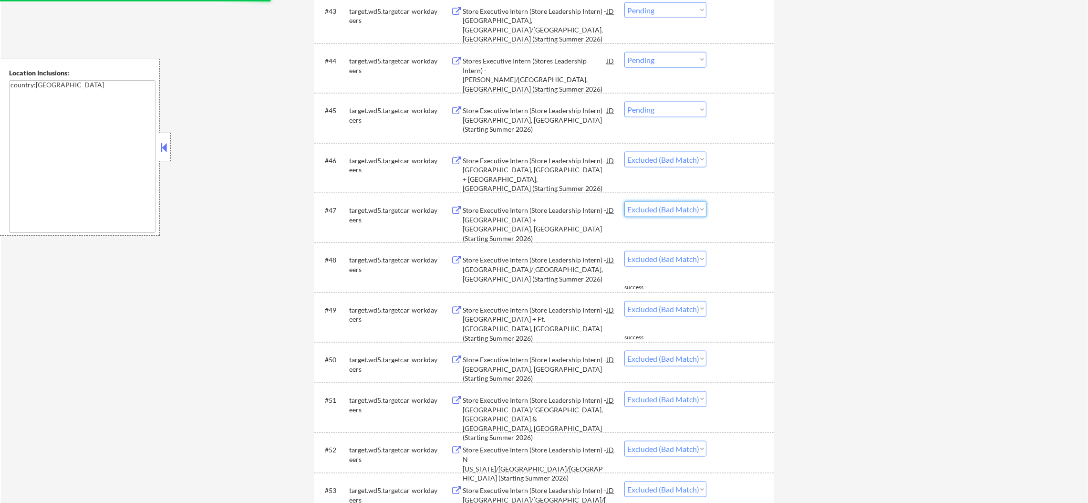
click at [624, 201] on select "Choose an option... Pending Applied Excluded (Questions) Excluded (Expired) Exc…" at bounding box center [665, 209] width 82 height 16
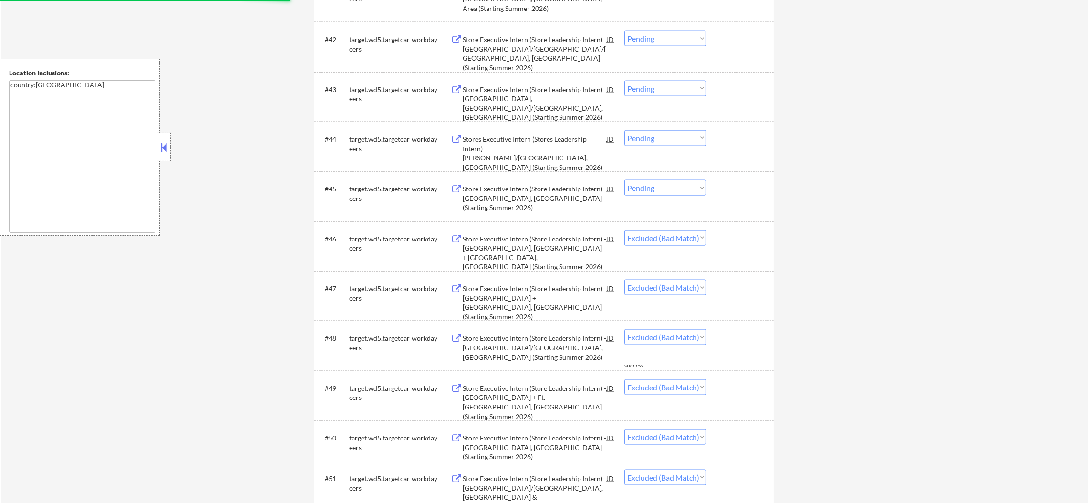
scroll to position [2034, 0]
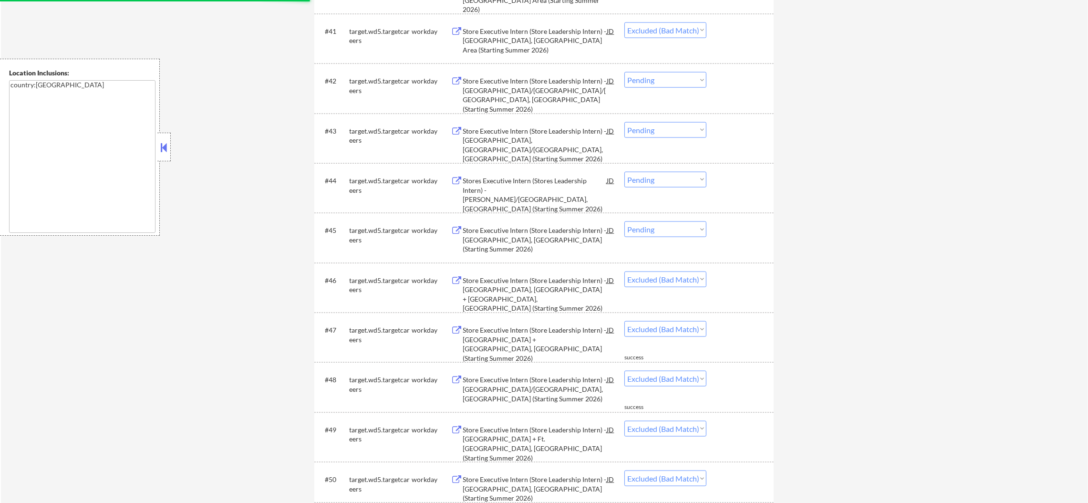
click at [672, 230] on select "Choose an option... Pending Applied Excluded (Questions) Excluded (Expired) Exc…" at bounding box center [665, 229] width 82 height 16
click at [624, 221] on select "Choose an option... Pending Applied Excluded (Questions) Excluded (Expired) Exc…" at bounding box center [665, 229] width 82 height 16
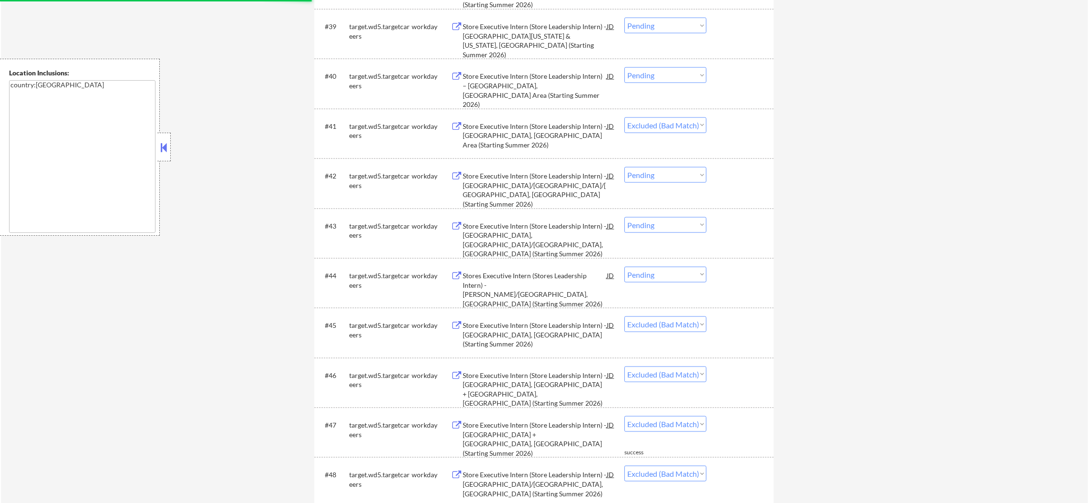
click at [670, 276] on select "Choose an option... Pending Applied Excluded (Questions) Excluded (Expired) Exc…" at bounding box center [665, 275] width 82 height 16
click at [624, 267] on select "Choose an option... Pending Applied Excluded (Questions) Excluded (Expired) Exc…" at bounding box center [665, 275] width 82 height 16
click at [675, 229] on select "Choose an option... Pending Applied Excluded (Questions) Excluded (Expired) Exc…" at bounding box center [665, 225] width 82 height 16
click at [624, 217] on select "Choose an option... Pending Applied Excluded (Questions) Excluded (Expired) Exc…" at bounding box center [665, 225] width 82 height 16
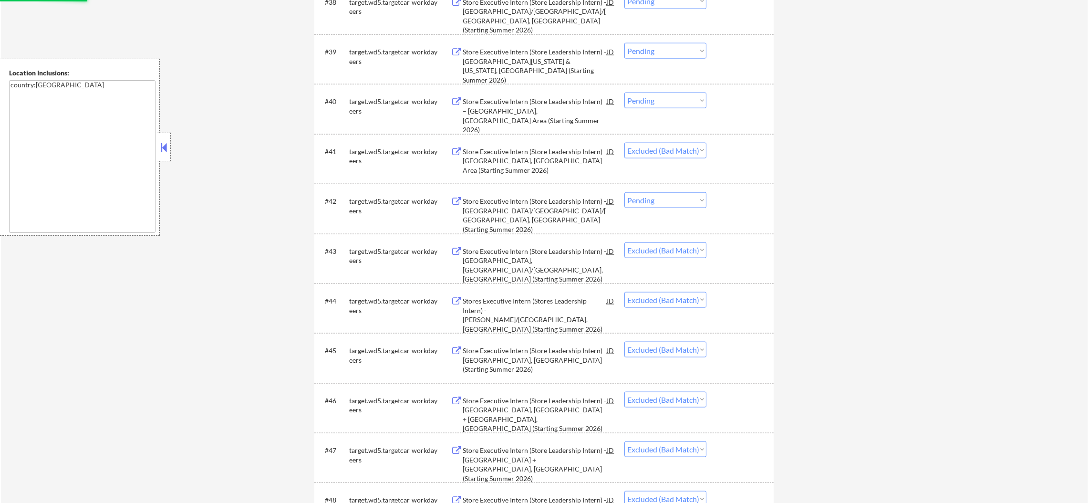
scroll to position [1868, 0]
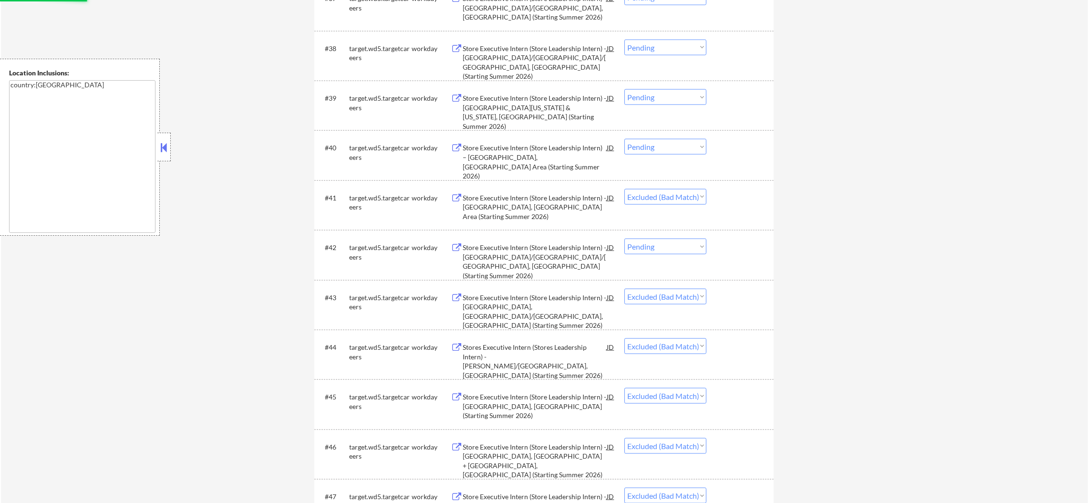
click at [677, 245] on select "Choose an option... Pending Applied Excluded (Questions) Excluded (Expired) Exc…" at bounding box center [665, 247] width 82 height 16
click at [624, 239] on select "Choose an option... Pending Applied Excluded (Questions) Excluded (Expired) Exc…" at bounding box center [665, 247] width 82 height 16
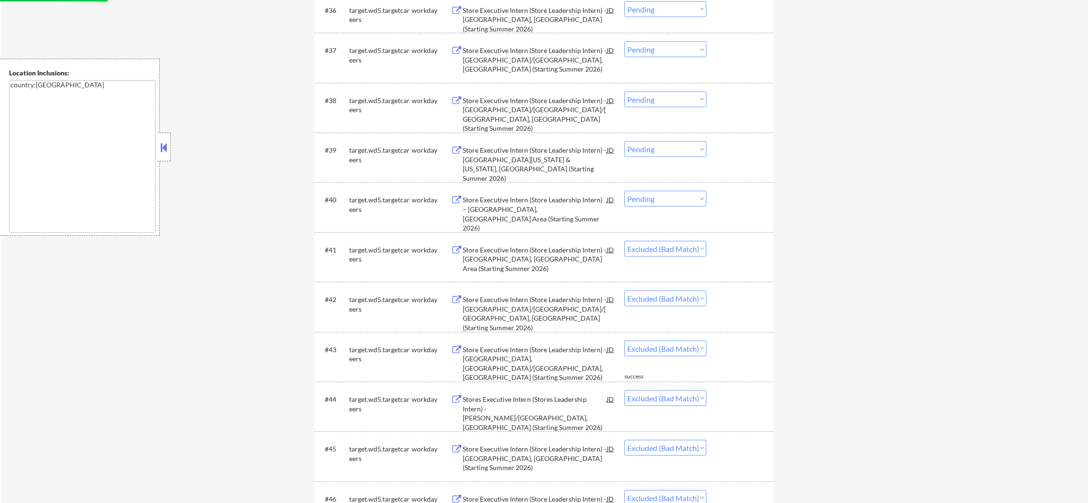
scroll to position [1772, 0]
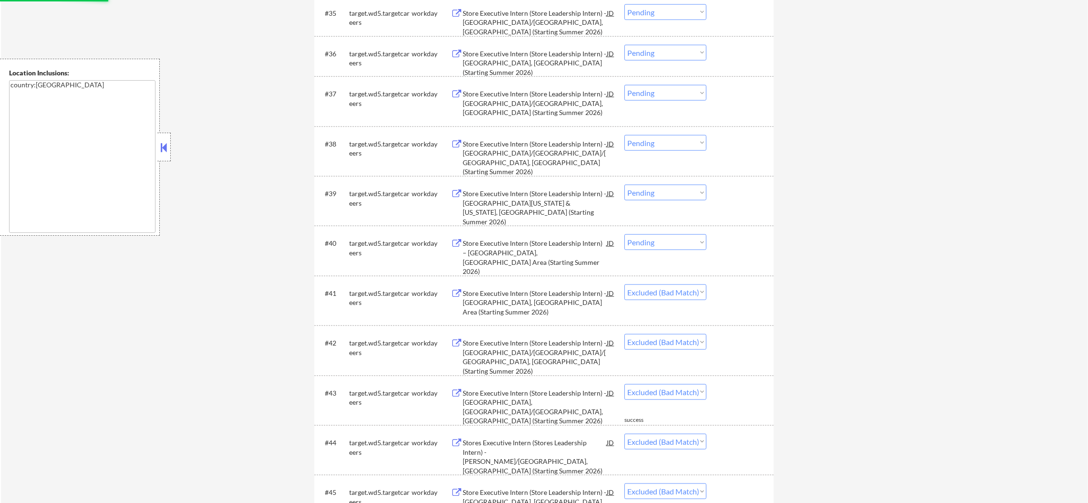
click at [673, 242] on select "Choose an option... Pending Applied Excluded (Questions) Excluded (Expired) Exc…" at bounding box center [665, 242] width 82 height 16
click at [624, 234] on select "Choose an option... Pending Applied Excluded (Questions) Excluded (Expired) Exc…" at bounding box center [665, 242] width 82 height 16
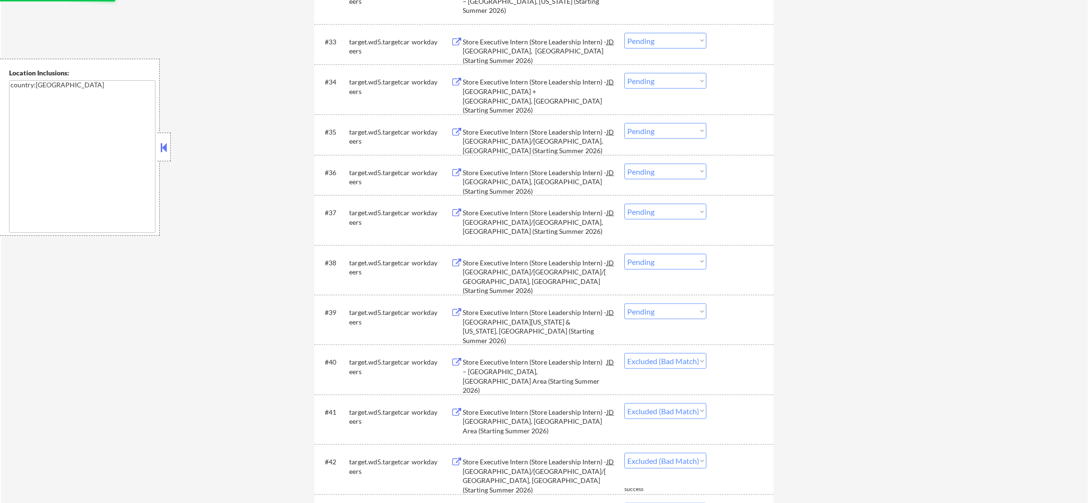
scroll to position [1653, 0]
click at [665, 314] on select "Choose an option... Pending Applied Excluded (Questions) Excluded (Expired) Exc…" at bounding box center [665, 312] width 82 height 16
click at [624, 304] on select "Choose an option... Pending Applied Excluded (Questions) Excluded (Expired) Exc…" at bounding box center [665, 312] width 82 height 16
click at [690, 260] on select "Choose an option... Pending Applied Excluded (Questions) Excluded (Expired) Exc…" at bounding box center [665, 262] width 82 height 16
click at [624, 254] on select "Choose an option... Pending Applied Excluded (Questions) Excluded (Expired) Exc…" at bounding box center [665, 262] width 82 height 16
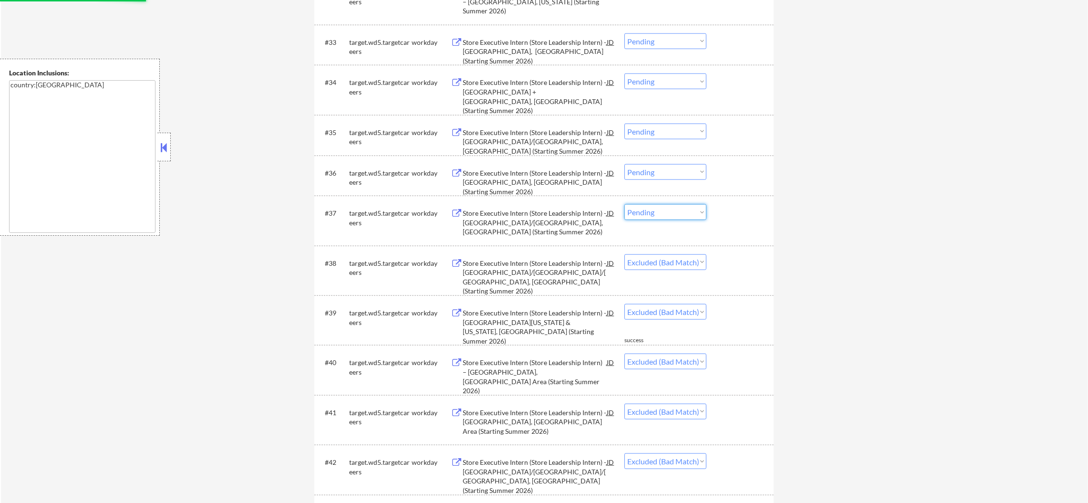
click at [680, 211] on select "Choose an option... Pending Applied Excluded (Questions) Excluded (Expired) Exc…" at bounding box center [665, 212] width 82 height 16
click at [624, 204] on select "Choose an option... Pending Applied Excluded (Questions) Excluded (Expired) Exc…" at bounding box center [665, 212] width 82 height 16
click at [680, 175] on select "Choose an option... Pending Applied Excluded (Questions) Excluded (Expired) Exc…" at bounding box center [665, 172] width 82 height 16
click at [624, 164] on select "Choose an option... Pending Applied Excluded (Questions) Excluded (Expired) Exc…" at bounding box center [665, 172] width 82 height 16
click at [688, 136] on select "Choose an option... Pending Applied Excluded (Questions) Excluded (Expired) Exc…" at bounding box center [665, 132] width 82 height 16
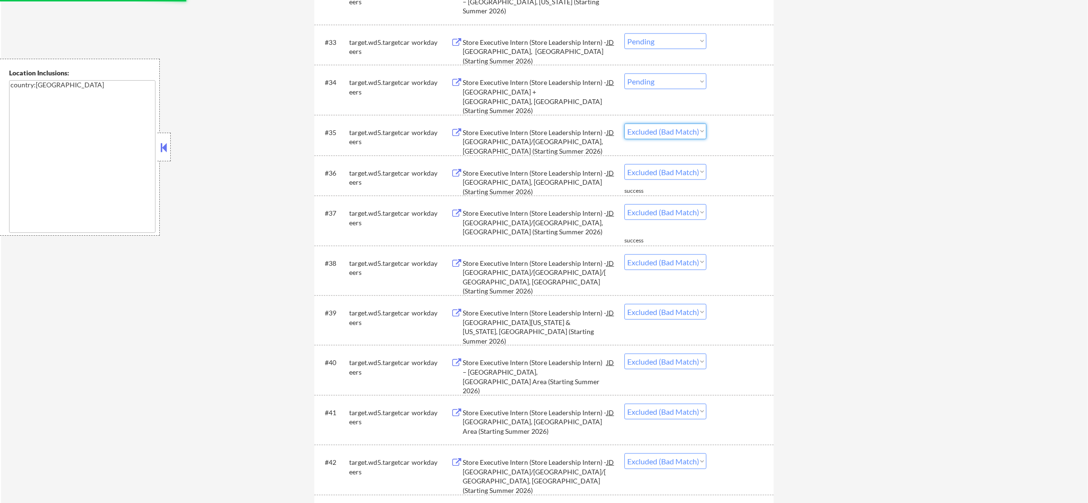
click at [624, 124] on select "Choose an option... Pending Applied Excluded (Questions) Excluded (Expired) Exc…" at bounding box center [665, 132] width 82 height 16
click at [689, 85] on select "Choose an option... Pending Applied Excluded (Questions) Excluded (Expired) Exc…" at bounding box center [665, 81] width 82 height 16
click at [624, 73] on select "Choose an option... Pending Applied Excluded (Questions) Excluded (Expired) Exc…" at bounding box center [665, 81] width 82 height 16
click at [683, 47] on select "Choose an option... Pending Applied Excluded (Questions) Excluded (Expired) Exc…" at bounding box center [665, 41] width 82 height 16
click at [624, 33] on select "Choose an option... Pending Applied Excluded (Questions) Excluded (Expired) Exc…" at bounding box center [665, 41] width 82 height 16
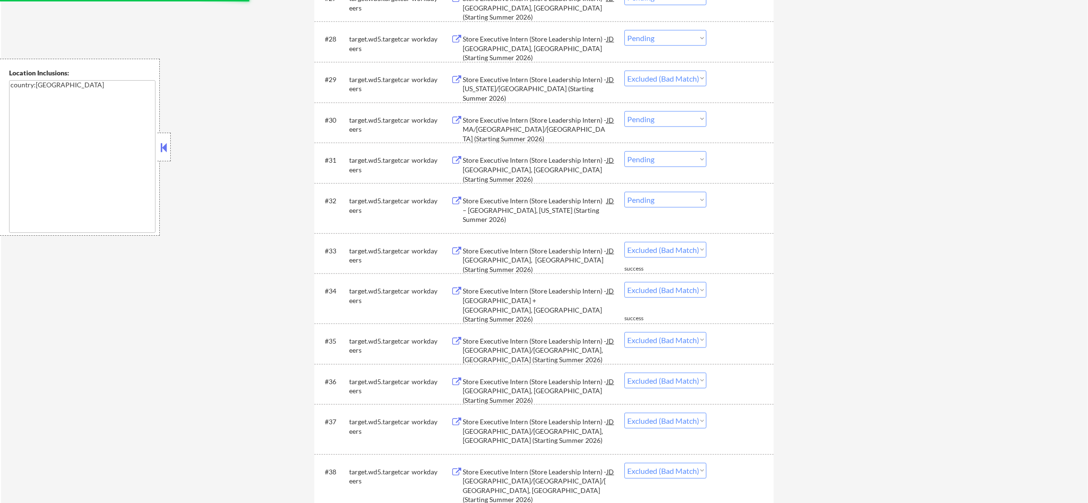
scroll to position [1438, 0]
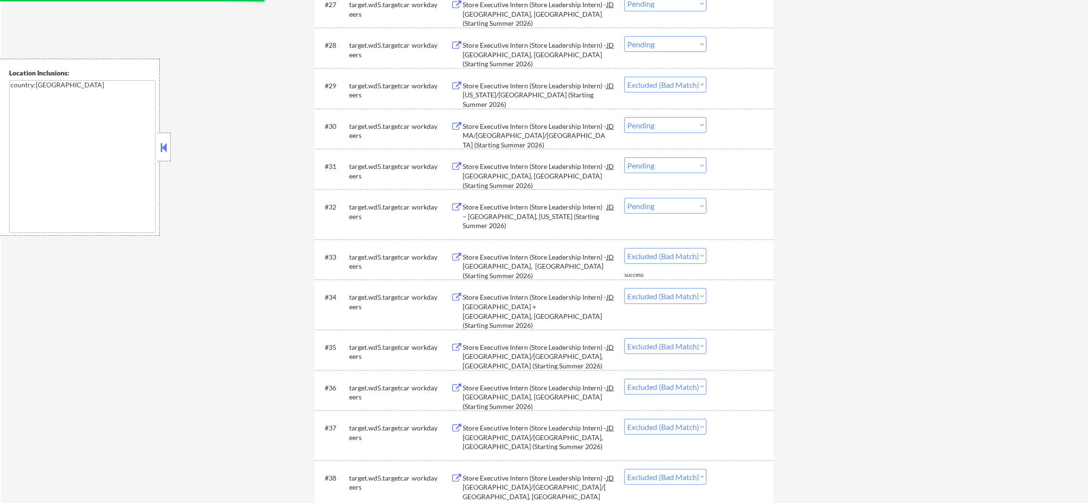
click at [698, 162] on select "Choose an option... Pending Applied Excluded (Questions) Excluded (Expired) Exc…" at bounding box center [665, 165] width 82 height 16
click at [624, 157] on select "Choose an option... Pending Applied Excluded (Questions) Excluded (Expired) Exc…" at bounding box center [665, 165] width 82 height 16
click at [686, 198] on select "Choose an option... Pending Applied Excluded (Questions) Excluded (Expired) Exc…" at bounding box center [665, 206] width 82 height 16
click at [624, 198] on select "Choose an option... Pending Applied Excluded (Questions) Excluded (Expired) Exc…" at bounding box center [665, 206] width 82 height 16
click at [691, 121] on select "Choose an option... Pending Applied Excluded (Questions) Excluded (Expired) Exc…" at bounding box center [665, 125] width 82 height 16
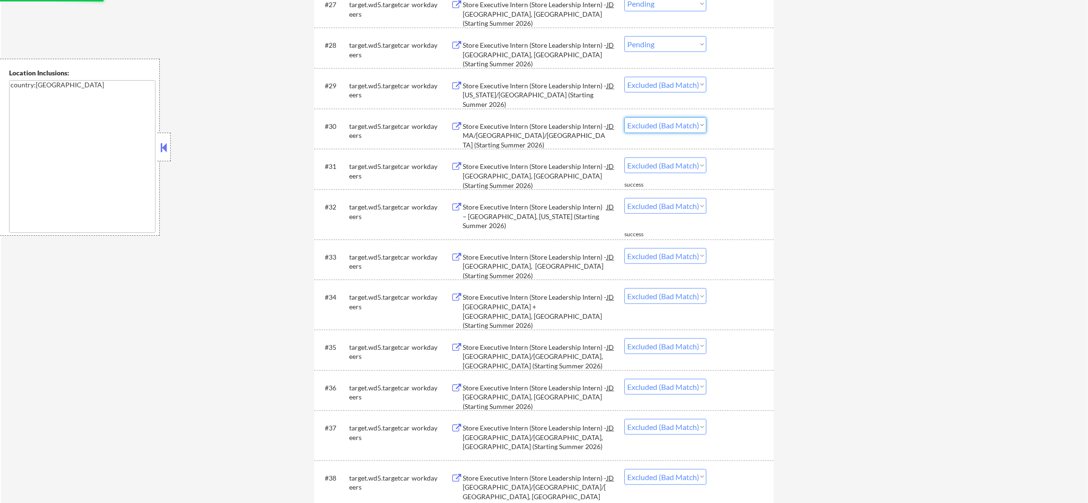
click at [624, 117] on select "Choose an option... Pending Applied Excluded (Questions) Excluded (Expired) Exc…" at bounding box center [665, 125] width 82 height 16
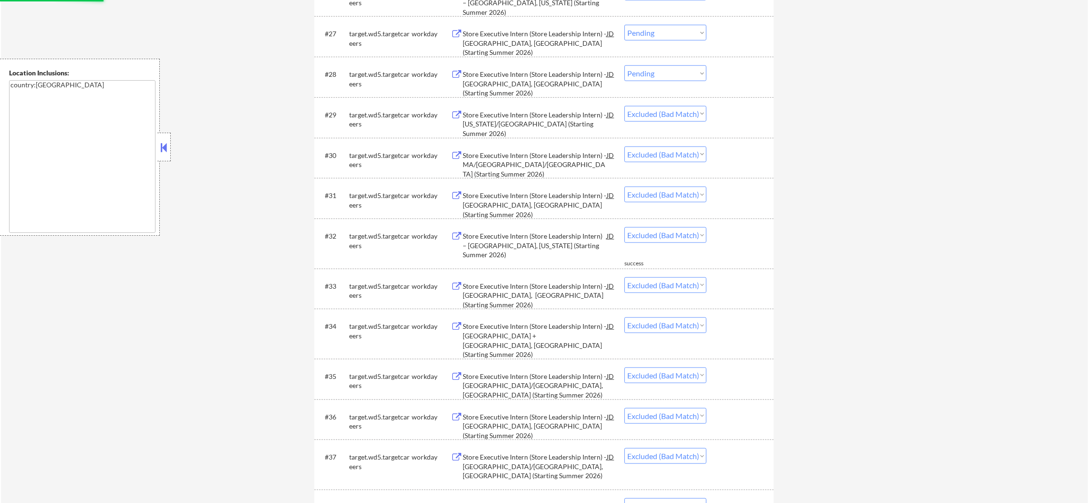
scroll to position [1319, 0]
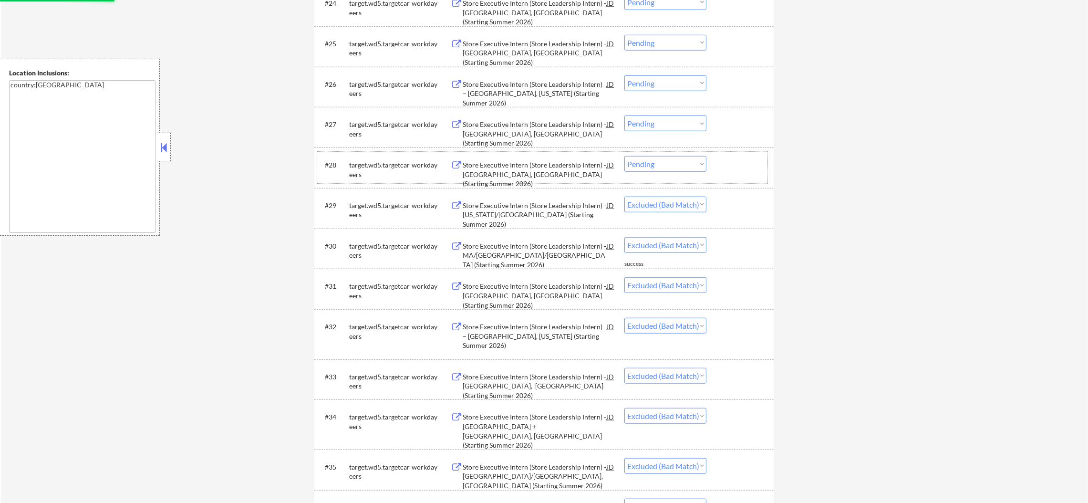
click at [694, 152] on div "#28 target.wd5.targetcareers workday Store Executive Intern (Store Leadership I…" at bounding box center [542, 167] width 450 height 31
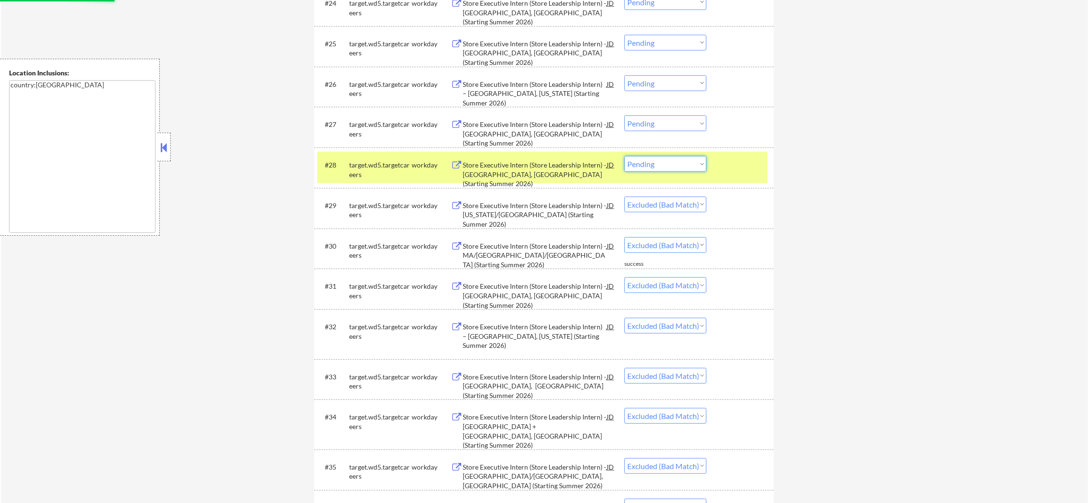
click at [692, 163] on select "Choose an option... Pending Applied Excluded (Questions) Excluded (Expired) Exc…" at bounding box center [665, 164] width 82 height 16
click at [624, 156] on select "Choose an option... Pending Applied Excluded (Questions) Excluded (Expired) Exc…" at bounding box center [665, 164] width 82 height 16
click at [387, 184] on div "#28 target.wd5.targetcareers workday Store Executive Intern (Store Leadership I…" at bounding box center [543, 167] width 459 height 41
click at [364, 167] on div "target.wd5.targetcareers" at bounding box center [380, 169] width 62 height 19
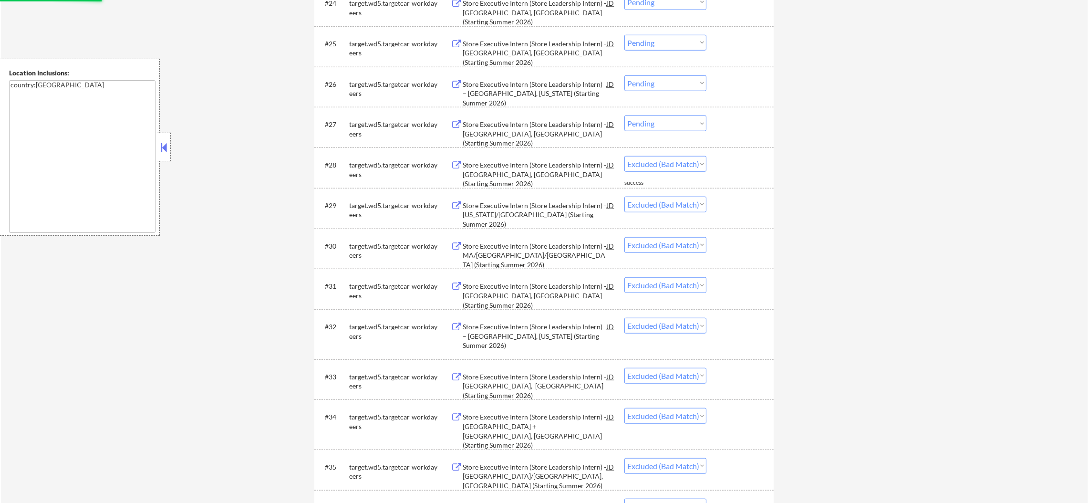
click at [675, 119] on select "Choose an option... Pending Applied Excluded (Questions) Excluded (Expired) Exc…" at bounding box center [665, 123] width 82 height 16
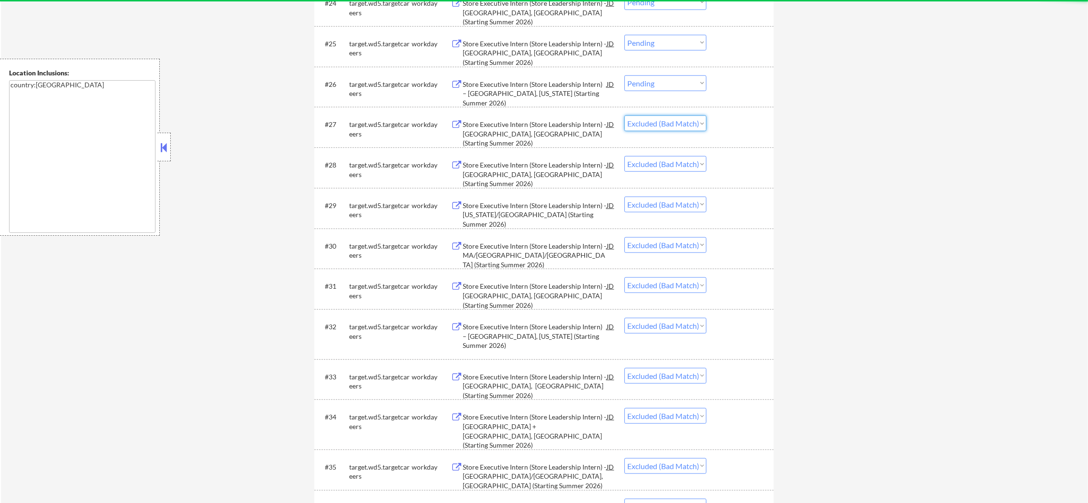
click at [624, 115] on select "Choose an option... Pending Applied Excluded (Questions) Excluded (Expired) Exc…" at bounding box center [665, 123] width 82 height 16
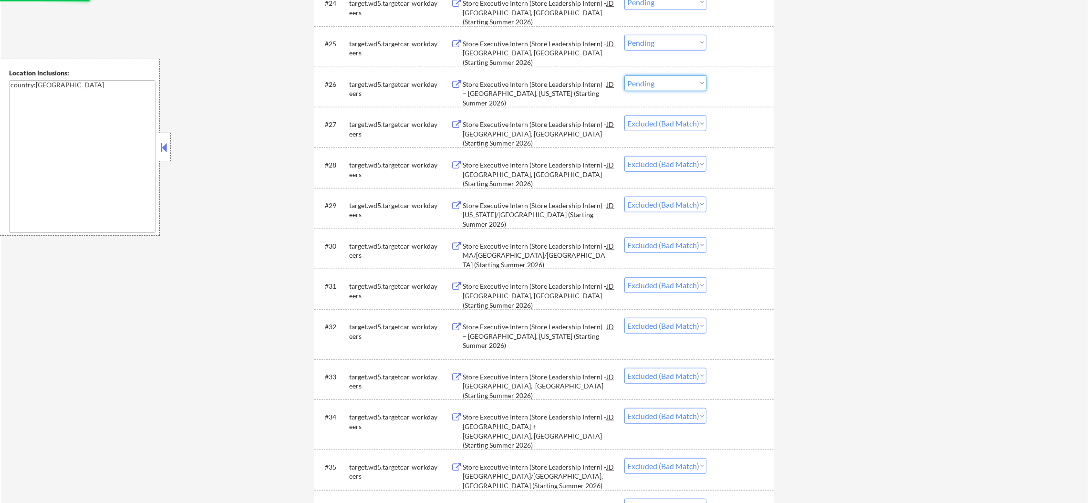
click at [695, 88] on select "Choose an option... Pending Applied Excluded (Questions) Excluded (Expired) Exc…" at bounding box center [665, 83] width 82 height 16
click at [624, 75] on select "Choose an option... Pending Applied Excluded (Questions) Excluded (Expired) Exc…" at bounding box center [665, 83] width 82 height 16
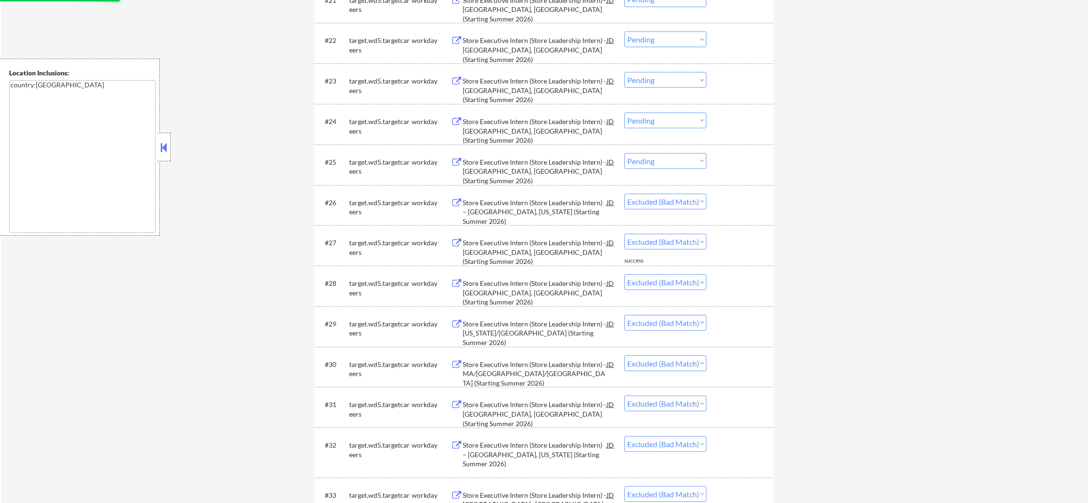
scroll to position [1200, 0]
click at [689, 164] on select "Choose an option... Pending Applied Excluded (Questions) Excluded (Expired) Exc…" at bounding box center [665, 162] width 82 height 16
click at [624, 154] on select "Choose an option... Pending Applied Excluded (Questions) Excluded (Expired) Exc…" at bounding box center [665, 162] width 82 height 16
drag, startPoint x: 682, startPoint y: 119, endPoint x: 681, endPoint y: 127, distance: 8.2
click at [682, 119] on select "Choose an option... Pending Applied Excluded (Questions) Excluded (Expired) Exc…" at bounding box center [665, 121] width 82 height 16
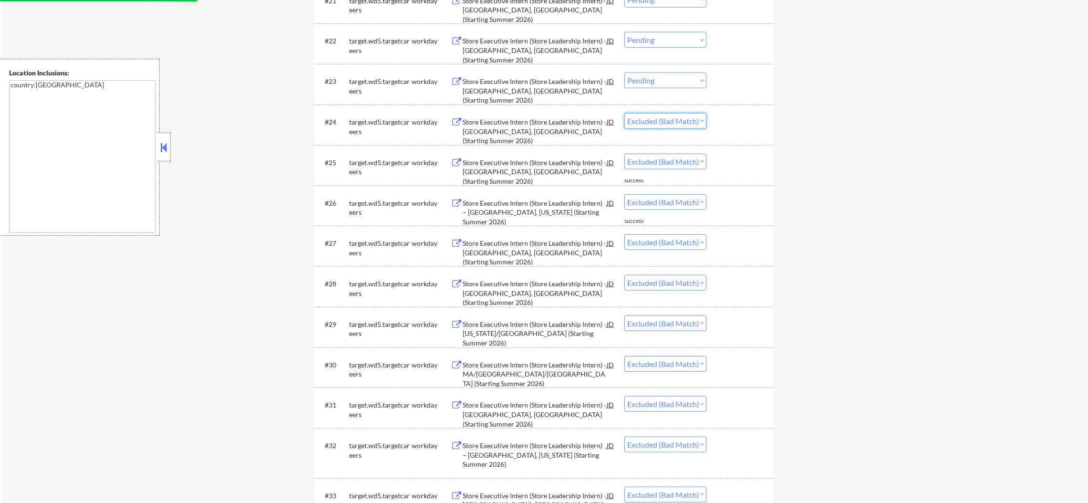
click at [624, 113] on select "Choose an option... Pending Applied Excluded (Questions) Excluded (Expired) Exc…" at bounding box center [665, 121] width 82 height 16
click at [691, 90] on div "#23 target.wd5.targetcareers workday Store Executive Intern (Store Leadership I…" at bounding box center [542, 83] width 450 height 31
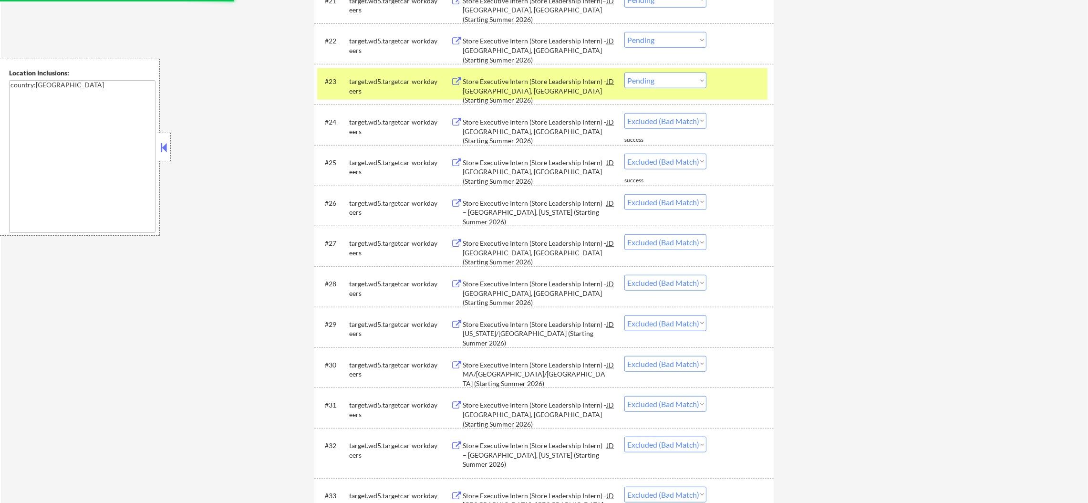
click at [695, 83] on select "Choose an option... Pending Applied Excluded (Questions) Excluded (Expired) Exc…" at bounding box center [665, 81] width 82 height 16
click at [624, 73] on select "Choose an option... Pending Applied Excluded (Questions) Excluded (Expired) Exc…" at bounding box center [665, 81] width 82 height 16
click at [382, 82] on div "target.wd5.targetcareers" at bounding box center [380, 86] width 62 height 19
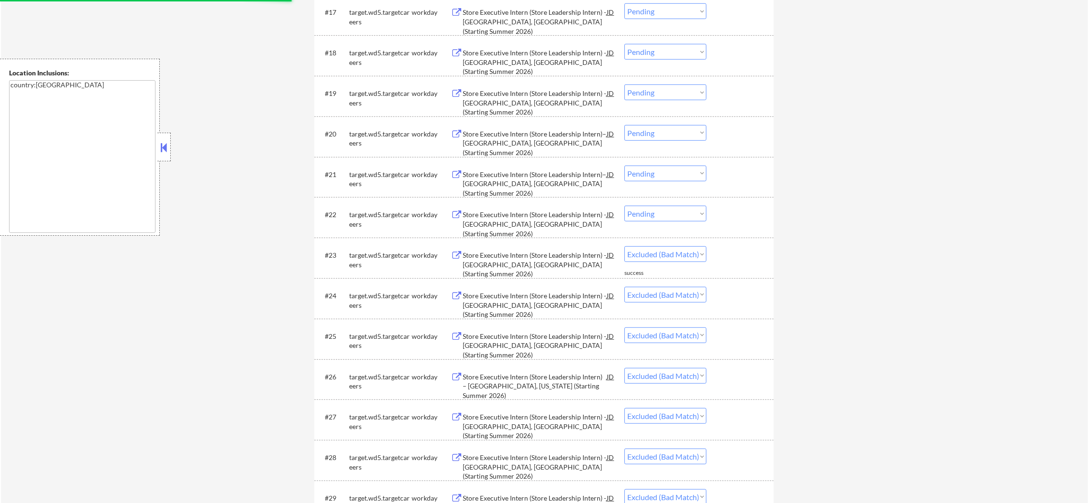
scroll to position [937, 0]
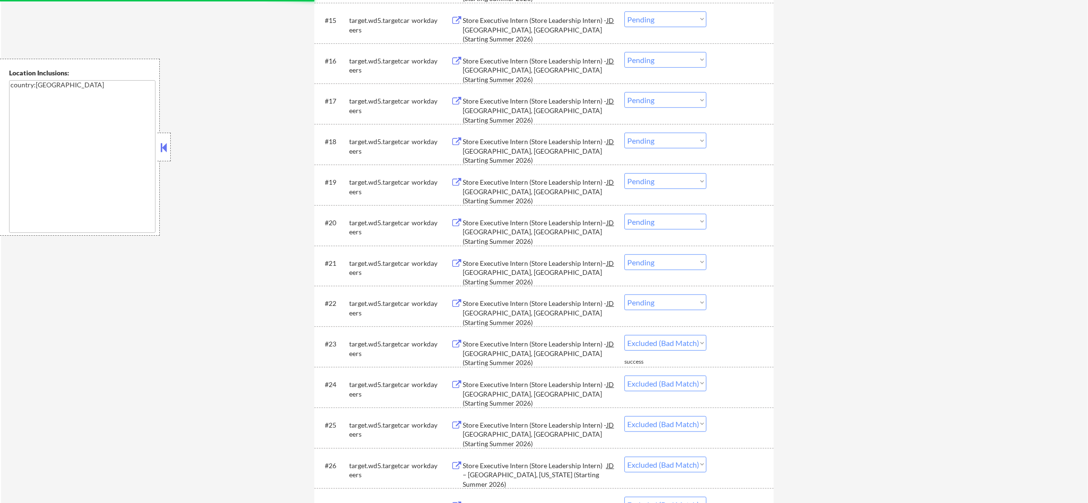
drag, startPoint x: 656, startPoint y: 286, endPoint x: 652, endPoint y: 299, distance: 13.1
click at [656, 289] on div "#22 target.wd5.targetcareers workday Store Executive Intern (Store Leadership I…" at bounding box center [543, 306] width 459 height 41
click at [652, 299] on select "Choose an option... Pending Applied Excluded (Questions) Excluded (Expired) Exc…" at bounding box center [665, 302] width 82 height 16
click at [624, 294] on select "Choose an option... Pending Applied Excluded (Questions) Excluded (Expired) Exc…" at bounding box center [665, 302] width 82 height 16
click at [692, 254] on select "Choose an option... Pending Applied Excluded (Questions) Excluded (Expired) Exc…" at bounding box center [665, 262] width 82 height 16
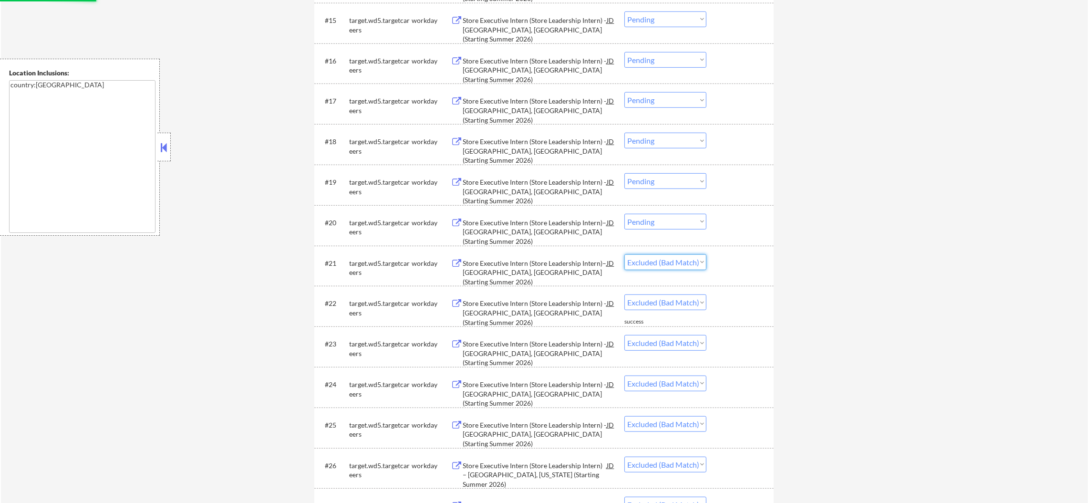
click at [624, 254] on select "Choose an option... Pending Applied Excluded (Questions) Excluded (Expired) Exc…" at bounding box center [665, 262] width 82 height 16
click at [676, 226] on select "Choose an option... Pending Applied Excluded (Questions) Excluded (Expired) Exc…" at bounding box center [665, 222] width 82 height 16
click at [624, 214] on select "Choose an option... Pending Applied Excluded (Questions) Excluded (Expired) Exc…" at bounding box center [665, 222] width 82 height 16
click at [686, 183] on select "Choose an option... Pending Applied Excluded (Questions) Excluded (Expired) Exc…" at bounding box center [665, 181] width 82 height 16
click at [624, 173] on select "Choose an option... Pending Applied Excluded (Questions) Excluded (Expired) Exc…" at bounding box center [665, 181] width 82 height 16
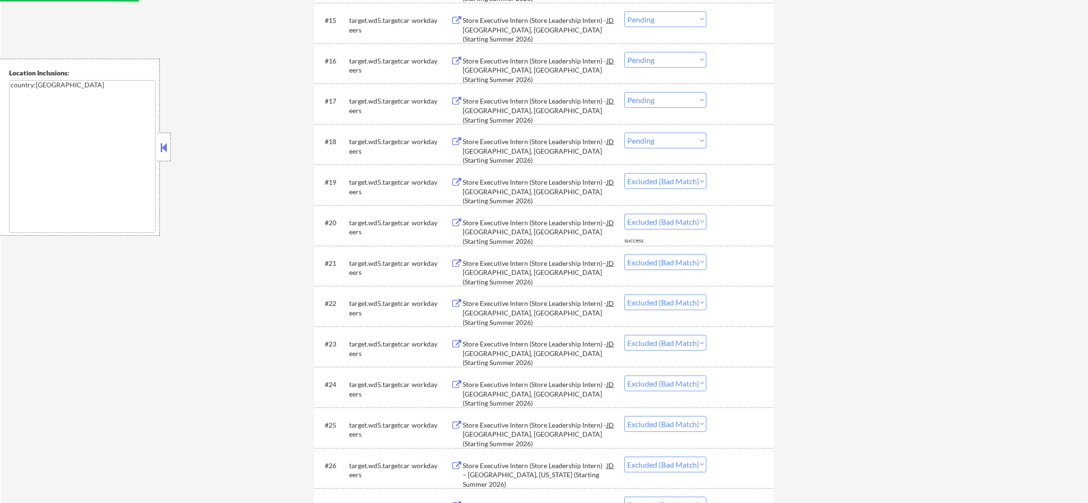
drag, startPoint x: 674, startPoint y: 140, endPoint x: 674, endPoint y: 146, distance: 5.7
click at [674, 140] on select "Choose an option... Pending Applied Excluded (Questions) Excluded (Expired) Exc…" at bounding box center [665, 141] width 82 height 16
click at [624, 133] on select "Choose an option... Pending Applied Excluded (Questions) Excluded (Expired) Exc…" at bounding box center [665, 141] width 82 height 16
click at [682, 102] on select "Choose an option... Pending Applied Excluded (Questions) Excluded (Expired) Exc…" at bounding box center [665, 100] width 82 height 16
click at [624, 92] on select "Choose an option... Pending Applied Excluded (Questions) Excluded (Expired) Exc…" at bounding box center [665, 100] width 82 height 16
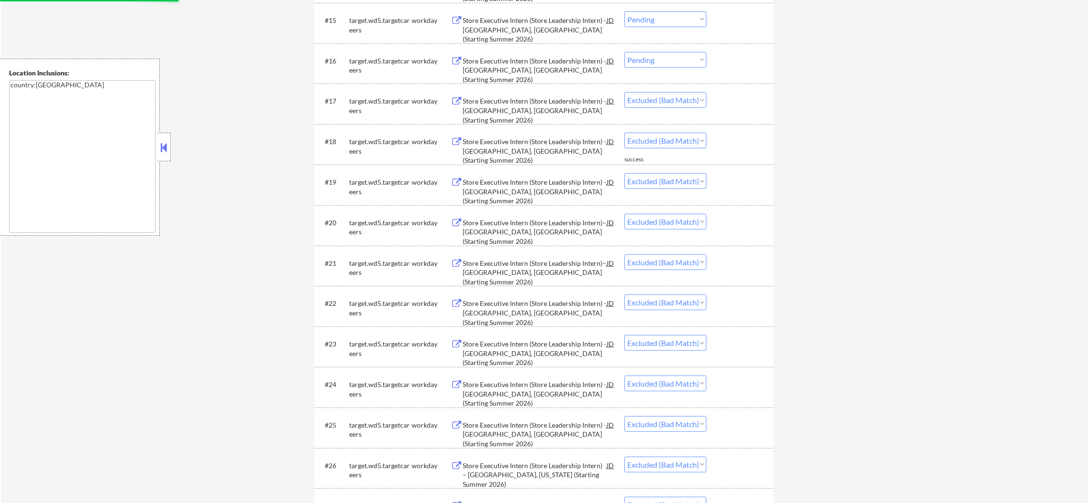
click at [674, 62] on select "Choose an option... Pending Applied Excluded (Questions) Excluded (Expired) Exc…" at bounding box center [665, 60] width 82 height 16
click at [624, 52] on select "Choose an option... Pending Applied Excluded (Questions) Excluded (Expired) Exc…" at bounding box center [665, 60] width 82 height 16
click at [680, 24] on select "Choose an option... Pending Applied Excluded (Questions) Excluded (Expired) Exc…" at bounding box center [665, 19] width 82 height 16
click at [624, 11] on select "Choose an option... Pending Applied Excluded (Questions) Excluded (Expired) Exc…" at bounding box center [665, 19] width 82 height 16
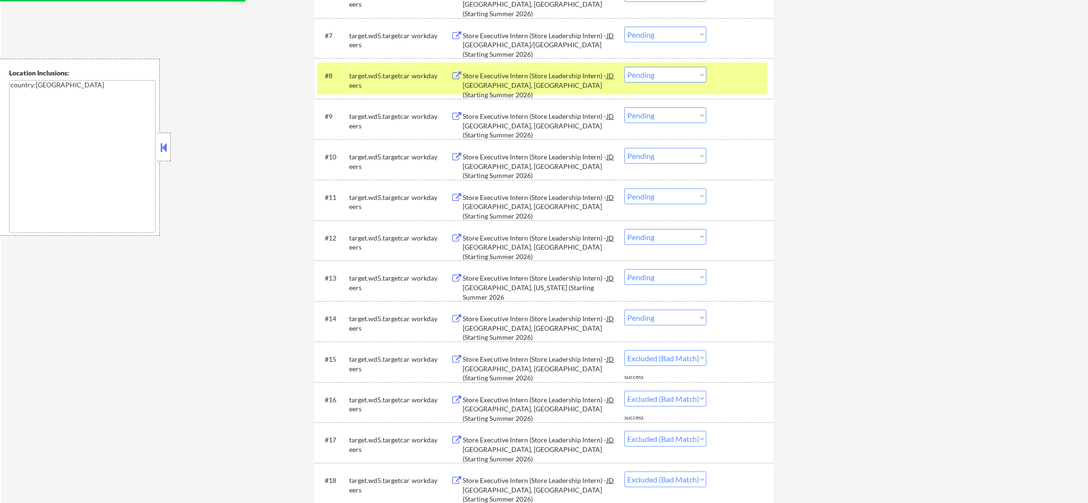
scroll to position [580, 0]
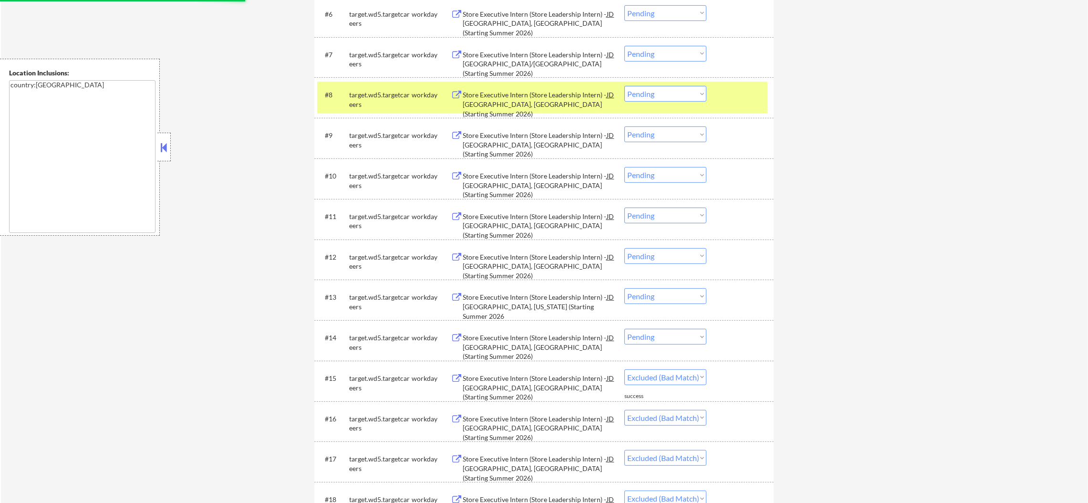
click at [686, 335] on select "Choose an option... Pending Applied Excluded (Questions) Excluded (Expired) Exc…" at bounding box center [665, 337] width 82 height 16
click at [624, 329] on select "Choose an option... Pending Applied Excluded (Questions) Excluded (Expired) Exc…" at bounding box center [665, 337] width 82 height 16
click at [367, 106] on div "target.wd5.targetcareers" at bounding box center [380, 99] width 62 height 19
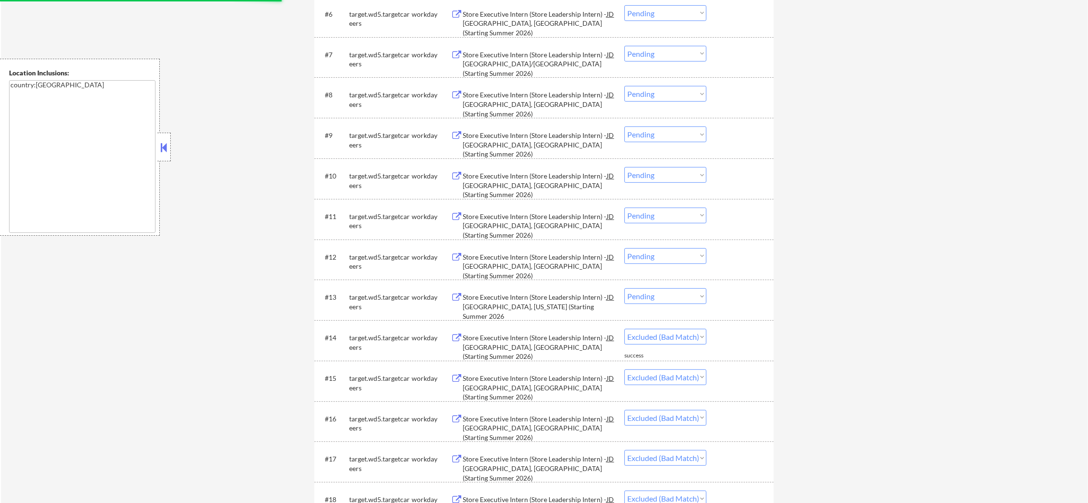
drag, startPoint x: 666, startPoint y: 295, endPoint x: 665, endPoint y: 302, distance: 7.3
click at [666, 295] on select "Choose an option... Pending Applied Excluded (Questions) Excluded (Expired) Exc…" at bounding box center [665, 296] width 82 height 16
click at [624, 288] on select "Choose an option... Pending Applied Excluded (Questions) Excluded (Expired) Exc…" at bounding box center [665, 296] width 82 height 16
click at [685, 248] on select "Choose an option... Pending Applied Excluded (Questions) Excluded (Expired) Exc…" at bounding box center [665, 256] width 82 height 16
click at [624, 248] on select "Choose an option... Pending Applied Excluded (Questions) Excluded (Expired) Exc…" at bounding box center [665, 256] width 82 height 16
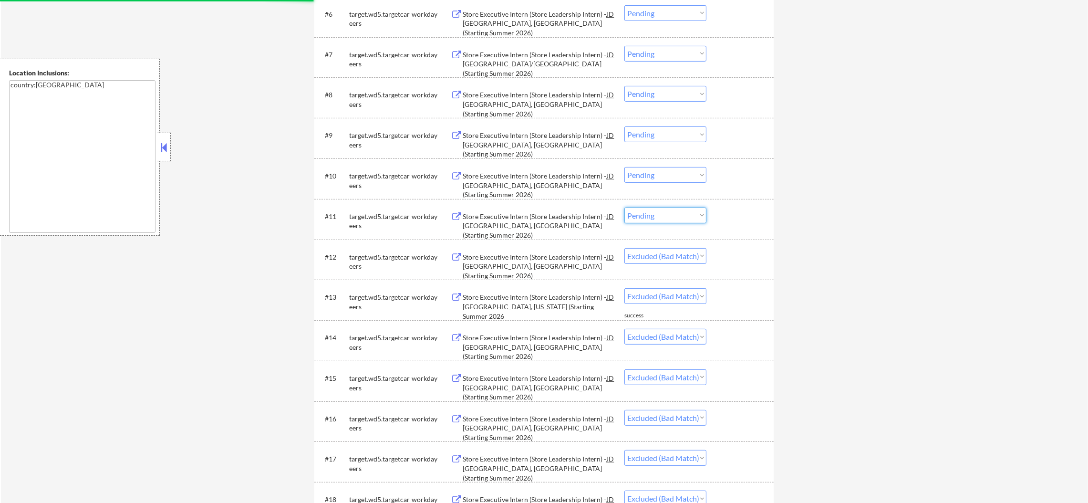
click at [666, 208] on select "Choose an option... Pending Applied Excluded (Questions) Excluded (Expired) Exc…" at bounding box center [665, 216] width 82 height 16
click at [624, 208] on select "Choose an option... Pending Applied Excluded (Questions) Excluded (Expired) Exc…" at bounding box center [665, 216] width 82 height 16
click at [666, 170] on select "Choose an option... Pending Applied Excluded (Questions) Excluded (Expired) Exc…" at bounding box center [665, 175] width 82 height 16
click at [624, 167] on select "Choose an option... Pending Applied Excluded (Questions) Excluded (Expired) Exc…" at bounding box center [665, 175] width 82 height 16
click at [684, 136] on select "Choose an option... Pending Applied Excluded (Questions) Excluded (Expired) Exc…" at bounding box center [665, 134] width 82 height 16
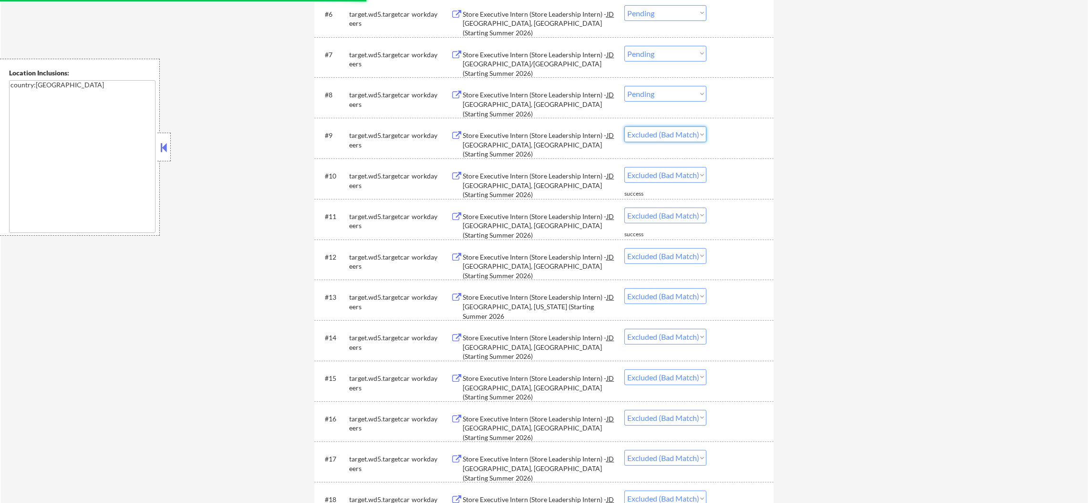
click at [624, 126] on select "Choose an option... Pending Applied Excluded (Questions) Excluded (Expired) Exc…" at bounding box center [665, 134] width 82 height 16
click at [680, 92] on select "Choose an option... Pending Applied Excluded (Questions) Excluded (Expired) Exc…" at bounding box center [665, 94] width 82 height 16
click at [624, 86] on select "Choose an option... Pending Applied Excluded (Questions) Excluded (Expired) Exc…" at bounding box center [665, 94] width 82 height 16
click at [666, 52] on select "Choose an option... Pending Applied Excluded (Questions) Excluded (Expired) Exc…" at bounding box center [665, 54] width 82 height 16
click at [624, 46] on select "Choose an option... Pending Applied Excluded (Questions) Excluded (Expired) Exc…" at bounding box center [665, 54] width 82 height 16
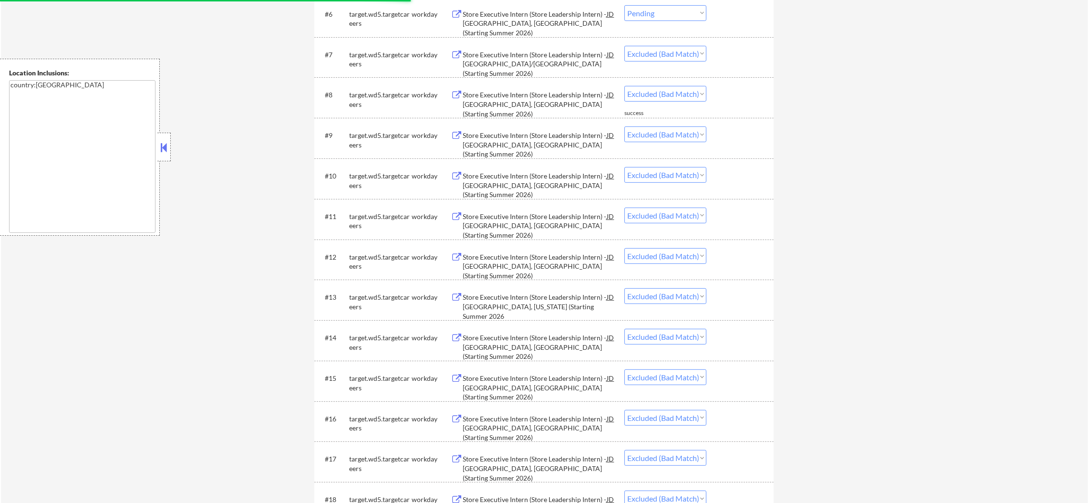
click at [687, 24] on div "#6 target.wd5.targetcareers workday Store Executive Intern (Store Leadership In…" at bounding box center [542, 16] width 450 height 31
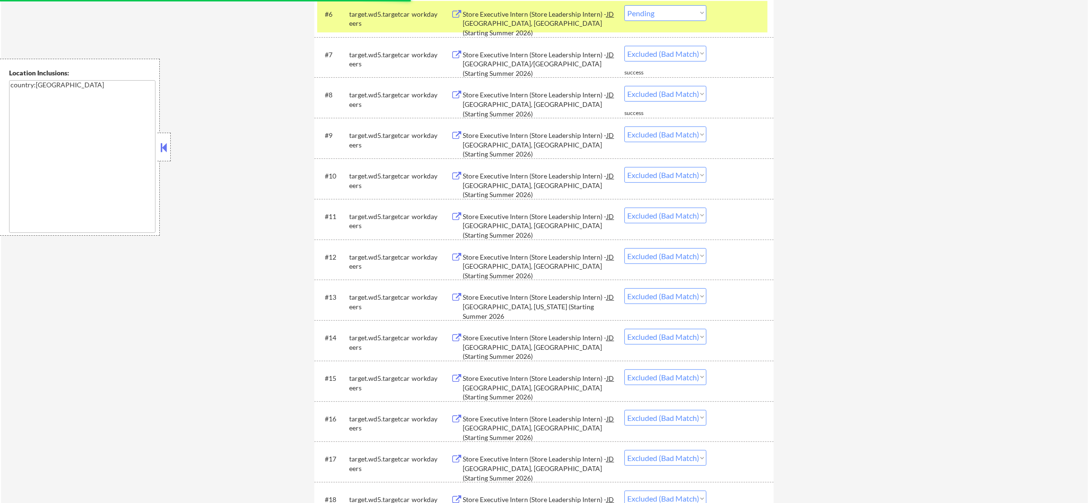
click at [691, 12] on select "Choose an option... Pending Applied Excluded (Questions) Excluded (Expired) Exc…" at bounding box center [665, 13] width 82 height 16
click at [624, 5] on select "Choose an option... Pending Applied Excluded (Questions) Excluded (Expired) Exc…" at bounding box center [665, 13] width 82 height 16
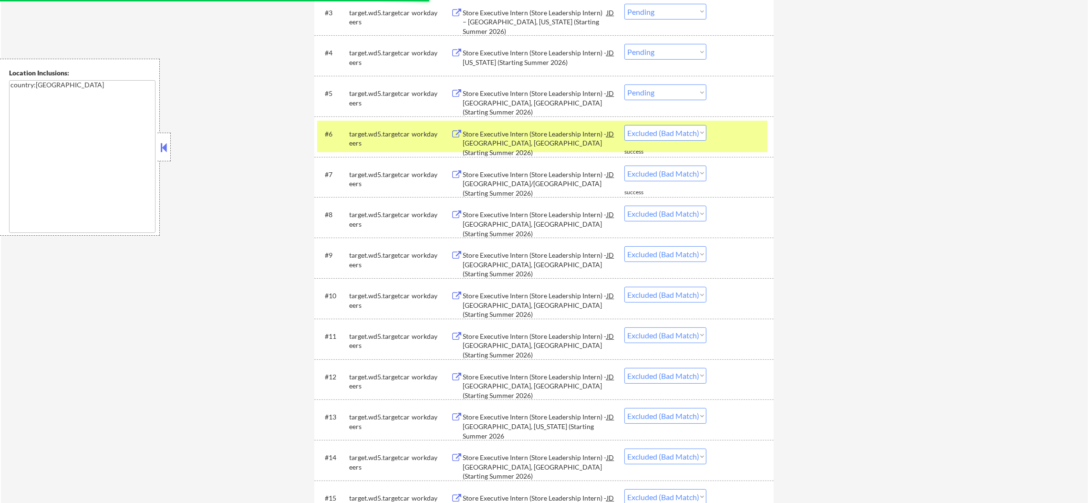
scroll to position [341, 0]
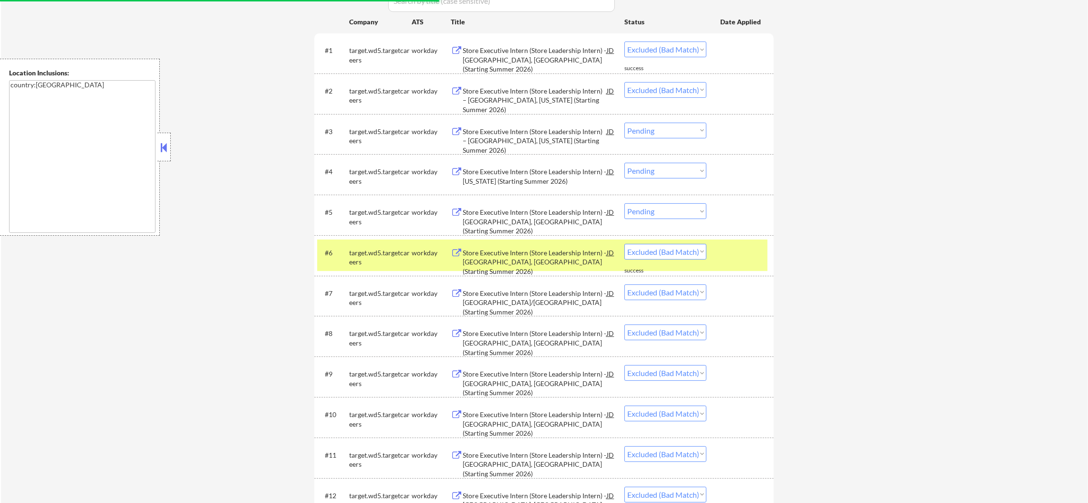
click at [357, 245] on div "target.wd5.targetcareers" at bounding box center [380, 255] width 62 height 23
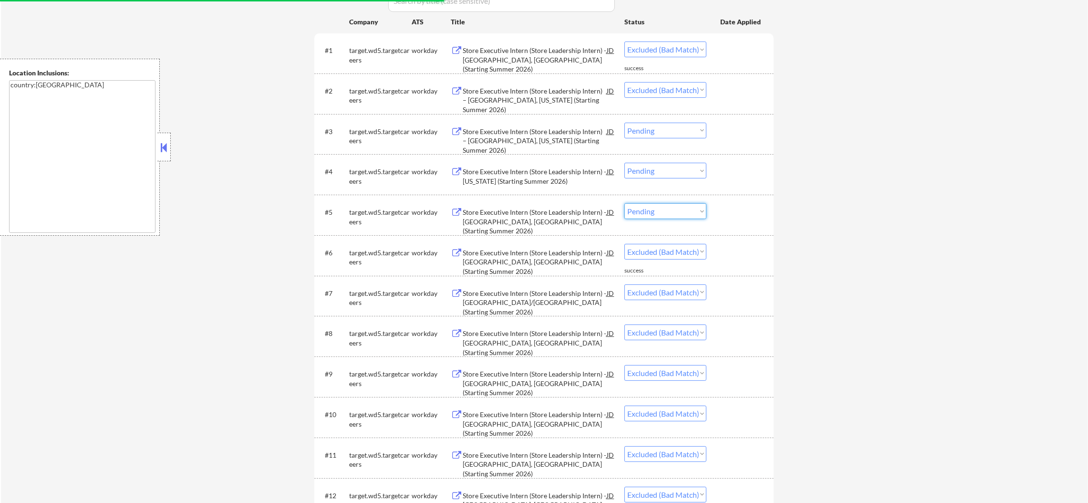
click at [654, 209] on select "Choose an option... Pending Applied Excluded (Questions) Excluded (Expired) Exc…" at bounding box center [665, 211] width 82 height 16
click at [624, 203] on select "Choose an option... Pending Applied Excluded (Questions) Excluded (Expired) Exc…" at bounding box center [665, 211] width 82 height 16
click at [669, 206] on select "Choose an option... Pending Applied Excluded (Questions) Excluded (Expired) Exc…" at bounding box center [665, 211] width 82 height 16
click at [624, 203] on select "Choose an option... Pending Applied Excluded (Questions) Excluded (Expired) Exc…" at bounding box center [665, 211] width 82 height 16
click at [662, 167] on select "Choose an option... Pending Applied Excluded (Questions) Excluded (Expired) Exc…" at bounding box center [665, 171] width 82 height 16
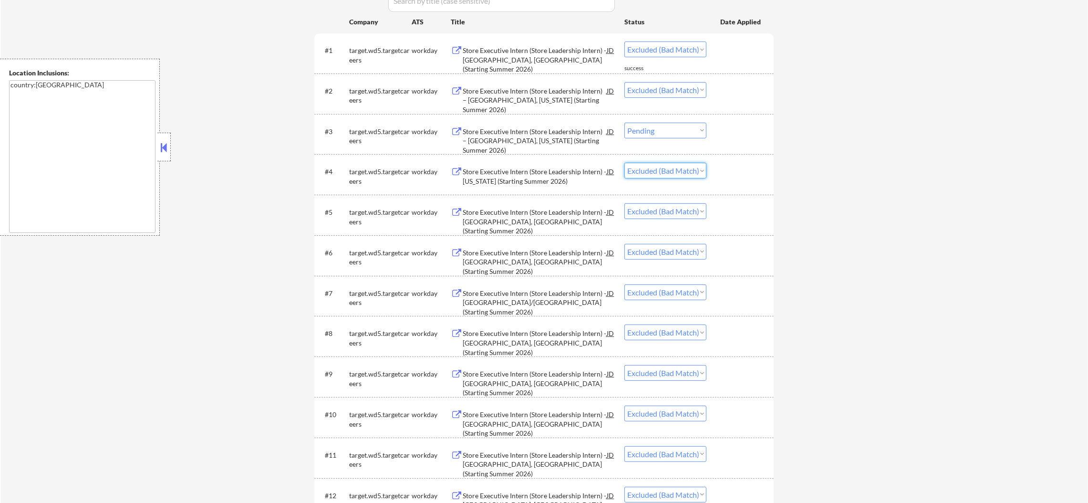
click at [624, 163] on select "Choose an option... Pending Applied Excluded (Questions) Excluded (Expired) Exc…" at bounding box center [665, 171] width 82 height 16
click at [675, 131] on select "Choose an option... Pending Applied Excluded (Questions) Excluded (Expired) Exc…" at bounding box center [665, 131] width 82 height 16
click at [624, 123] on select "Choose an option... Pending Applied Excluded (Questions) Excluded (Expired) Exc…" at bounding box center [665, 131] width 82 height 16
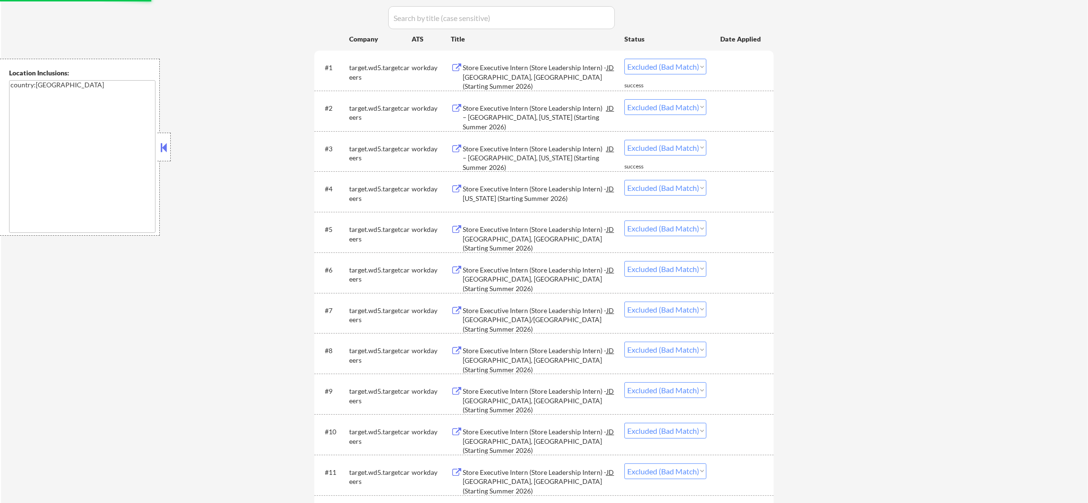
scroll to position [174, 0]
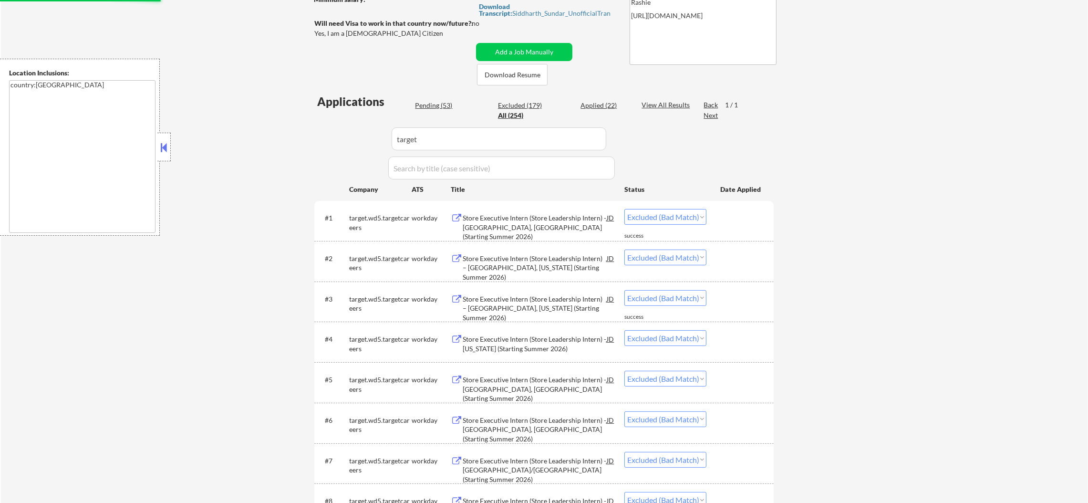
drag, startPoint x: 437, startPoint y: 128, endPoint x: 434, endPoint y: 136, distance: 8.6
click at [434, 135] on input "input" at bounding box center [499, 138] width 215 height 23
click at [434, 136] on input "input" at bounding box center [499, 138] width 215 height 23
drag, startPoint x: 414, startPoint y: 136, endPoint x: 344, endPoint y: 132, distance: 70.3
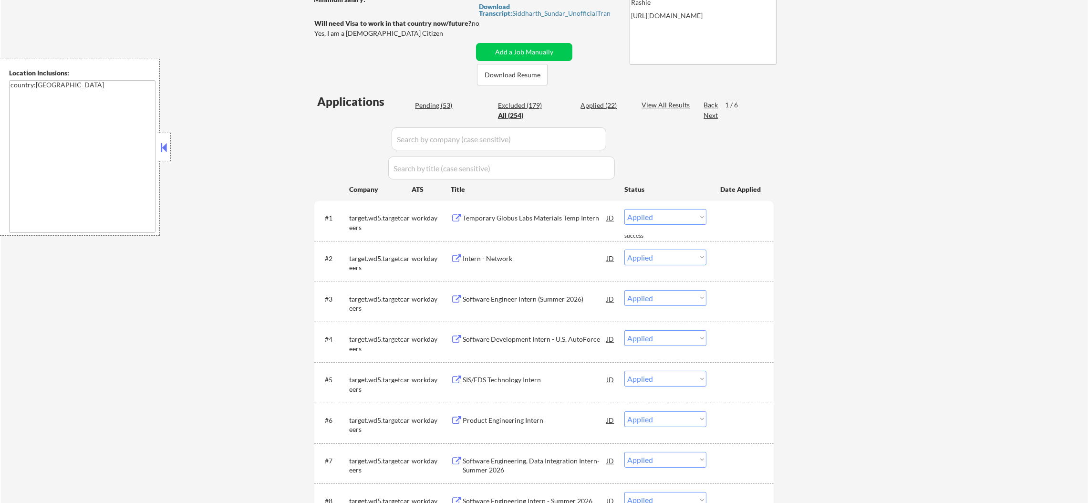
drag, startPoint x: 451, startPoint y: 100, endPoint x: 443, endPoint y: 102, distance: 8.3
click at [443, 102] on div "Pending (53)" at bounding box center [439, 106] width 48 height 10
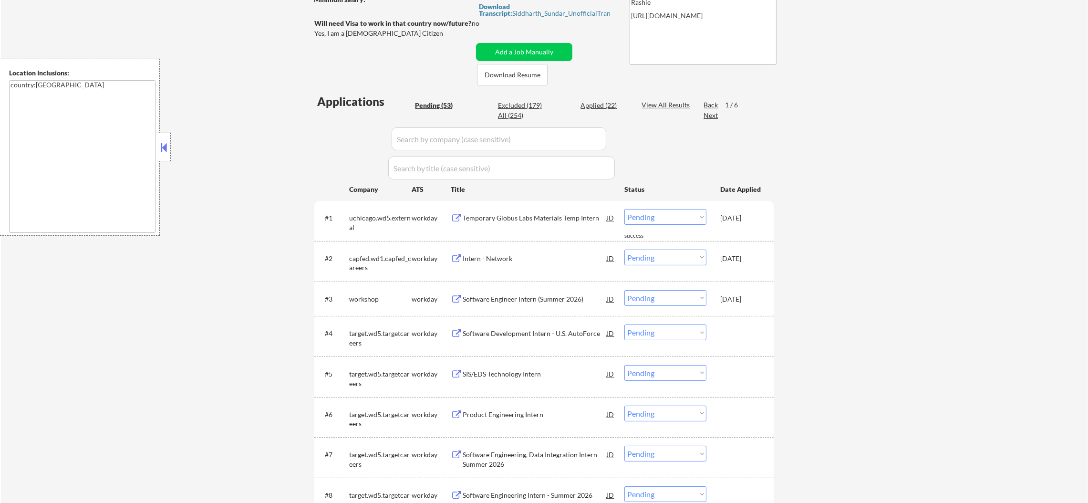
click at [446, 102] on div "Pending (53)" at bounding box center [439, 106] width 48 height 10
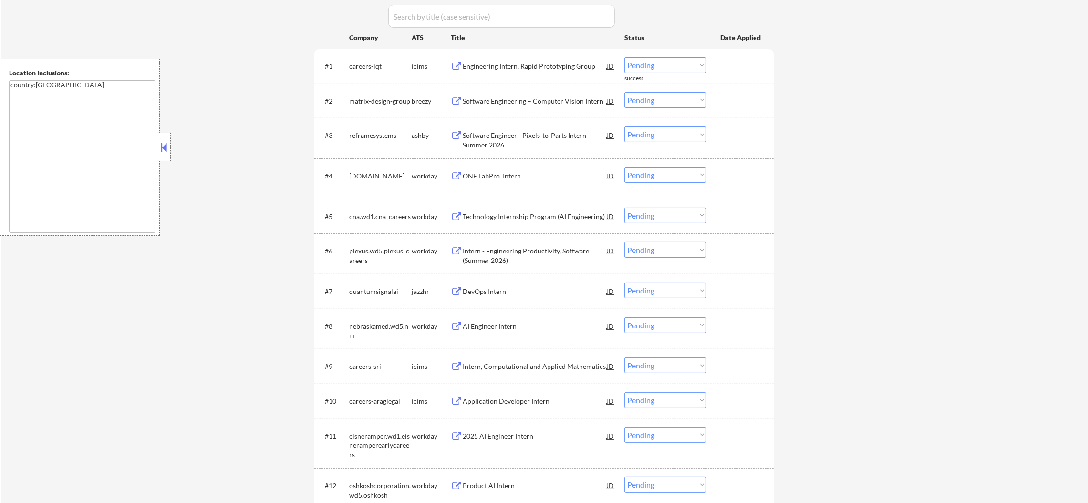
scroll to position [341, 0]
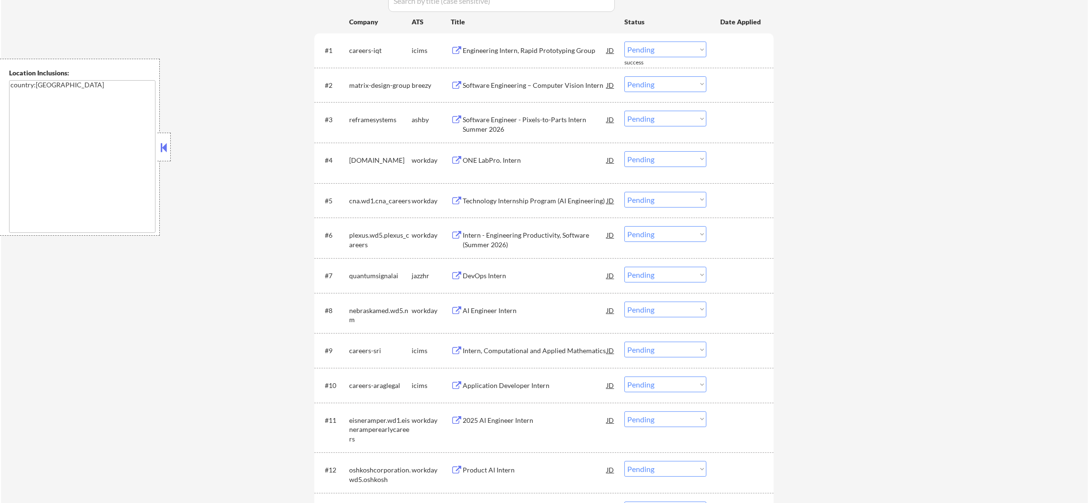
click at [520, 266] on div "#7 quantumsignalai jazzhr DevOps Intern JD Choose an option... Pending Applied …" at bounding box center [542, 275] width 450 height 26
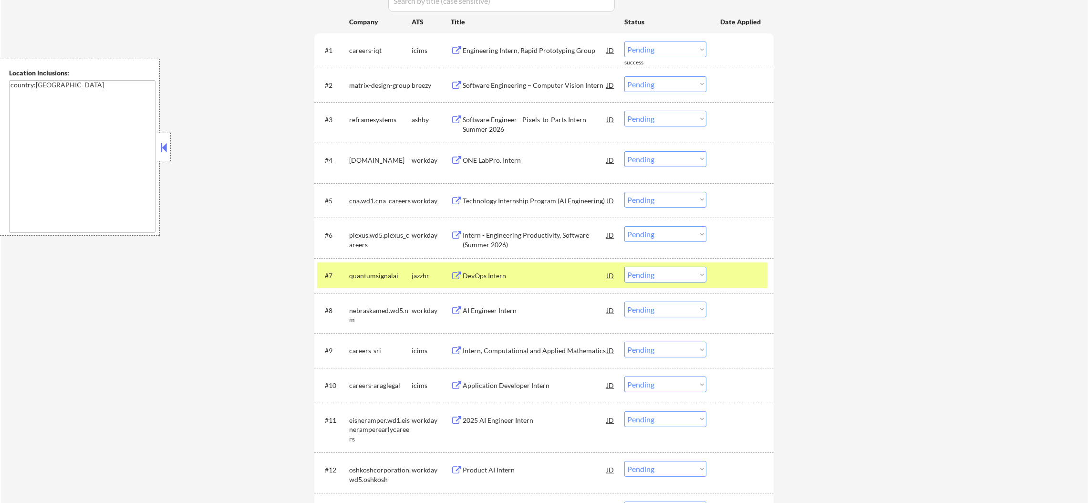
click at [356, 282] on div "quantumsignalai" at bounding box center [380, 275] width 62 height 17
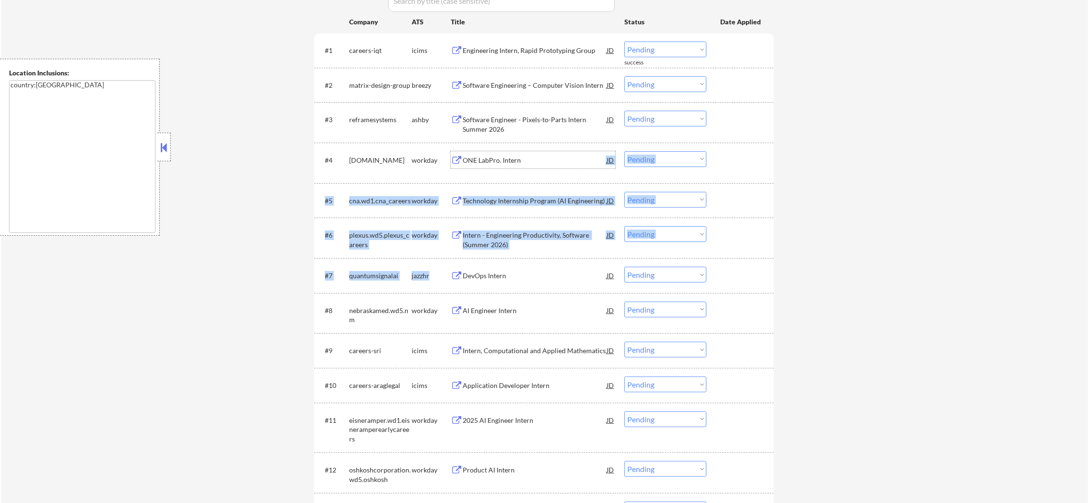
drag, startPoint x: 559, startPoint y: 154, endPoint x: 531, endPoint y: 289, distance: 137.4
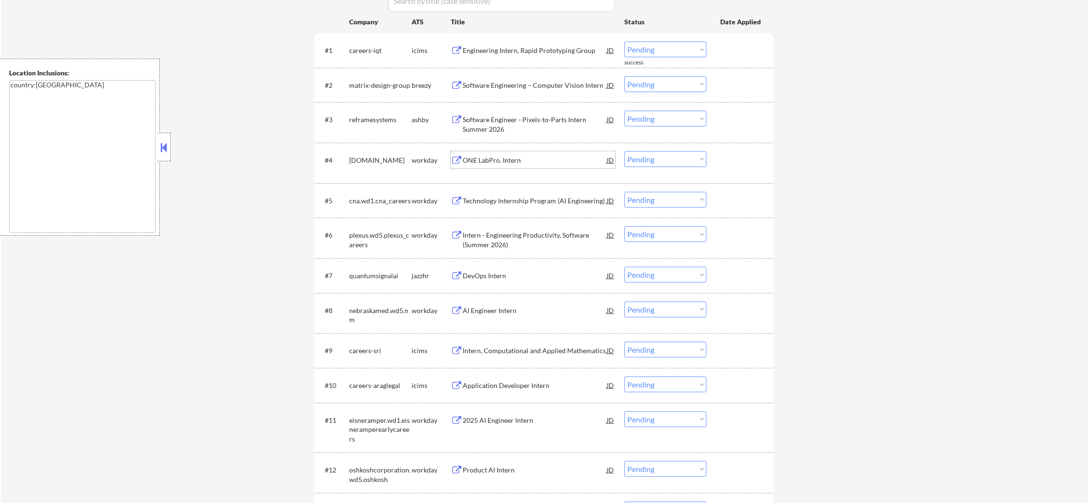
click at [533, 276] on div "DevOps Intern" at bounding box center [535, 276] width 144 height 10
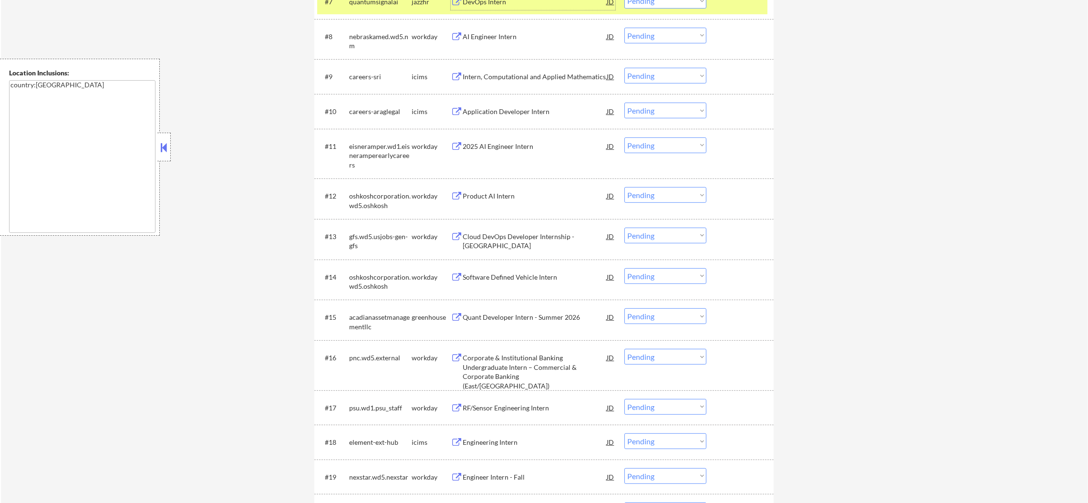
scroll to position [603, 0]
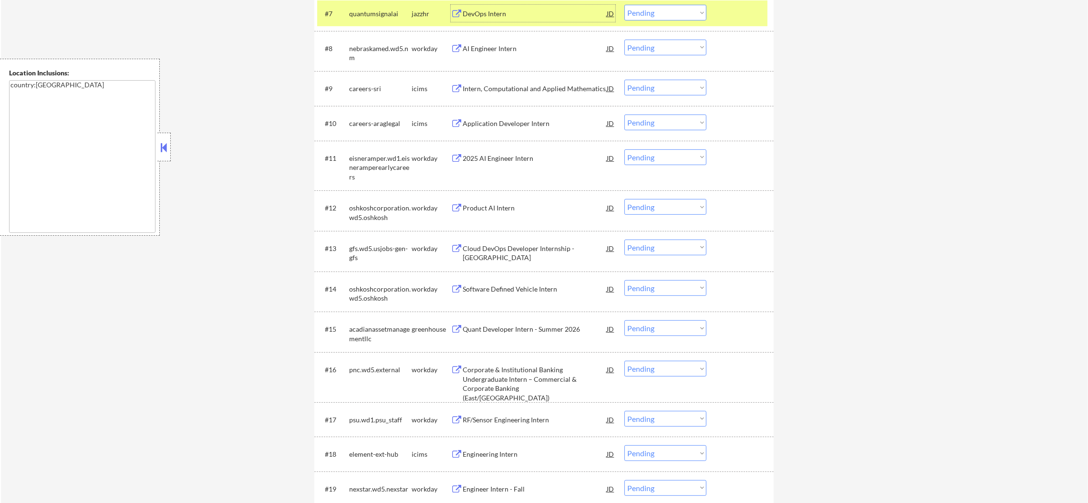
click at [645, 14] on select "Choose an option... Pending Applied Excluded (Questions) Excluded (Expired) Exc…" at bounding box center [665, 13] width 82 height 16
click at [624, 5] on select "Choose an option... Pending Applied Excluded (Questions) Excluded (Expired) Exc…" at bounding box center [665, 13] width 82 height 16
click at [373, 7] on div "quantumsignalai" at bounding box center [380, 13] width 62 height 17
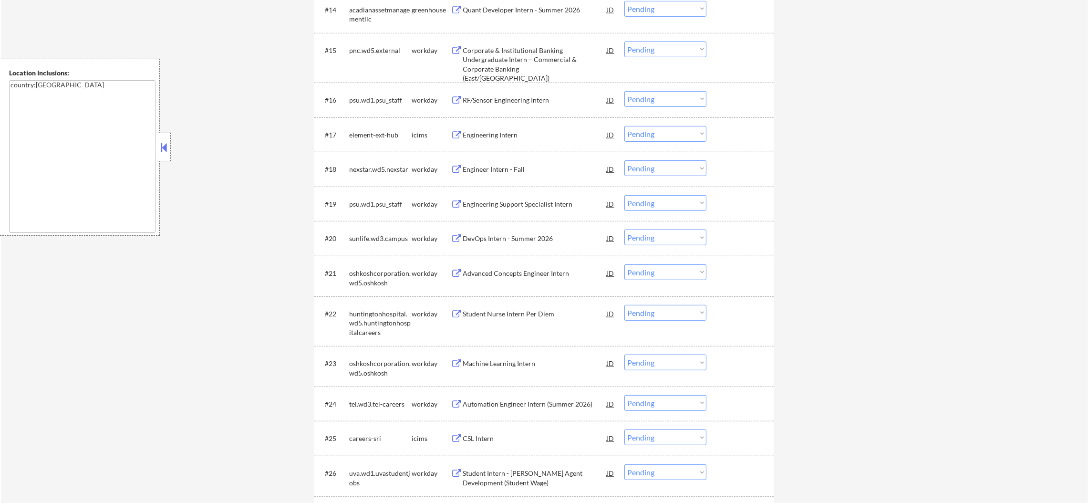
scroll to position [866, 0]
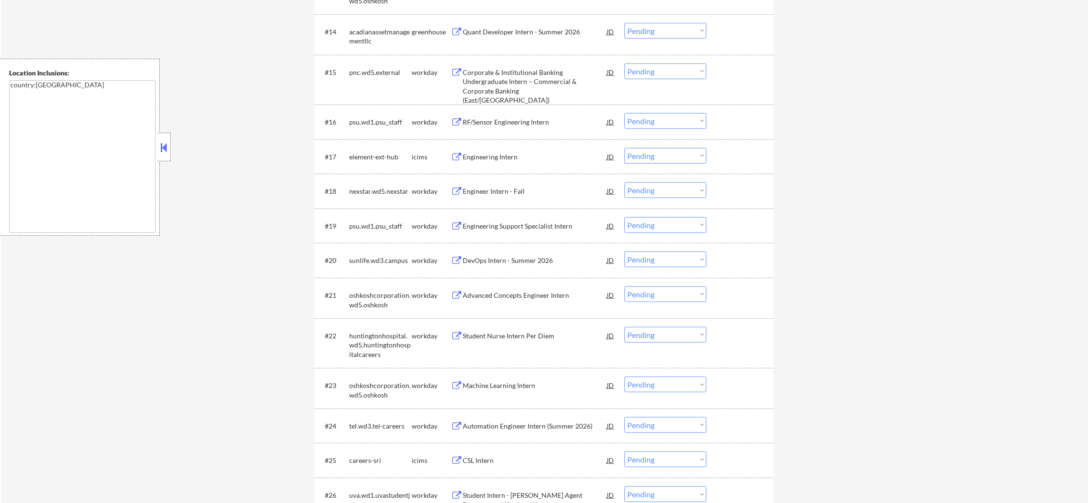
click at [562, 31] on div "Quant Developer Intern - Summer 2026" at bounding box center [535, 32] width 144 height 10
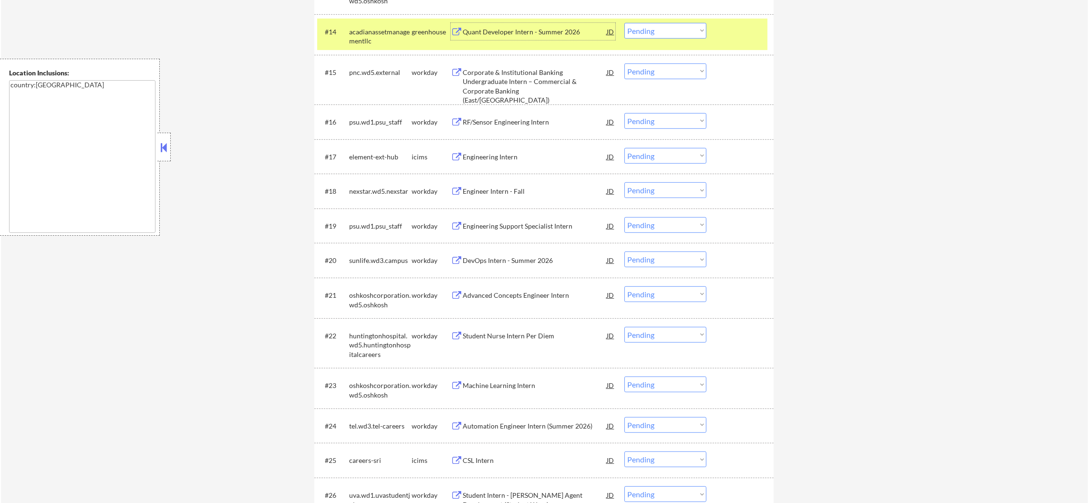
click at [649, 33] on select "Choose an option... Pending Applied Excluded (Questions) Excluded (Expired) Exc…" at bounding box center [665, 31] width 82 height 16
click at [624, 23] on select "Choose an option... Pending Applied Excluded (Questions) Excluded (Expired) Exc…" at bounding box center [665, 31] width 82 height 16
click at [411, 38] on div "#14 acadianassetmanagementllc greenhouse Quant Developer Intern - Summer 2026 J…" at bounding box center [542, 34] width 450 height 23
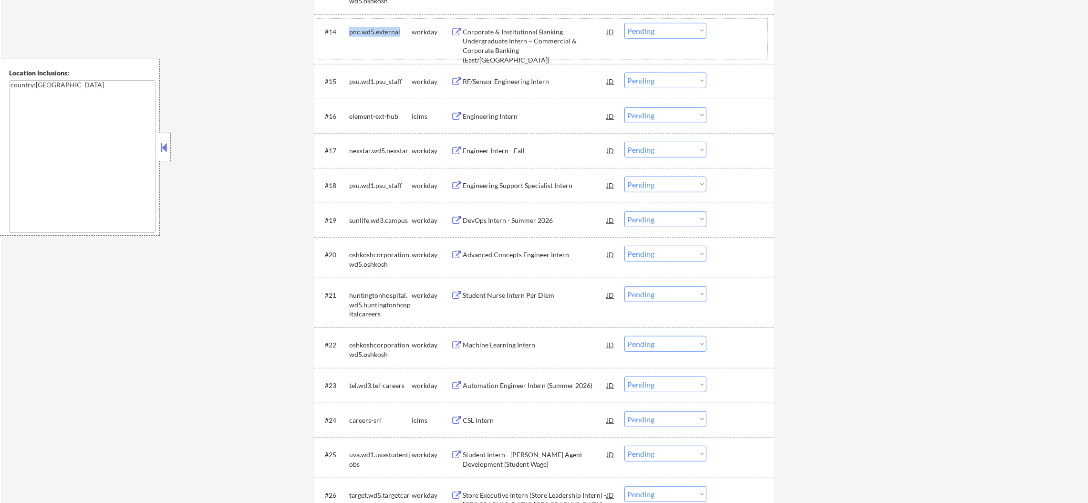
scroll to position [889, 0]
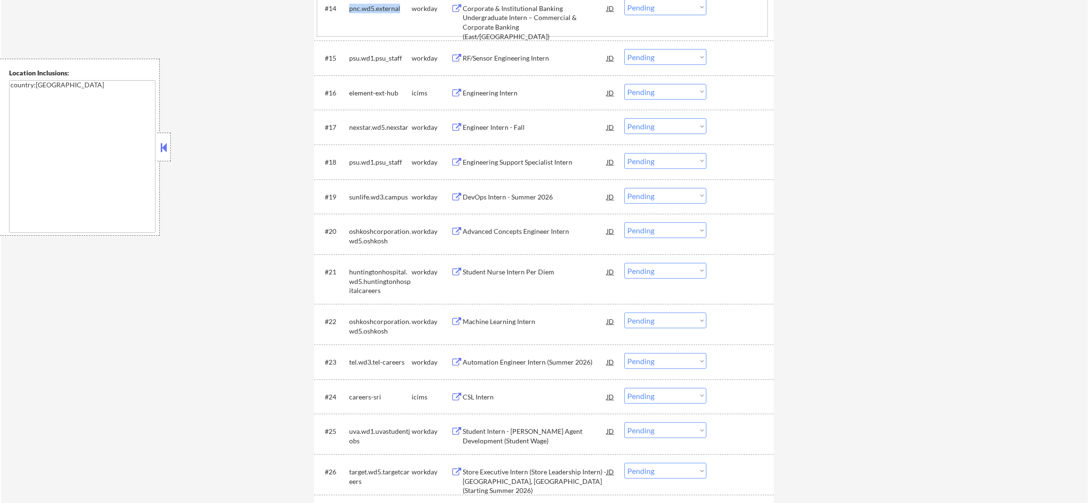
click at [368, 9] on div "pnc.wd5.external" at bounding box center [380, 9] width 62 height 10
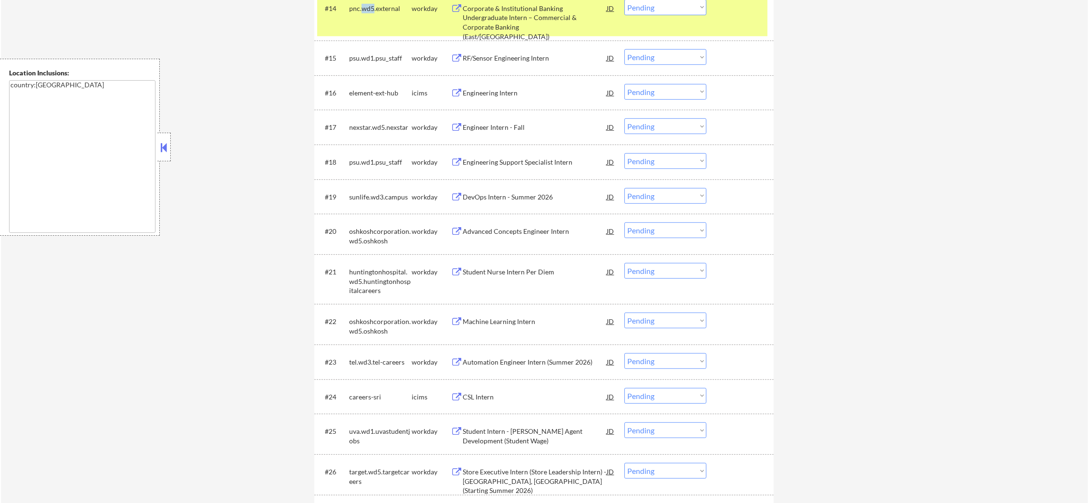
click at [368, 9] on div "pnc.wd5.external" at bounding box center [380, 9] width 62 height 10
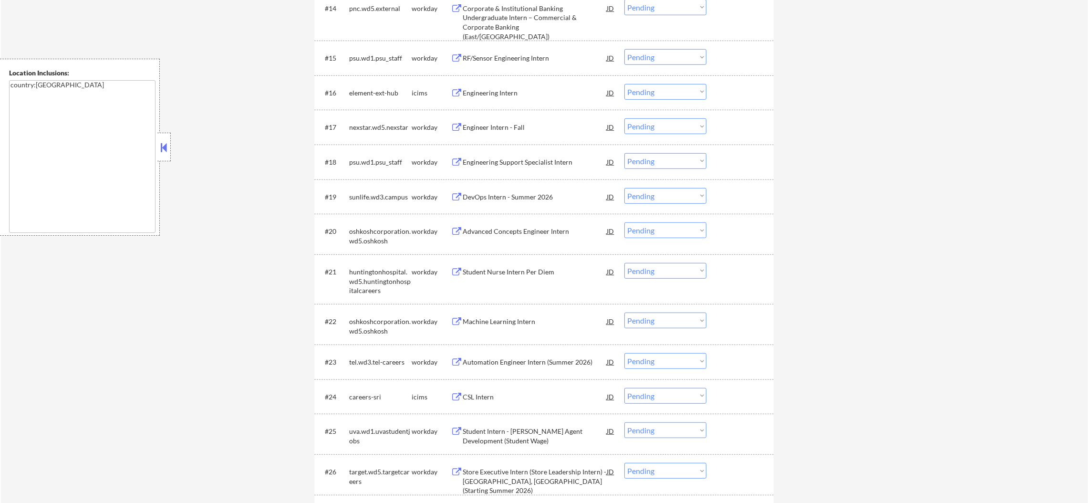
scroll to position [880, 0]
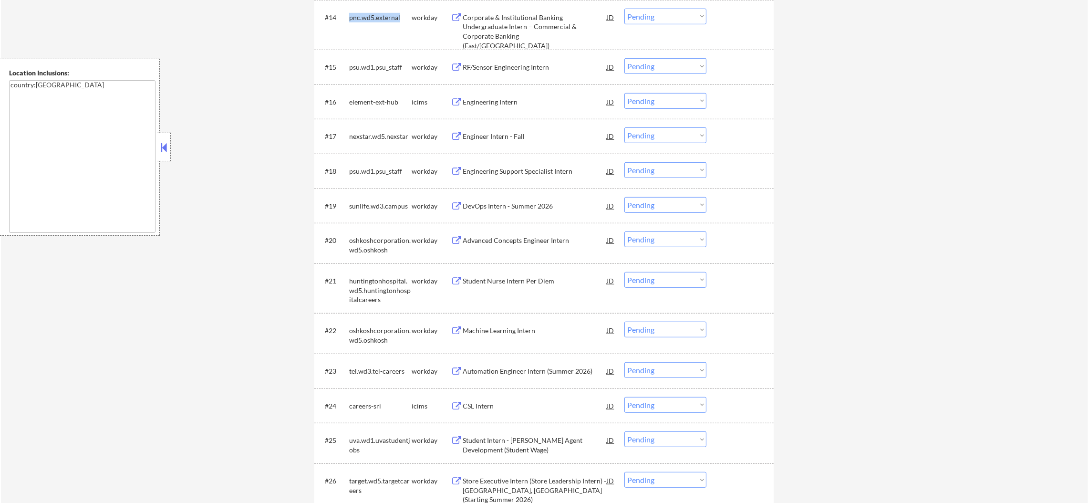
drag, startPoint x: 351, startPoint y: 7, endPoint x: 411, endPoint y: 17, distance: 60.9
click at [411, 17] on div "pnc.wd5.external" at bounding box center [380, 18] width 62 height 10
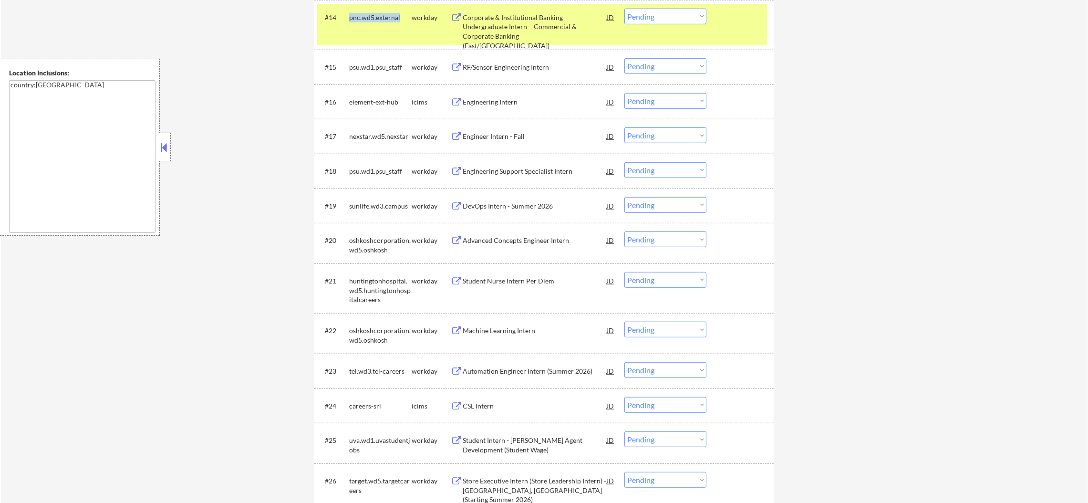
copy div "pnc.wd5.external"
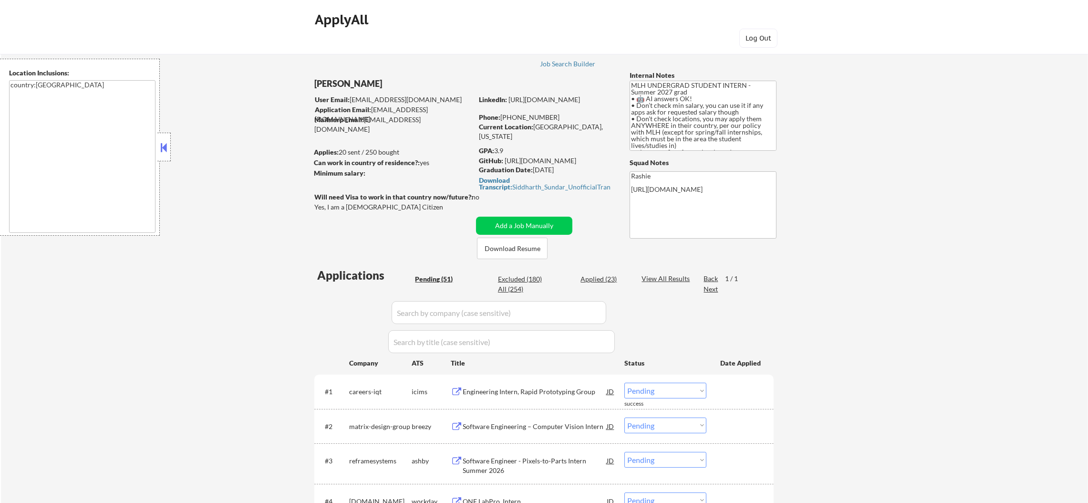
click at [507, 288] on div "All (254)" at bounding box center [522, 289] width 48 height 10
click at [430, 310] on input "input" at bounding box center [499, 312] width 215 height 23
paste input "pnc.wd5.external"
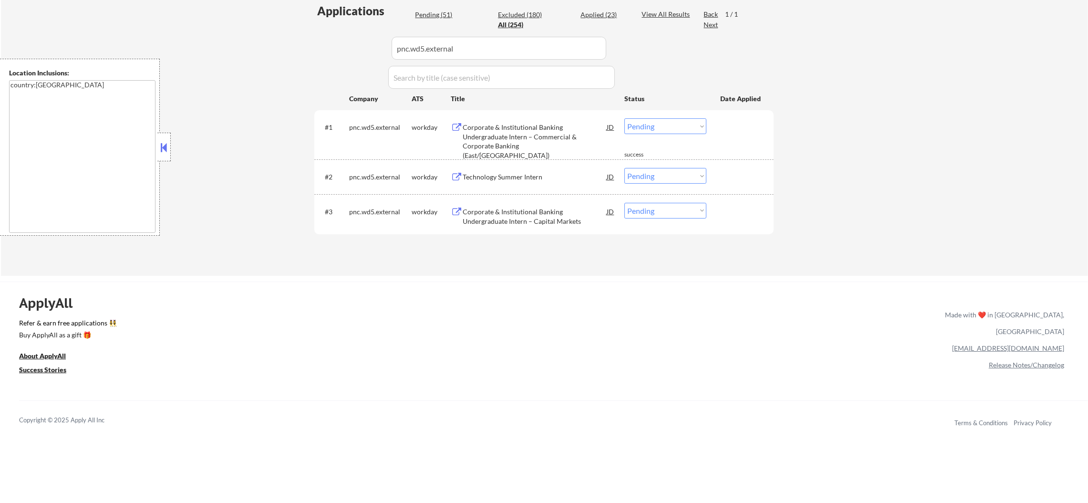
scroll to position [239, 0]
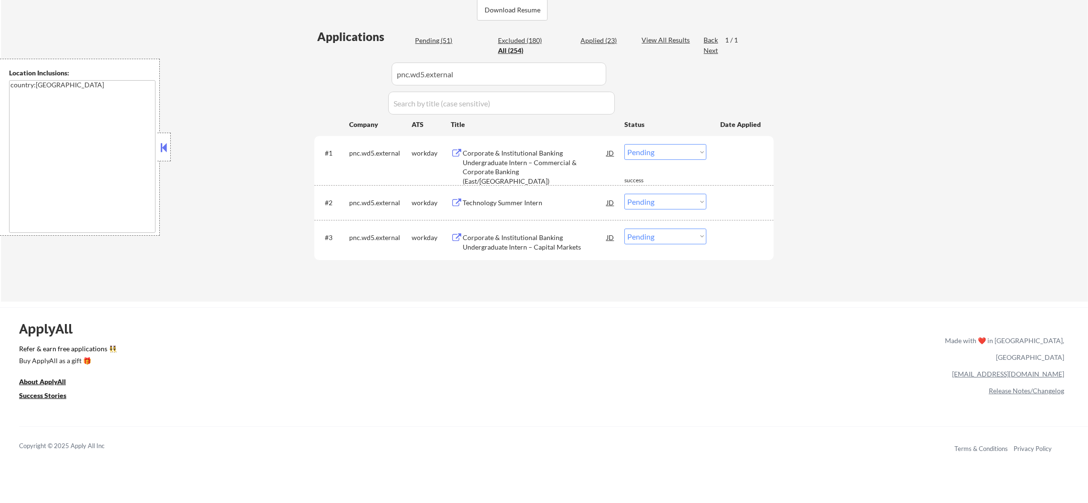
click at [543, 136] on div "#1 pnc.wd5.external workday Corporate & Institutional Banking Undergraduate Int…" at bounding box center [543, 160] width 459 height 49
click at [520, 171] on div "Corporate & Institutional Banking Undergraduate Intern – Commercial & Corporate…" at bounding box center [535, 166] width 144 height 37
